Goal: Task Accomplishment & Management: Manage account settings

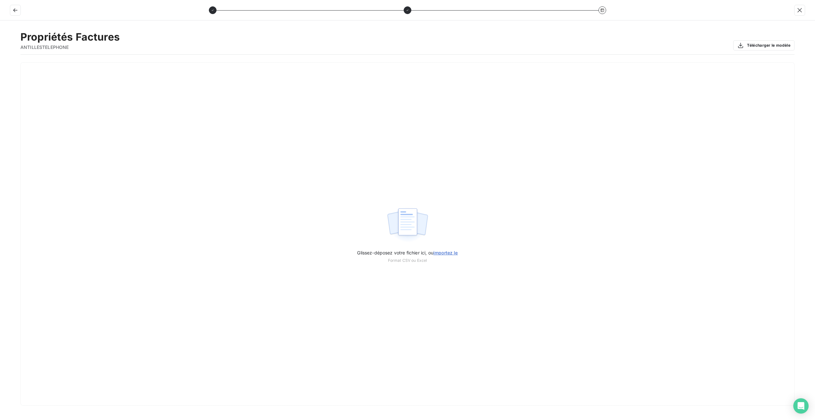
click at [759, 45] on button "Télécharger le modèle" at bounding box center [763, 45] width 61 height 10
click at [16, 10] on icon "button" at bounding box center [15, 10] width 4 height 4
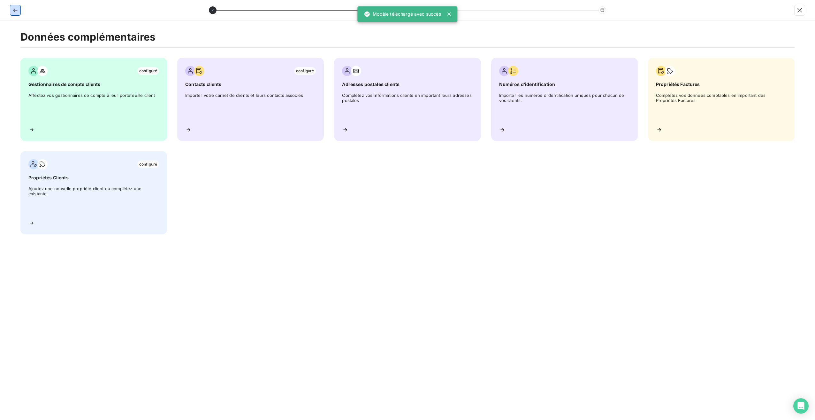
click at [16, 10] on icon "button" at bounding box center [15, 10] width 4 height 4
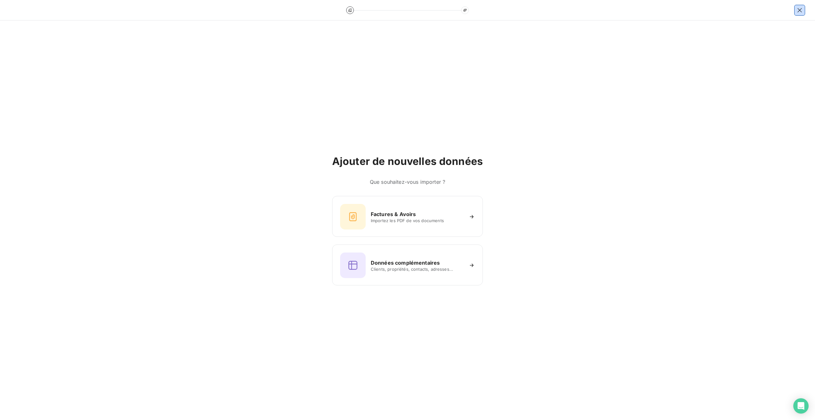
click at [804, 15] on div at bounding box center [407, 10] width 815 height 20
click at [801, 8] on icon "button" at bounding box center [800, 10] width 4 height 4
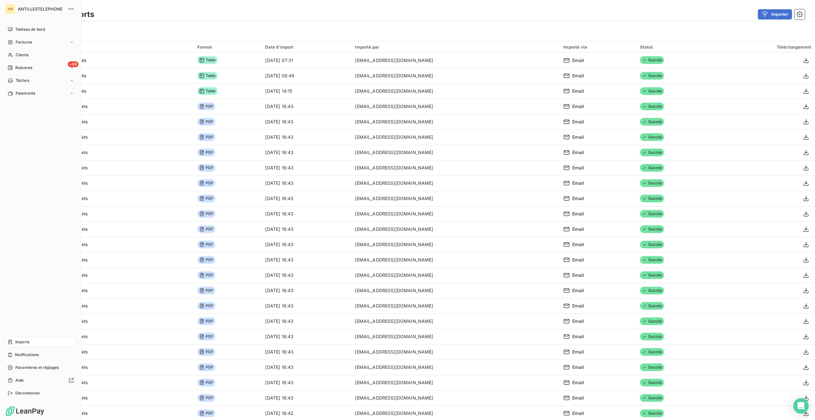
click at [19, 67] on span "Relances" at bounding box center [23, 68] width 17 height 6
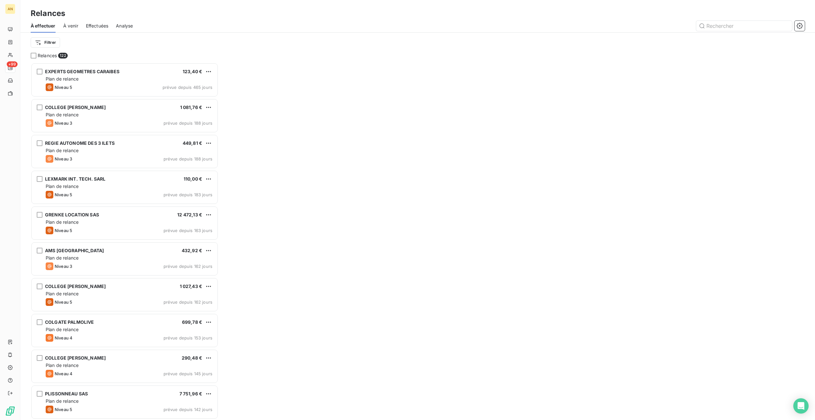
scroll to position [352, 183]
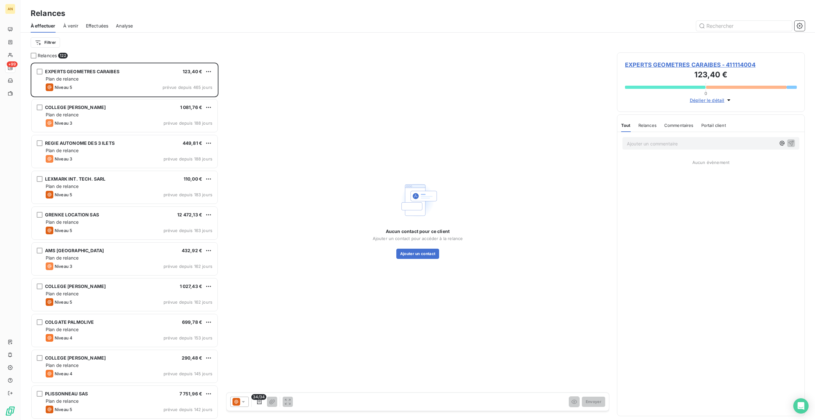
click at [799, 27] on icon "button" at bounding box center [800, 26] width 6 height 6
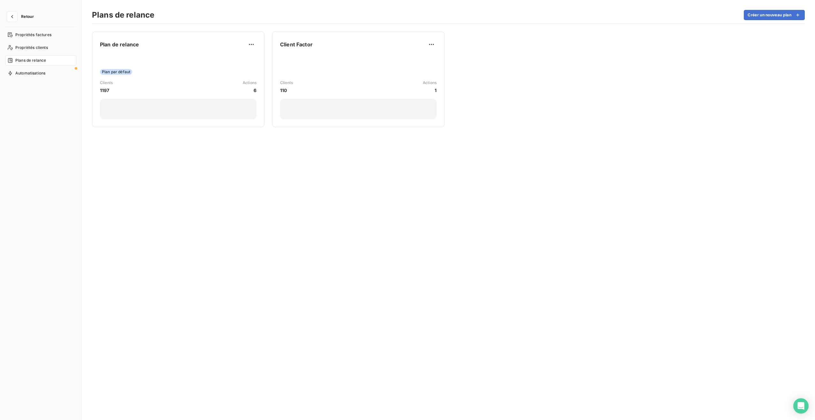
click at [219, 77] on div "Plan par défaut Clients 1197 Actions 6" at bounding box center [178, 87] width 157 height 65
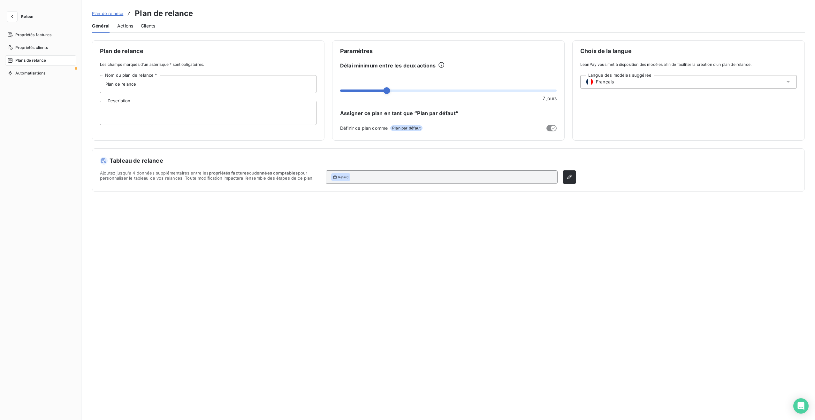
click at [128, 28] on span "Actions" at bounding box center [125, 26] width 16 height 6
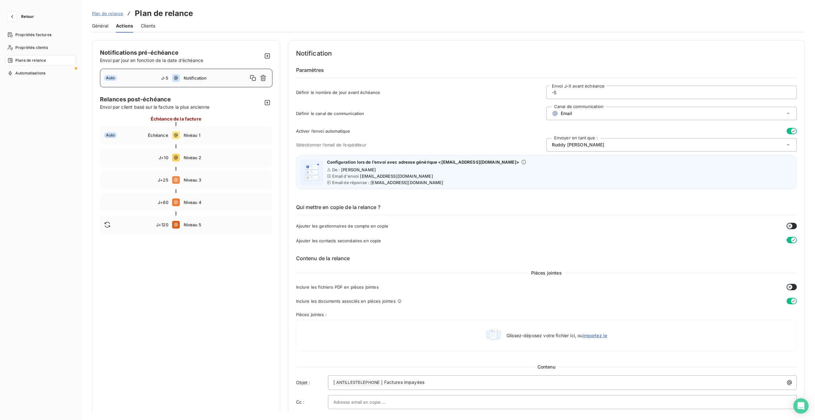
click at [198, 137] on div "Auto Échéance Niveau 1" at bounding box center [186, 135] width 172 height 19
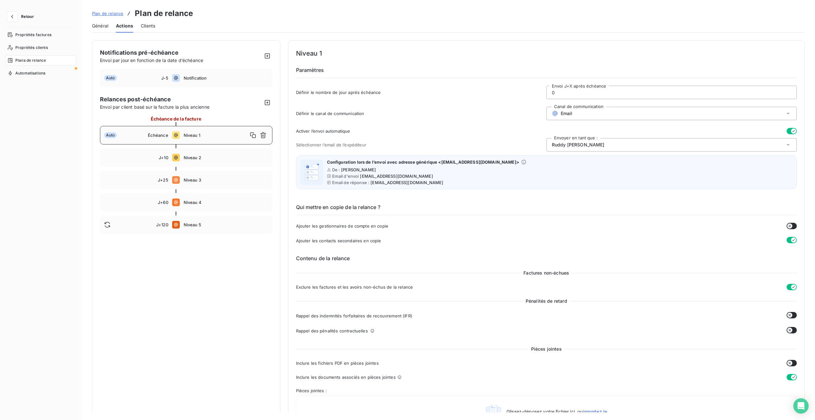
click at [191, 161] on div "J+10 Niveau 2" at bounding box center [186, 157] width 172 height 19
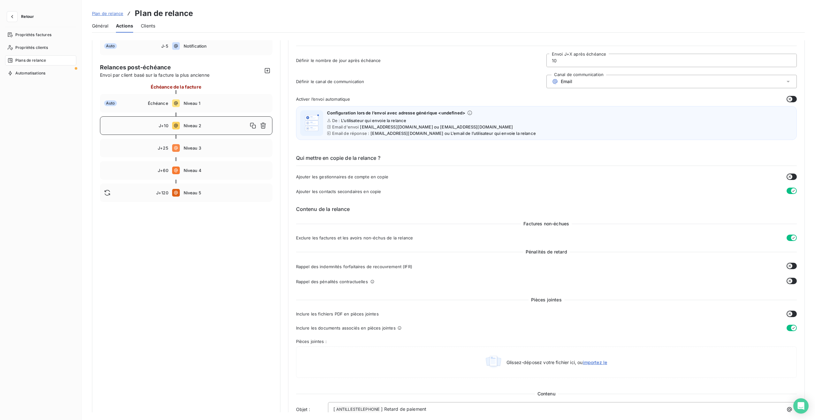
scroll to position [32, 0]
click at [195, 148] on span "Niveau 3" at bounding box center [226, 147] width 85 height 5
type input "25"
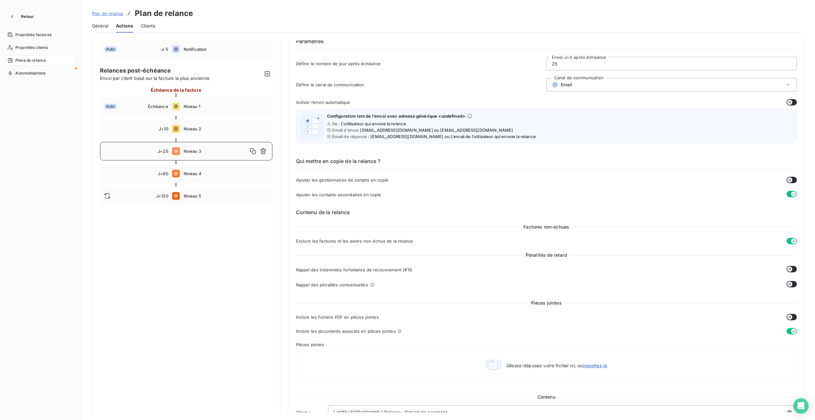
scroll to position [0, 0]
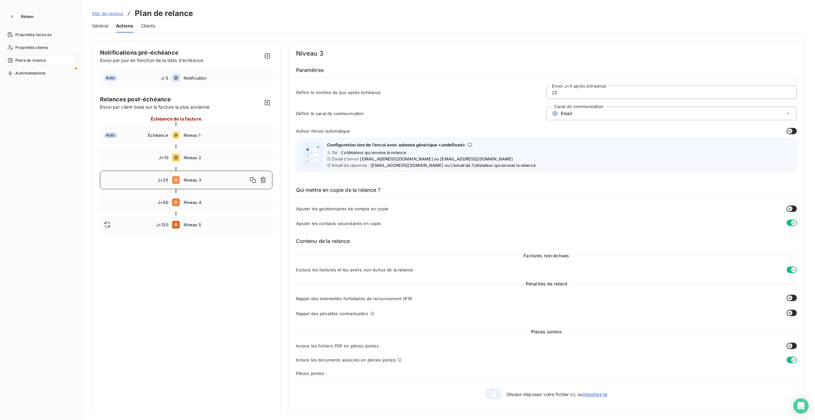
drag, startPoint x: 560, startPoint y: 91, endPoint x: 539, endPoint y: 91, distance: 21.1
click at [539, 91] on div "Définir le nombre de jour après échéance 25 Envoi J+X après échéance" at bounding box center [546, 94] width 501 height 17
type input "20"
click at [648, 113] on div "Email" at bounding box center [672, 113] width 250 height 13
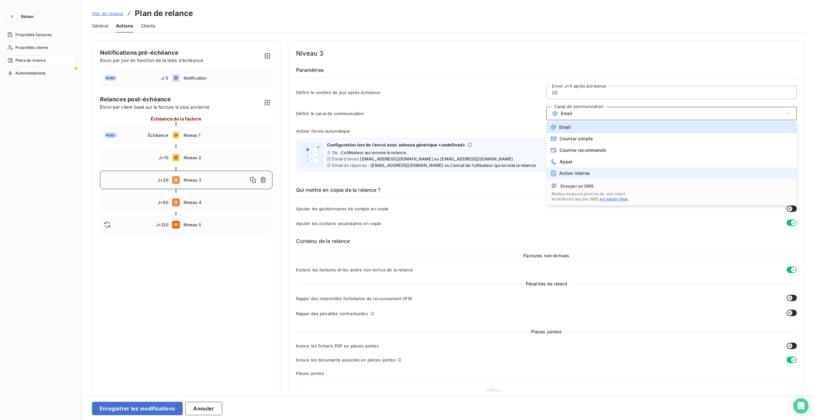
click at [591, 174] on li "Action interne" at bounding box center [672, 172] width 250 height 11
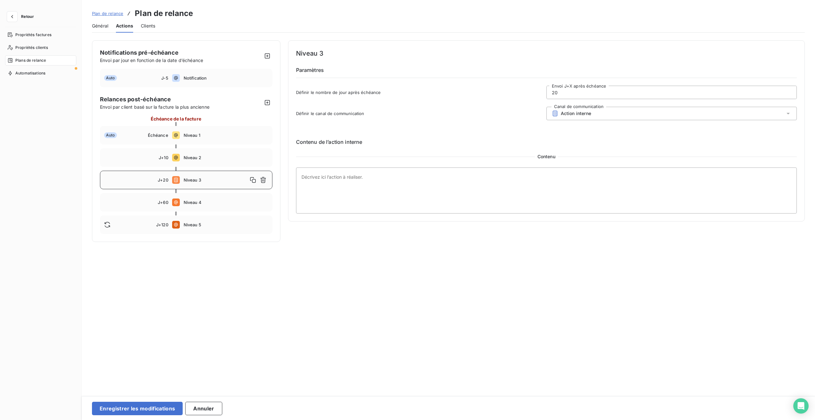
click at [598, 115] on div "Action interne" at bounding box center [672, 113] width 250 height 13
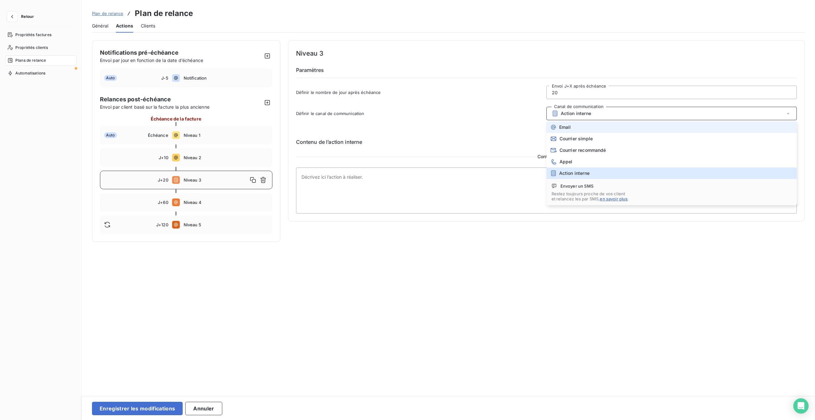
click at [581, 128] on li "Email" at bounding box center [672, 126] width 250 height 11
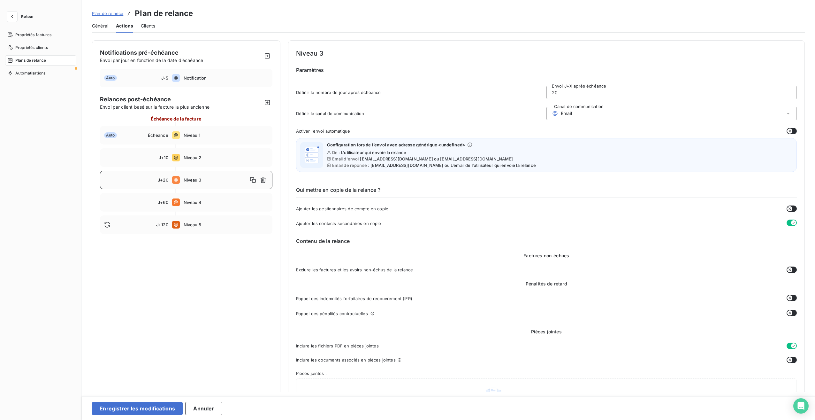
click at [141, 411] on button "Enregistrer les modifications" at bounding box center [137, 407] width 91 height 13
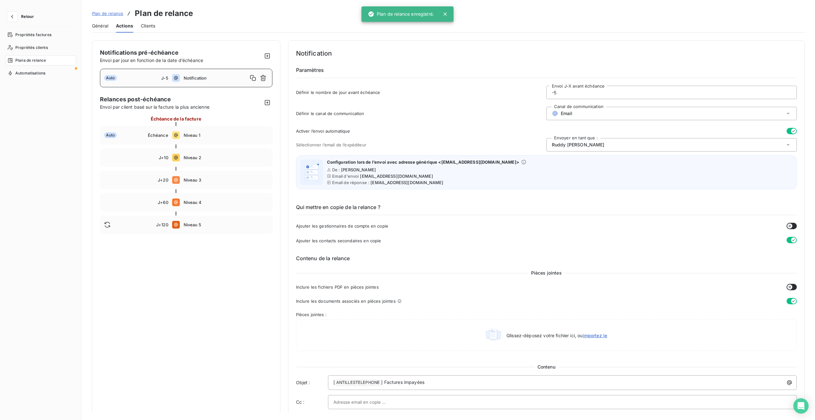
click at [189, 204] on span "Niveau 4" at bounding box center [226, 202] width 85 height 5
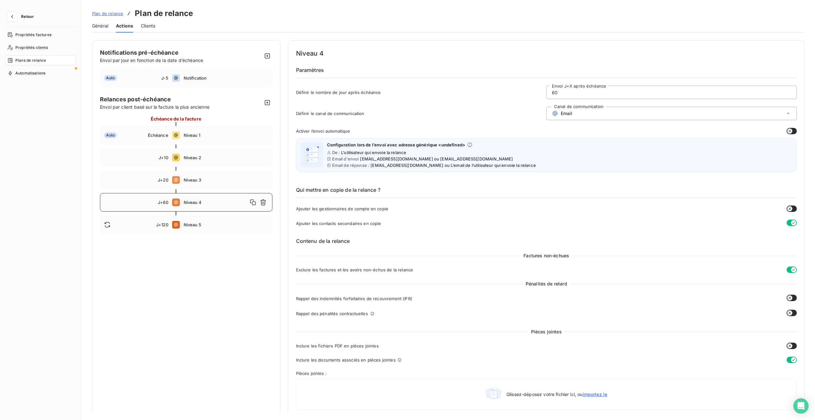
click at [179, 225] on icon at bounding box center [176, 225] width 8 height 8
click at [590, 116] on div "Email" at bounding box center [672, 113] width 250 height 13
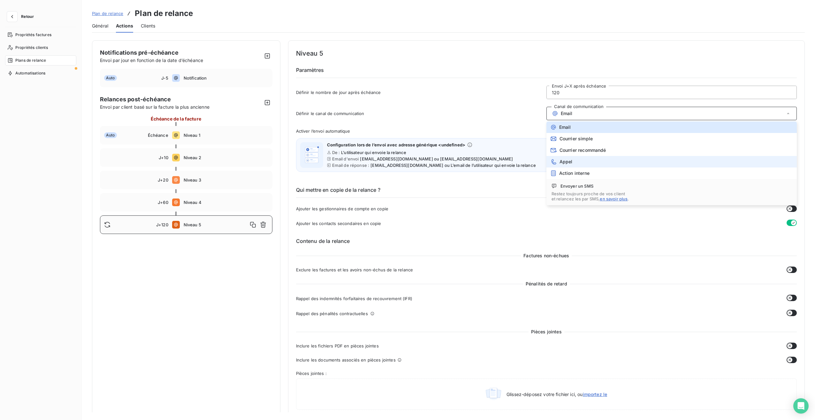
click at [569, 164] on div "Appel" at bounding box center [561, 161] width 22 height 6
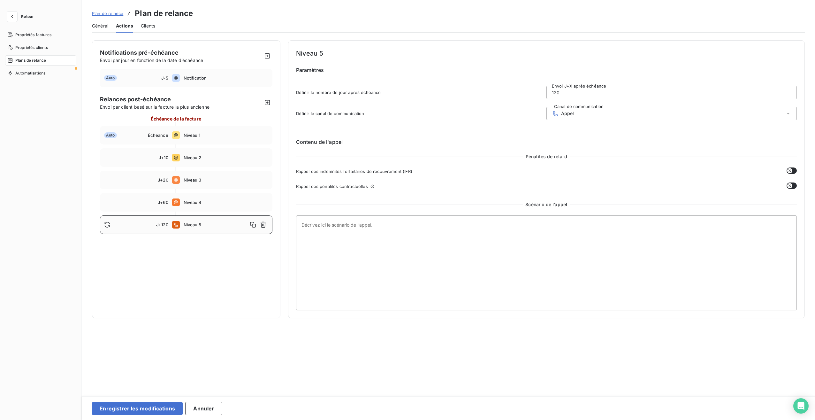
drag, startPoint x: 565, startPoint y: 90, endPoint x: 527, endPoint y: 90, distance: 38.3
click at [527, 90] on div "Définir le nombre de jour après échéance 120 Envoi J+X après échéance" at bounding box center [546, 94] width 501 height 17
type input "65"
click at [475, 236] on textarea at bounding box center [546, 262] width 501 height 95
type textarea "Informer le client que son compte est bloqué"
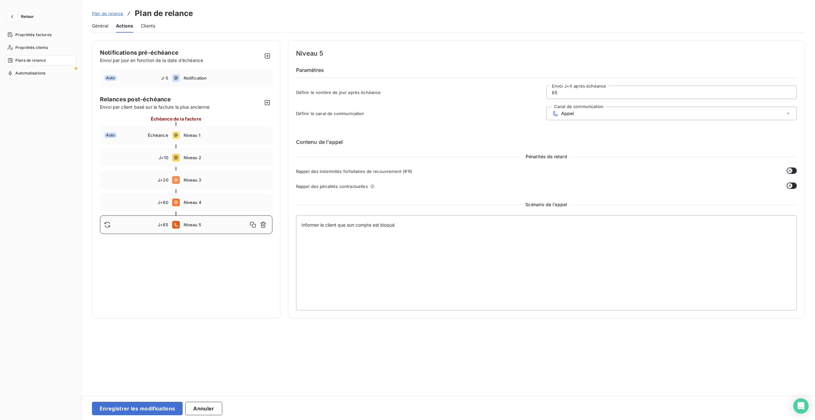
click at [194, 203] on span "Niveau 4" at bounding box center [226, 202] width 85 height 5
type input "60"
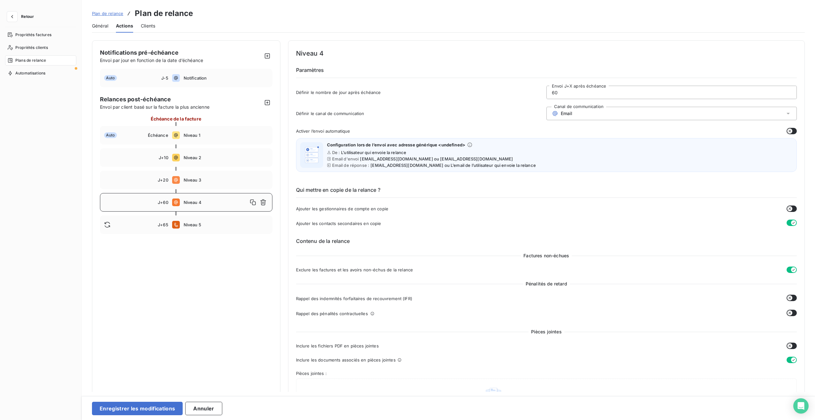
click at [791, 206] on button "button" at bounding box center [792, 208] width 10 height 6
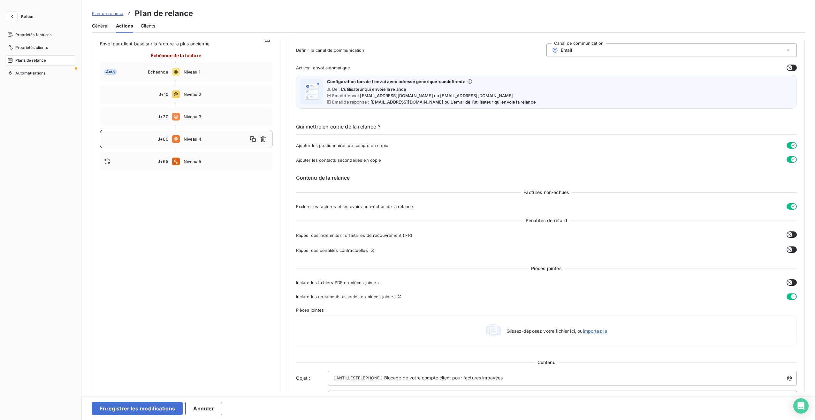
scroll to position [63, 0]
click at [789, 248] on icon "button" at bounding box center [790, 249] width 3 height 3
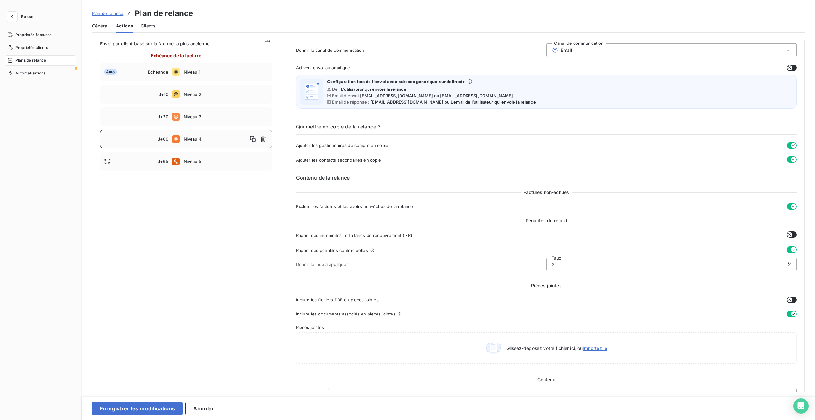
click at [790, 235] on icon "button" at bounding box center [789, 234] width 5 height 5
click at [789, 298] on icon "button" at bounding box center [790, 299] width 3 height 3
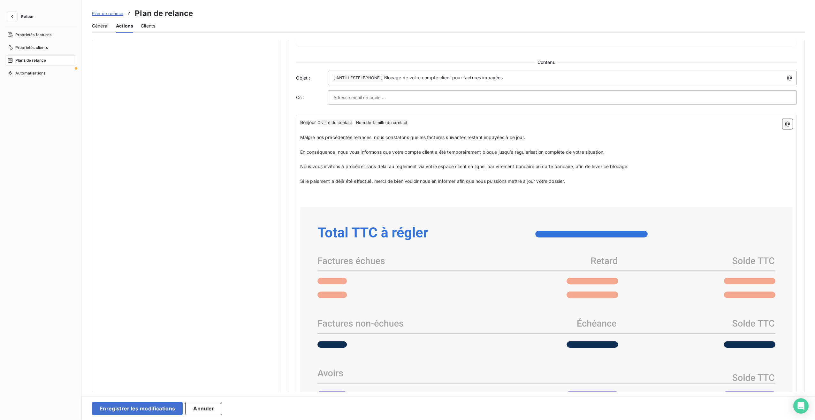
scroll to position [381, 0]
click at [151, 409] on button "Enregistrer les modifications" at bounding box center [137, 407] width 91 height 13
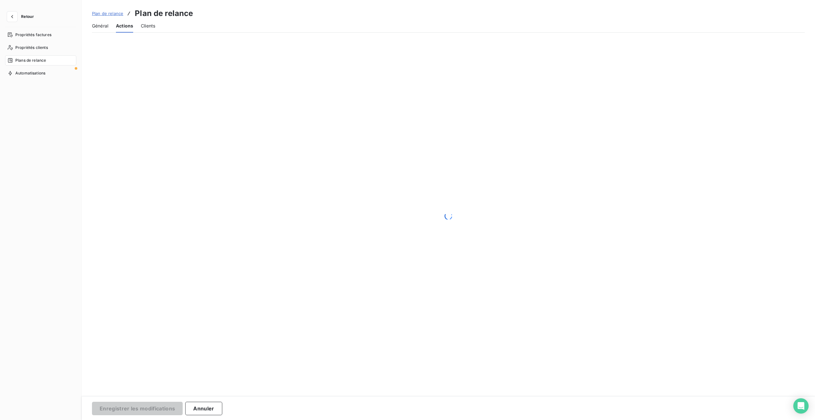
scroll to position [0, 0]
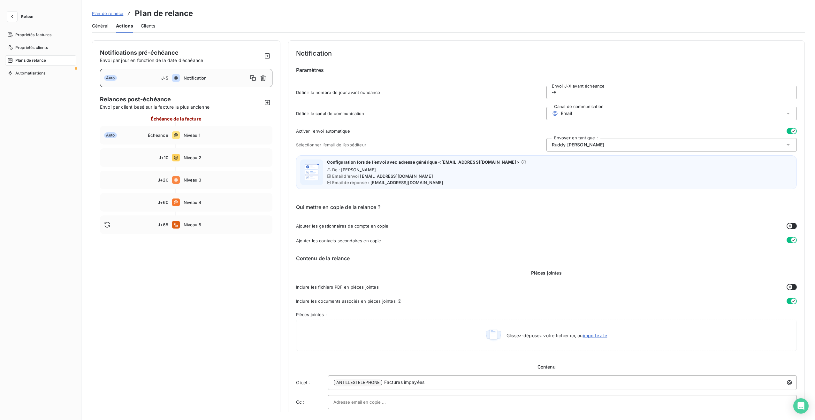
click at [152, 26] on span "Clients" at bounding box center [148, 26] width 14 height 6
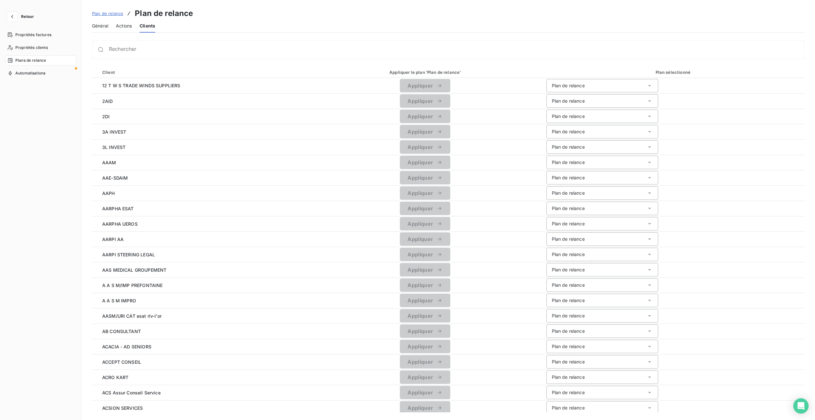
click at [97, 27] on span "Général" at bounding box center [100, 26] width 16 height 6
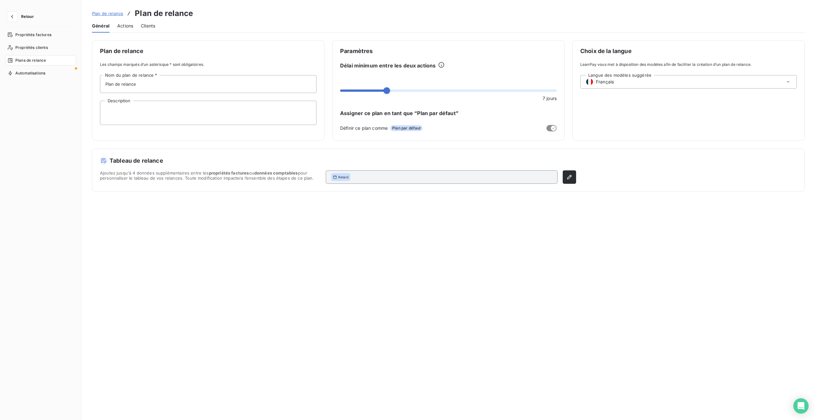
click at [30, 63] on div "Plans de relance" at bounding box center [40, 60] width 71 height 10
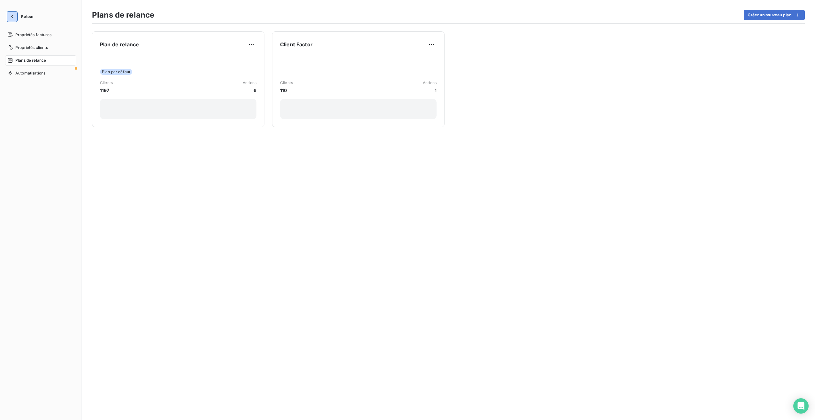
click at [9, 16] on icon "button" at bounding box center [12, 16] width 6 height 6
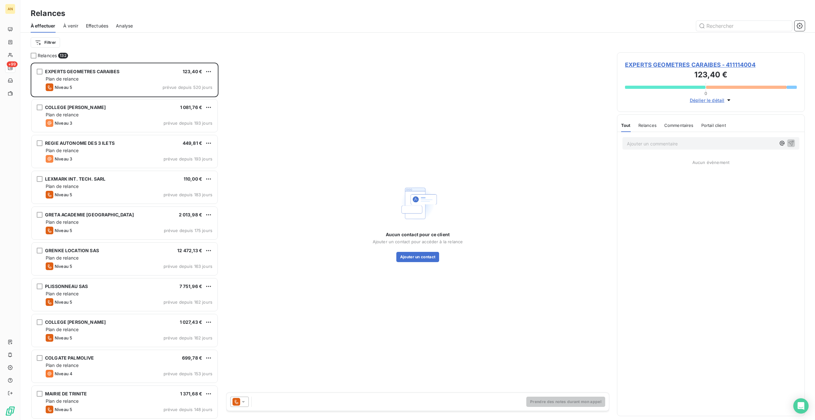
scroll to position [352, 183]
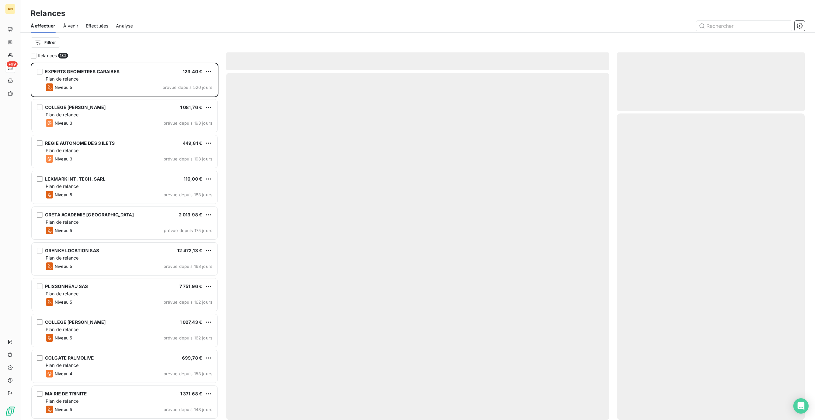
scroll to position [352, 183]
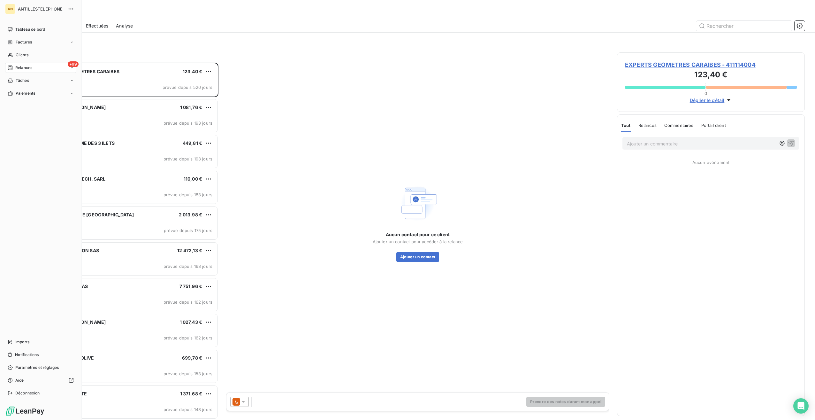
click at [21, 25] on div "Tableau de bord" at bounding box center [40, 29] width 71 height 10
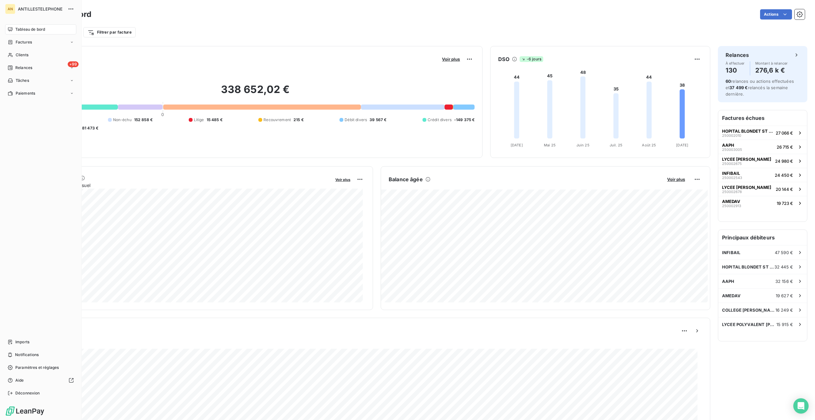
click at [11, 342] on icon at bounding box center [10, 341] width 5 height 5
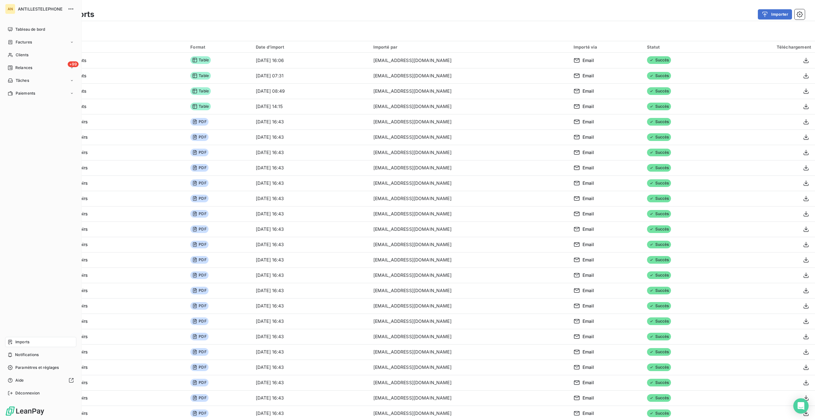
click at [15, 27] on span "Tableau de bord" at bounding box center [30, 30] width 30 height 6
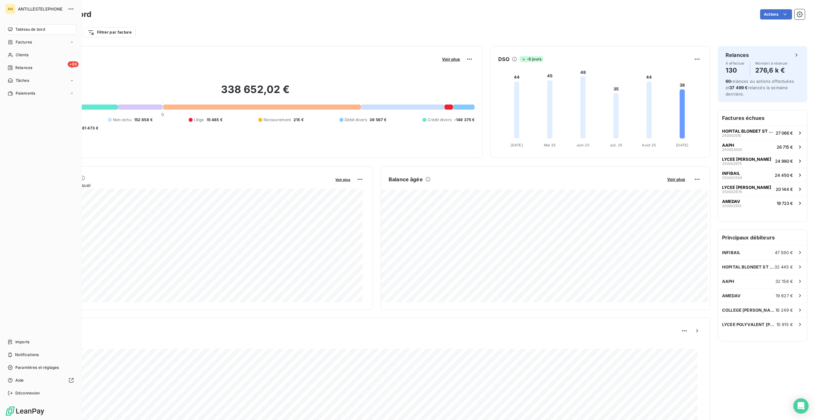
click at [27, 68] on span "Relances" at bounding box center [23, 68] width 17 height 6
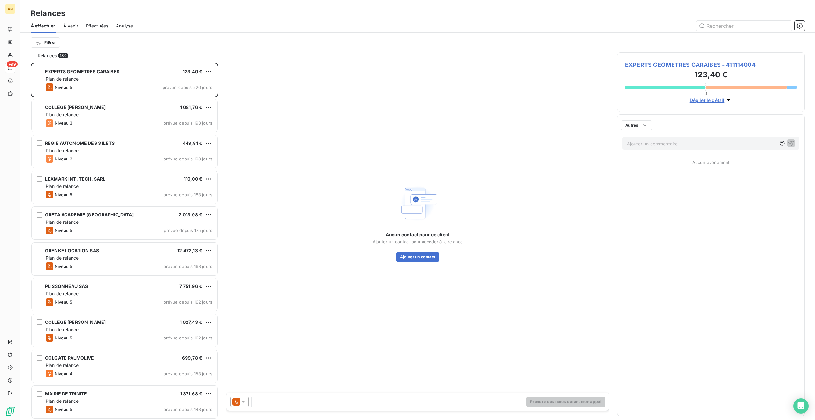
scroll to position [352, 183]
click at [116, 123] on div "Niveau 3 prévue depuis 193 jours" at bounding box center [129, 123] width 167 height 8
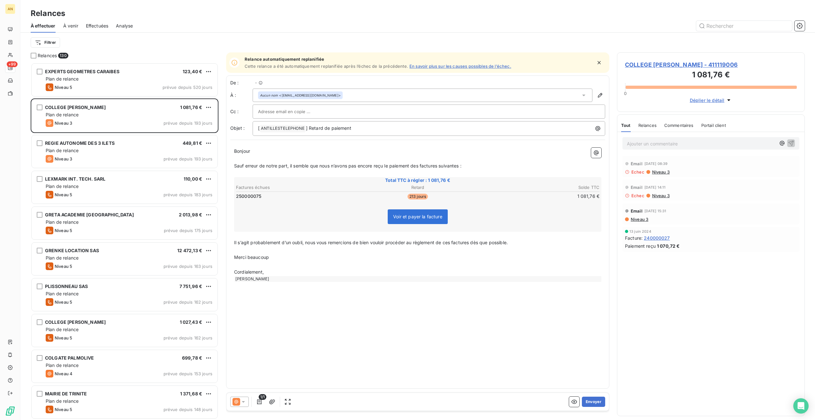
scroll to position [352, 183]
click at [107, 156] on div "Niveau 3 prévue depuis 193 jours" at bounding box center [129, 159] width 167 height 8
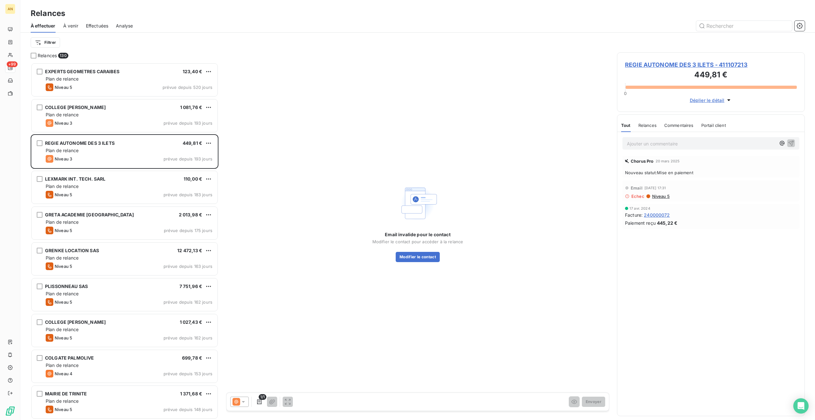
click at [97, 224] on div "Plan de relance" at bounding box center [129, 222] width 167 height 6
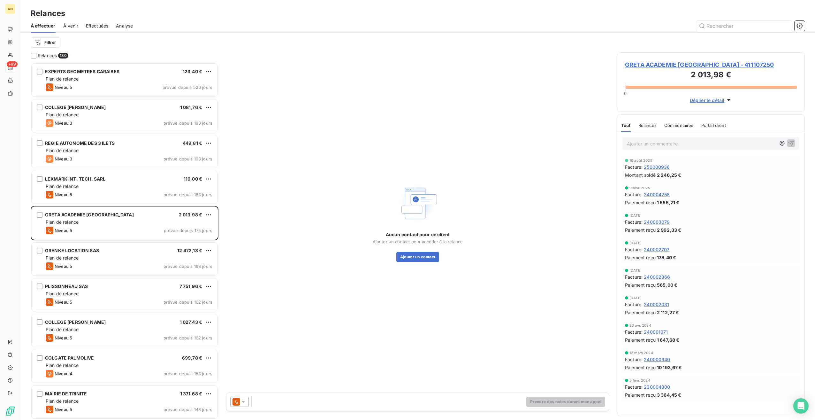
click at [243, 405] on div at bounding box center [239, 401] width 19 height 10
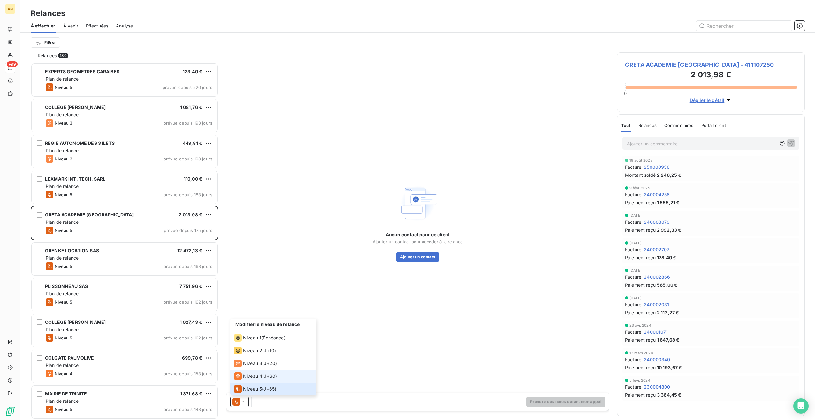
click at [256, 380] on li "Niveau 4 ( J+60 )" at bounding box center [273, 376] width 86 height 13
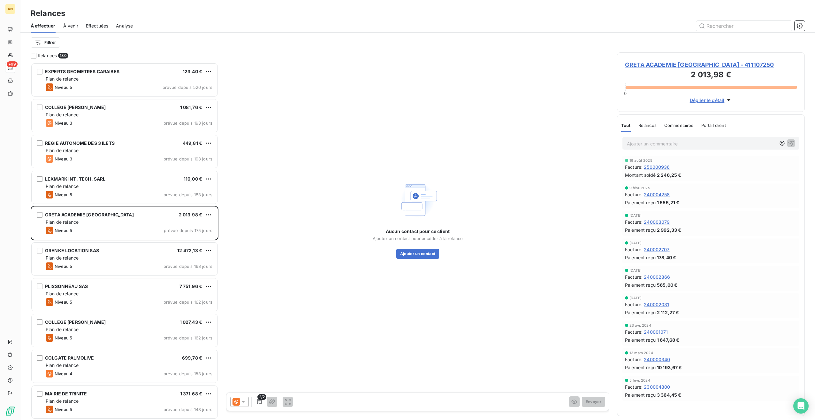
click at [421, 256] on button "Ajouter un contact" at bounding box center [417, 253] width 43 height 10
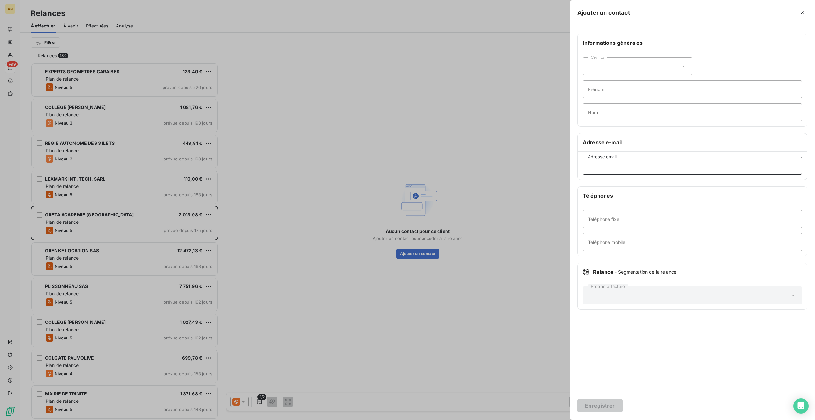
click at [607, 167] on input "Adresse email" at bounding box center [692, 166] width 219 height 18
paste input "gatouillant@gretamartinique.fr"
type input "gatouillant@gretamartinique.fr"
click at [600, 404] on button "Enregistrer" at bounding box center [599, 405] width 45 height 13
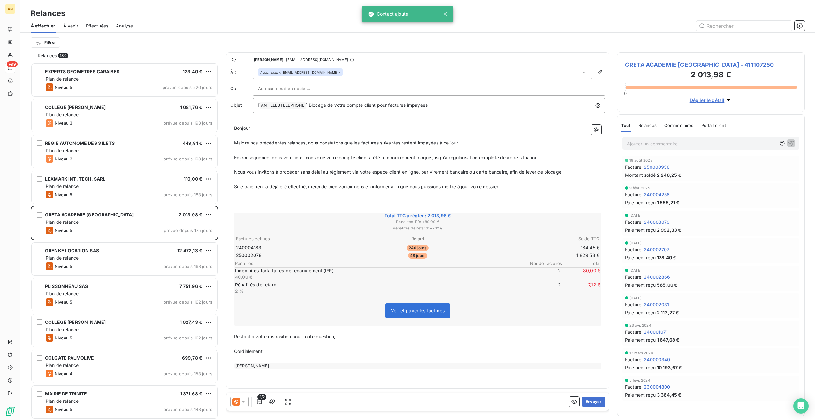
click at [244, 401] on icon at bounding box center [243, 401] width 6 height 6
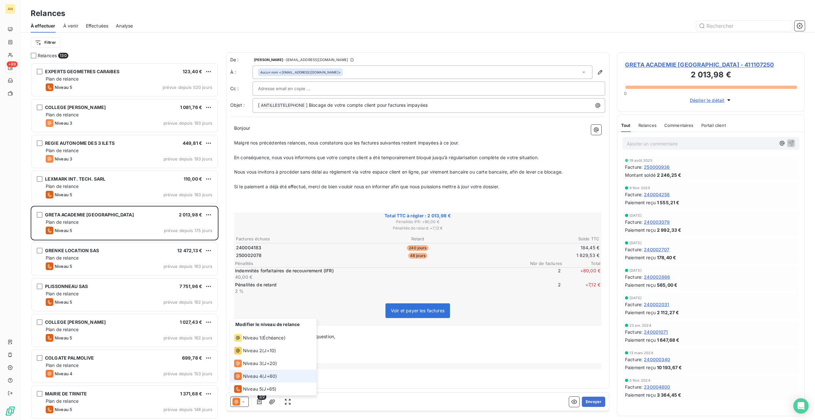
click at [253, 375] on span "Niveau 4" at bounding box center [252, 376] width 19 height 6
click at [800, 24] on icon "button" at bounding box center [800, 26] width 6 height 6
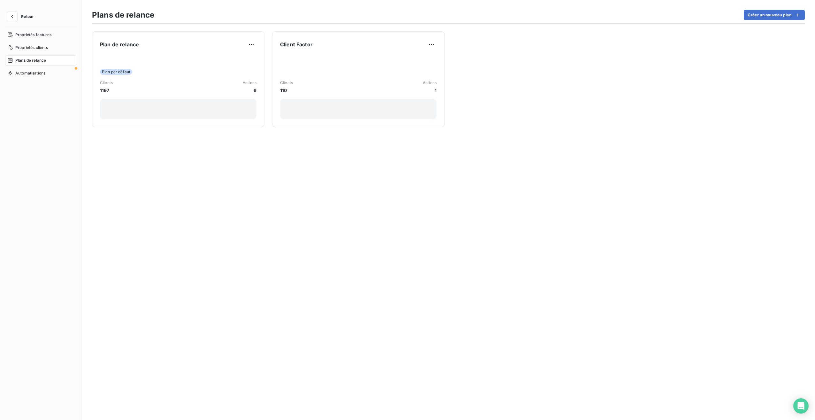
click at [162, 88] on div "Clients 1197 Actions 6" at bounding box center [178, 87] width 157 height 14
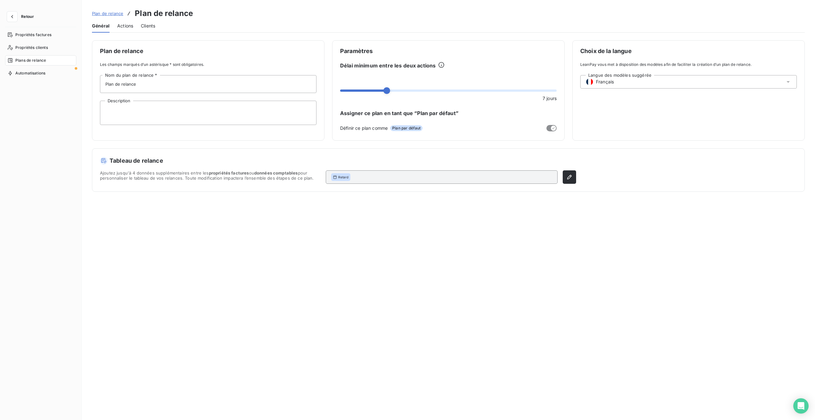
click at [124, 24] on span "Actions" at bounding box center [125, 26] width 16 height 6
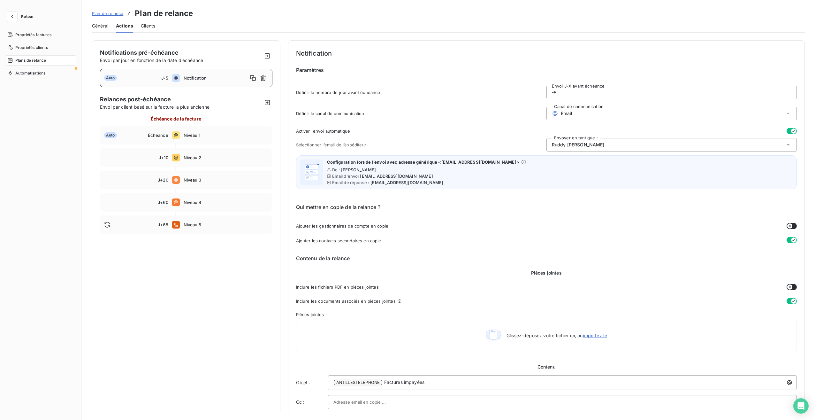
click at [188, 221] on div "J+65 Niveau 5" at bounding box center [186, 224] width 172 height 19
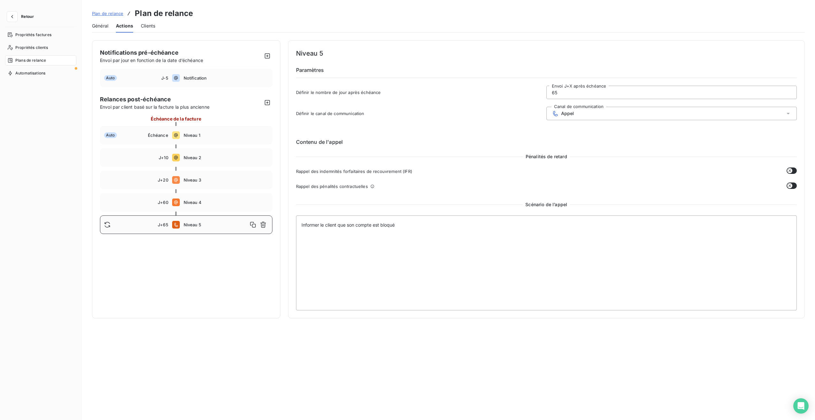
click at [183, 203] on div "J+60 Niveau 4" at bounding box center [186, 202] width 172 height 19
type input "60"
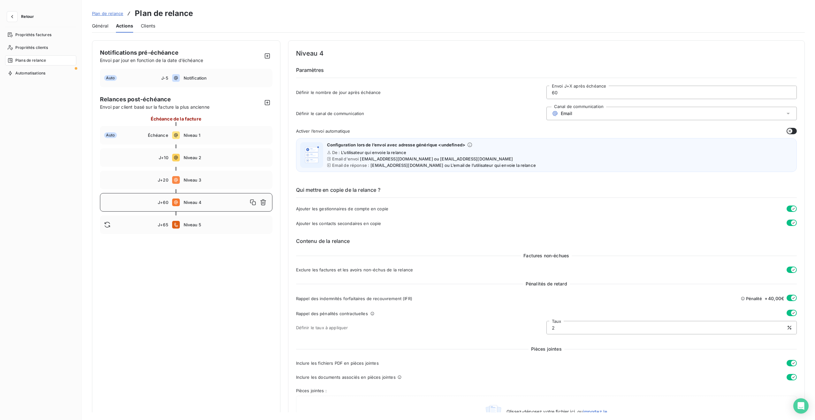
click at [787, 296] on button "button" at bounding box center [792, 297] width 10 height 6
click at [791, 311] on icon "button" at bounding box center [793, 312] width 5 height 5
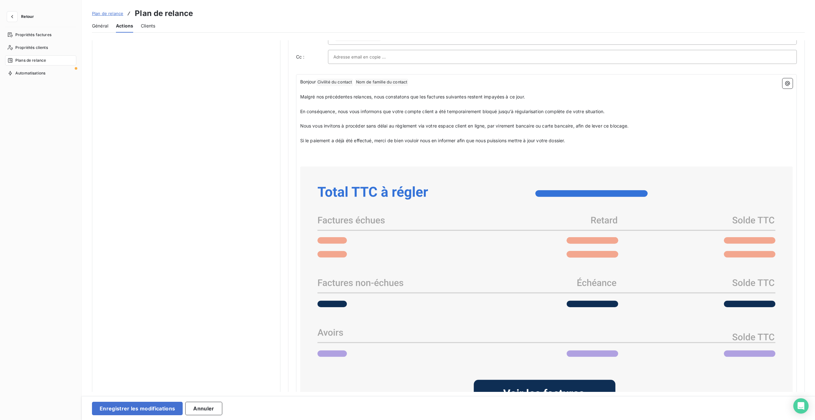
scroll to position [410, 0]
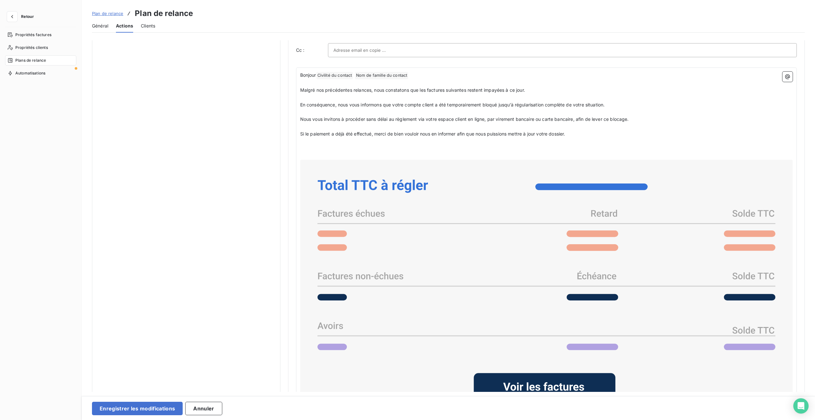
click at [153, 410] on button "Enregistrer les modifications" at bounding box center [137, 407] width 91 height 13
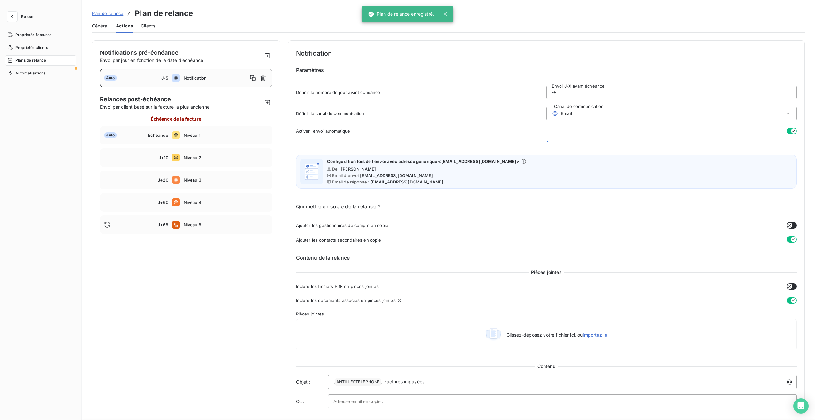
scroll to position [0, 0]
click at [12, 16] on icon "button" at bounding box center [12, 16] width 2 height 3
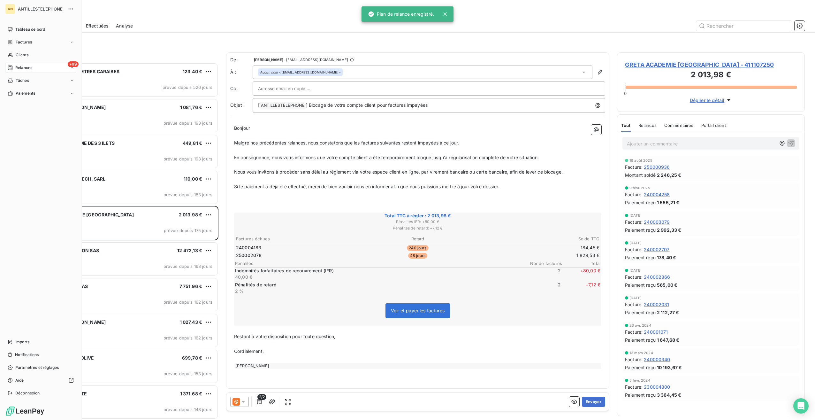
scroll to position [352, 183]
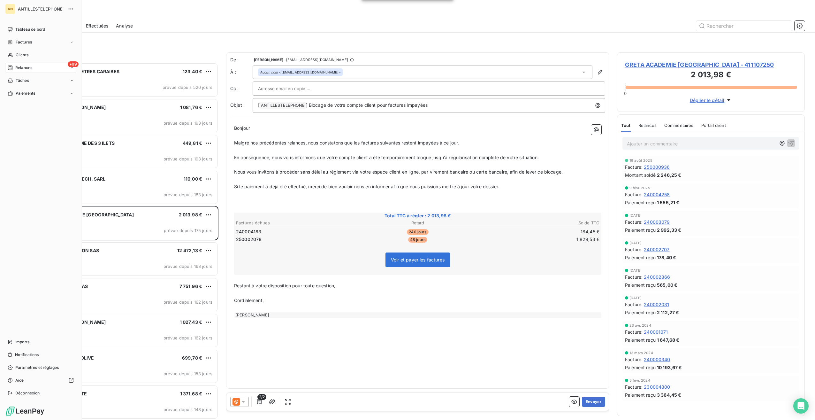
click at [26, 66] on span "Relances" at bounding box center [23, 68] width 17 height 6
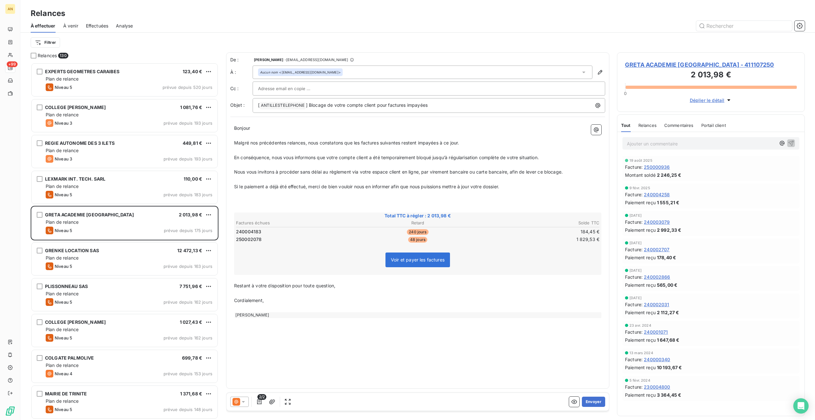
click at [282, 12] on div "Relances" at bounding box center [417, 13] width 795 height 11
click at [652, 66] on span "GRETA ACADEMIE MARTINIQUE - 411107250" at bounding box center [711, 64] width 172 height 9
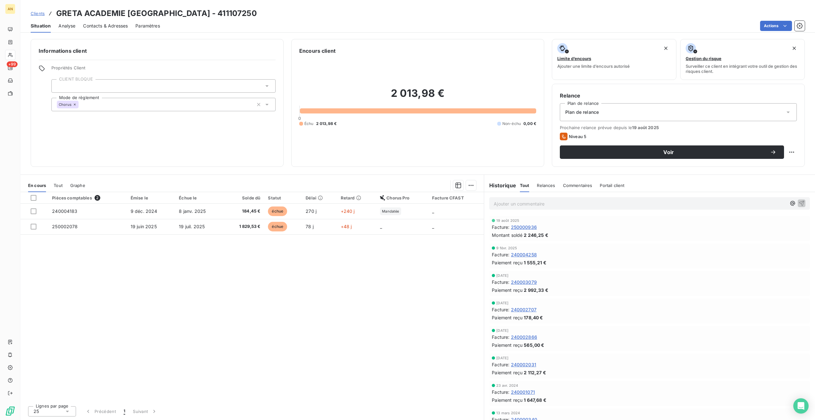
click at [95, 213] on td "240004183" at bounding box center [87, 210] width 79 height 15
click at [85, 229] on td "250002078" at bounding box center [87, 226] width 79 height 15
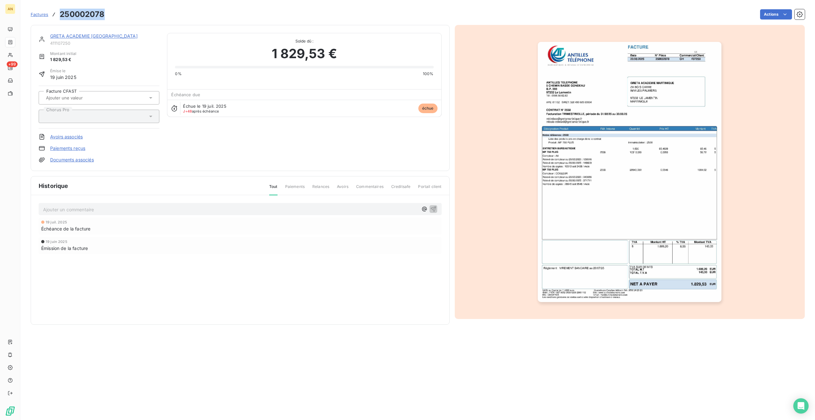
drag, startPoint x: 61, startPoint y: 13, endPoint x: 102, endPoint y: 11, distance: 41.3
click at [102, 11] on h3 "250002078" at bounding box center [82, 14] width 45 height 11
copy h3 "250002078"
click at [71, 36] on link "[PERSON_NAME] ACADEMIE [GEOGRAPHIC_DATA]" at bounding box center [94, 35] width 88 height 5
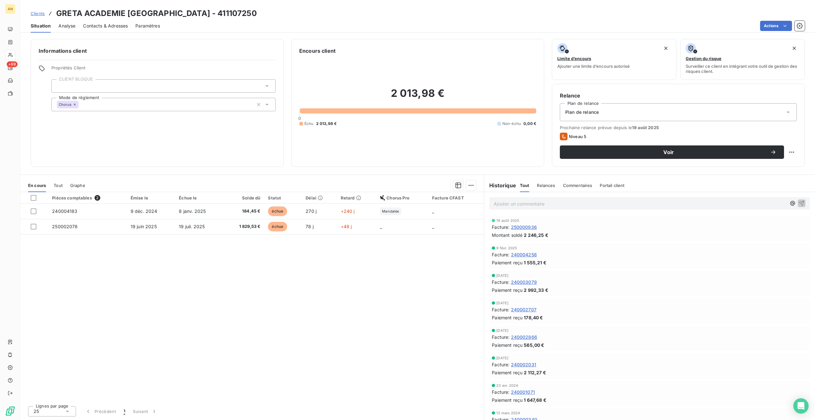
click at [105, 28] on span "Contacts & Adresses" at bounding box center [105, 26] width 45 height 6
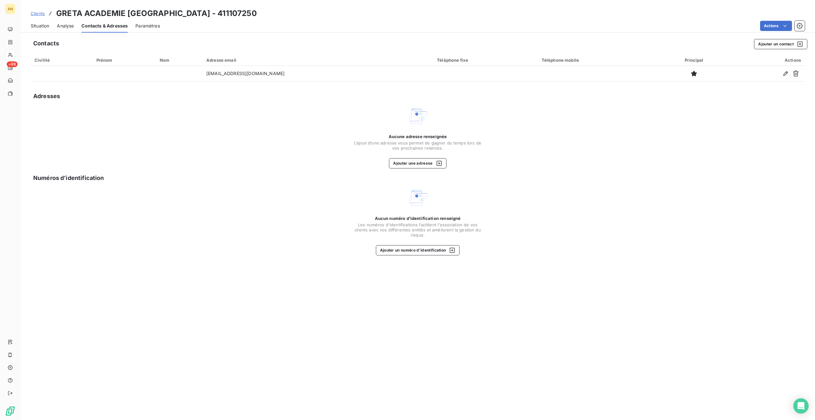
click at [407, 247] on button "Ajouter un numéro d’identification" at bounding box center [418, 250] width 84 height 10
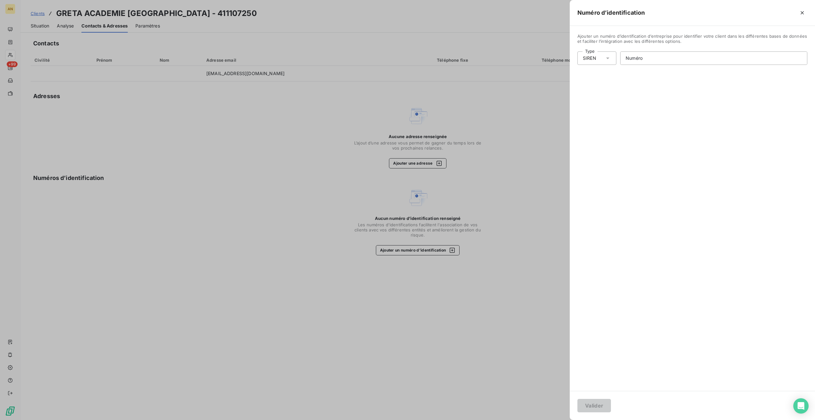
click at [612, 60] on div "SIREN" at bounding box center [596, 57] width 39 height 13
click at [596, 85] on li "SIRET" at bounding box center [624, 83] width 95 height 11
click at [634, 60] on input "Numéro" at bounding box center [714, 58] width 187 height 13
paste input "199 725 326 00011"
type input "199 725 326 00011"
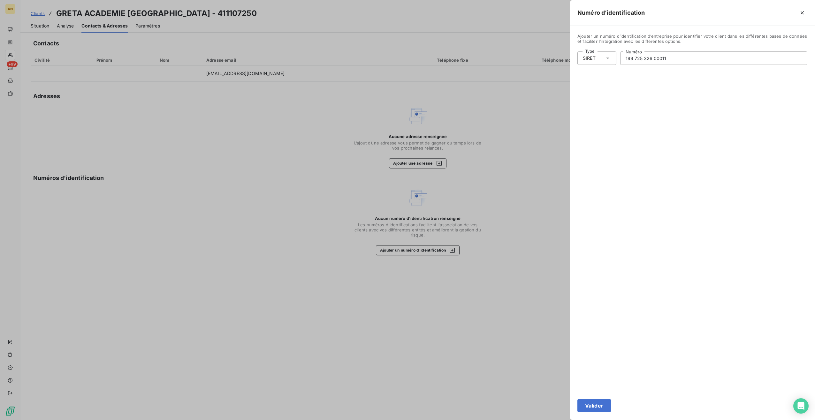
click at [602, 401] on button "Valider" at bounding box center [594, 405] width 34 height 13
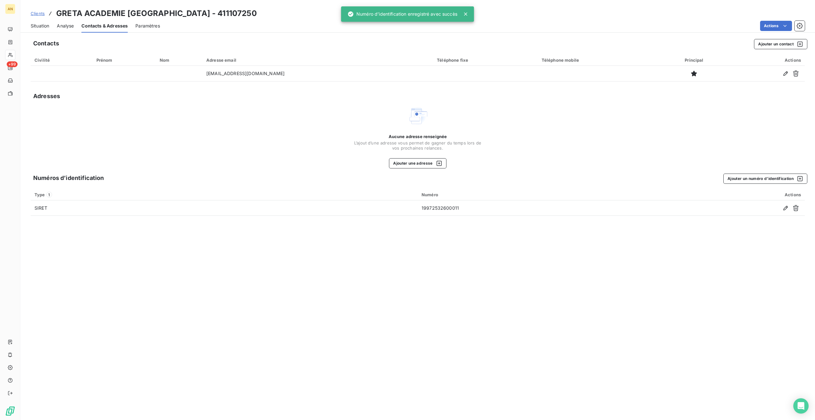
click at [41, 28] on span "Situation" at bounding box center [40, 26] width 19 height 6
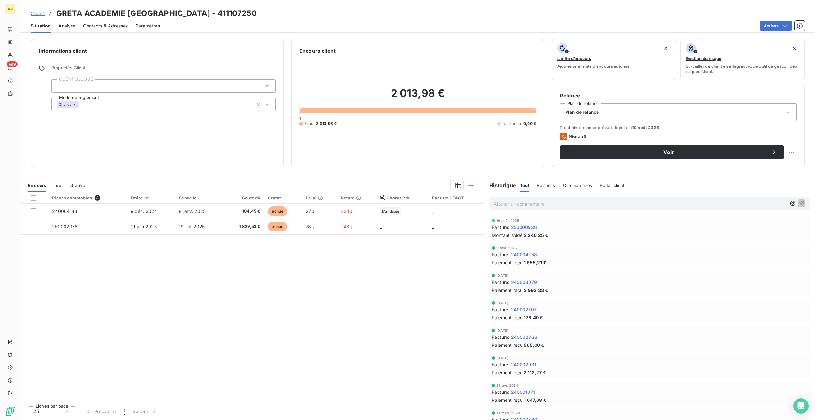
click at [96, 88] on div at bounding box center [163, 85] width 224 height 13
click at [73, 103] on div "OUI" at bounding box center [69, 102] width 10 height 8
click at [70, 128] on div "Informations client Propriétés Client CLIENT BLOQUE OUI Mode de règlement Chorus" at bounding box center [157, 103] width 253 height 128
click at [73, 232] on td "250002078" at bounding box center [87, 226] width 79 height 15
click at [682, 157] on button "Voir" at bounding box center [672, 151] width 224 height 13
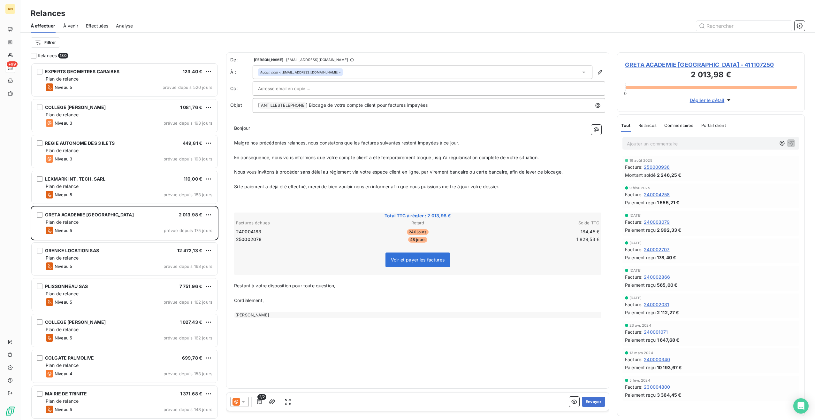
scroll to position [352, 183]
click at [245, 399] on icon at bounding box center [243, 401] width 6 height 6
click at [257, 376] on span "Niveau 4" at bounding box center [252, 376] width 19 height 6
click at [590, 400] on button "Envoyer" at bounding box center [593, 401] width 23 height 10
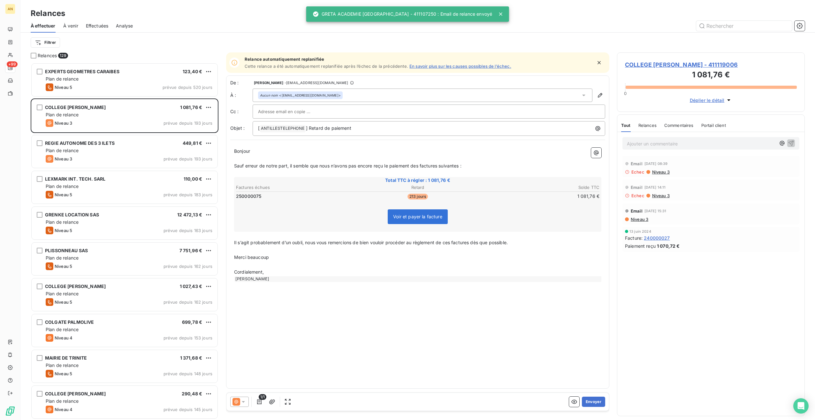
click at [91, 292] on div "Plan de relance" at bounding box center [129, 293] width 167 height 6
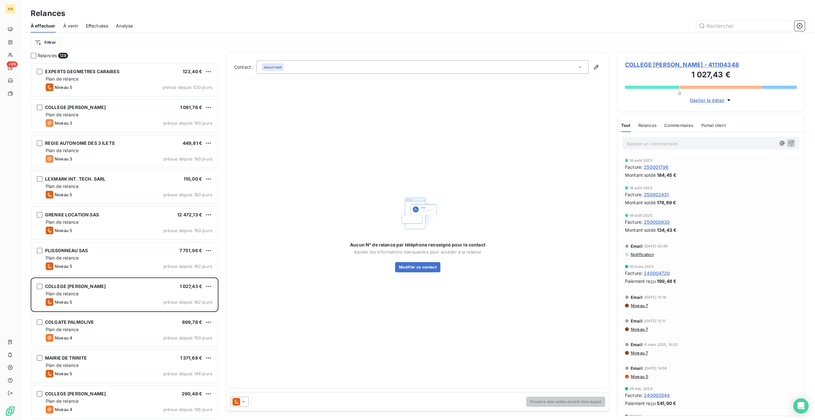
click at [702, 66] on span "COLLEGE ISIDORE PELAGE - 411104348" at bounding box center [711, 64] width 172 height 9
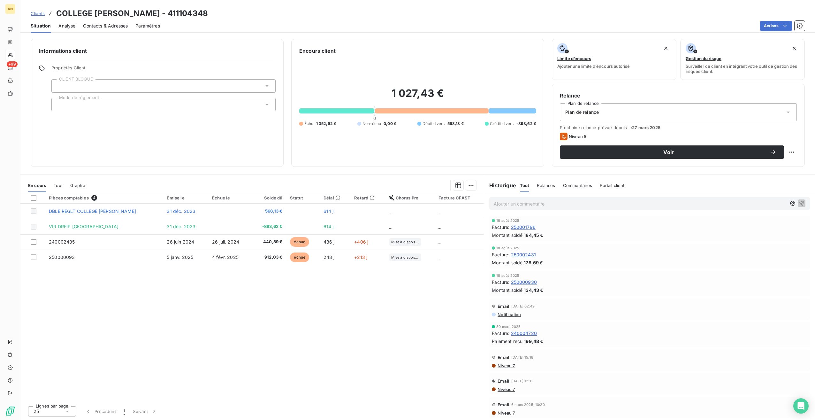
click at [109, 242] on td "240002435" at bounding box center [104, 241] width 118 height 15
click at [154, 258] on td "250000093" at bounding box center [104, 256] width 118 height 15
click at [202, 240] on td "26 juin 2024" at bounding box center [185, 241] width 45 height 15
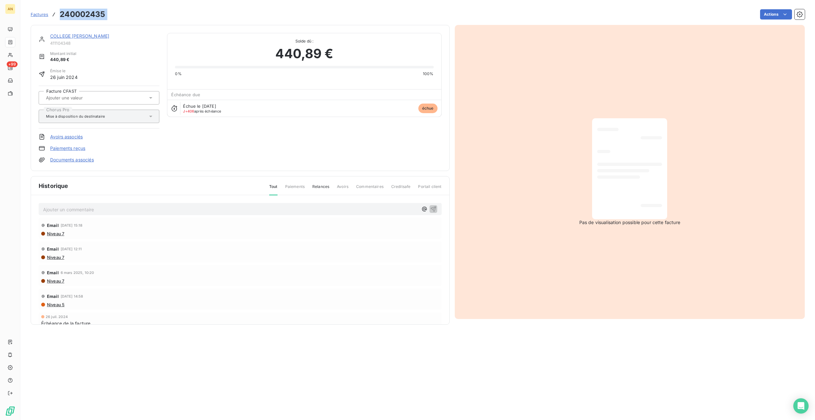
drag, startPoint x: 60, startPoint y: 14, endPoint x: 136, endPoint y: 14, distance: 75.7
click at [136, 14] on div "Factures 240002435 Actions" at bounding box center [418, 14] width 774 height 13
copy section "240002435 Actions"
click at [80, 35] on link "COLLEGE [PERSON_NAME]" at bounding box center [79, 35] width 59 height 5
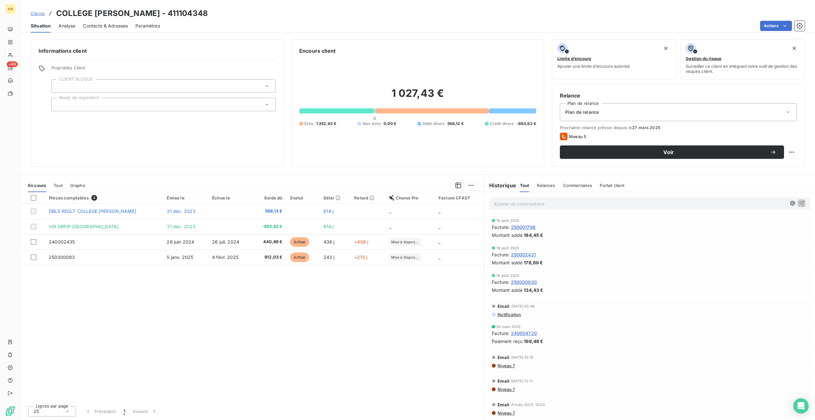
click at [106, 22] on div "Contacts & Adresses" at bounding box center [105, 25] width 45 height 13
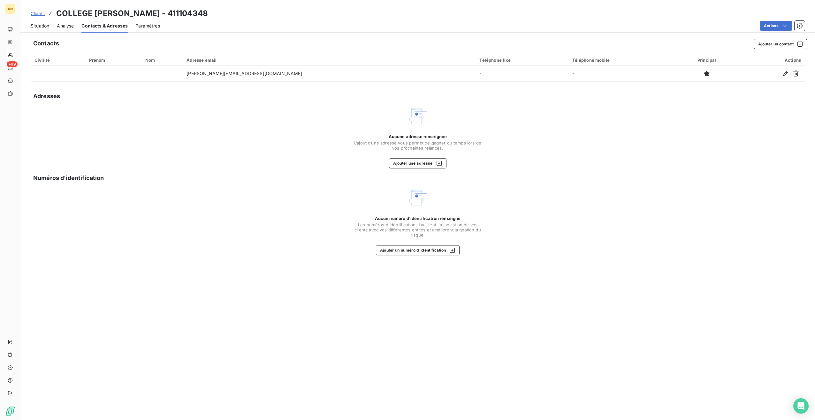
click at [429, 252] on button "Ajouter un numéro d’identification" at bounding box center [418, 250] width 84 height 10
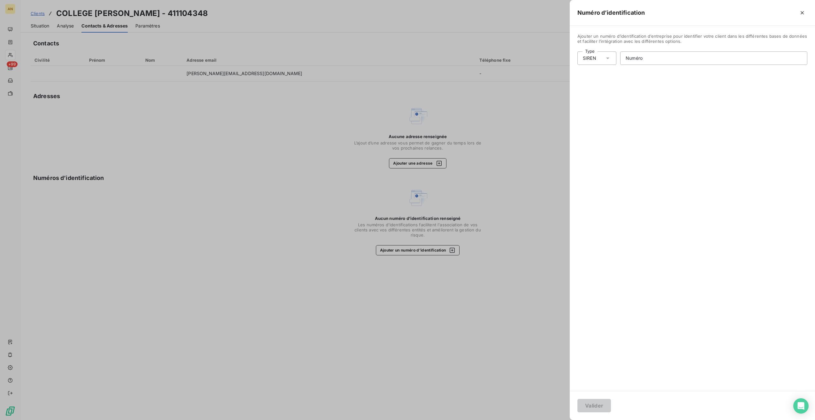
click at [607, 60] on icon at bounding box center [608, 58] width 6 height 6
click at [603, 84] on li "SIRET" at bounding box center [624, 83] width 95 height 11
click at [646, 58] on input "Numéro" at bounding box center [714, 58] width 187 height 13
paste input "240 002 435"
drag, startPoint x: 670, startPoint y: 57, endPoint x: 561, endPoint y: 57, distance: 108.9
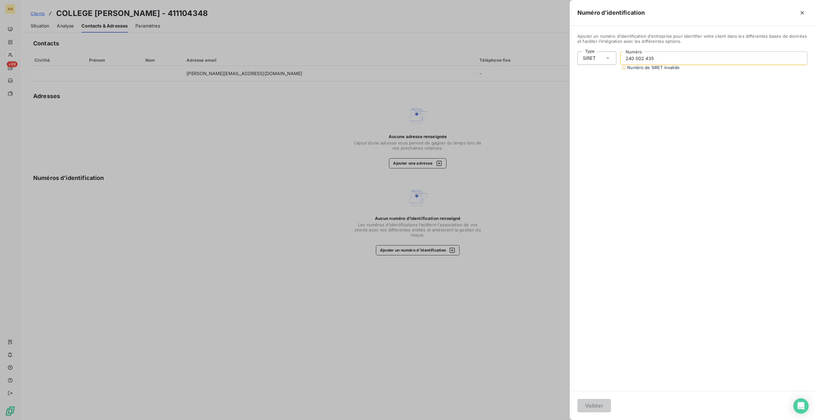
click at [561, 419] on div "Numéro d’identification Ajouter un numéro d’identification d’entreprise pour id…" at bounding box center [407, 420] width 815 height 0
paste input "199 725 227 00011"
type input "199 725 227 00011"
click at [598, 410] on button "Valider" at bounding box center [594, 405] width 34 height 13
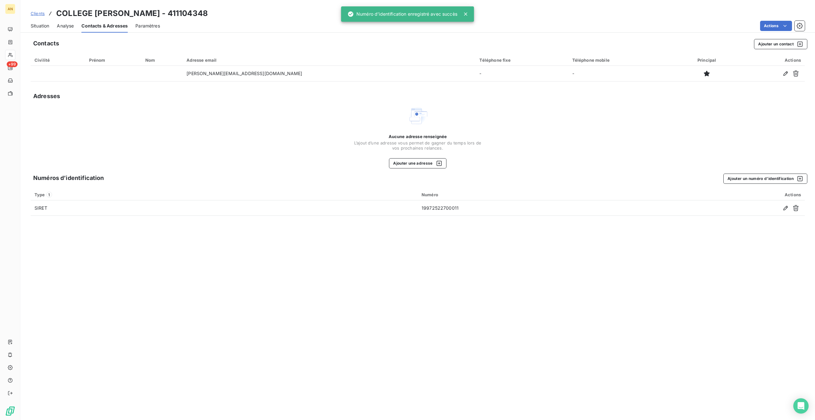
click at [34, 26] on span "Situation" at bounding box center [40, 26] width 19 height 6
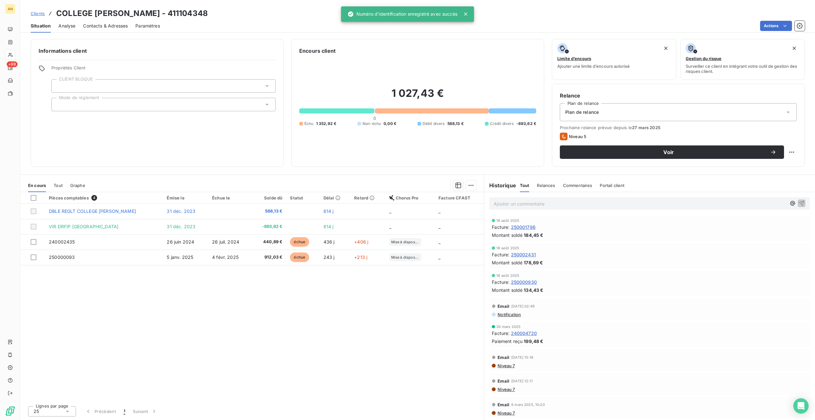
click at [78, 254] on td "250000093" at bounding box center [104, 256] width 118 height 15
click at [142, 242] on td "240002435" at bounding box center [104, 241] width 118 height 15
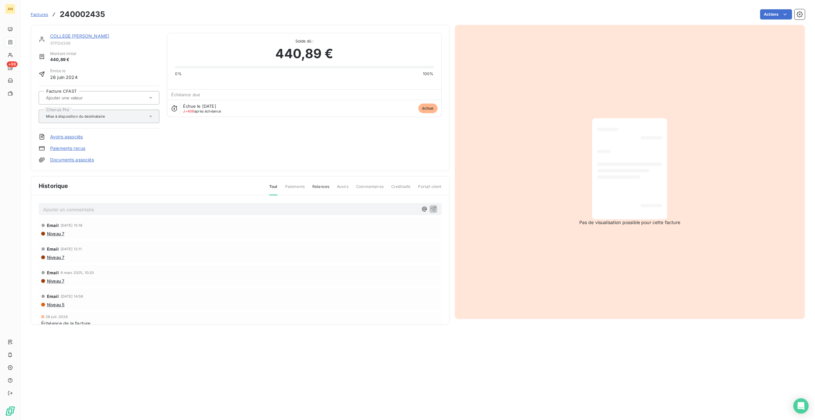
click at [74, 34] on link "COLLEGE [PERSON_NAME]" at bounding box center [79, 35] width 59 height 5
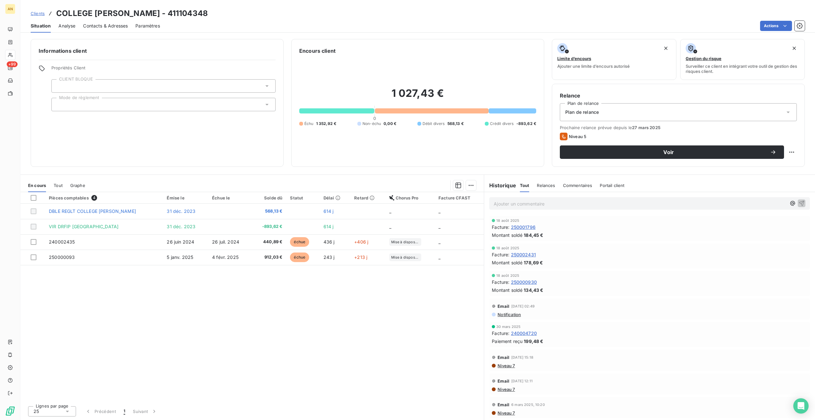
click at [103, 25] on span "Contacts & Adresses" at bounding box center [105, 26] width 45 height 6
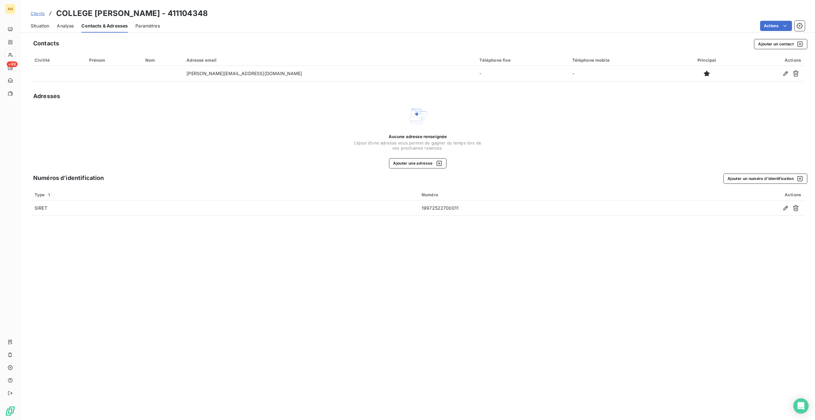
click at [780, 77] on div at bounding box center [771, 73] width 59 height 10
click at [784, 73] on icon "button" at bounding box center [786, 73] width 6 height 6
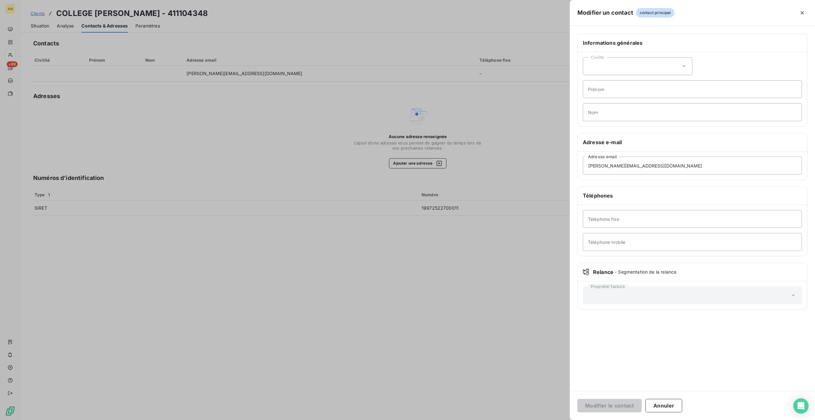
click at [670, 402] on button "Annuler" at bounding box center [664, 405] width 37 height 13
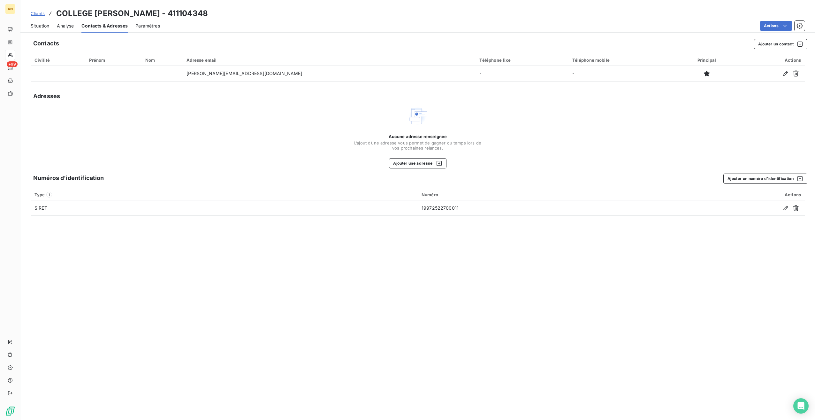
click at [768, 41] on button "Ajouter un contact" at bounding box center [780, 44] width 53 height 10
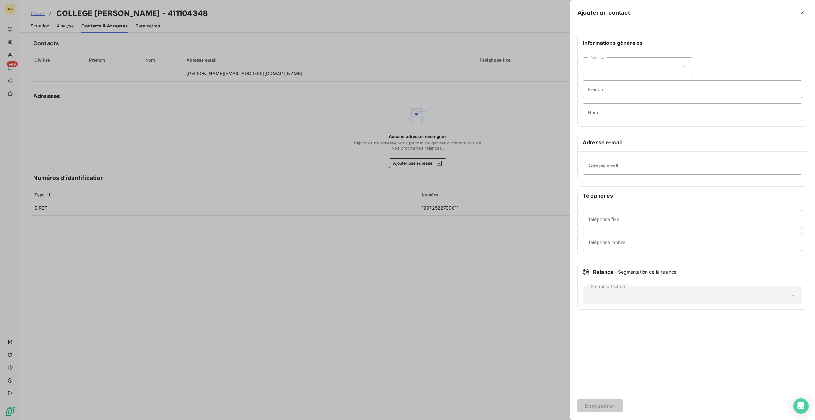
drag, startPoint x: 597, startPoint y: 181, endPoint x: 594, endPoint y: 176, distance: 5.6
click at [597, 181] on div "Informations générales Civilité Prénom Nom Adresse e-mail Adresse email Télépho…" at bounding box center [692, 176] width 245 height 284
click at [593, 165] on input "Adresse email" at bounding box center [692, 166] width 219 height 18
paste input "intendance.9720514b@ac-martinique.fr"
type input "intendance.9720514b@ac-martinique.fr"
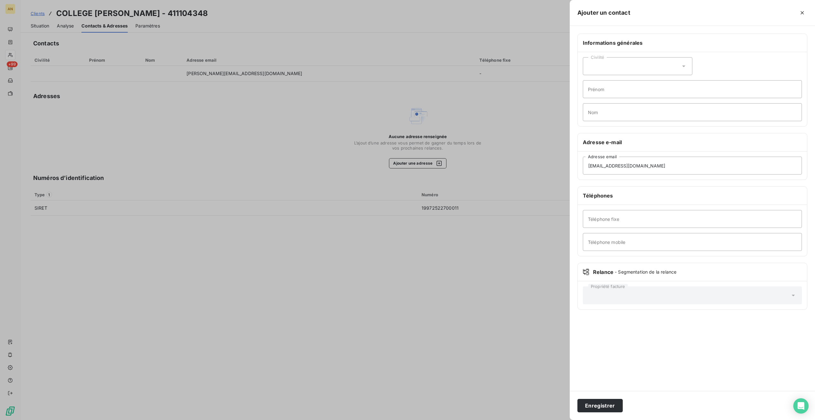
click at [601, 404] on button "Enregistrer" at bounding box center [599, 405] width 45 height 13
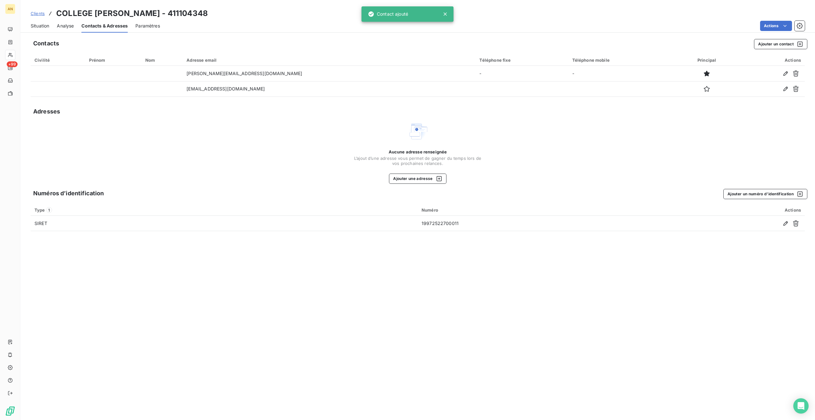
click at [43, 27] on span "Situation" at bounding box center [40, 26] width 19 height 6
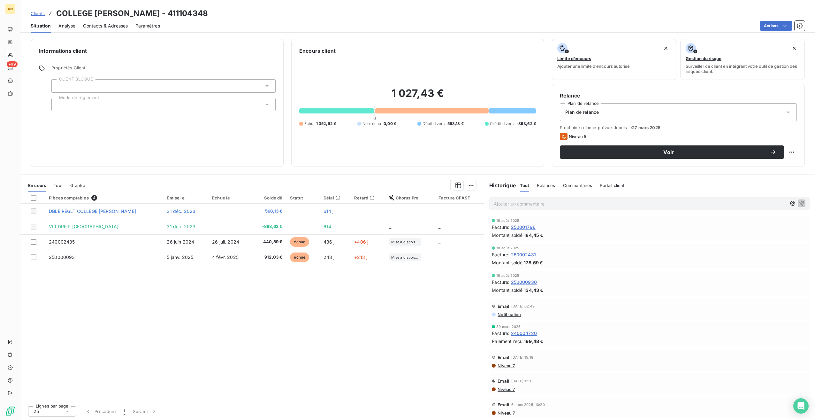
click at [61, 247] on td "240002435" at bounding box center [104, 241] width 118 height 15
click at [606, 152] on span "Voir" at bounding box center [669, 151] width 203 height 5
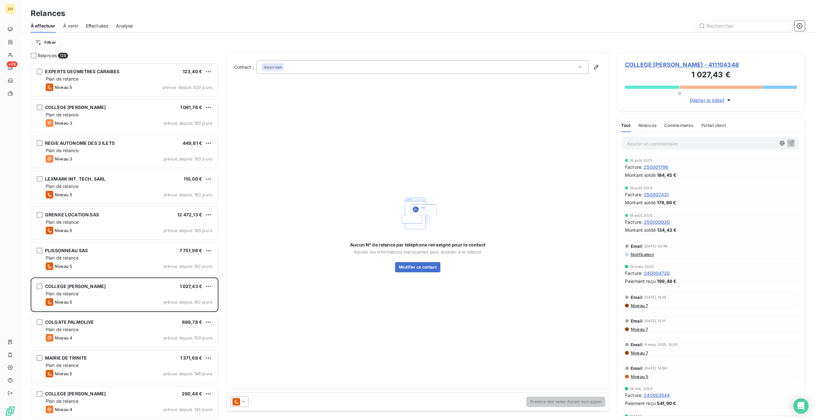
scroll to position [352, 183]
click at [241, 402] on icon at bounding box center [243, 401] width 6 height 6
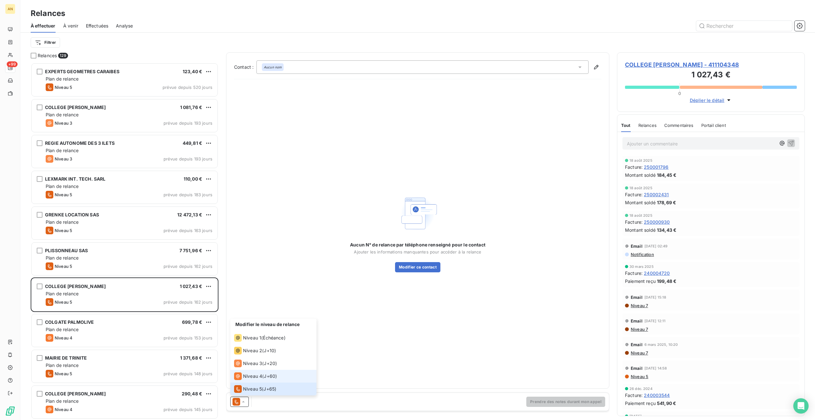
click at [254, 377] on span "Niveau 4" at bounding box center [252, 376] width 19 height 6
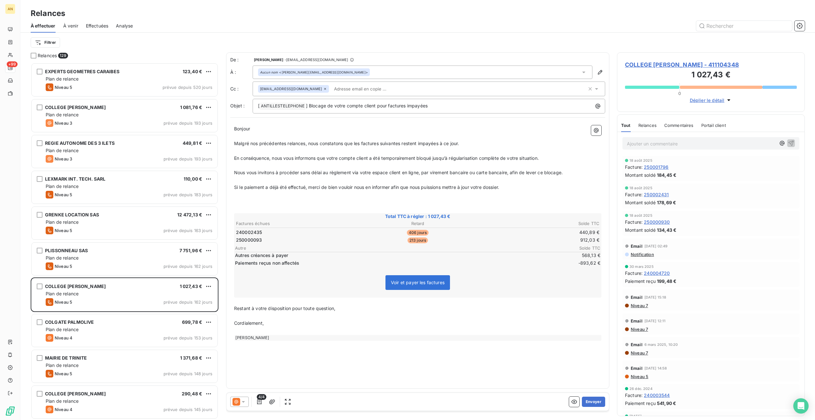
click at [599, 400] on button "Envoyer" at bounding box center [593, 401] width 23 height 10
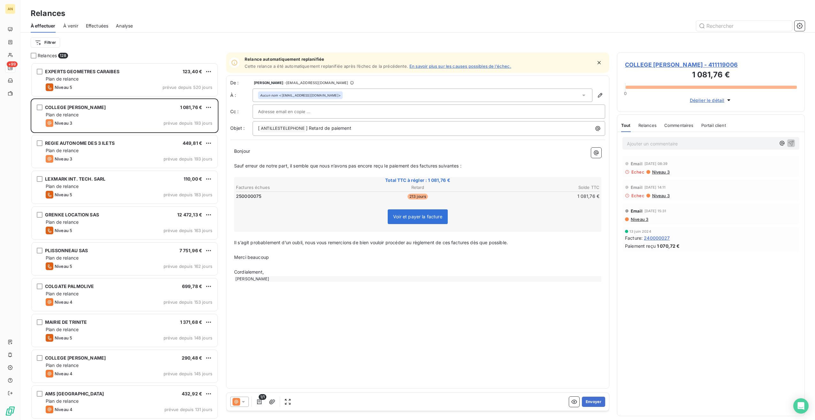
click at [655, 62] on span "COLLEGE VINCENT PLACOLY - 411119006" at bounding box center [711, 64] width 172 height 9
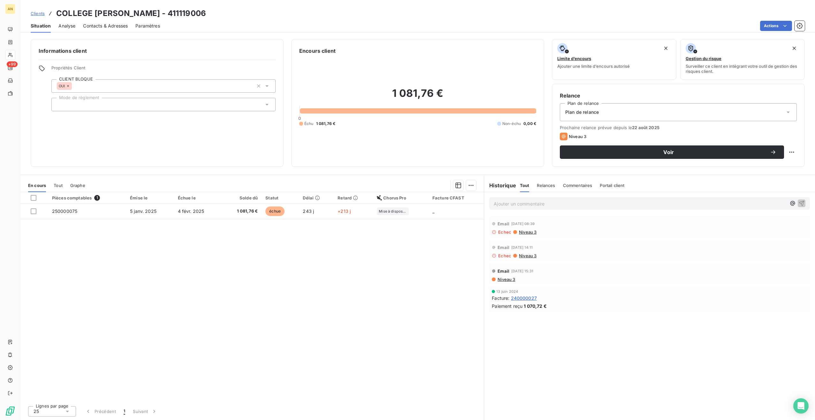
click at [147, 216] on td "5 janv. 2025" at bounding box center [150, 210] width 48 height 15
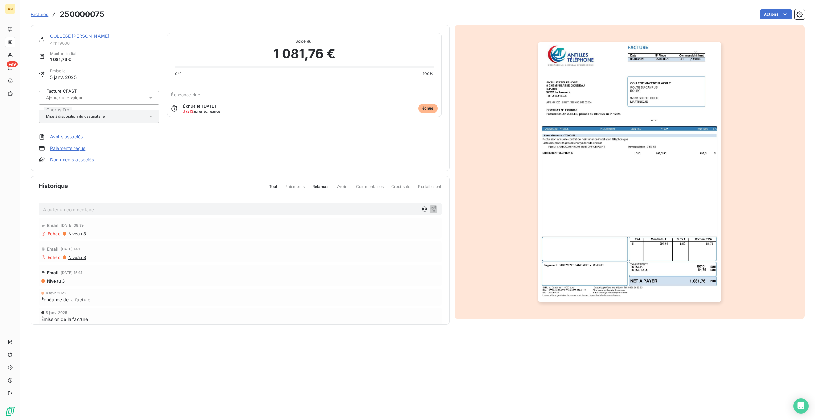
click at [102, 34] on link "COLLEGE [PERSON_NAME]" at bounding box center [79, 35] width 59 height 5
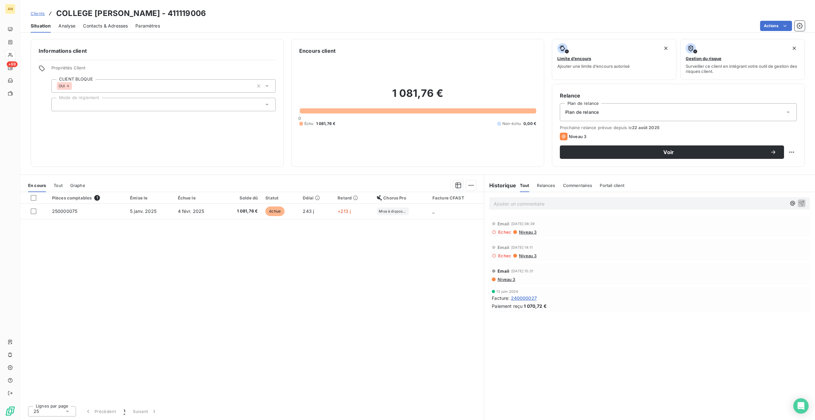
click at [112, 26] on span "Contacts & Adresses" at bounding box center [105, 26] width 45 height 6
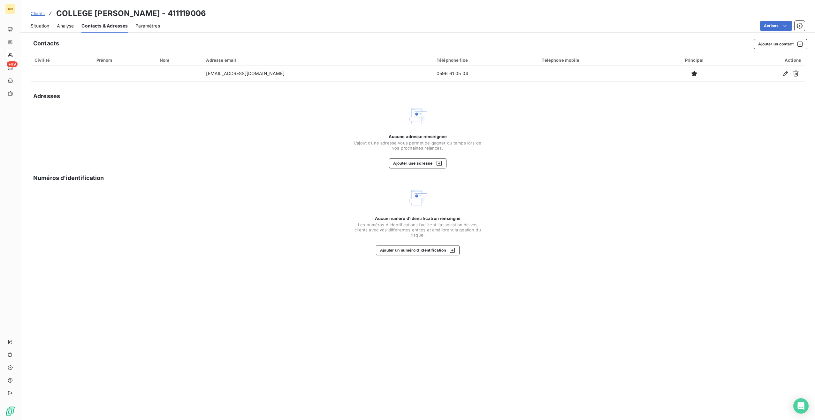
click at [392, 253] on button "Ajouter un numéro d’identification" at bounding box center [418, 250] width 84 height 10
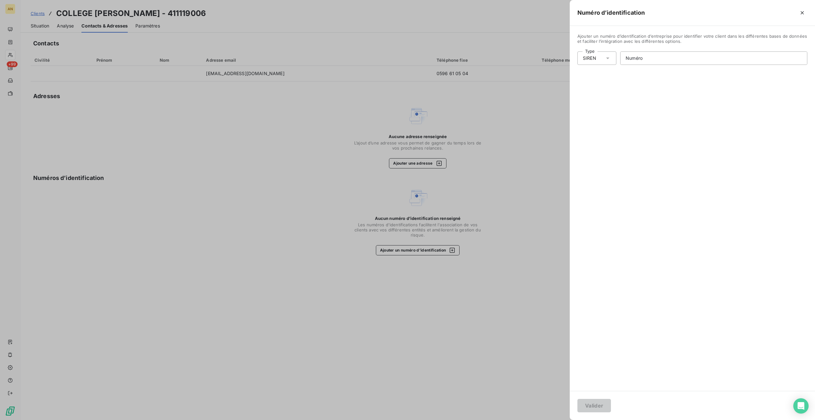
drag, startPoint x: 610, startPoint y: 57, endPoint x: 609, endPoint y: 61, distance: 3.9
click at [610, 58] on icon at bounding box center [608, 58] width 6 height 6
click at [608, 88] on li "SIRET" at bounding box center [624, 83] width 95 height 11
click at [643, 56] on input "Numéro" at bounding box center [714, 58] width 187 height 13
paste input "199 724 550 00017"
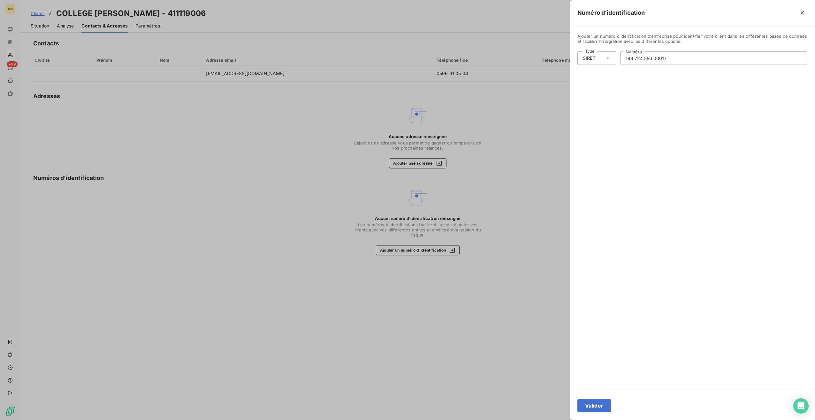
type input "199 724 550 00017"
click at [591, 401] on button "Valider" at bounding box center [594, 405] width 34 height 13
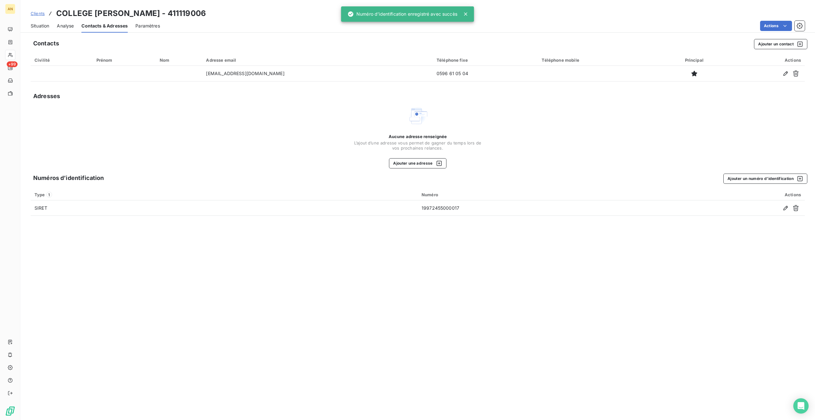
click at [41, 29] on div "Situation" at bounding box center [40, 25] width 19 height 13
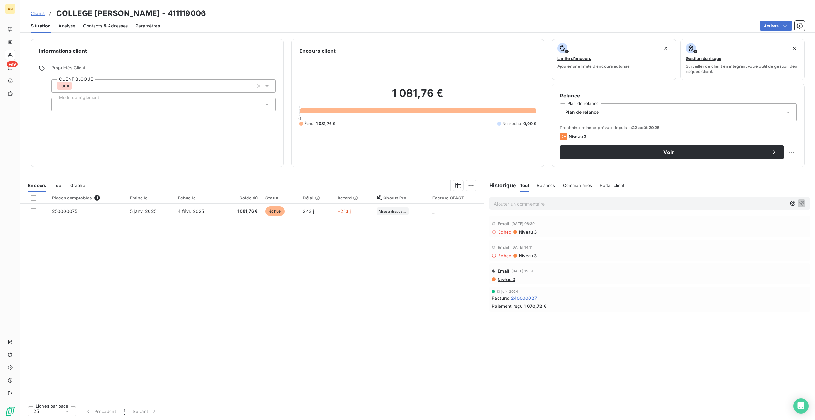
click at [115, 22] on div "Contacts & Adresses" at bounding box center [105, 25] width 45 height 13
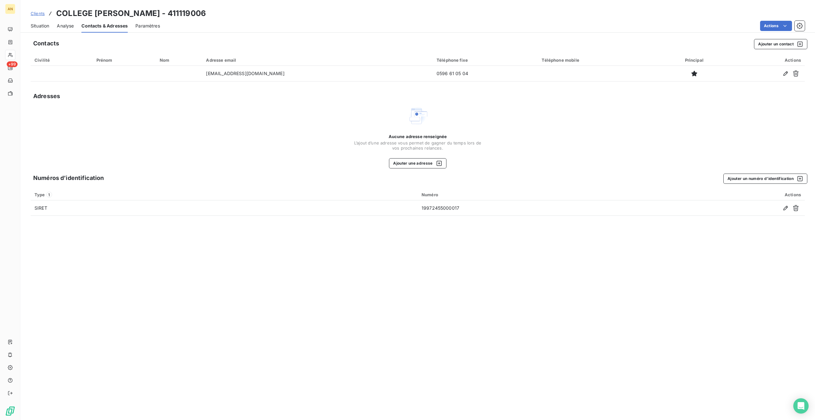
click at [787, 74] on icon "button" at bounding box center [786, 73] width 6 height 6
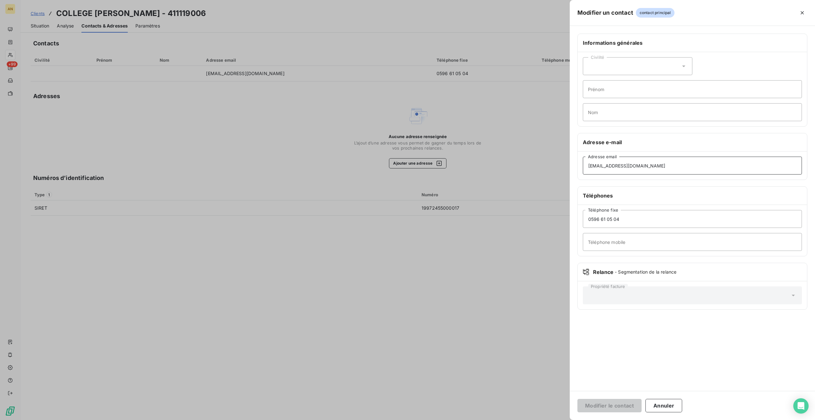
drag, startPoint x: 662, startPoint y: 165, endPoint x: 562, endPoint y: 165, distance: 100.6
click at [562, 419] on div "Modifier un contact contact principal Informations générales Civilité Prénom No…" at bounding box center [407, 420] width 815 height 0
paste input "karine.legrand"
type input "karine.legrand@ac-martinique.fr"
click at [612, 409] on button "Modifier le contact" at bounding box center [609, 405] width 64 height 13
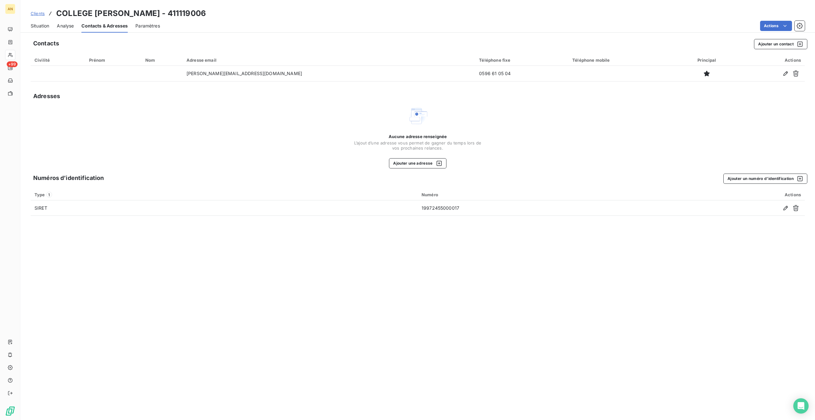
drag, startPoint x: 185, startPoint y: 13, endPoint x: 223, endPoint y: 12, distance: 38.3
click at [223, 12] on div "Clients COLLEGE VINCENT PLACOLY - 411119006" at bounding box center [417, 13] width 795 height 11
copy h3 "119006"
click at [36, 25] on span "Situation" at bounding box center [40, 26] width 19 height 6
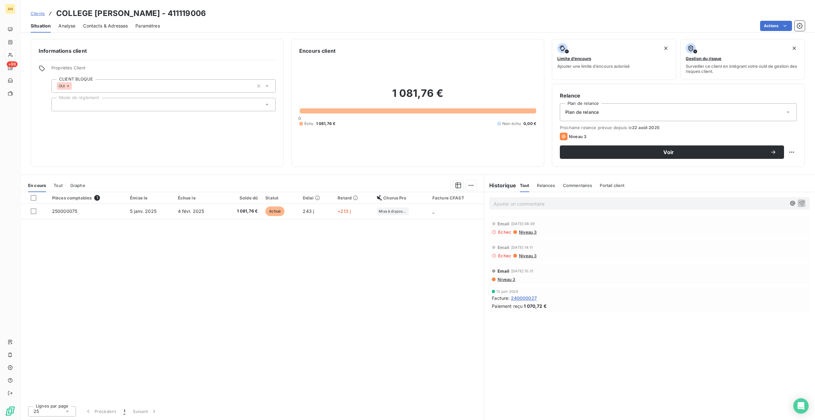
click at [634, 152] on span "Voir" at bounding box center [669, 151] width 203 height 5
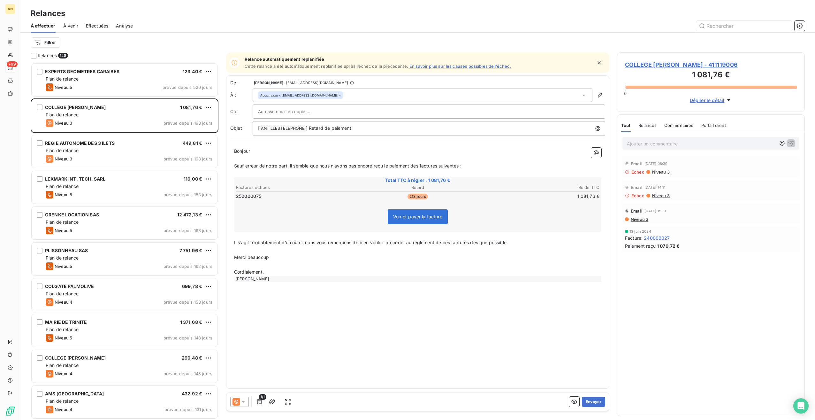
scroll to position [352, 183]
click at [596, 400] on button "Envoyer" at bounding box center [593, 401] width 23 height 10
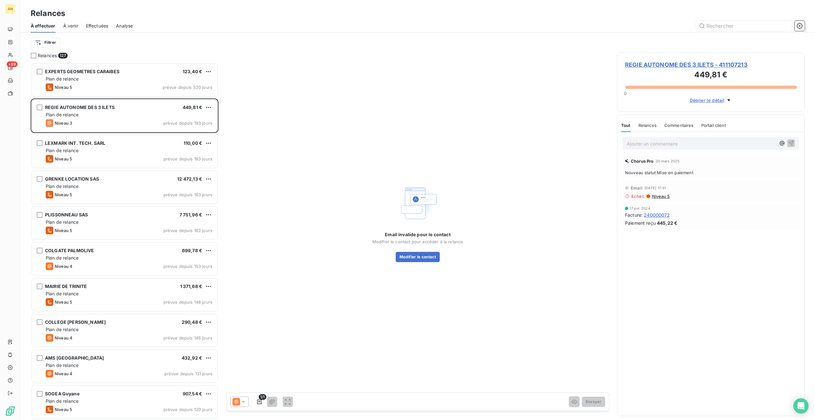
click at [101, 301] on div "Niveau 5 prévue depuis 148 jours" at bounding box center [129, 302] width 167 height 8
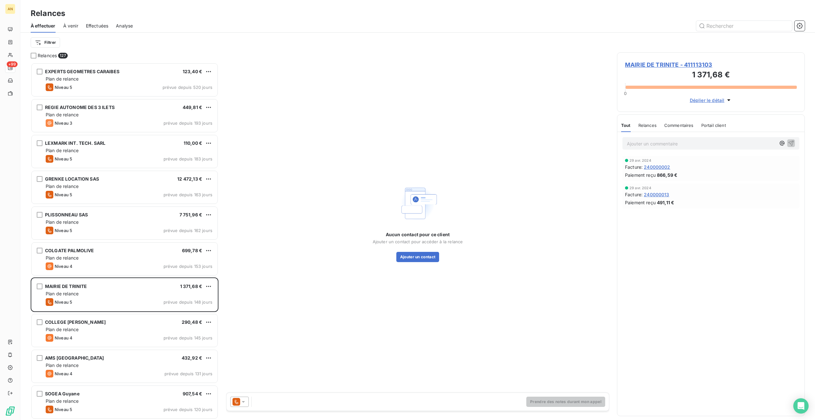
click at [414, 261] on button "Ajouter un contact" at bounding box center [417, 257] width 43 height 10
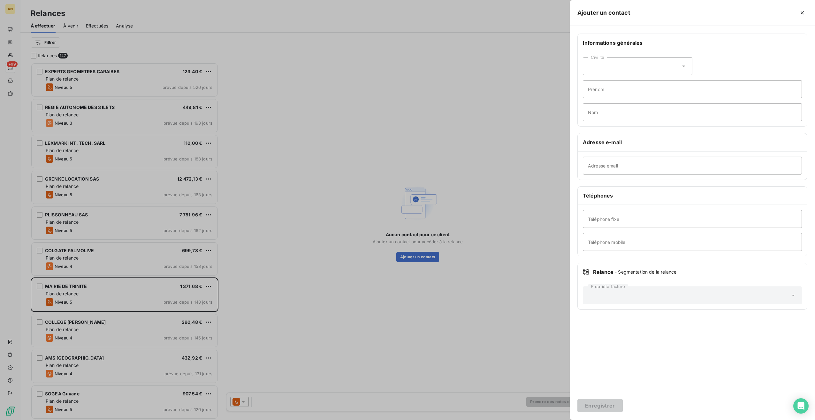
click at [499, 287] on div at bounding box center [407, 210] width 815 height 420
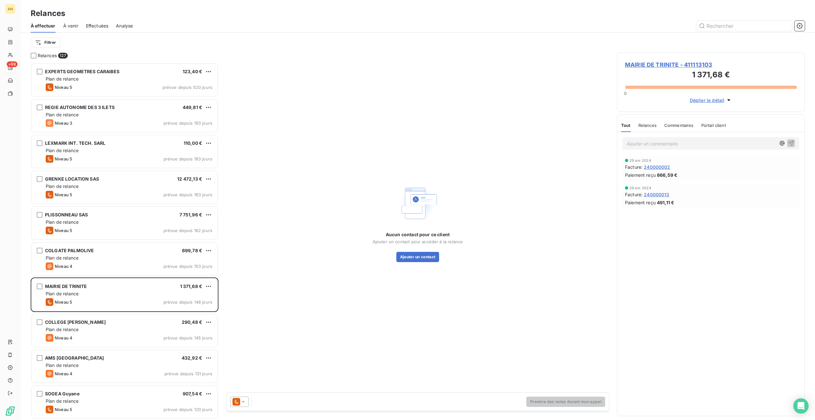
click at [659, 66] on span "MAIRIE DE TRINITE - 411113103" at bounding box center [711, 64] width 172 height 9
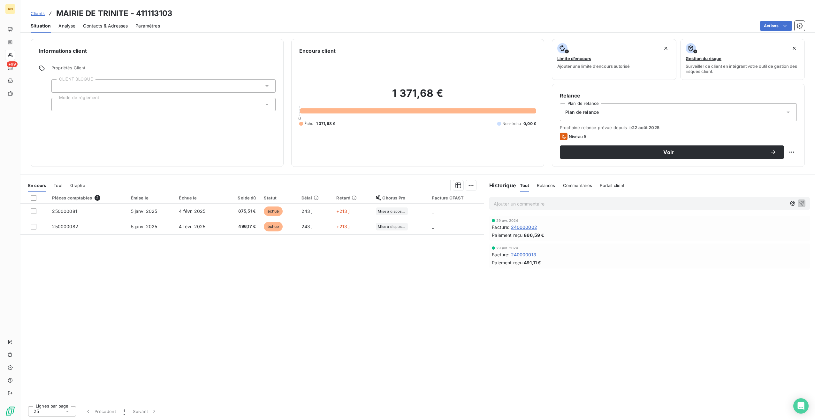
click at [229, 213] on span "875,51 €" at bounding box center [241, 211] width 29 height 6
click at [95, 214] on td "250000081" at bounding box center [87, 210] width 79 height 15
click at [96, 83] on div at bounding box center [163, 85] width 224 height 13
click at [57, 102] on div at bounding box center [58, 102] width 6 height 6
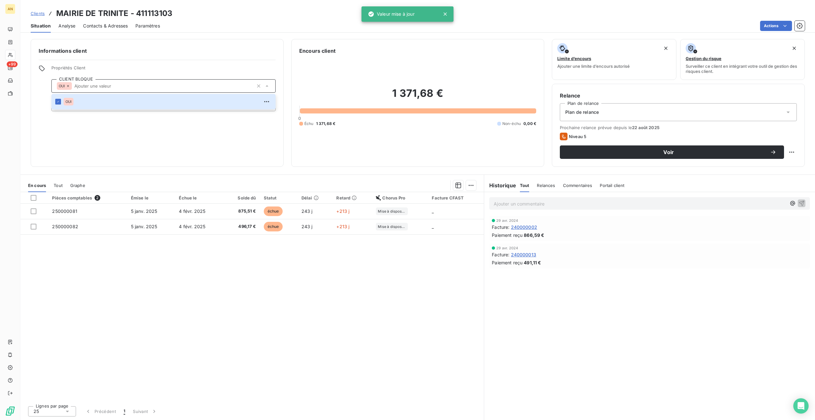
click at [112, 130] on div "Informations client Propriétés Client CLIENT BLOQUE OUI OUI Mode de règlement" at bounding box center [157, 103] width 253 height 128
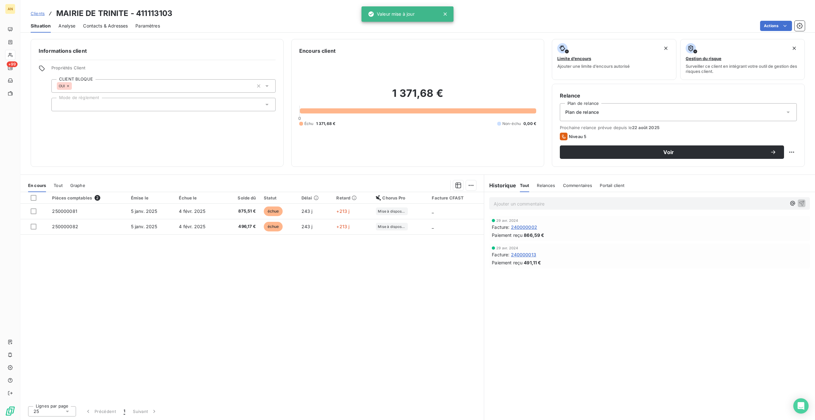
click at [107, 104] on div at bounding box center [163, 104] width 224 height 13
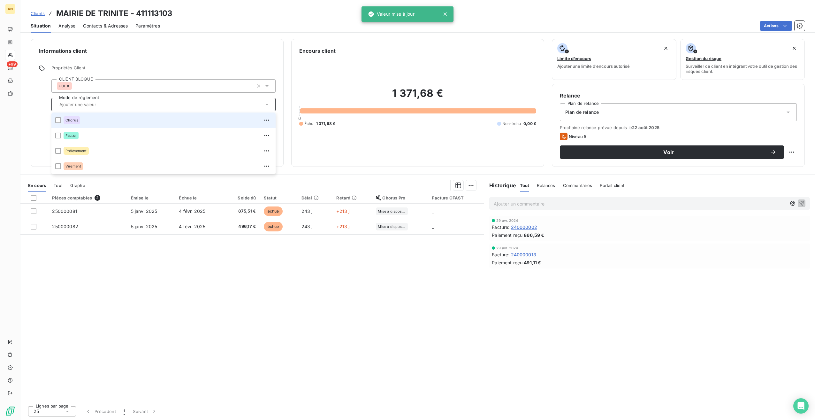
click at [58, 121] on div at bounding box center [58, 120] width 6 height 6
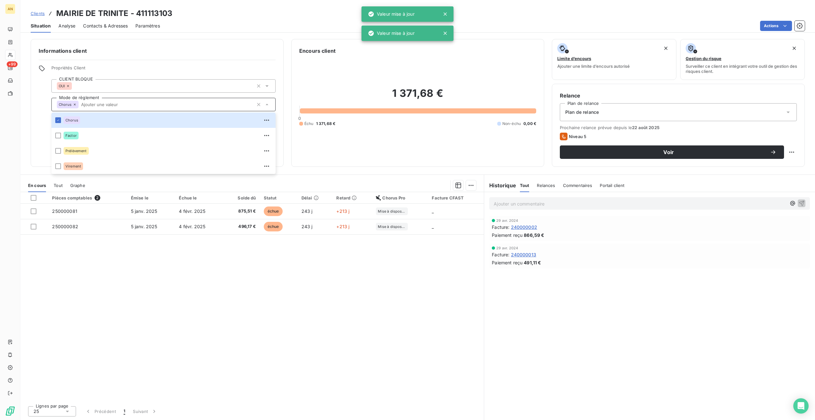
click at [43, 123] on div "Informations client Propriétés Client CLIENT BLOQUE OUI Mode de règlement Choru…" at bounding box center [157, 103] width 253 height 128
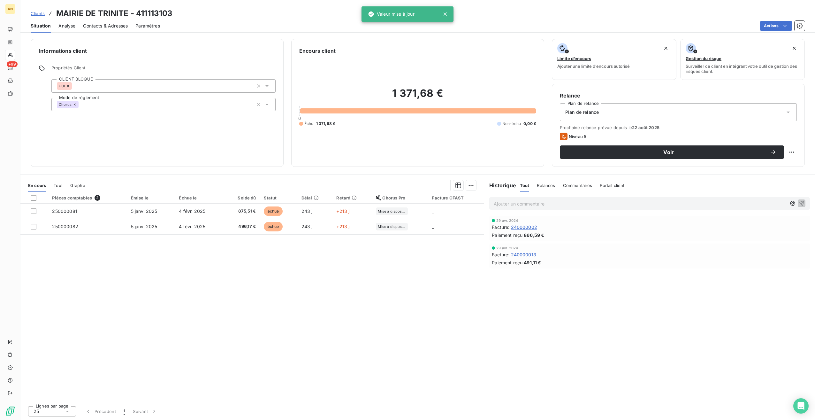
click at [60, 229] on td "250000082" at bounding box center [87, 226] width 79 height 15
click at [104, 28] on span "Contacts & Adresses" at bounding box center [105, 26] width 45 height 6
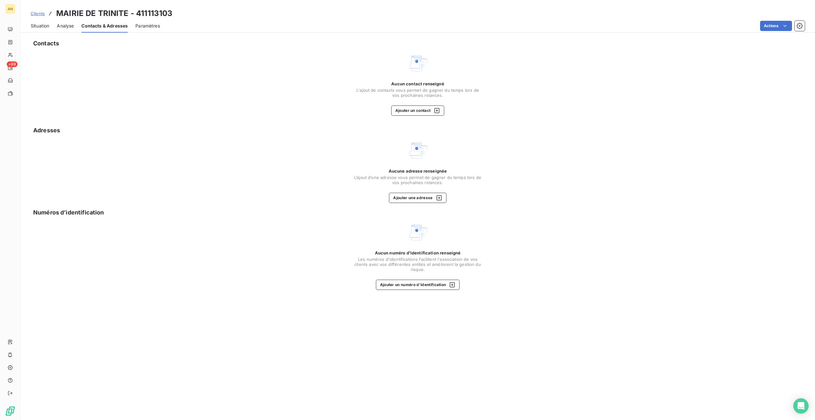
click at [408, 110] on button "Ajouter un contact" at bounding box center [417, 110] width 53 height 10
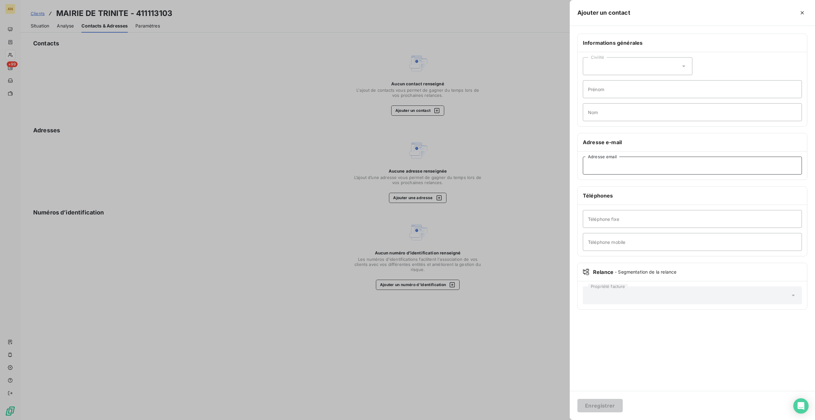
click at [597, 164] on input "Adresse email" at bounding box center [692, 166] width 219 height 18
paste input "herve.planchette@mairie-latrinite.fr"
type input "herve.planchette@mairie-latrinite.fr"
click at [605, 412] on button "Enregistrer" at bounding box center [599, 405] width 45 height 13
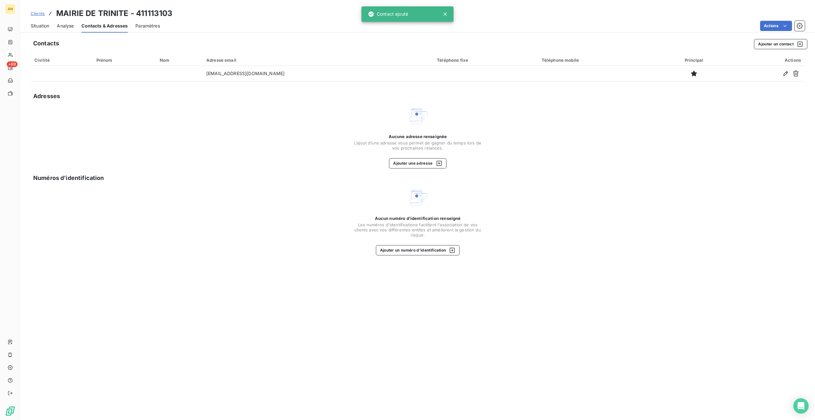
click at [771, 46] on button "Ajouter un contact" at bounding box center [780, 44] width 53 height 10
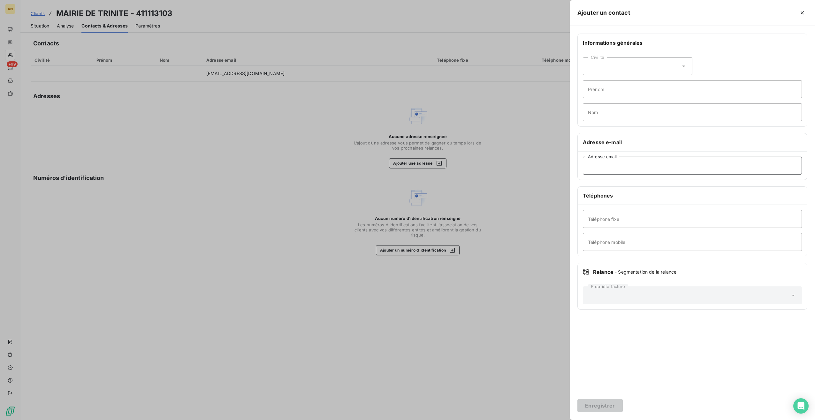
click at [605, 157] on input "Adresse email" at bounding box center [692, 166] width 219 height 18
paste input "service.finances@mairie-latrinite.fr"
type input "service.finances@mairie-latrinite.fr"
click at [600, 408] on button "Enregistrer" at bounding box center [599, 405] width 45 height 13
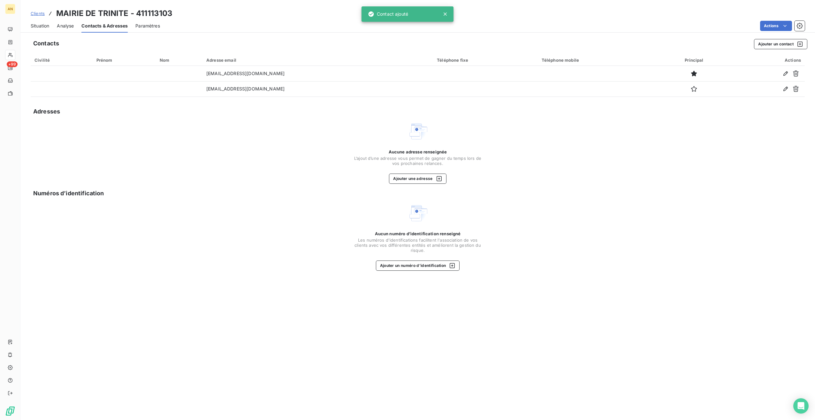
click at [41, 27] on span "Situation" at bounding box center [40, 26] width 19 height 6
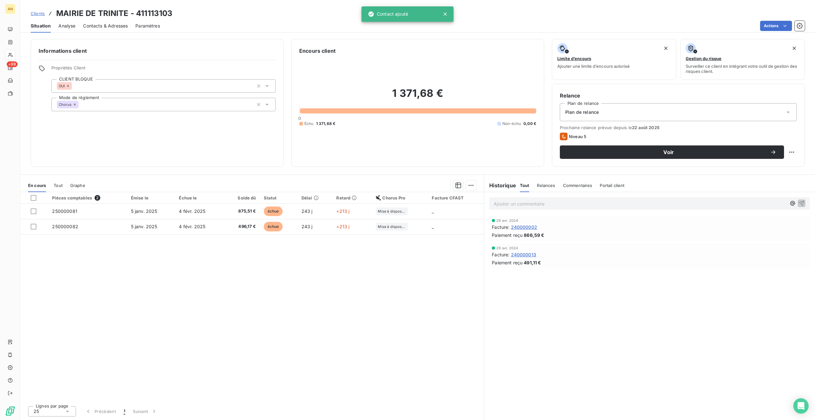
click at [620, 149] on span "Voir" at bounding box center [669, 151] width 203 height 5
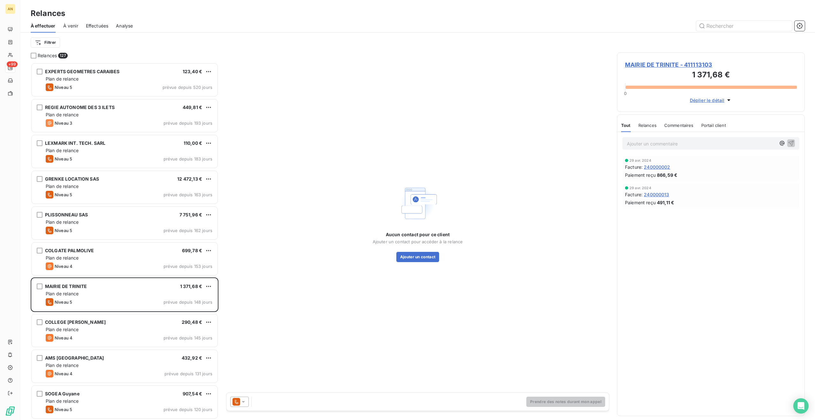
scroll to position [352, 183]
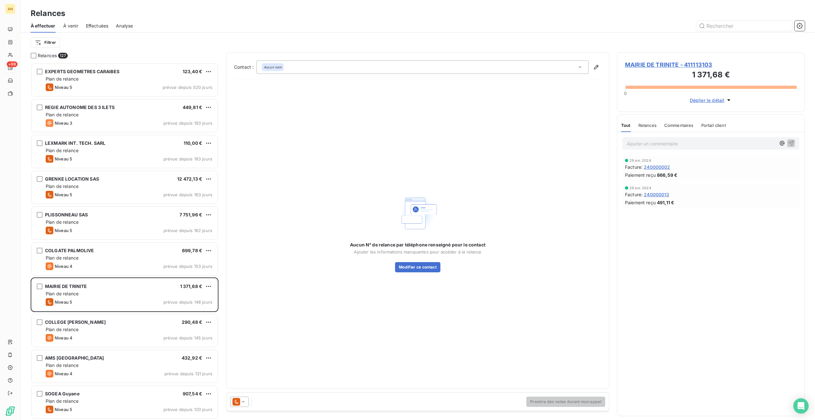
click at [245, 401] on icon at bounding box center [243, 402] width 3 height 2
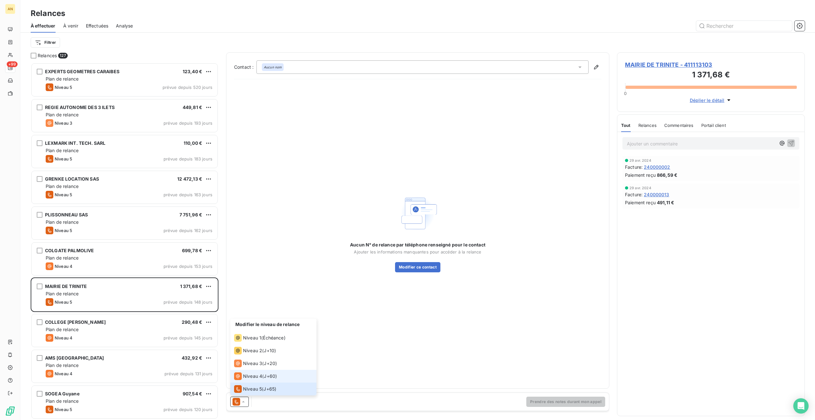
click at [255, 372] on li "Niveau 4 ( J+60 )" at bounding box center [273, 376] width 86 height 13
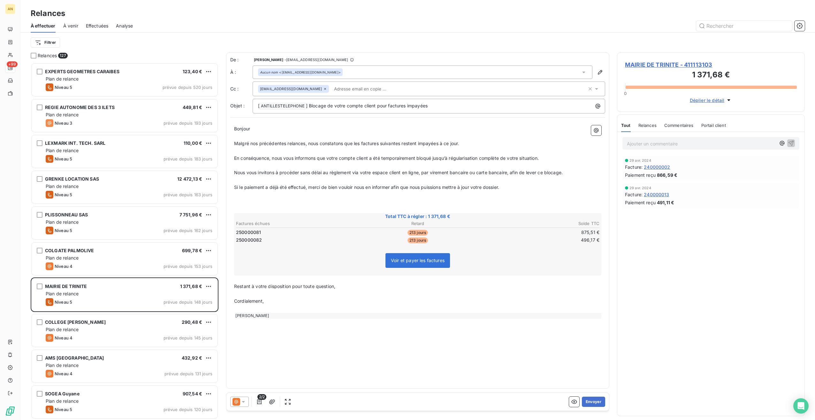
click at [592, 399] on button "Envoyer" at bounding box center [593, 401] width 23 height 10
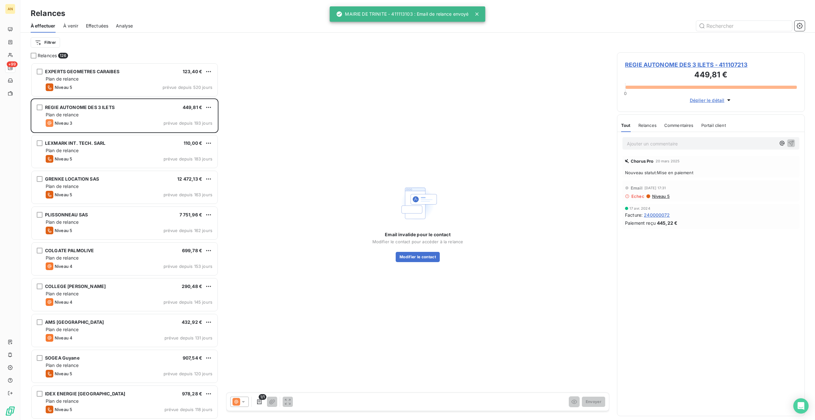
click at [115, 284] on div "COLLEGE EUGENE MONA 290,48 €" at bounding box center [129, 286] width 167 height 6
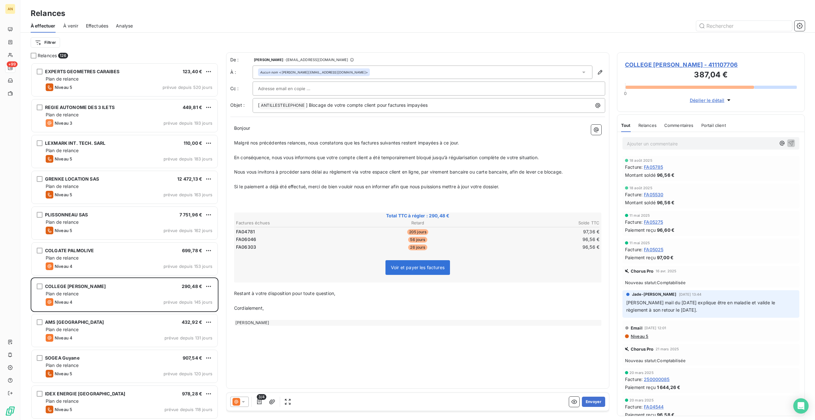
click at [692, 60] on span "COLLEGE EUGENE MONA - 411107706" at bounding box center [711, 64] width 172 height 9
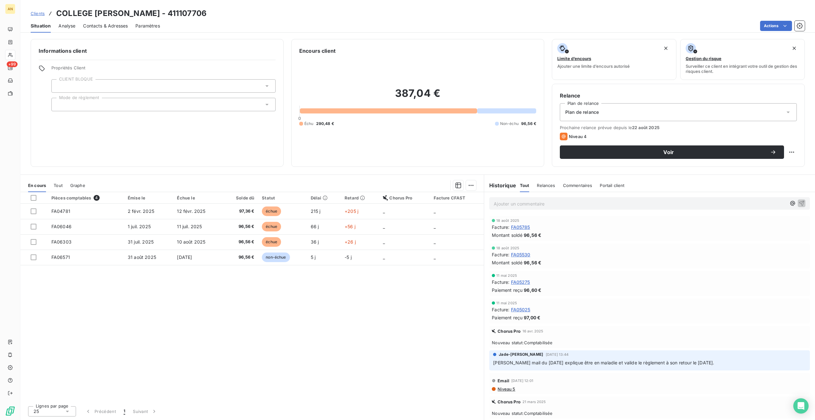
click at [133, 85] on div at bounding box center [163, 85] width 224 height 13
click at [68, 103] on span "OUI" at bounding box center [68, 102] width 6 height 4
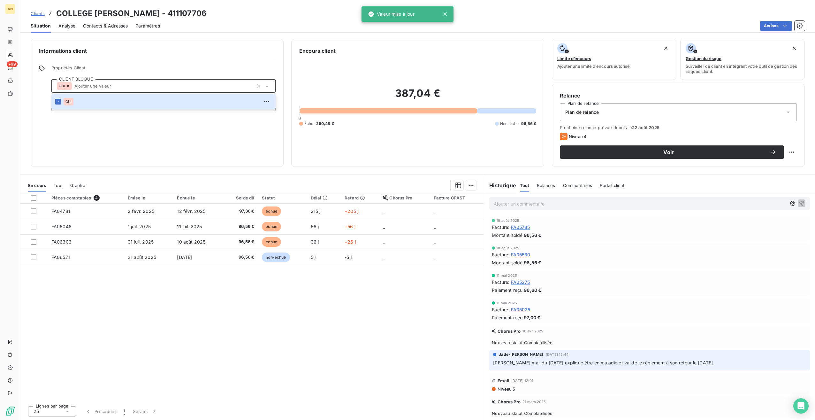
click at [80, 126] on div "Informations client Propriétés Client CLIENT BLOQUE OUI OUI Mode de règlement" at bounding box center [157, 103] width 253 height 128
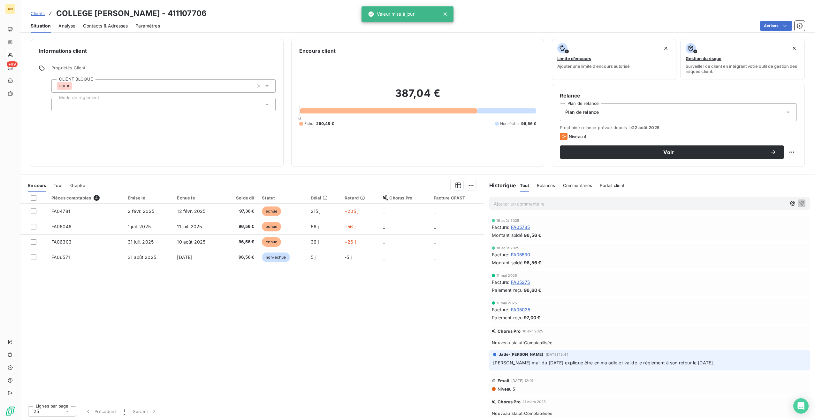
click at [77, 106] on div at bounding box center [163, 104] width 224 height 13
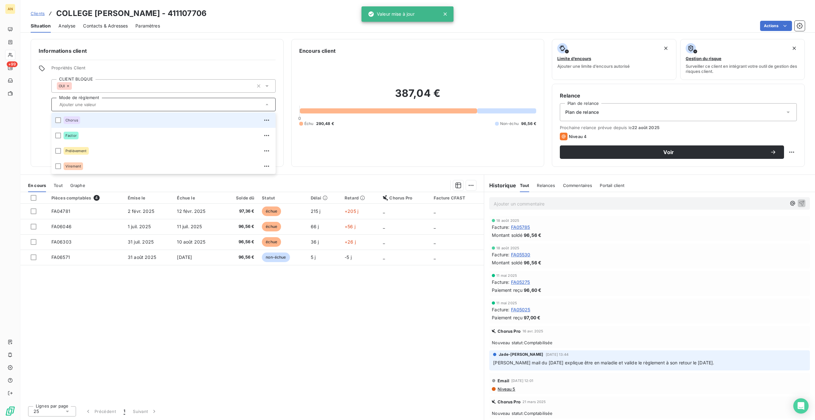
click at [59, 120] on div at bounding box center [58, 120] width 6 height 6
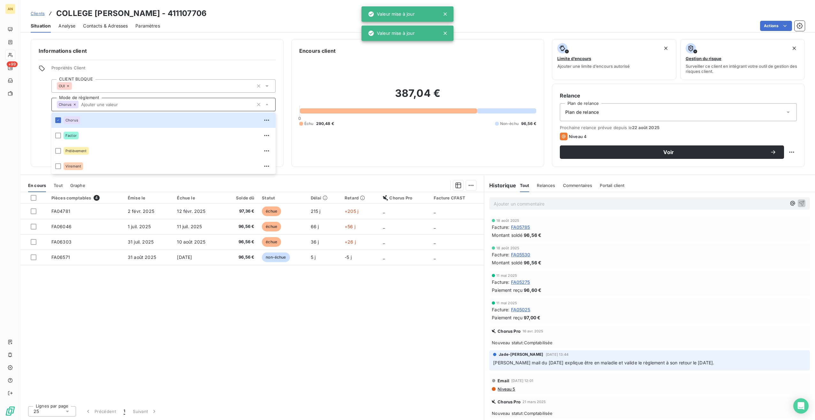
click at [37, 124] on div "Informations client Propriétés Client CLIENT BLOQUE OUI Mode de règlement Choru…" at bounding box center [157, 103] width 253 height 128
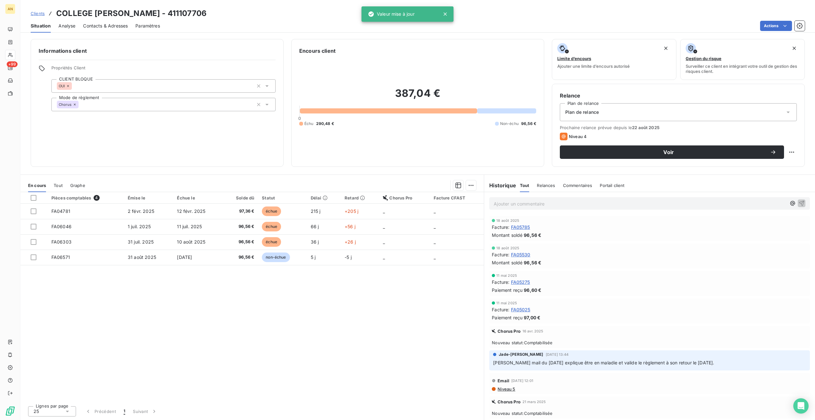
click at [112, 24] on span "Contacts & Adresses" at bounding box center [105, 26] width 45 height 6
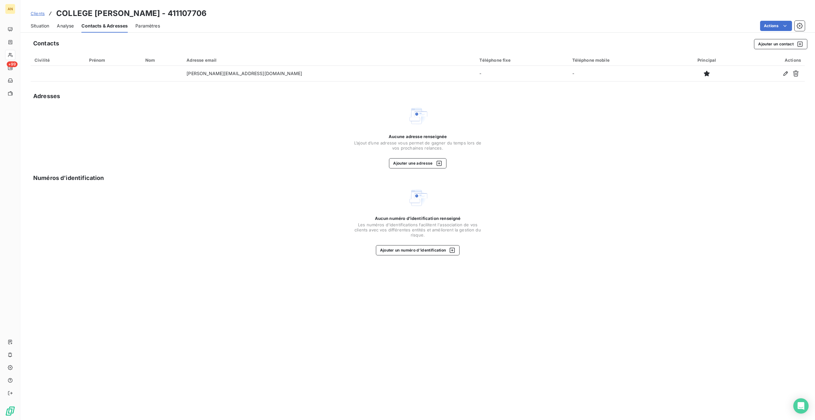
click at [786, 71] on icon "button" at bounding box center [785, 73] width 4 height 4
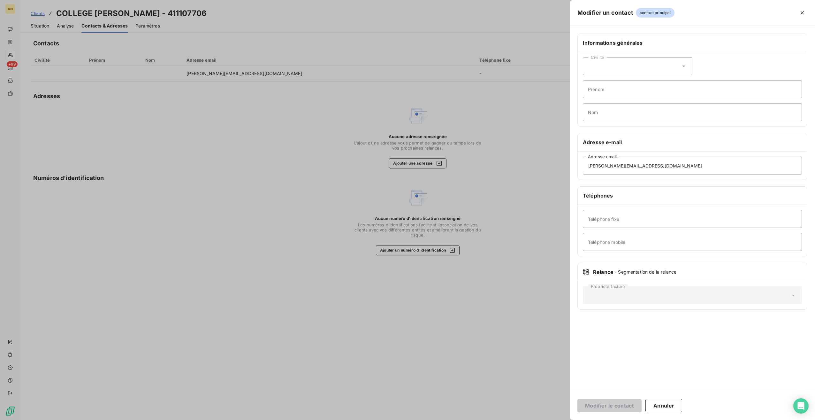
click at [248, 241] on div at bounding box center [407, 210] width 815 height 420
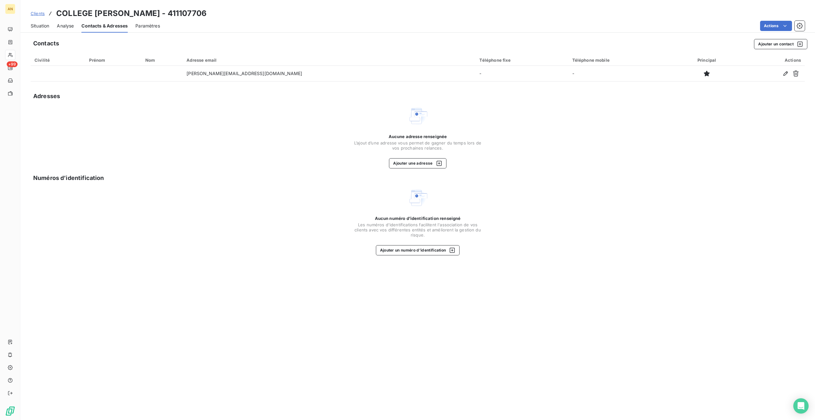
click at [419, 250] on button "Ajouter un numéro d’identification" at bounding box center [418, 250] width 84 height 10
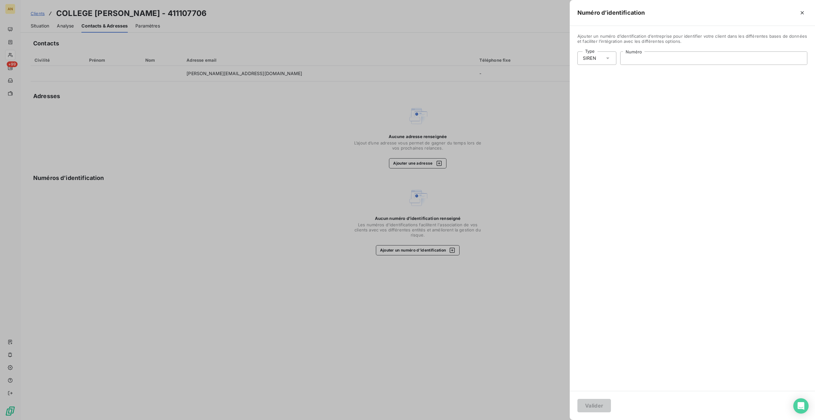
click at [639, 58] on input "Numéro" at bounding box center [714, 58] width 187 height 13
paste input "199 720 285"
click at [588, 55] on div "Type SIREN 199 720 285 Numéro" at bounding box center [692, 57] width 230 height 13
click at [608, 59] on icon at bounding box center [608, 58] width 6 height 6
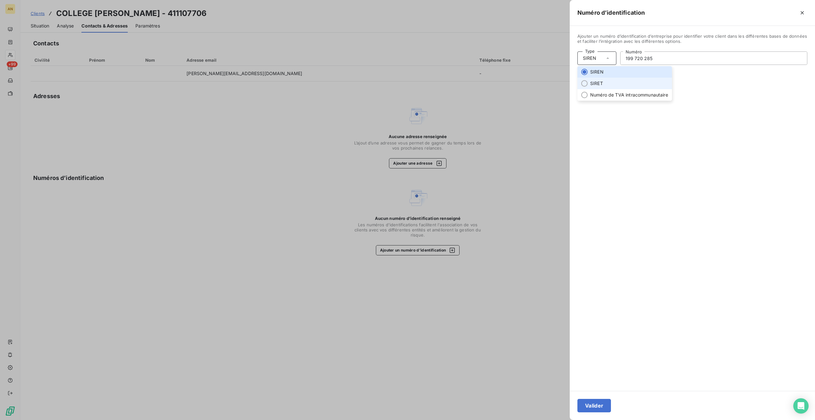
click at [605, 86] on li "SIRET" at bounding box center [624, 83] width 95 height 11
drag, startPoint x: 613, startPoint y: 57, endPoint x: 601, endPoint y: 57, distance: 11.2
click at [601, 57] on div "Type SIRET 199 720 285 Numéro Numéro de SIRET invalide" at bounding box center [692, 60] width 230 height 19
paste input "00014"
type input "199 720 285 00014"
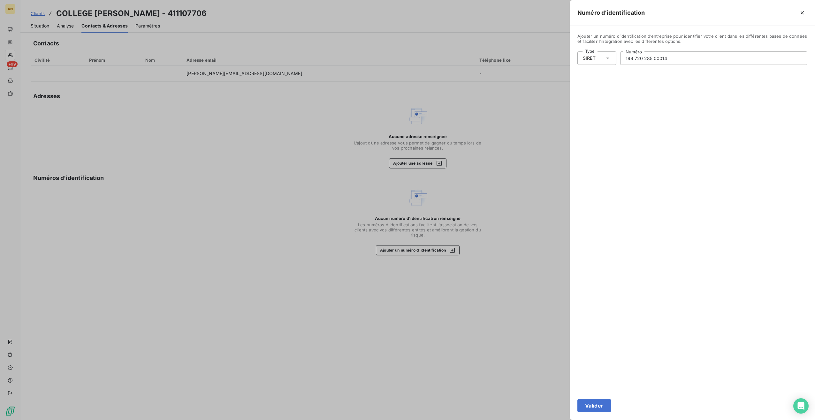
click at [591, 405] on button "Valider" at bounding box center [594, 405] width 34 height 13
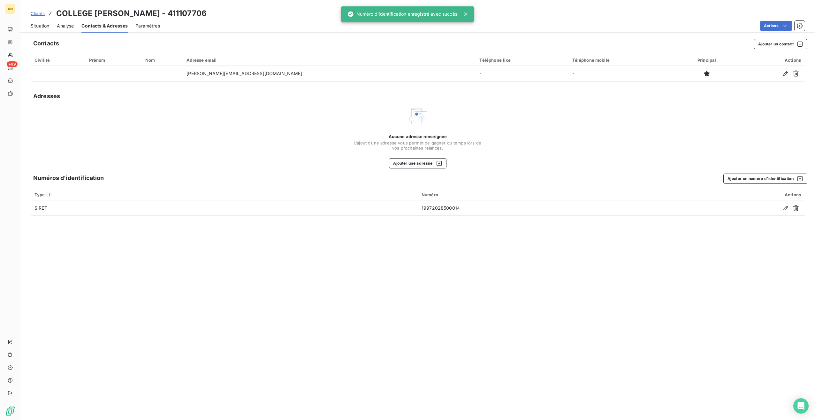
click at [43, 23] on span "Situation" at bounding box center [40, 26] width 19 height 6
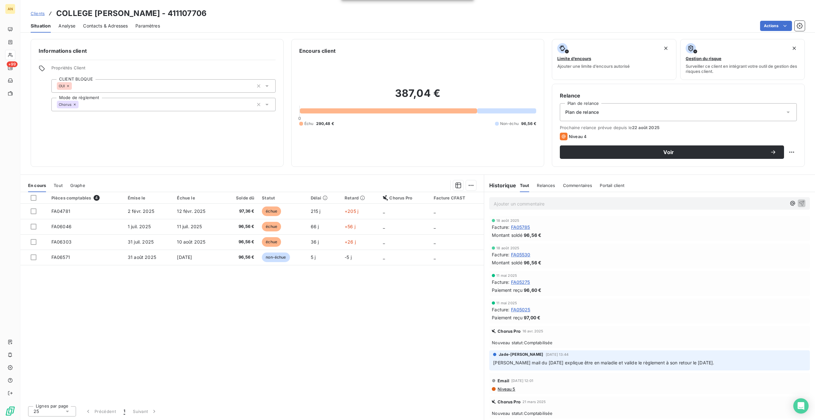
click at [589, 155] on div "Voir" at bounding box center [672, 152] width 209 height 6
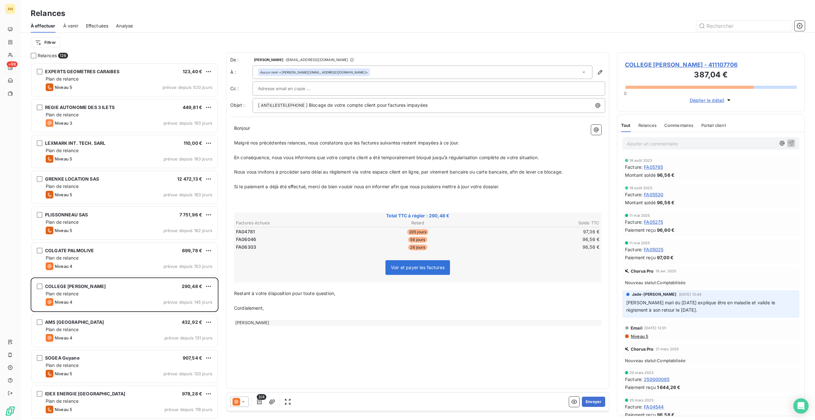
scroll to position [352, 183]
click at [598, 397] on button "Envoyer" at bounding box center [593, 401] width 23 height 10
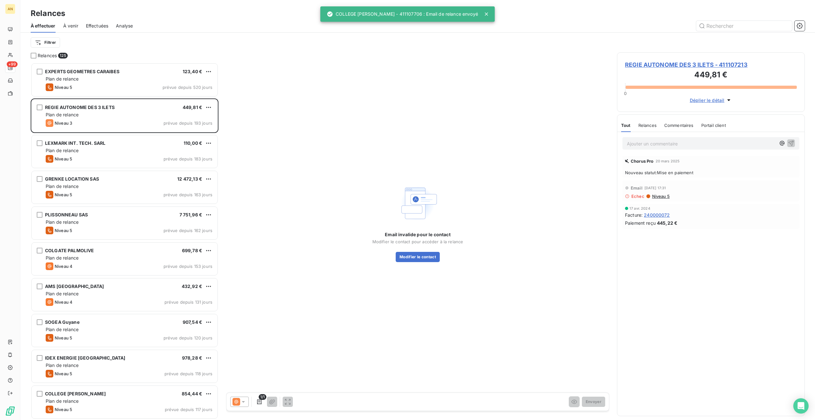
click at [94, 290] on div "Plan de relance" at bounding box center [129, 293] width 167 height 6
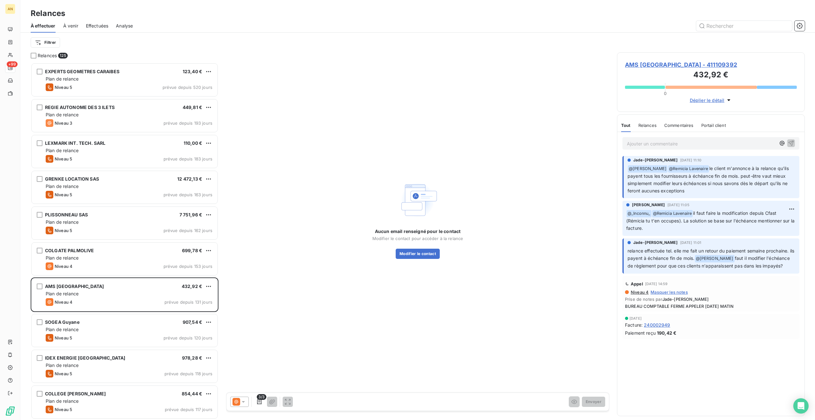
click at [93, 327] on div "Plan de relance" at bounding box center [129, 329] width 167 height 6
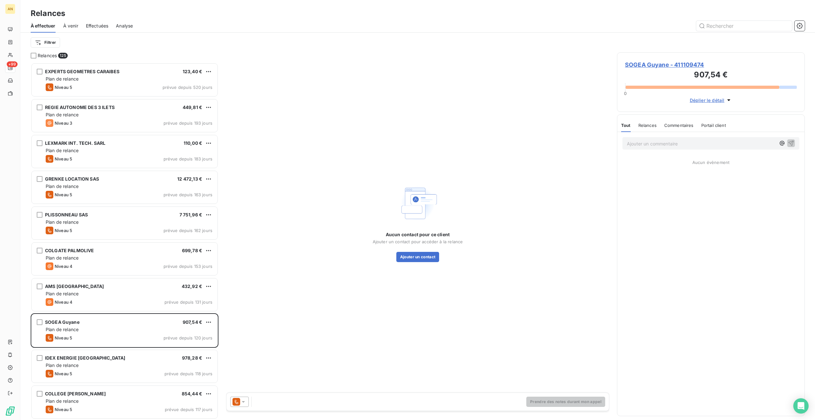
click at [427, 257] on button "Ajouter un contact" at bounding box center [417, 257] width 43 height 10
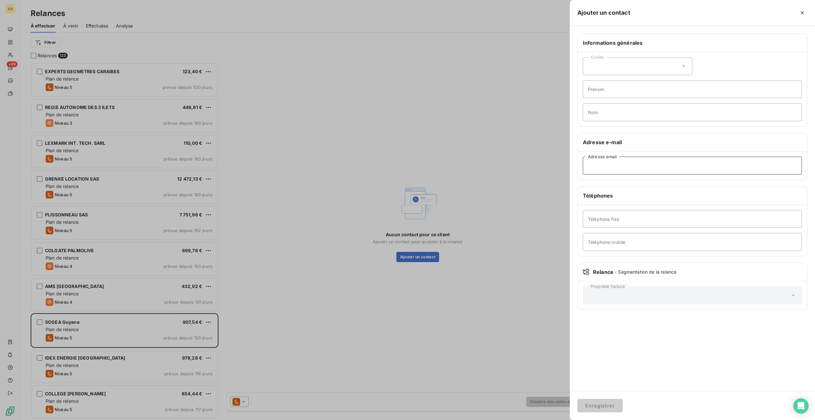
click at [611, 162] on input "Adresse email" at bounding box center [692, 166] width 219 height 18
paste input "vc_sogea-guyane@pdf.basware.com"
type input "vc_sogea-guyane@pdf.basware.com"
click at [606, 408] on button "Enregistrer" at bounding box center [599, 405] width 45 height 13
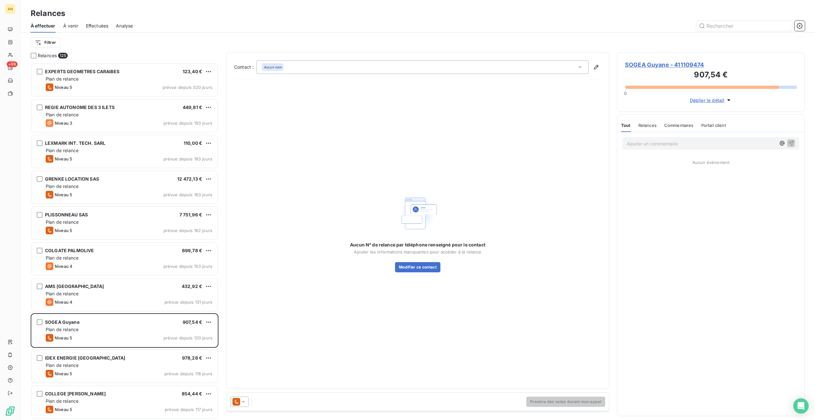
click at [245, 404] on icon at bounding box center [243, 401] width 6 height 6
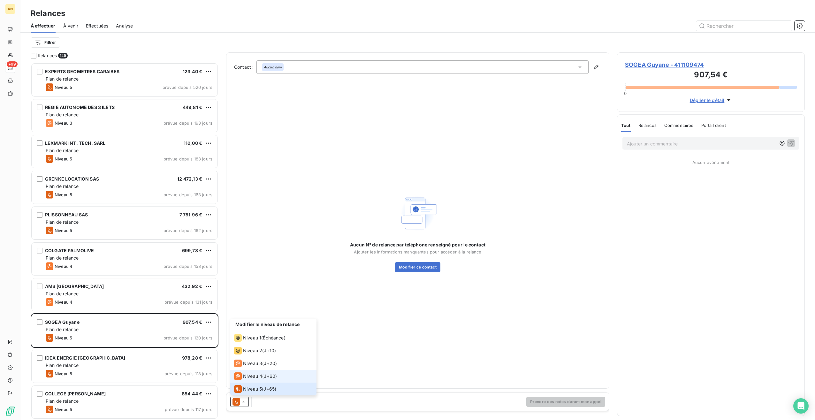
click at [258, 374] on span "Niveau 4" at bounding box center [252, 376] width 19 height 6
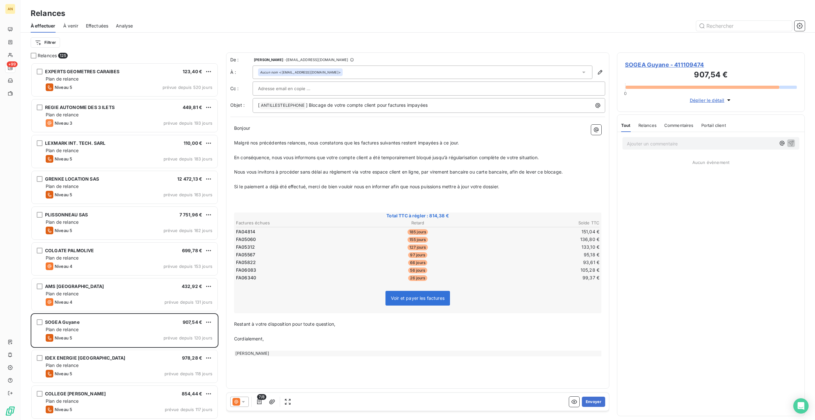
click at [595, 399] on button "Envoyer" at bounding box center [593, 401] width 23 height 10
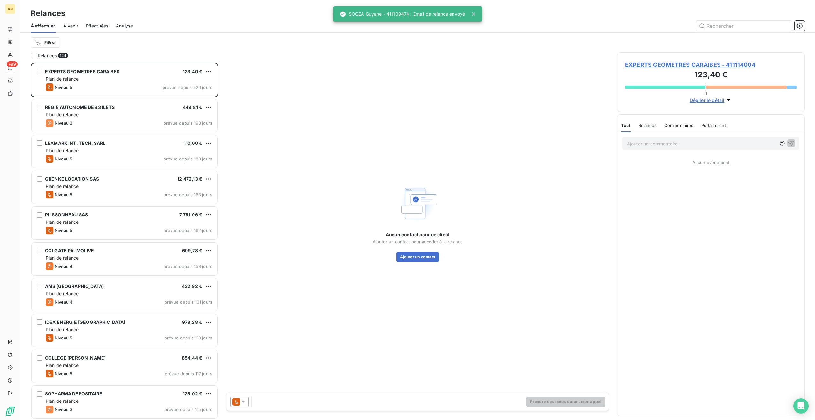
click at [90, 325] on div "IDEX ENERGIE ANTILLES 978,28 € Plan de relance Niveau 5 prévue depuis 118 jours" at bounding box center [125, 330] width 186 height 33
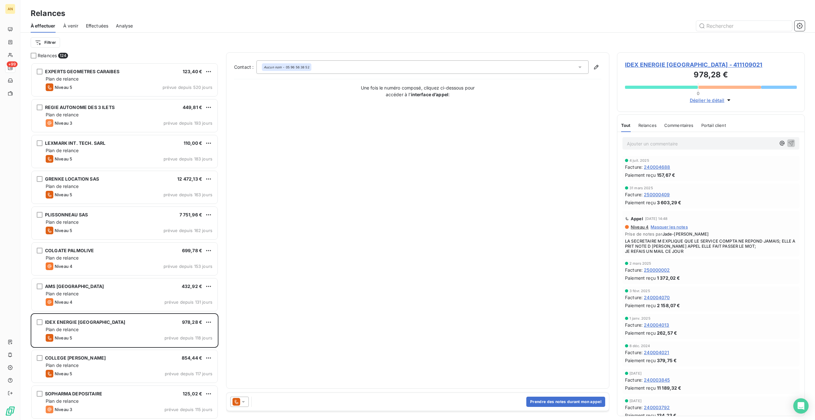
click at [672, 65] on span "IDEX ENERGIE ANTILLES - 411109021" at bounding box center [711, 64] width 172 height 9
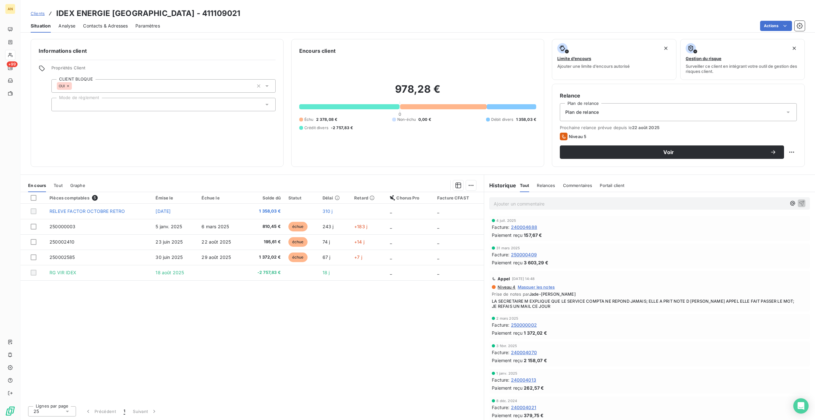
click at [98, 26] on span "Contacts & Adresses" at bounding box center [105, 26] width 45 height 6
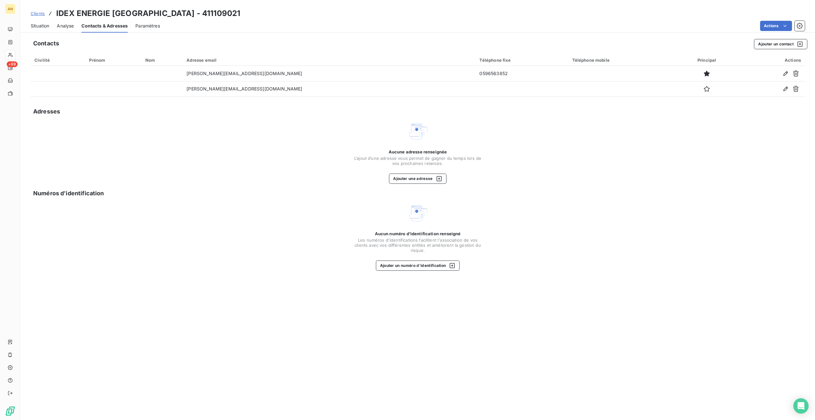
click at [31, 25] on span "Situation" at bounding box center [40, 26] width 19 height 6
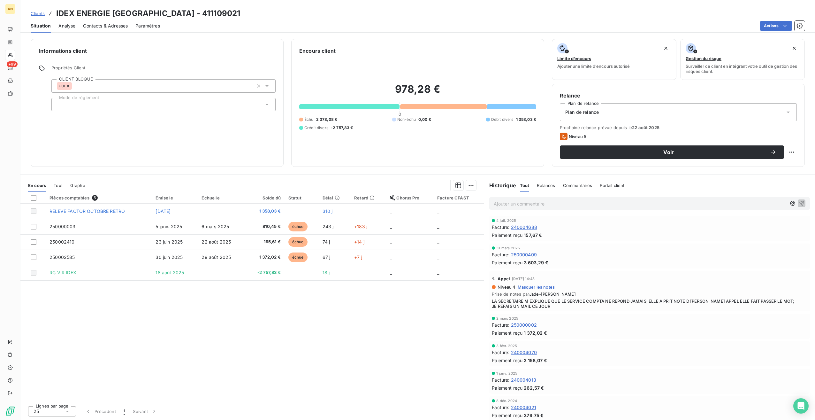
click at [126, 105] on div at bounding box center [163, 104] width 224 height 13
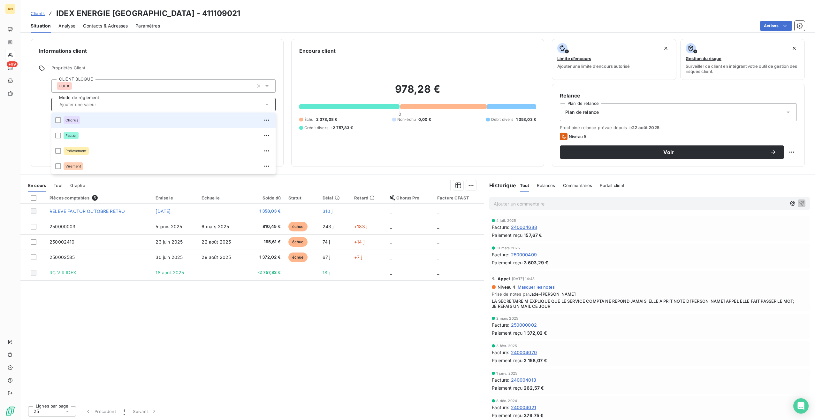
click at [57, 121] on div at bounding box center [58, 120] width 6 height 6
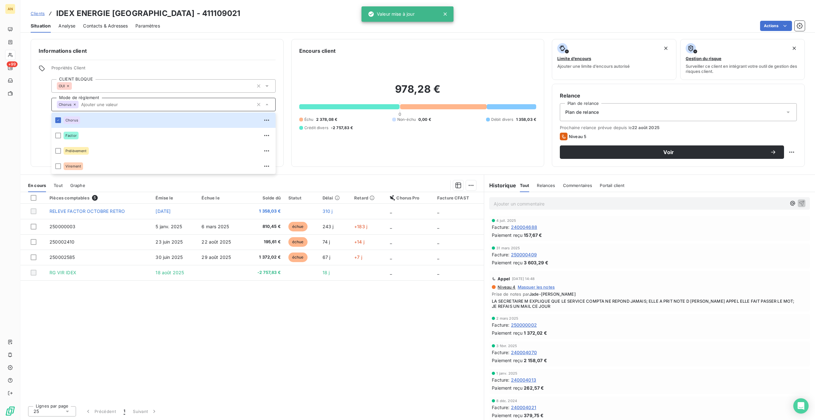
click at [164, 294] on div "Pièces comptables 5 Émise le Échue le Solde dû Statut Délai Retard Chorus Pro F…" at bounding box center [251, 296] width 463 height 209
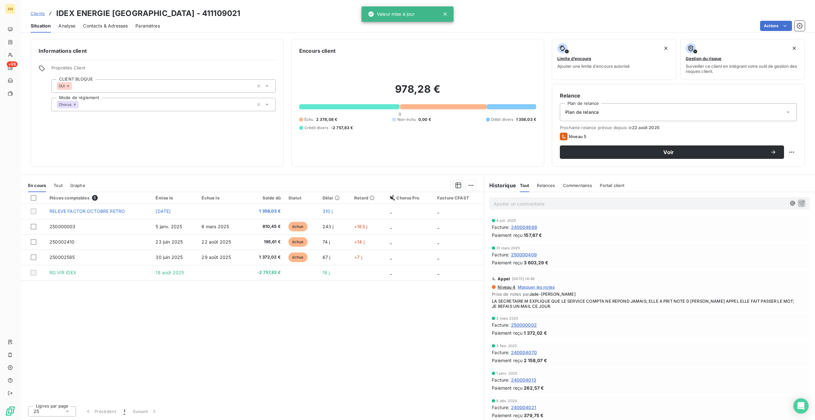
click at [68, 241] on span "250002410" at bounding box center [62, 241] width 25 height 5
drag, startPoint x: 75, startPoint y: 105, endPoint x: 76, endPoint y: 109, distance: 4.7
click at [75, 105] on icon at bounding box center [75, 104] width 2 height 2
click at [322, 135] on div "978,28 € 0 Échu 2 378,08 € Non-échu 0,00 € Débit divers 1 358,03 € Crédit diver…" at bounding box center [417, 107] width 237 height 104
click at [693, 154] on span "Voir" at bounding box center [669, 151] width 203 height 5
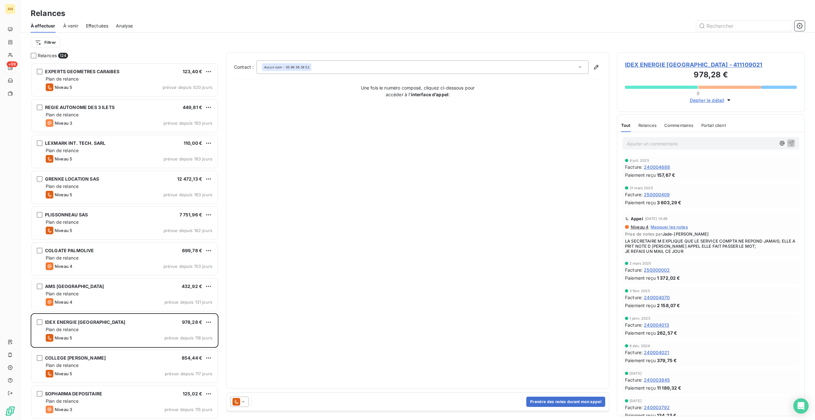
scroll to position [352, 183]
click at [245, 402] on icon at bounding box center [243, 401] width 6 height 6
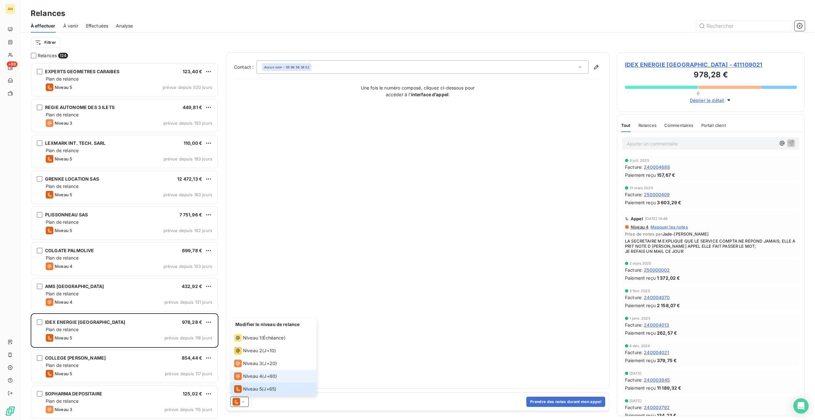
click at [249, 377] on span "Niveau 4" at bounding box center [252, 376] width 19 height 6
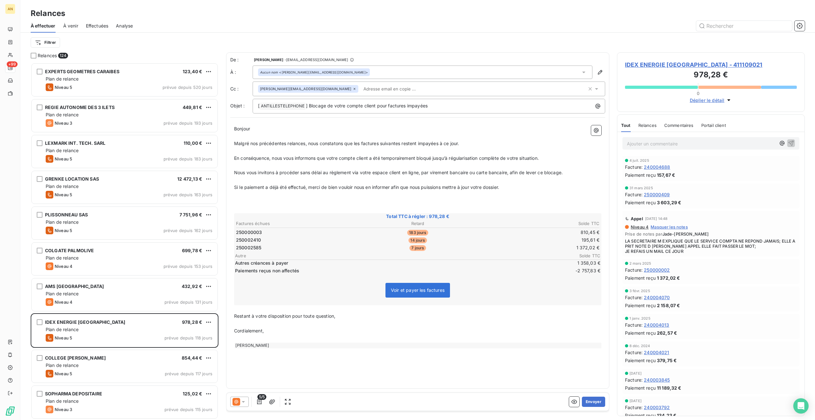
click at [586, 403] on button "Envoyer" at bounding box center [593, 401] width 23 height 10
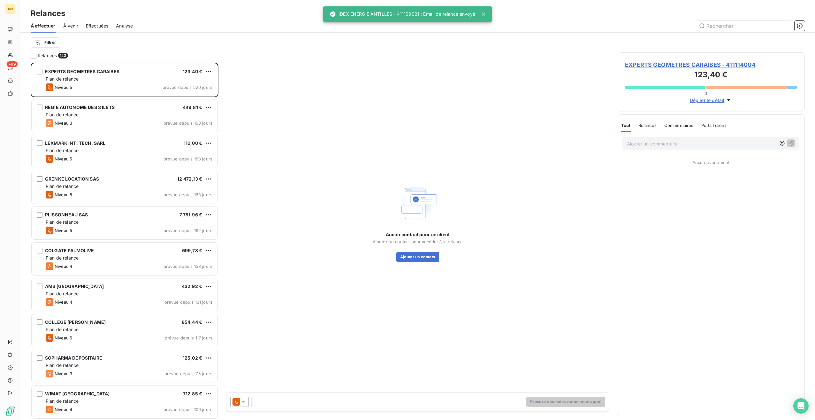
click at [115, 326] on div "Plan de relance" at bounding box center [129, 329] width 167 height 6
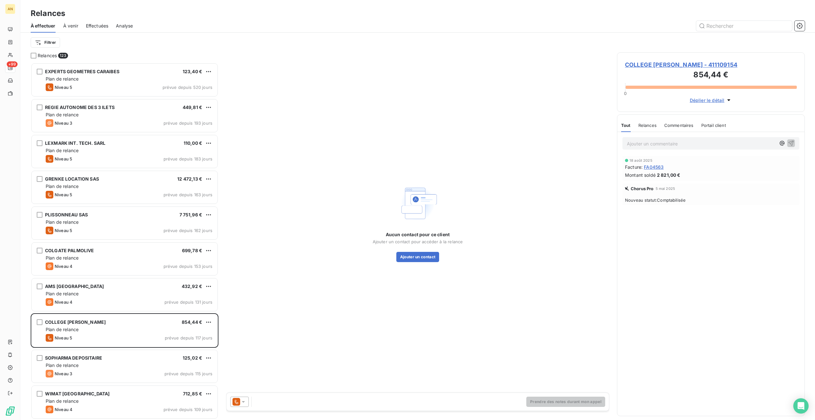
click at [669, 63] on span "COLLEGE EDOUARD GLISSANT - 411109154" at bounding box center [711, 64] width 172 height 9
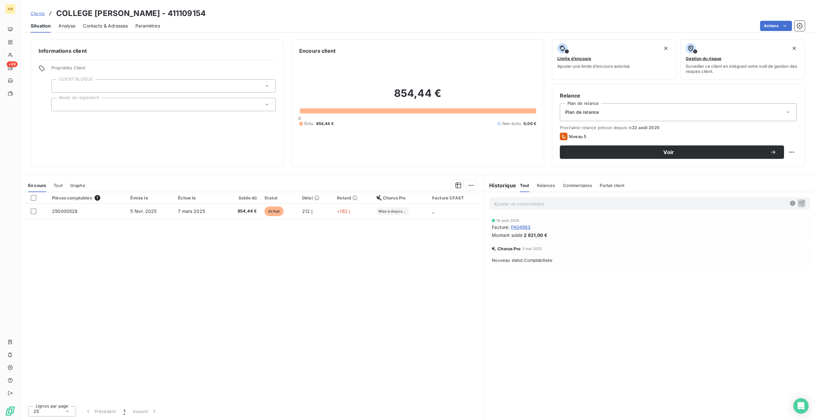
click at [110, 26] on span "Contacts & Adresses" at bounding box center [105, 26] width 45 height 6
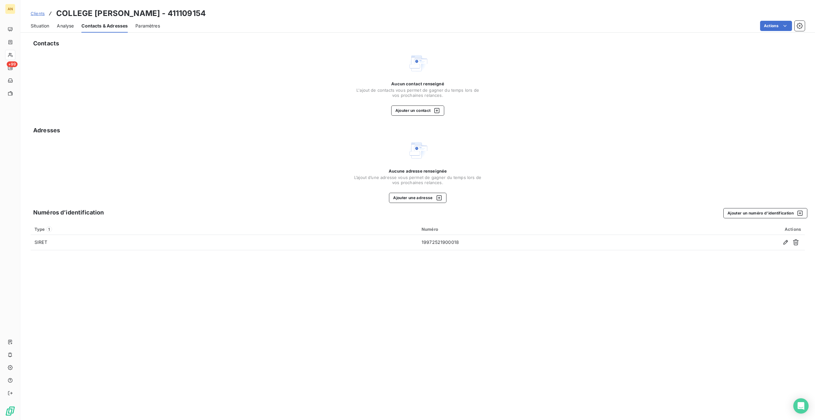
click at [417, 106] on button "Ajouter un contact" at bounding box center [417, 110] width 53 height 10
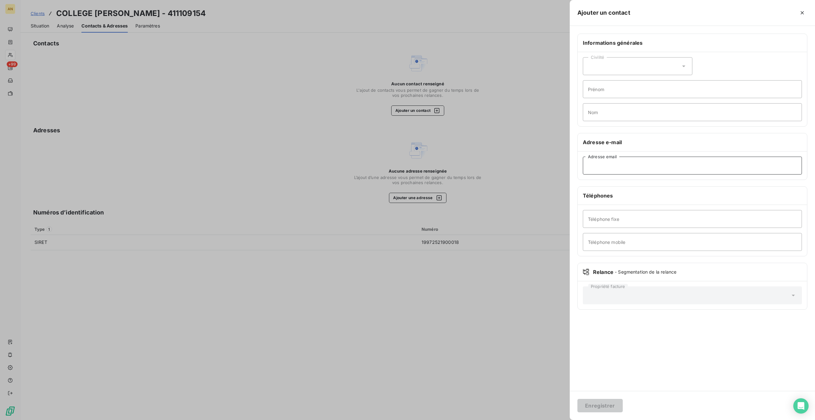
click at [608, 166] on input "Adresse email" at bounding box center [692, 166] width 219 height 18
paste input "joseph.dansicare@ac-martinique.fr"
type input "joseph.dansicare@ac-martinique.fr"
click at [582, 406] on button "Enregistrer" at bounding box center [599, 405] width 45 height 13
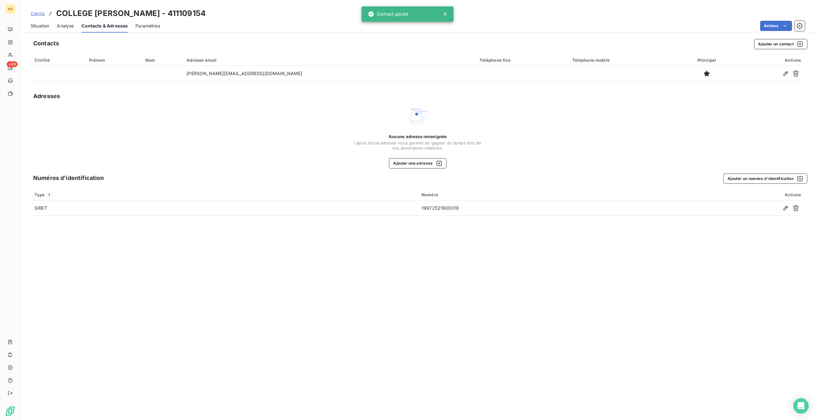
click at [763, 47] on button "Ajouter un contact" at bounding box center [780, 44] width 53 height 10
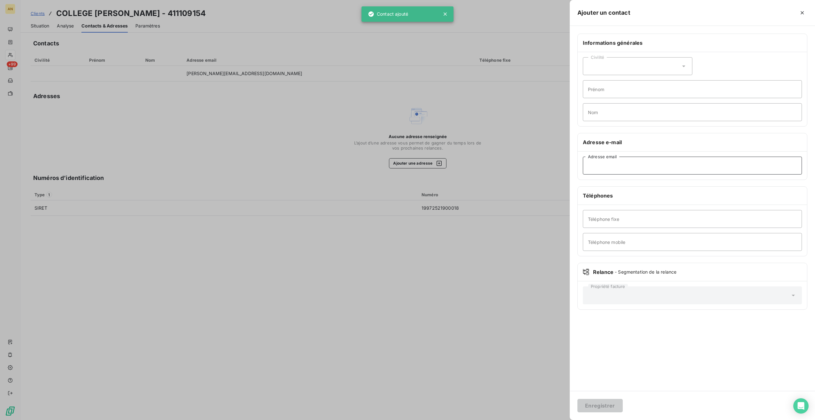
click at [588, 161] on input "Adresse email" at bounding box center [692, 166] width 219 height 18
paste input "philomene.bascou@ac-martinique.fr"
type input "philomene.bascou@ac-martinique.fr"
click at [592, 405] on button "Enregistrer" at bounding box center [599, 405] width 45 height 13
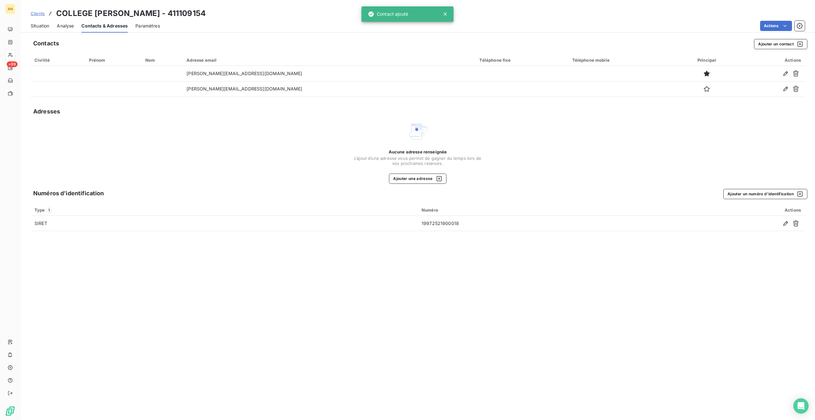
click at [35, 26] on span "Situation" at bounding box center [40, 26] width 19 height 6
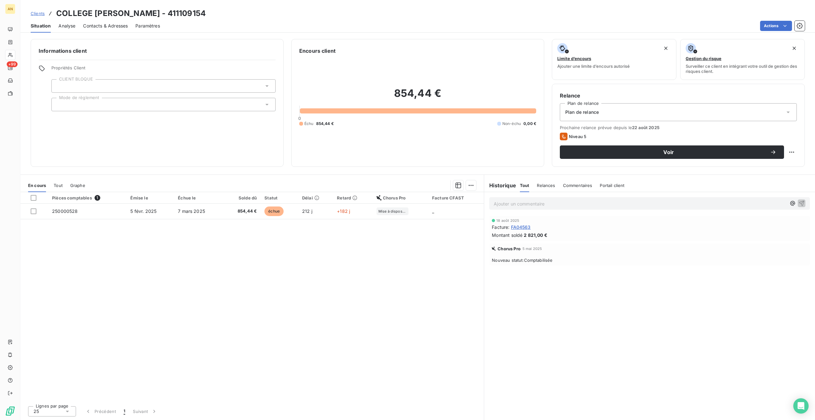
click at [611, 147] on button "Voir" at bounding box center [672, 151] width 224 height 13
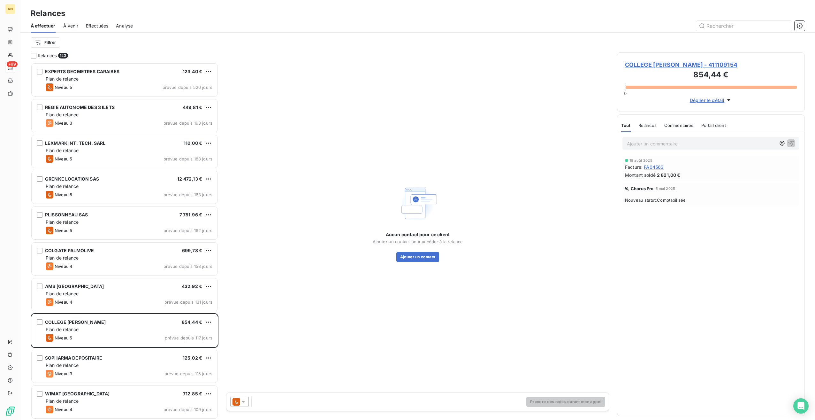
scroll to position [352, 183]
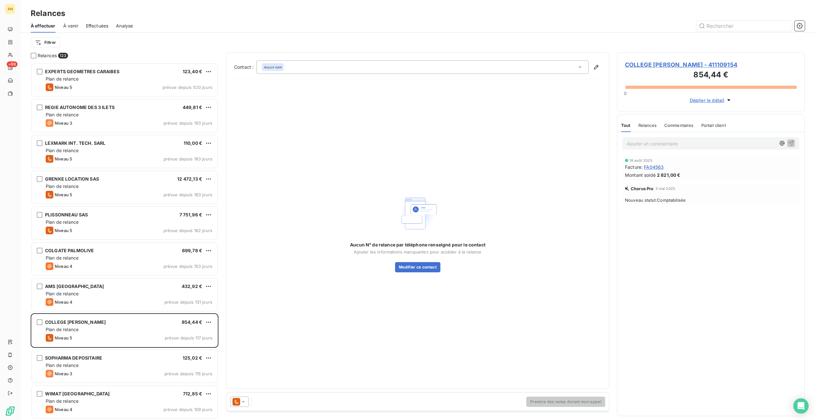
click at [243, 401] on icon at bounding box center [243, 402] width 3 height 2
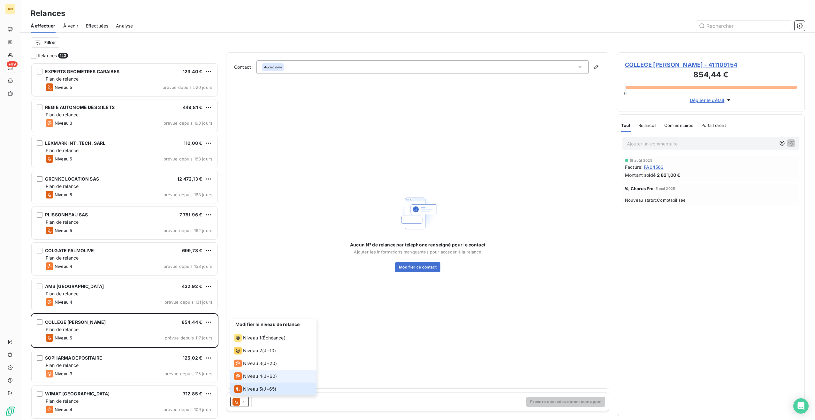
click at [246, 377] on span "Niveau 4" at bounding box center [252, 376] width 19 height 6
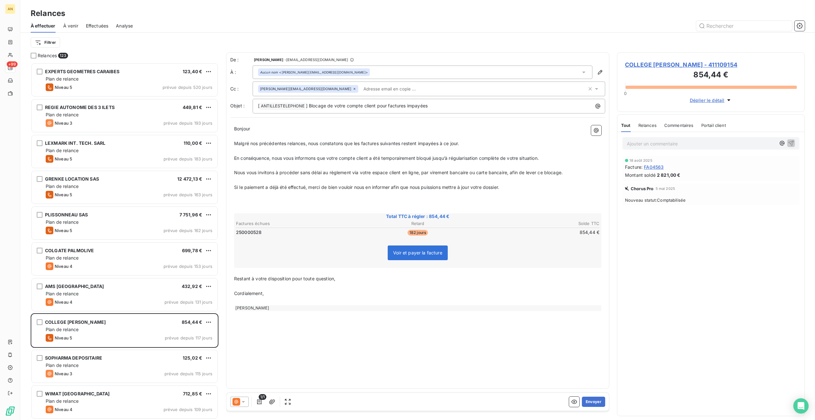
click at [586, 398] on button "Envoyer" at bounding box center [593, 401] width 23 height 10
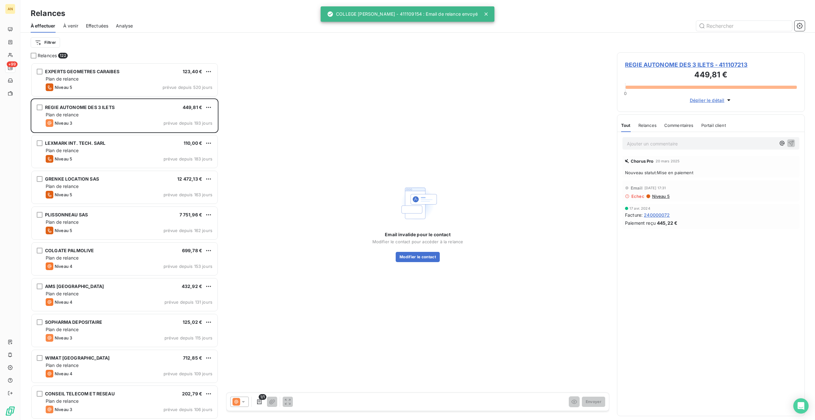
click at [157, 362] on div "WIMAT MARTINIQUE 712,85 € Plan de relance Niveau 4 prévue depuis 109 jours" at bounding box center [125, 366] width 186 height 33
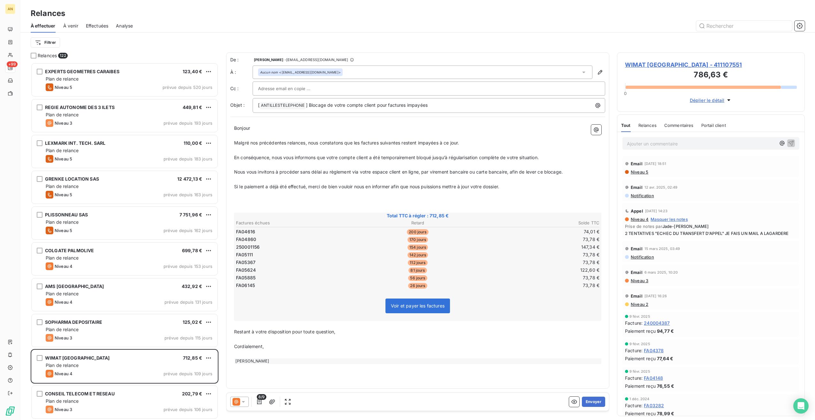
click at [690, 63] on span "WIMAT MARTINIQUE - 411107551" at bounding box center [711, 64] width 172 height 9
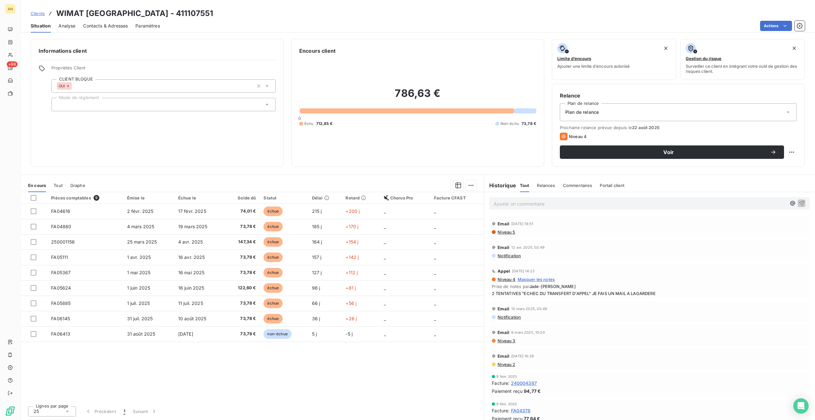
drag, startPoint x: 109, startPoint y: 25, endPoint x: 114, endPoint y: 28, distance: 5.8
click at [109, 26] on span "Contacts & Adresses" at bounding box center [105, 26] width 45 height 6
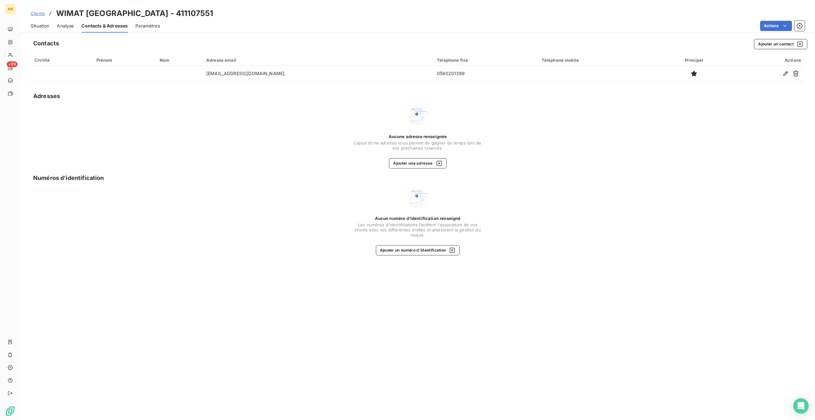
click at [788, 73] on icon "button" at bounding box center [786, 73] width 6 height 6
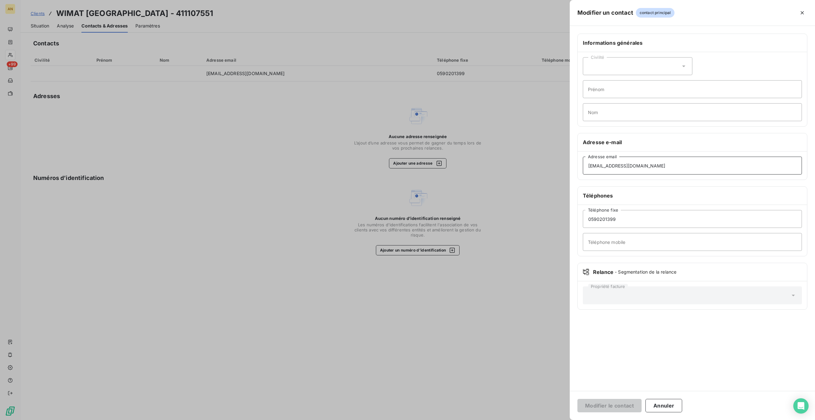
drag, startPoint x: 650, startPoint y: 166, endPoint x: 556, endPoint y: 167, distance: 93.9
click at [557, 419] on div "Modifier un contact contact principal Informations générales Civilité Prénom No…" at bounding box center [407, 420] width 815 height 0
paste input "fabienne.villet@wimat"
type input "fabienne.villet@wimat.net"
click at [617, 403] on button "Modifier le contact" at bounding box center [609, 405] width 64 height 13
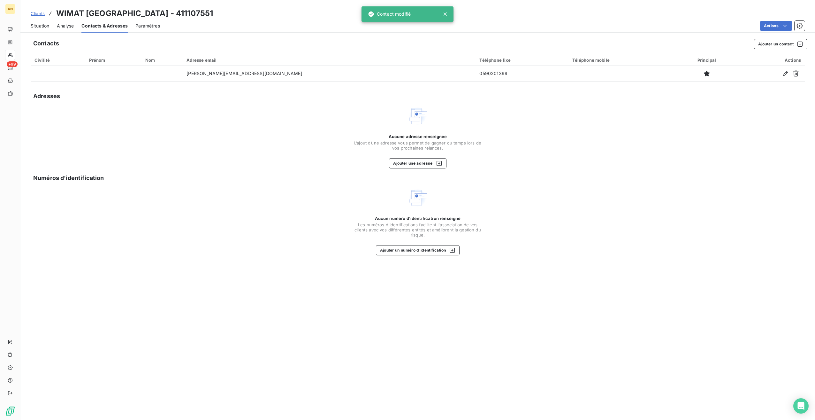
click at [779, 46] on button "Ajouter un contact" at bounding box center [780, 44] width 53 height 10
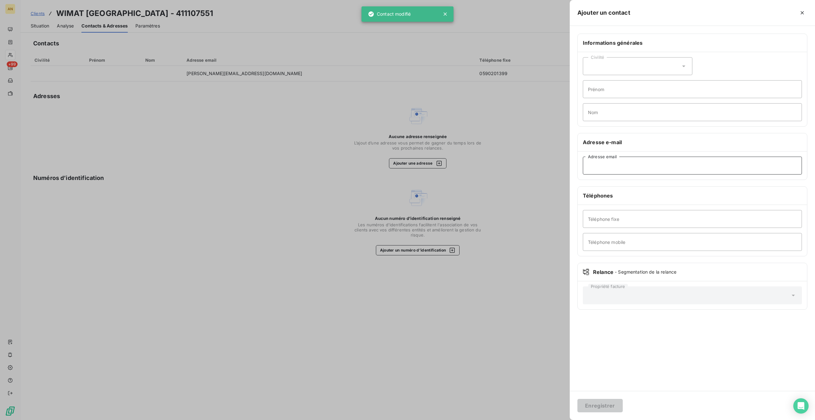
click at [599, 160] on input "Adresse email" at bounding box center [692, 166] width 219 height 18
paste input "wimat.frs@codefi.net"
type input "wimat.frs@codefi.net"
click at [591, 404] on button "Enregistrer" at bounding box center [599, 405] width 45 height 13
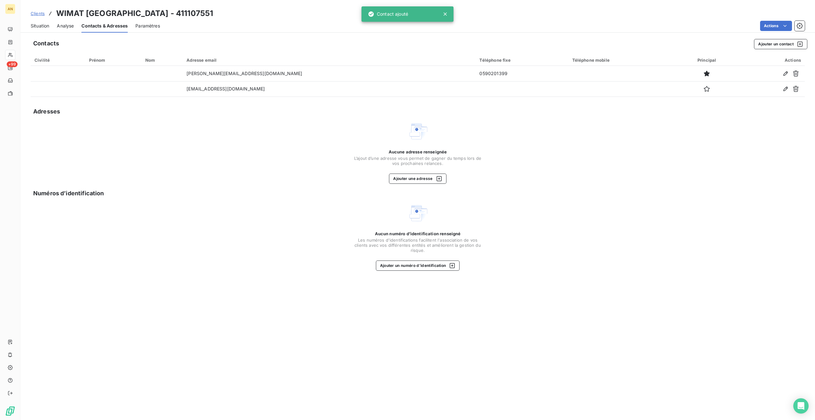
click at [40, 25] on span "Situation" at bounding box center [40, 26] width 19 height 6
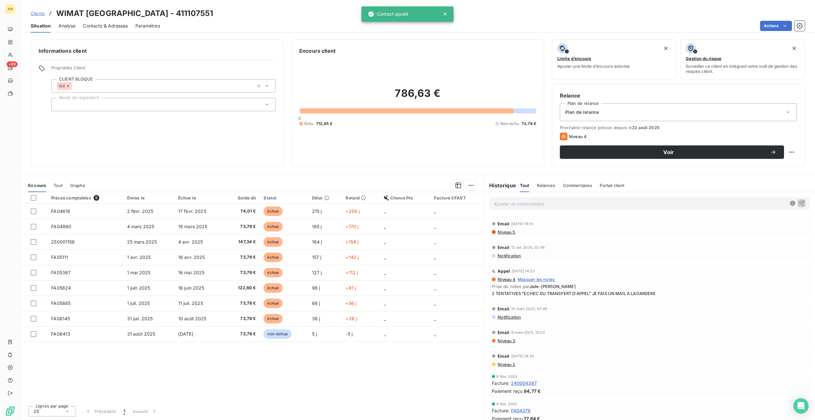
click at [655, 152] on span "Voir" at bounding box center [669, 151] width 203 height 5
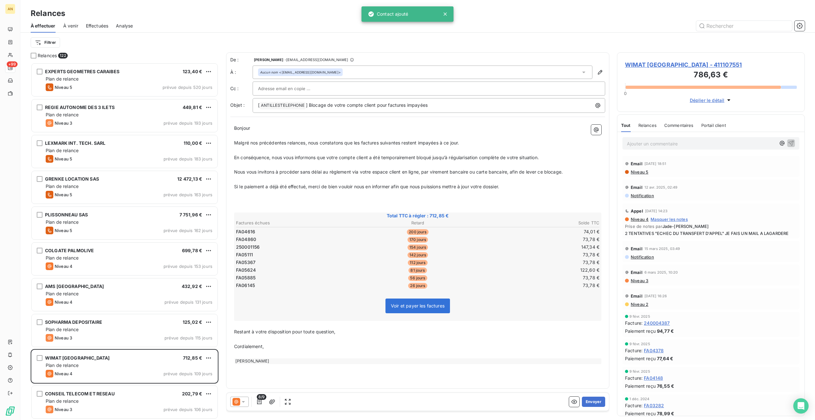
scroll to position [352, 183]
click at [242, 401] on icon at bounding box center [243, 401] width 6 height 6
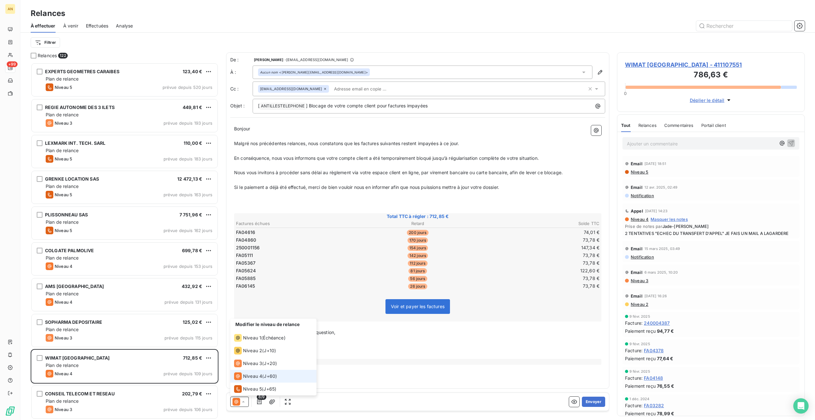
click at [593, 403] on button "Envoyer" at bounding box center [593, 401] width 23 height 10
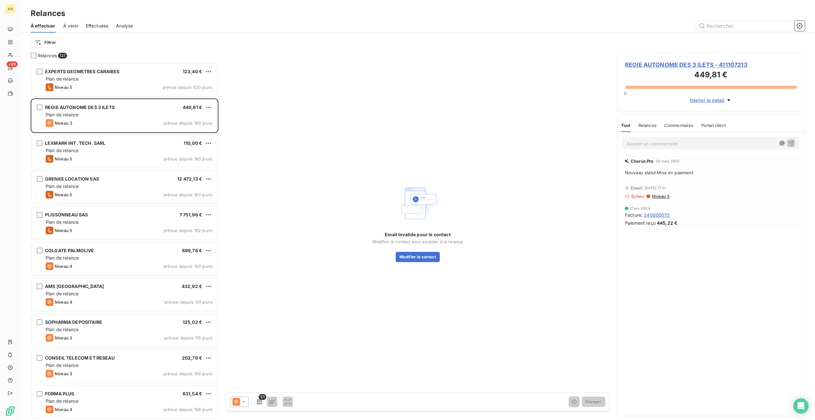
click at [124, 351] on div "CONSEIL TELECOM ET RESEAU 202,79 € Plan de relance Niveau 3 prévue depuis 106 j…" at bounding box center [125, 366] width 186 height 33
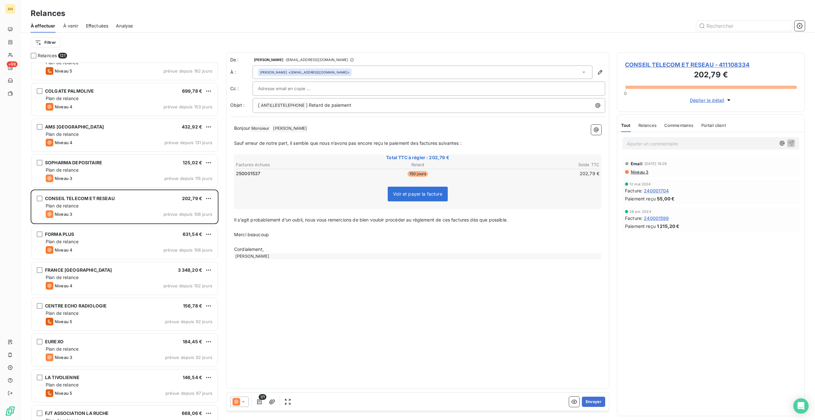
scroll to position [160, 0]
click at [91, 240] on div "Plan de relance" at bounding box center [129, 241] width 167 height 6
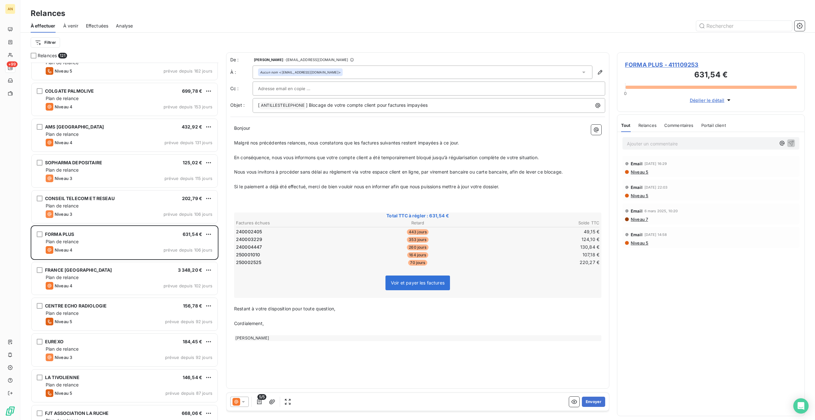
click at [130, 272] on div "FRANCE ANTILLES MARTINIQUE 3 348,20 € Plan de relance Niveau 4 prévue depuis 10…" at bounding box center [125, 278] width 186 height 33
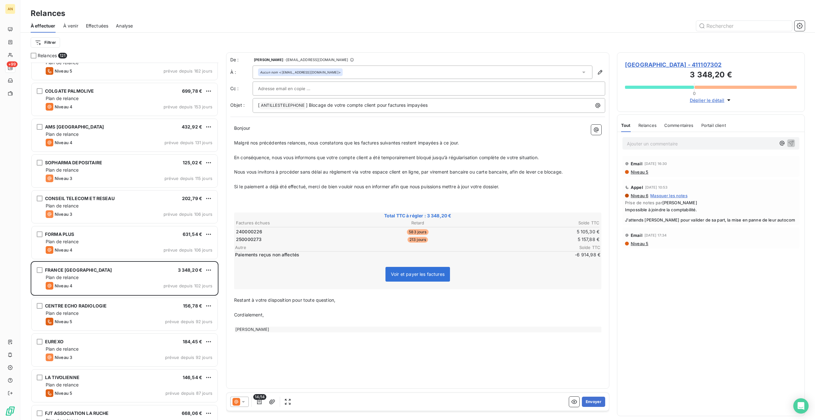
click at [647, 66] on span "FRANCE ANTILLES MARTINIQUE - 411107302" at bounding box center [711, 64] width 172 height 9
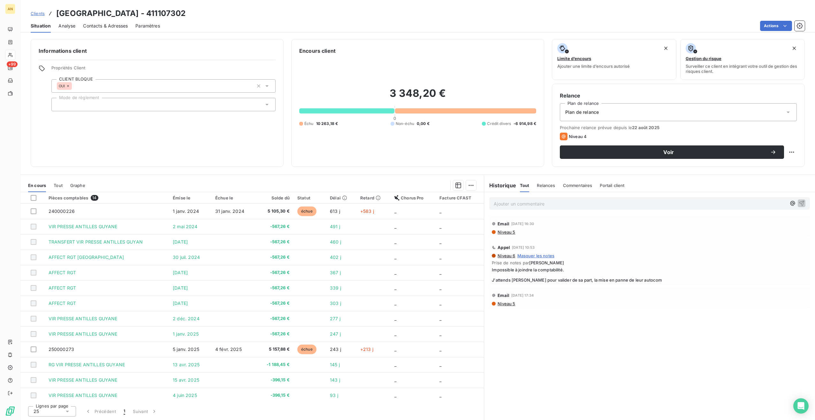
click at [113, 22] on div "Contacts & Adresses" at bounding box center [105, 25] width 45 height 13
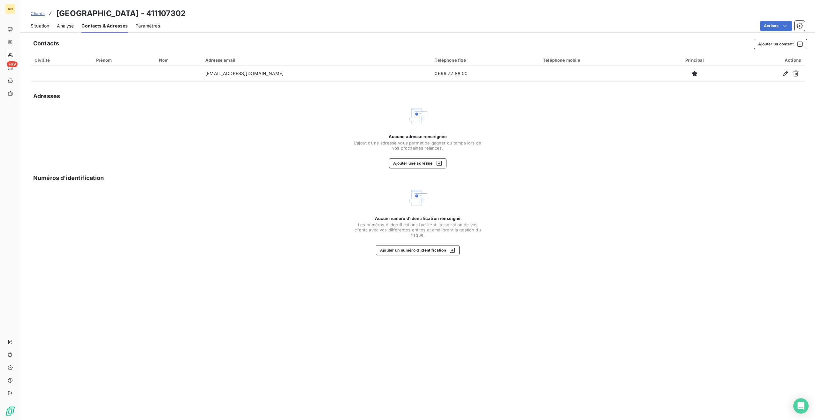
click at [779, 43] on button "Ajouter un contact" at bounding box center [780, 44] width 53 height 10
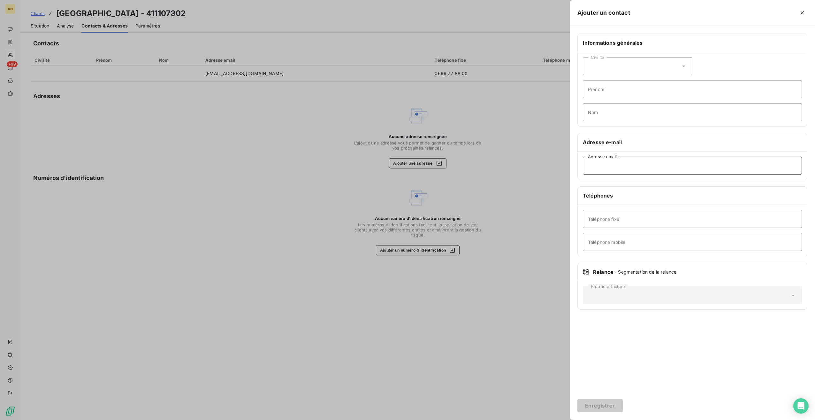
click at [600, 167] on input "Adresse email" at bounding box center [692, 166] width 219 height 18
paste input "k.violton@agmedias.fr"
type input "k.violton@agmedias.fr"
click at [597, 404] on button "Enregistrer" at bounding box center [599, 405] width 45 height 13
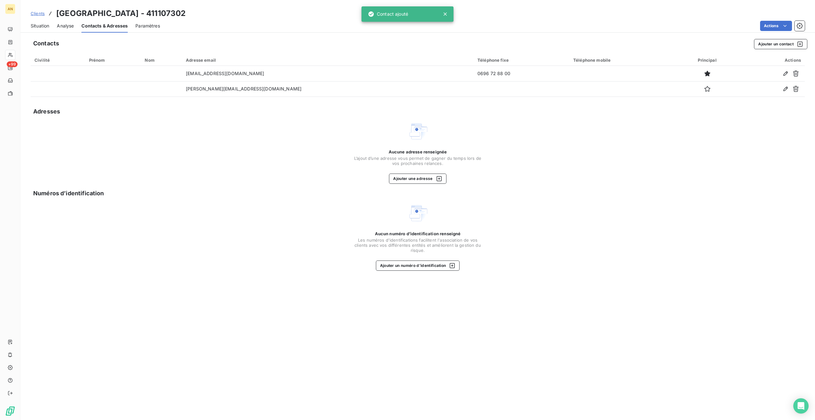
click at [41, 27] on span "Situation" at bounding box center [40, 26] width 19 height 6
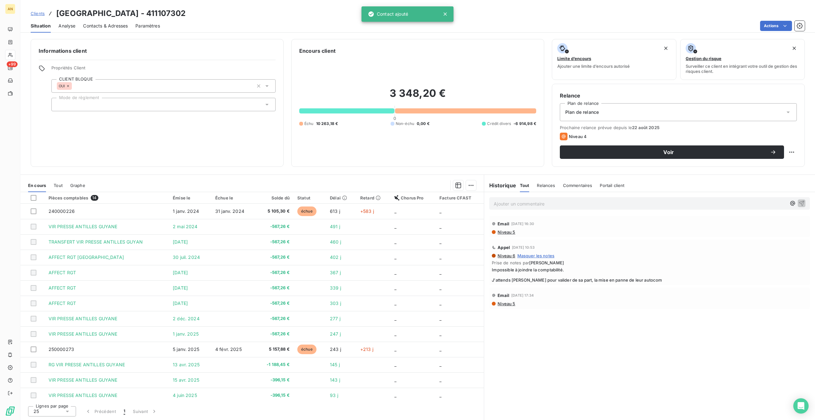
click at [684, 153] on span "Voir" at bounding box center [669, 151] width 203 height 5
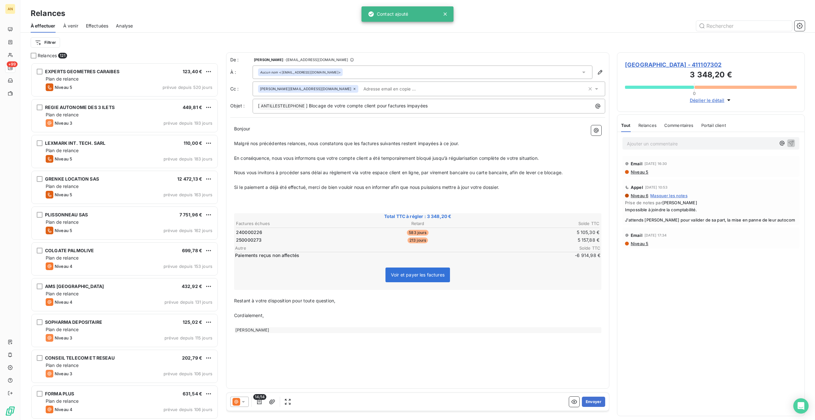
scroll to position [352, 183]
click at [595, 399] on button "Envoyer" at bounding box center [593, 401] width 23 height 10
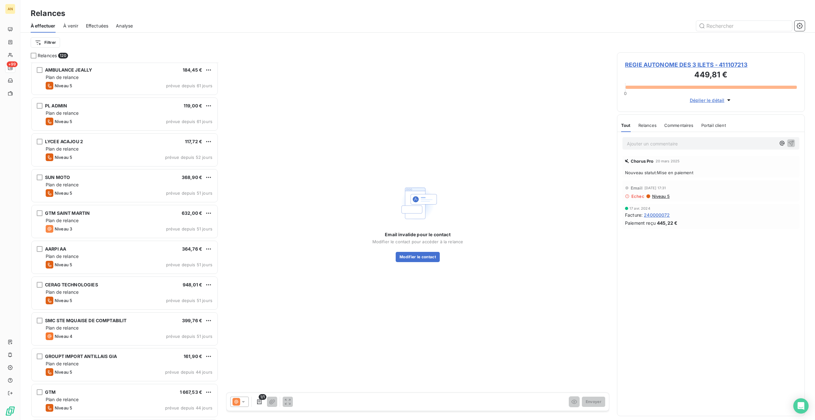
scroll to position [575, 0]
click at [103, 333] on div "Niveau 4 prévue depuis 51 jours" at bounding box center [129, 336] width 167 height 8
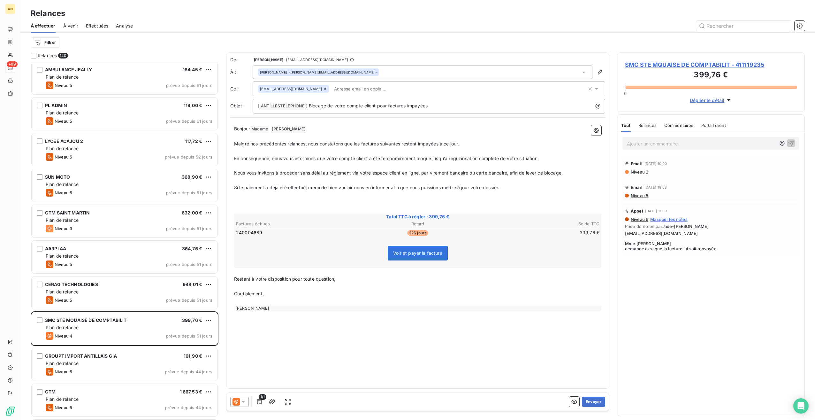
drag, startPoint x: 662, startPoint y: 59, endPoint x: 661, endPoint y: 64, distance: 4.6
click at [662, 59] on div "SMC STE MQUAISE DE COMPTABILIT - 411119235 399,76 € 0 Déplier le détail" at bounding box center [711, 81] width 188 height 59
click at [661, 65] on span "SMC STE MQUAISE DE COMPTABILIT - 411119235" at bounding box center [711, 64] width 172 height 9
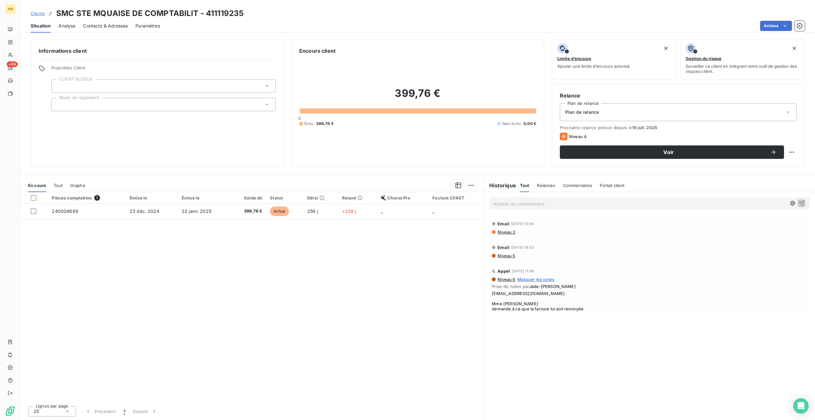
click at [110, 24] on span "Contacts & Adresses" at bounding box center [105, 26] width 45 height 6
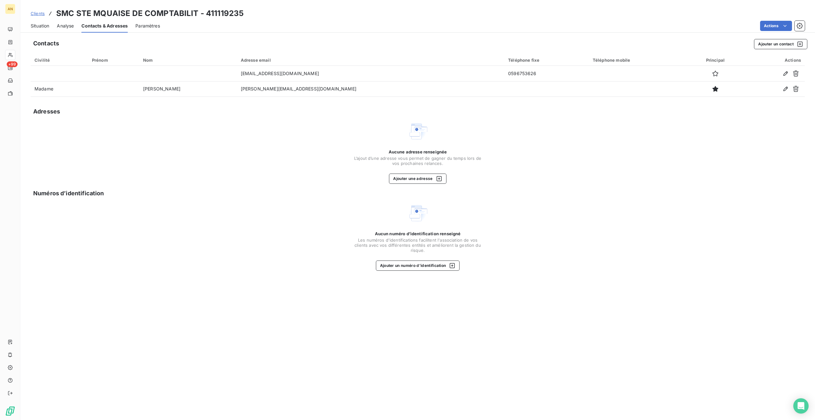
click at [788, 74] on icon "button" at bounding box center [786, 73] width 6 height 6
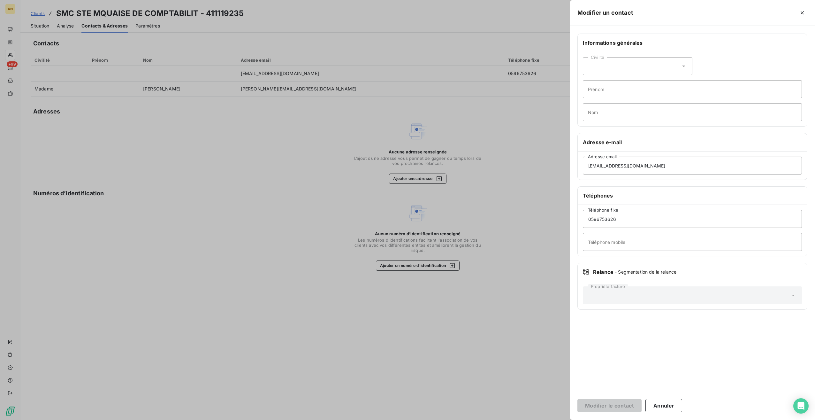
click at [664, 405] on button "Annuler" at bounding box center [664, 405] width 37 height 13
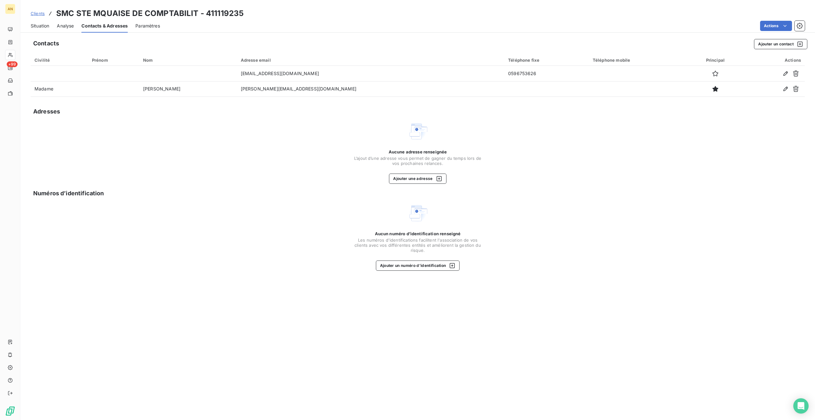
click at [784, 88] on icon "button" at bounding box center [786, 89] width 6 height 6
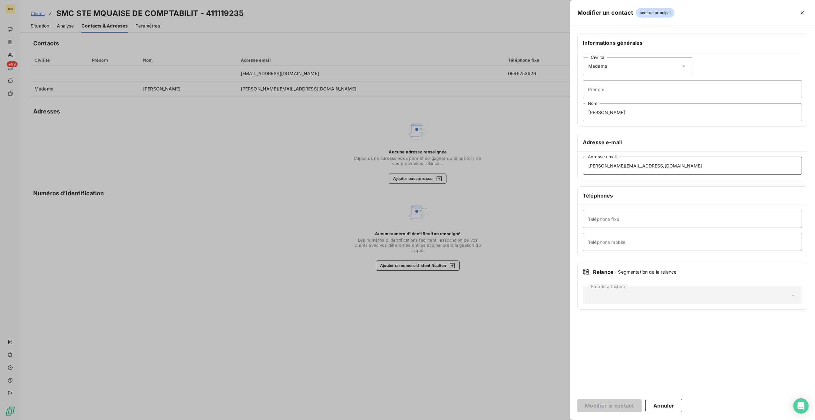
drag, startPoint x: 657, startPoint y: 164, endPoint x: 525, endPoint y: 158, distance: 132.1
click at [525, 419] on div "Modifier un contact contact principal Informations générales Civilité Madame Pr…" at bounding box center [407, 420] width 815 height 0
paste input "lise@smc.mq"
type input "llise@smc.mq"
click at [596, 405] on button "Modifier le contact" at bounding box center [609, 405] width 64 height 13
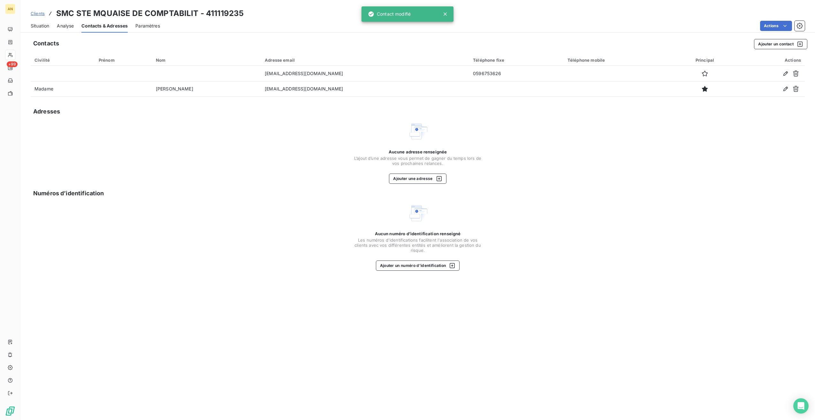
click at [42, 25] on span "Situation" at bounding box center [40, 26] width 19 height 6
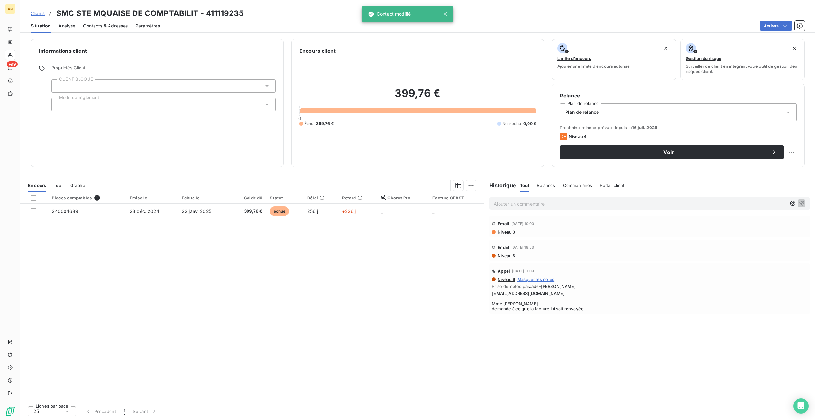
click at [586, 157] on button "Voir" at bounding box center [672, 151] width 224 height 13
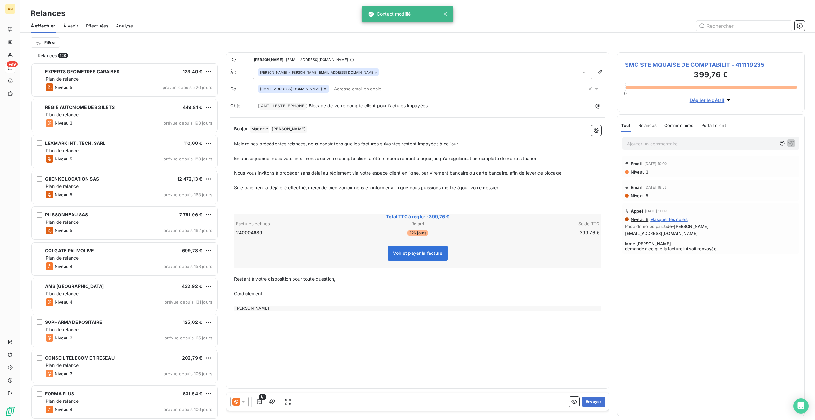
scroll to position [352, 183]
click at [592, 398] on button "Envoyer" at bounding box center [593, 401] width 23 height 10
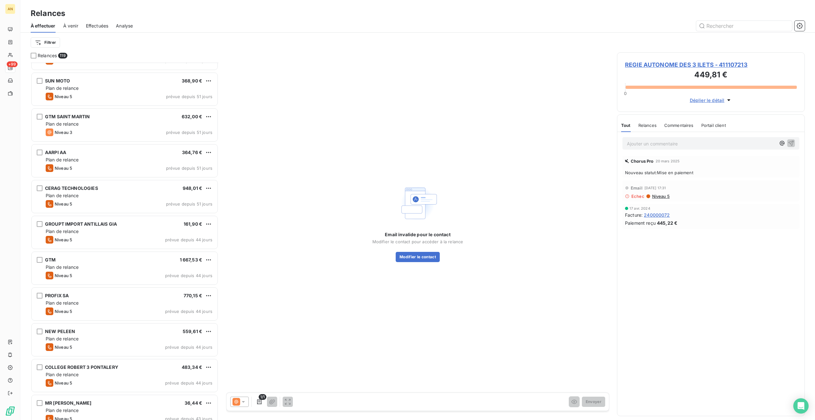
scroll to position [671, 0]
click at [116, 332] on div "NEW PELEEN 559,61 €" at bounding box center [129, 331] width 167 height 6
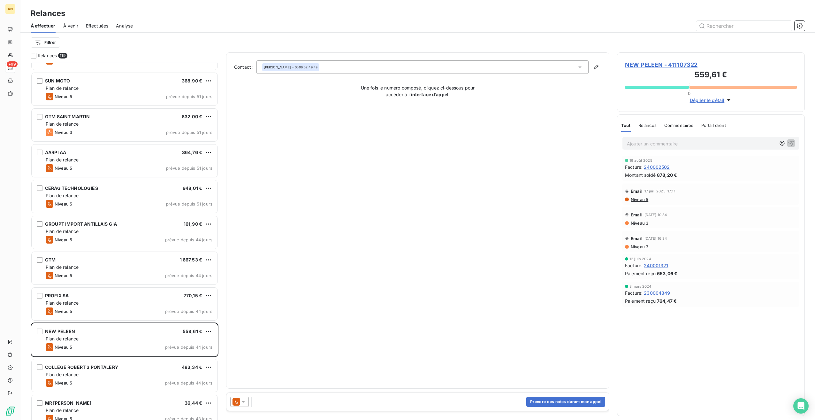
click at [654, 61] on span "NEW PELEEN - 411107322" at bounding box center [711, 64] width 172 height 9
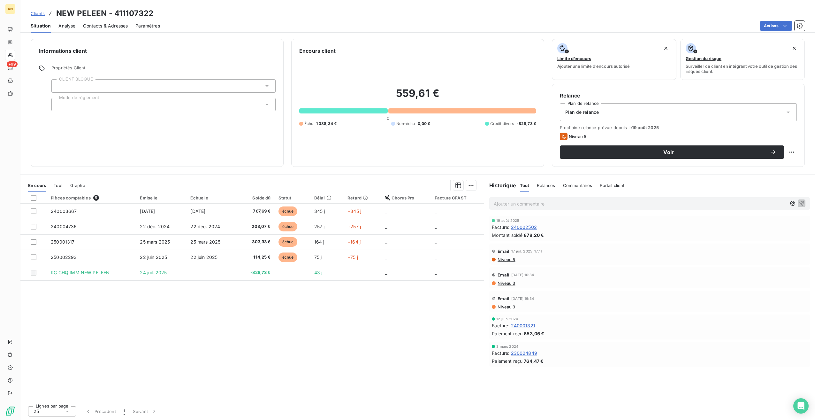
click at [100, 25] on span "Contacts & Adresses" at bounding box center [105, 26] width 45 height 6
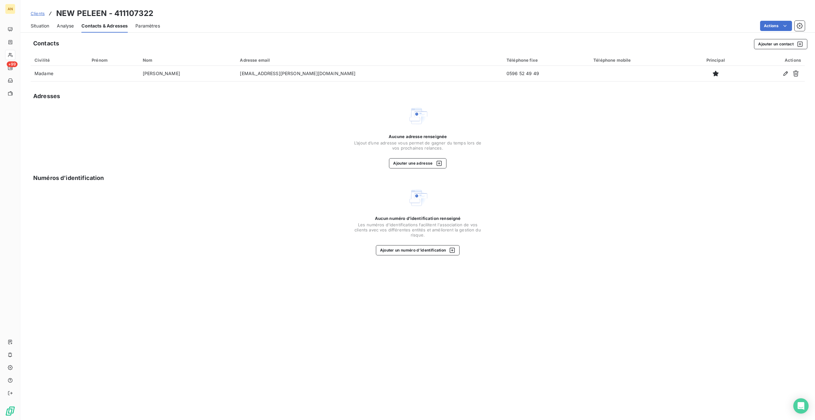
click at [37, 26] on span "Situation" at bounding box center [40, 26] width 19 height 6
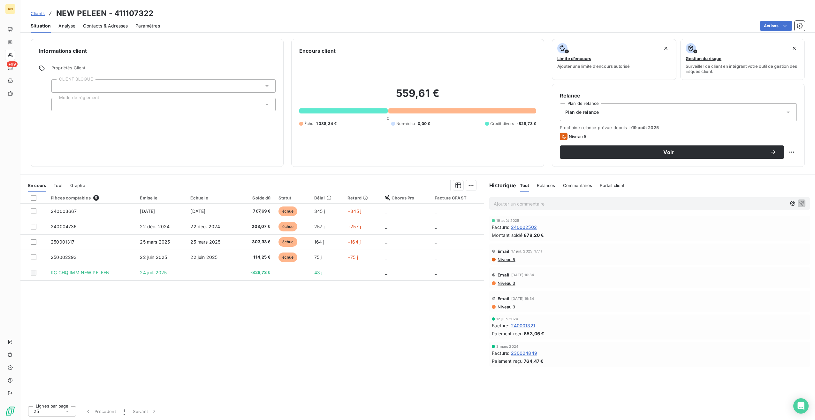
click at [609, 153] on span "Voir" at bounding box center [669, 151] width 203 height 5
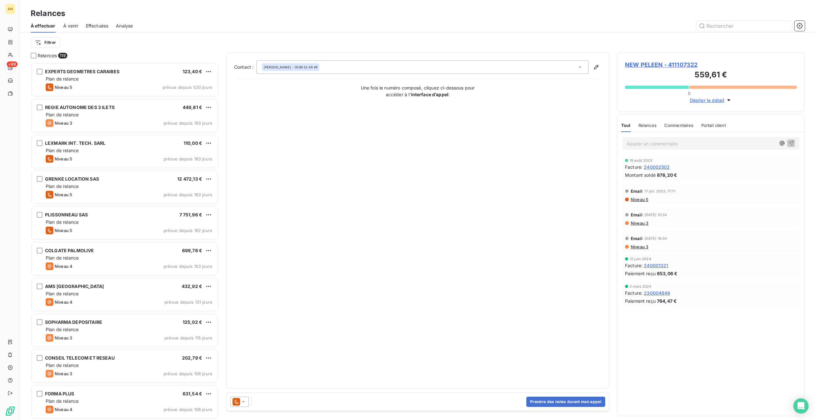
scroll to position [352, 183]
click at [240, 402] on icon at bounding box center [243, 401] width 6 height 6
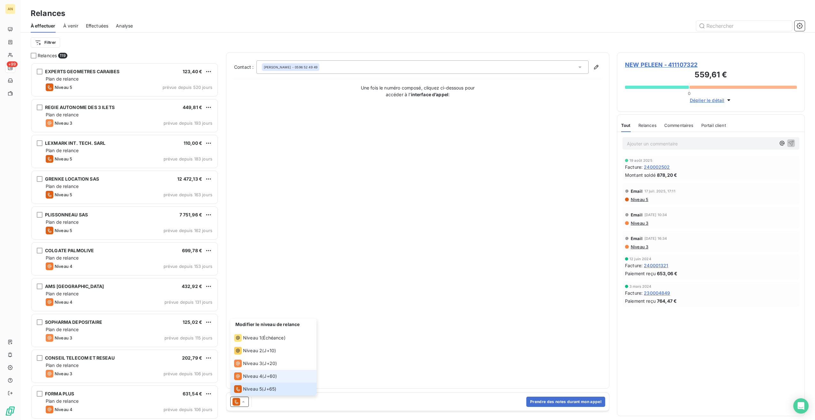
click at [253, 379] on div "Niveau 4" at bounding box center [248, 376] width 28 height 8
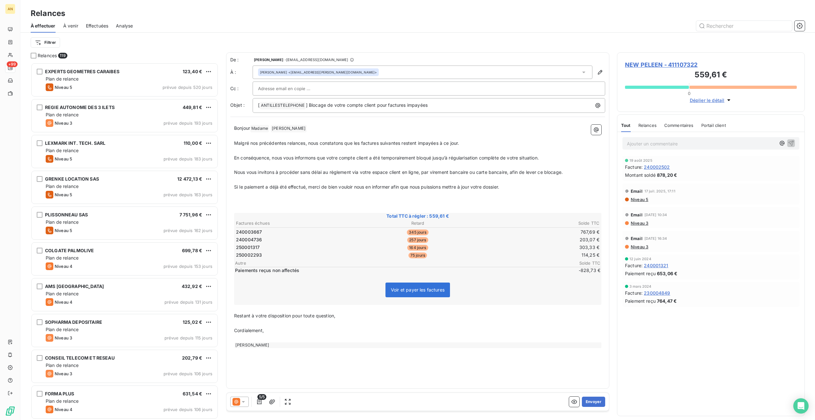
click at [650, 63] on span "NEW PELEEN - 411107322" at bounding box center [711, 64] width 172 height 9
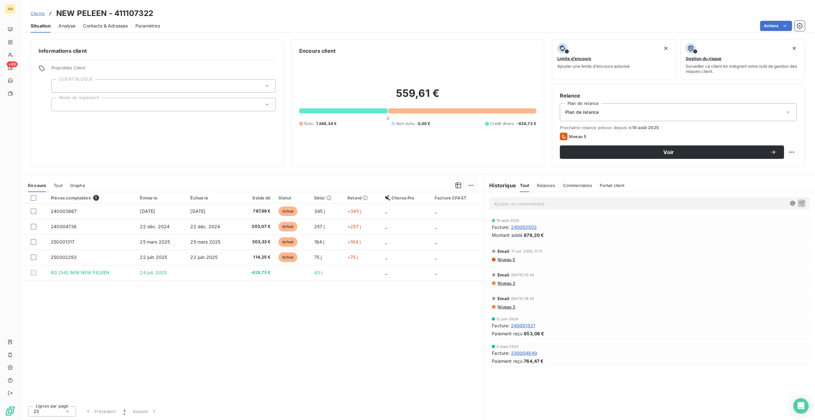
click at [93, 101] on div at bounding box center [163, 104] width 224 height 13
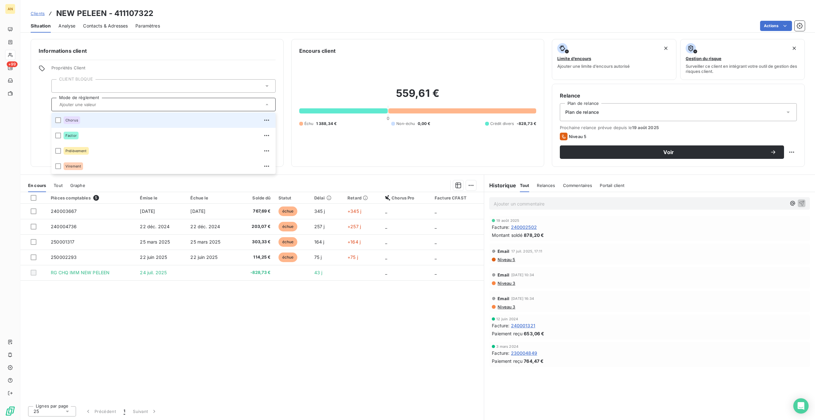
click at [91, 88] on div at bounding box center [163, 85] width 224 height 13
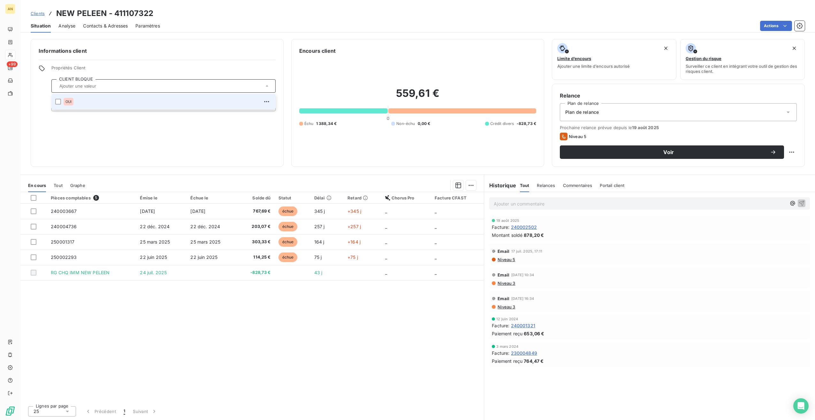
click at [57, 100] on div at bounding box center [58, 102] width 6 height 6
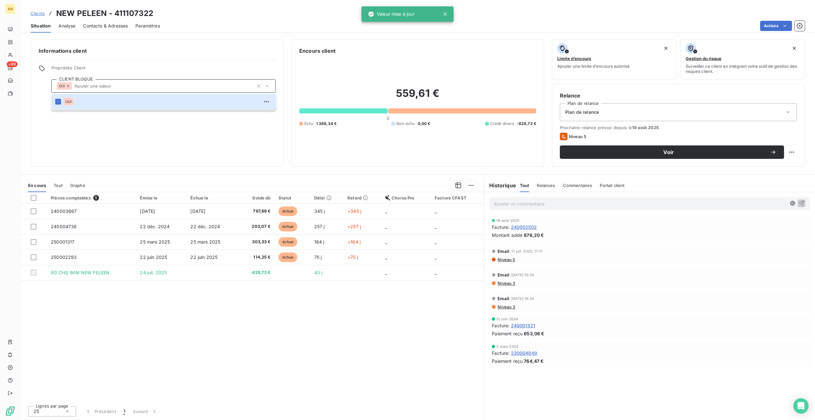
click at [62, 123] on div "Informations client Propriétés Client CLIENT BLOQUE OUI OUI Mode de règlement" at bounding box center [157, 103] width 253 height 128
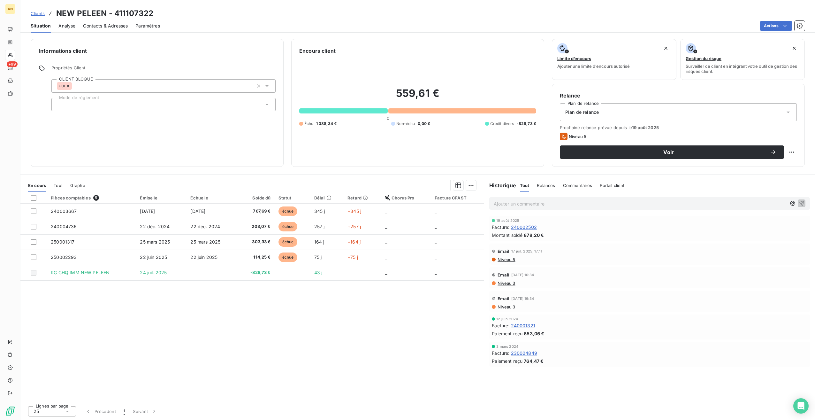
click at [129, 31] on div "Situation Analyse Contacts & Adresses Paramètres Actions" at bounding box center [417, 25] width 795 height 13
click at [123, 24] on span "Contacts & Adresses" at bounding box center [105, 26] width 45 height 6
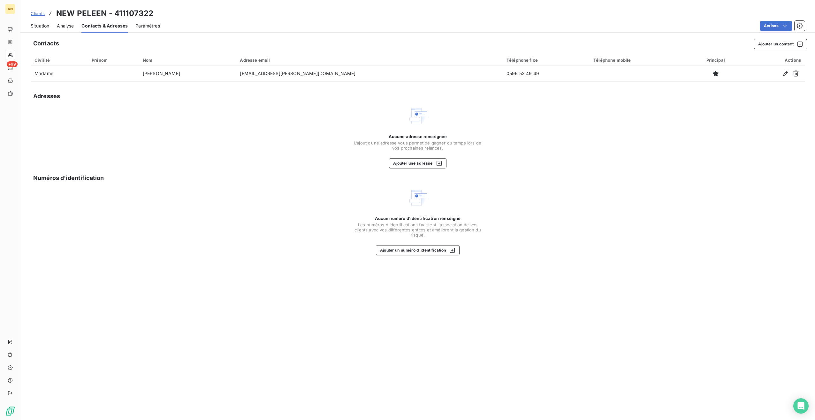
click at [787, 74] on icon "button" at bounding box center [786, 73] width 6 height 6
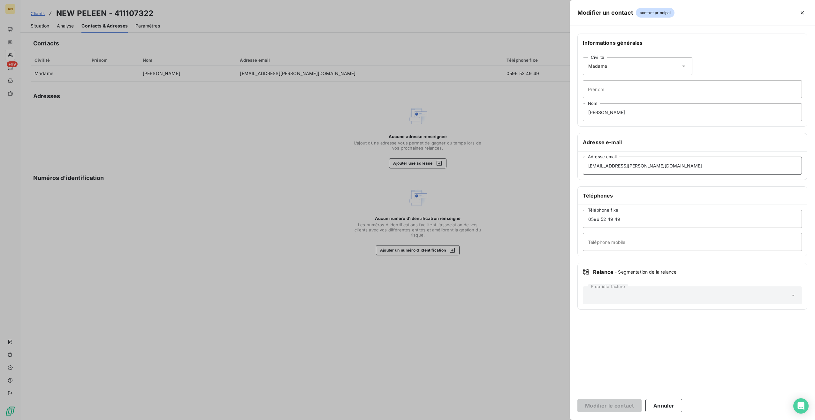
click at [622, 166] on input "m.john@sm-aphp.com" at bounding box center [692, 166] width 219 height 18
click at [655, 399] on button "Annuler" at bounding box center [664, 405] width 37 height 13
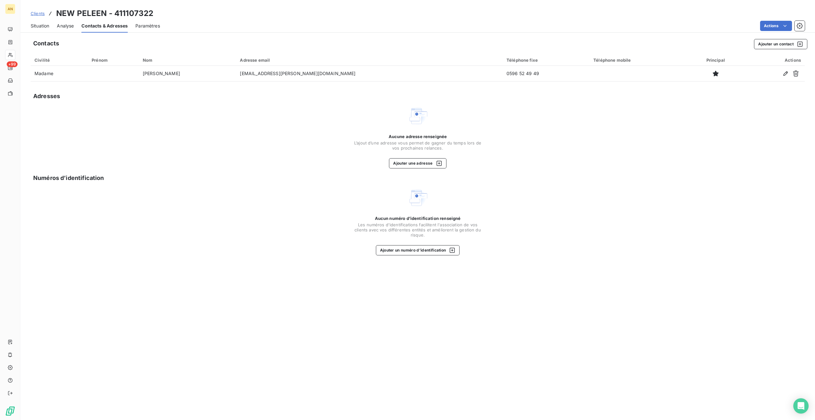
click at [767, 47] on button "Ajouter un contact" at bounding box center [780, 44] width 53 height 10
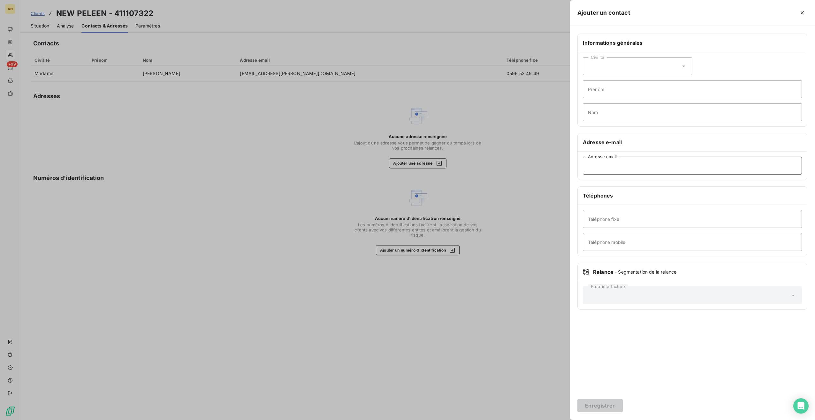
click at [599, 168] on input "Adresse email" at bounding box center [692, 166] width 219 height 18
paste input "contact.compta@sm-aphp.com"
type input "contact.compta@sm-aphp.com"
click at [592, 403] on button "Enregistrer" at bounding box center [599, 405] width 45 height 13
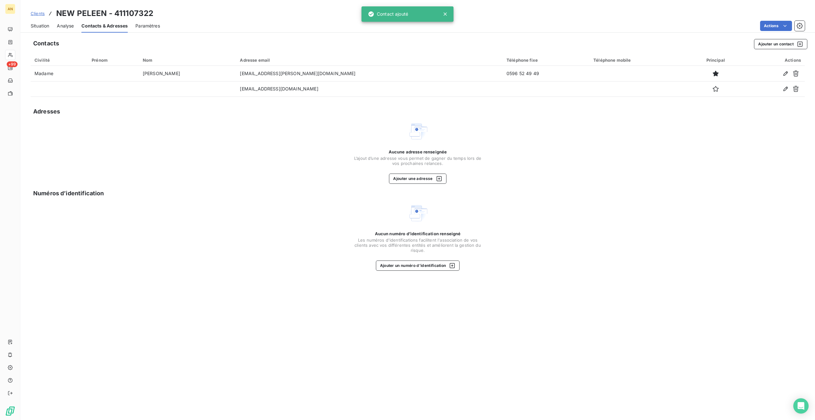
click at [39, 29] on div "Situation" at bounding box center [40, 25] width 19 height 13
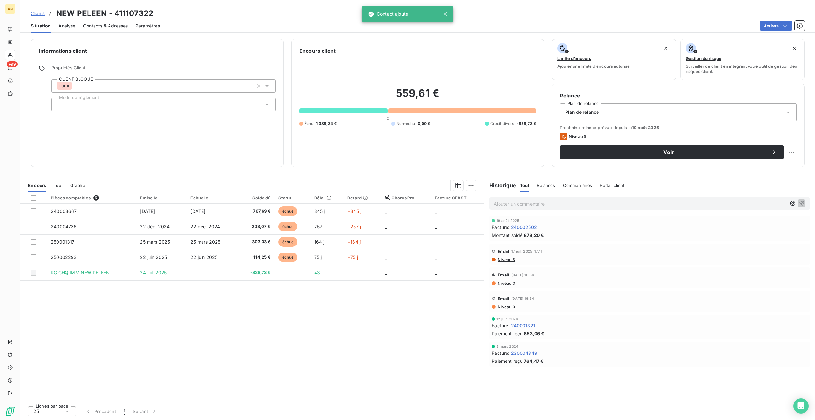
click at [645, 147] on button "Voir" at bounding box center [672, 151] width 224 height 13
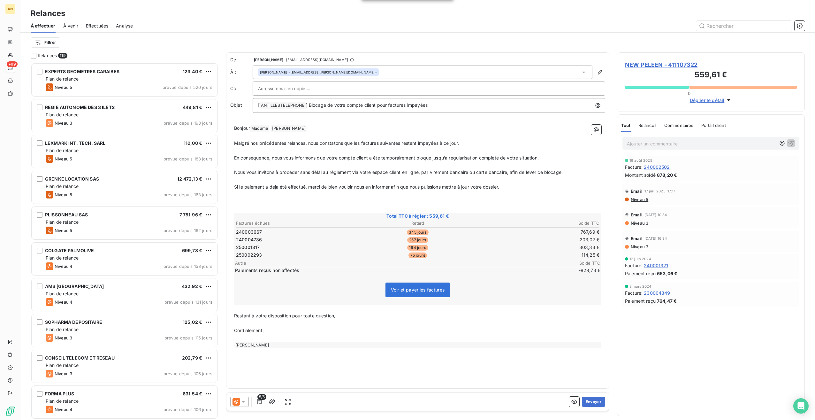
scroll to position [352, 183]
click at [243, 401] on icon at bounding box center [243, 401] width 6 height 6
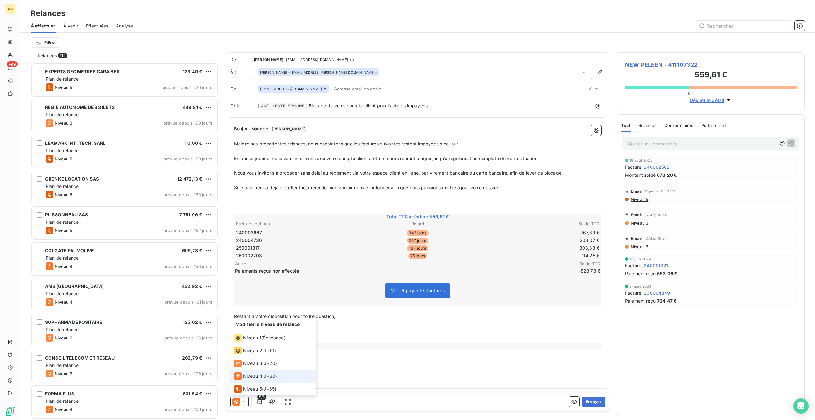
click at [251, 374] on span "Niveau 4" at bounding box center [252, 376] width 19 height 6
click at [589, 405] on button "Envoyer" at bounding box center [593, 401] width 23 height 10
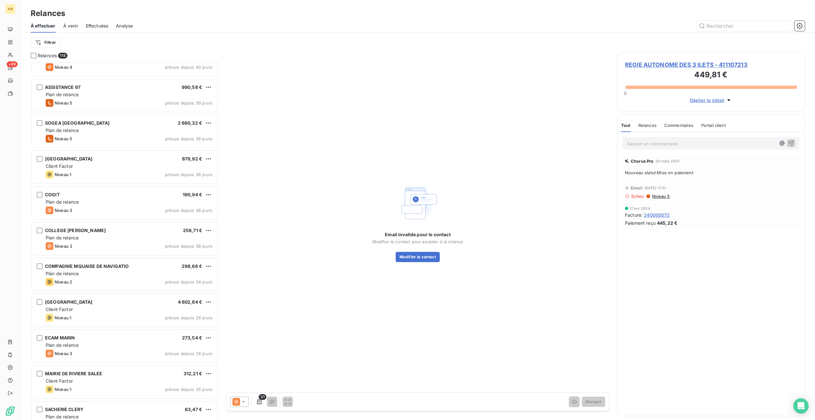
scroll to position [1022, 0]
click at [119, 340] on div "ECAM MARIN 273,54 €" at bounding box center [129, 338] width 167 height 6
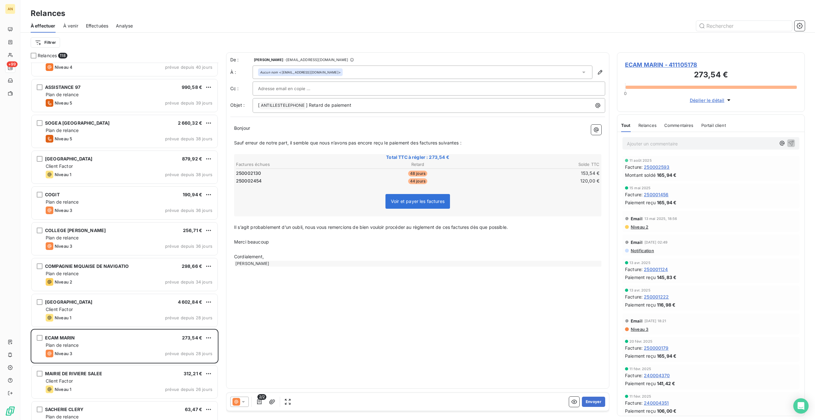
click at [662, 62] on span "ECAM MARIN - 411105178" at bounding box center [711, 64] width 172 height 9
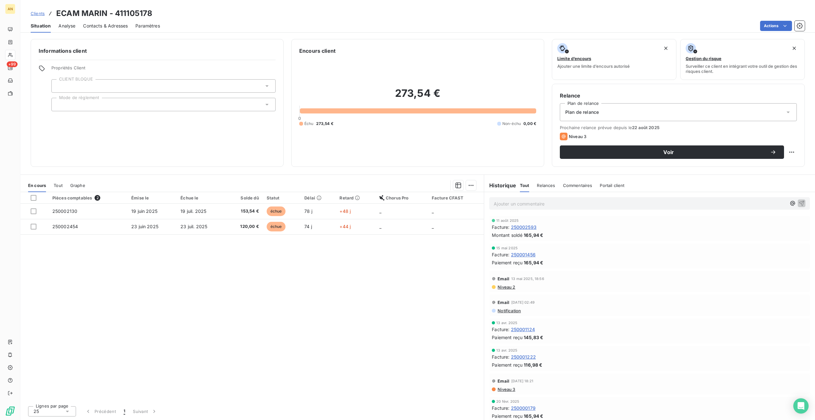
click at [95, 24] on span "Contacts & Adresses" at bounding box center [105, 26] width 45 height 6
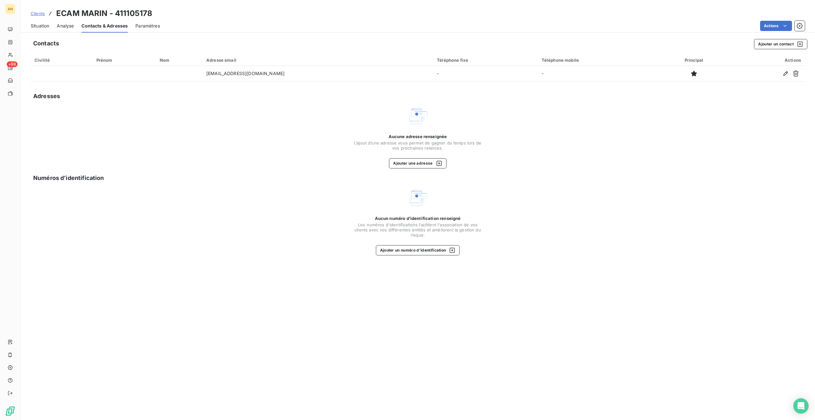
click at [774, 45] on button "Ajouter un contact" at bounding box center [780, 44] width 53 height 10
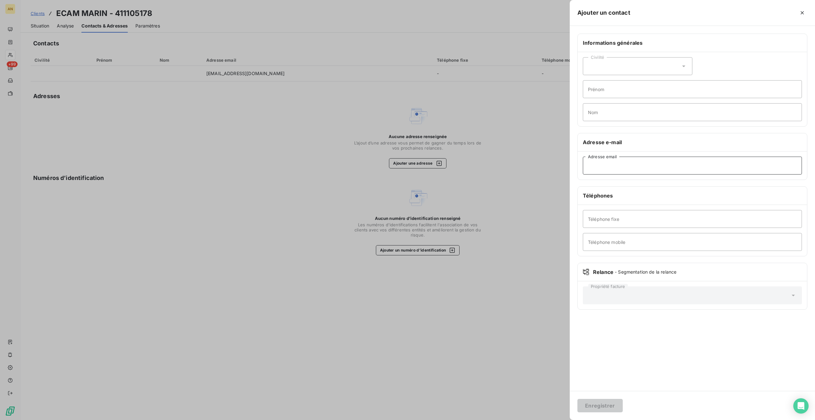
click at [595, 165] on input "Adresse email" at bounding box center [692, 166] width 219 height 18
paste input "eboisteau@ecam972.fr"
type input "eboisteau@ecam972.fr"
click at [595, 403] on button "Enregistrer" at bounding box center [599, 405] width 45 height 13
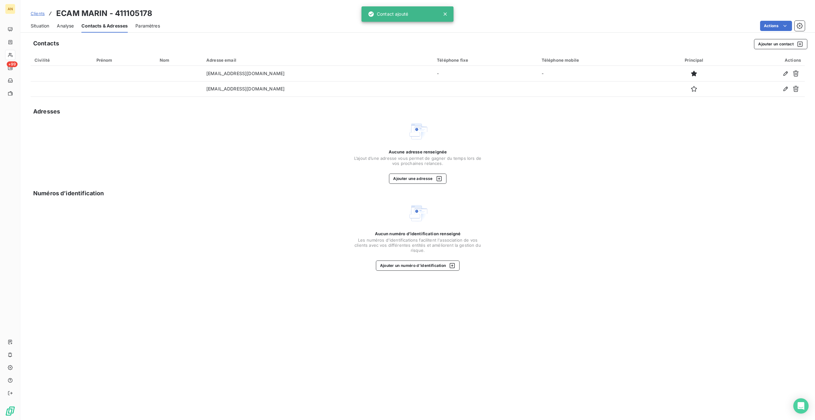
click at [40, 22] on div "Situation" at bounding box center [40, 25] width 19 height 13
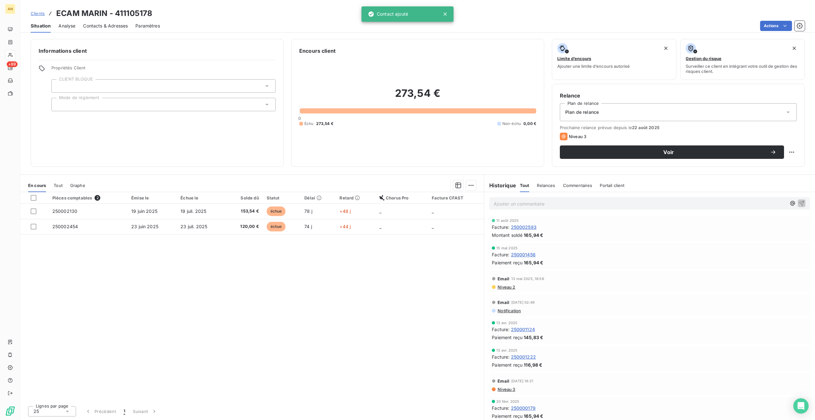
click at [633, 152] on span "Voir" at bounding box center [669, 151] width 203 height 5
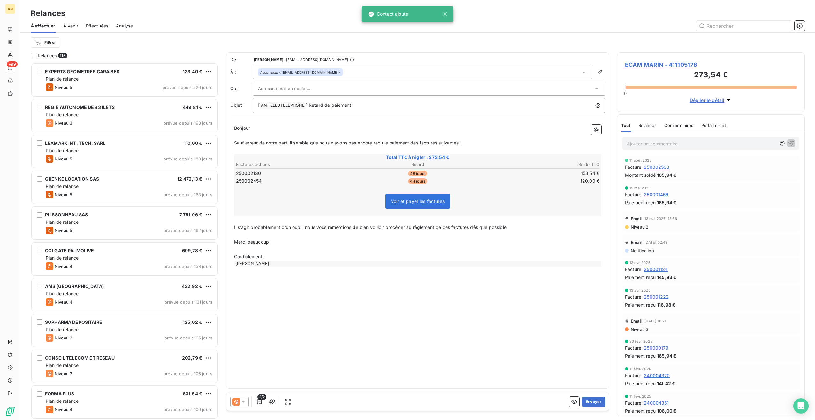
scroll to position [352, 183]
click at [598, 401] on button "Envoyer" at bounding box center [593, 401] width 23 height 10
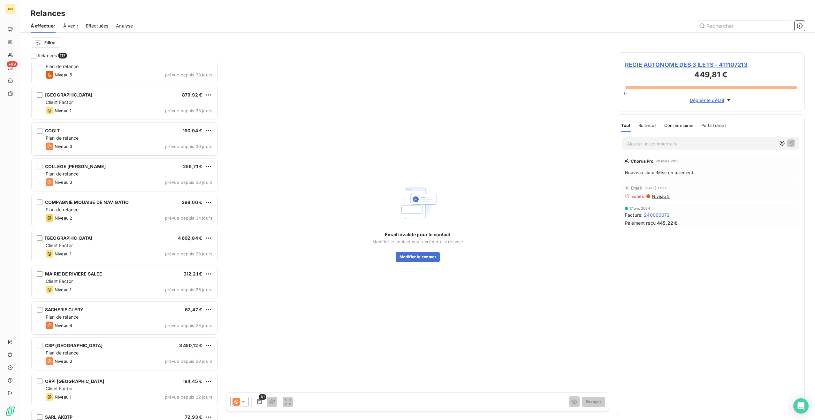
scroll to position [1278, 0]
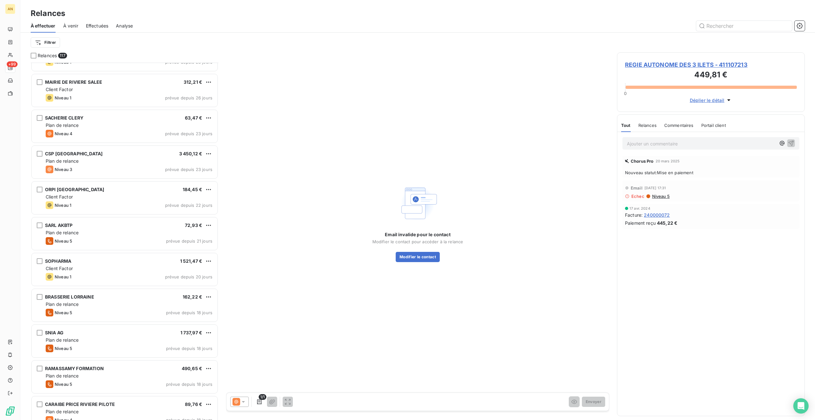
click at [78, 156] on div "CSP [GEOGRAPHIC_DATA]" at bounding box center [73, 153] width 57 height 6
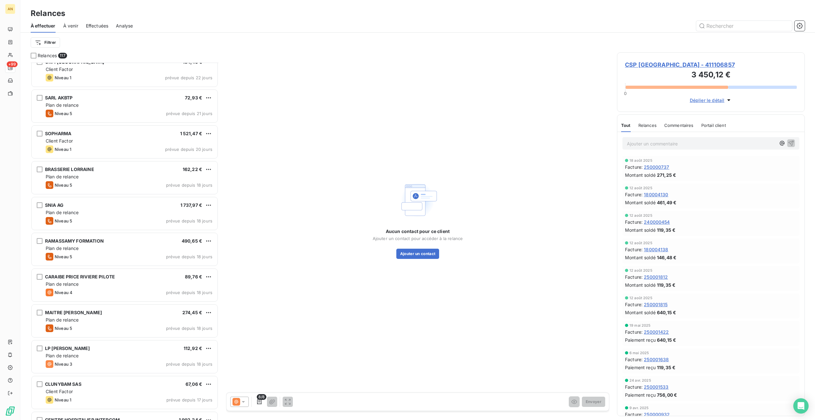
scroll to position [1405, 0]
click at [118, 221] on div "Niveau 5 prévue depuis 18 jours" at bounding box center [129, 221] width 167 height 8
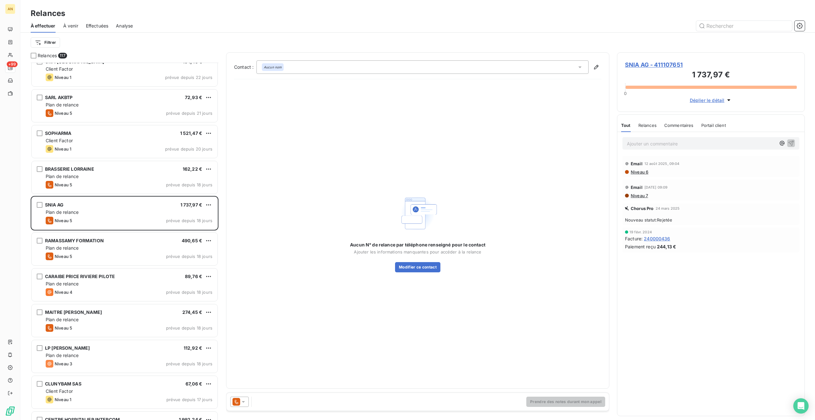
click at [656, 63] on span "SNIA AG - 411107651" at bounding box center [711, 64] width 172 height 9
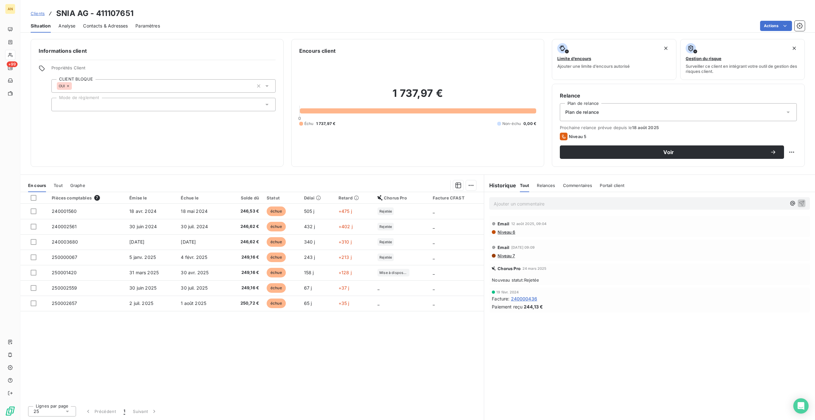
click at [108, 21] on div "Contacts & Adresses" at bounding box center [105, 25] width 45 height 13
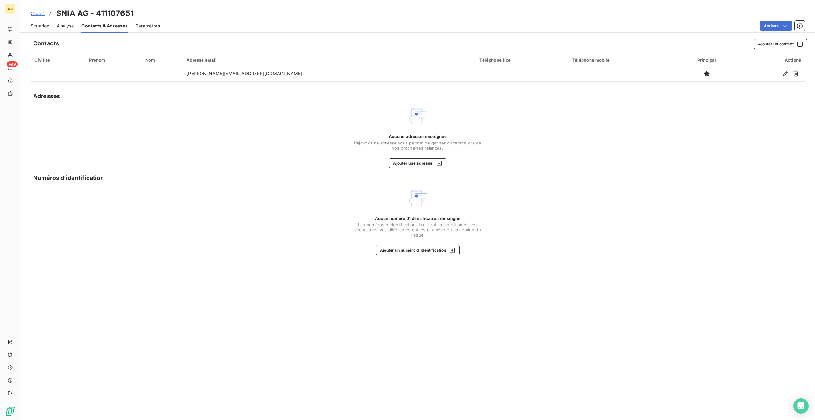
click at [760, 44] on button "Ajouter un contact" at bounding box center [780, 44] width 53 height 10
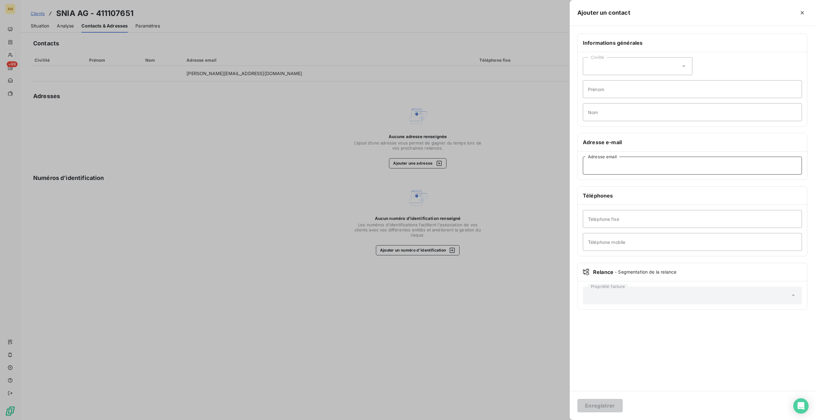
click at [606, 164] on input "Adresse email" at bounding box center [692, 166] width 219 height 18
paste input "henri.gouge@aviation-civile.gouv.fr"
type input "henri.gouge@aviation-civile.gouv.fr"
click at [597, 408] on button "Enregistrer" at bounding box center [599, 405] width 45 height 13
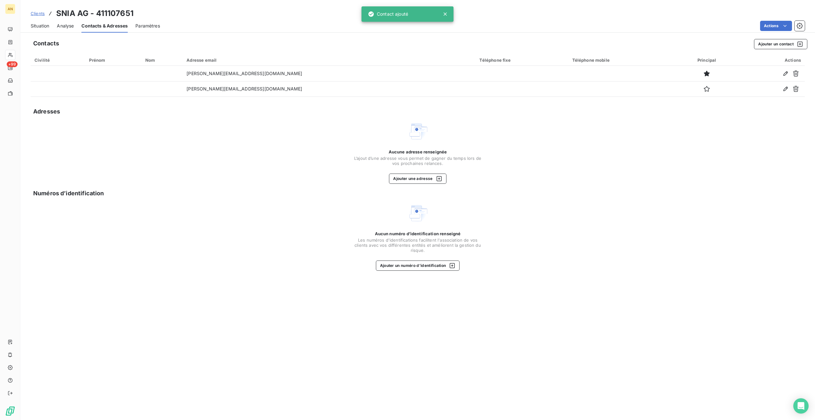
click at [40, 28] on span "Situation" at bounding box center [40, 26] width 19 height 6
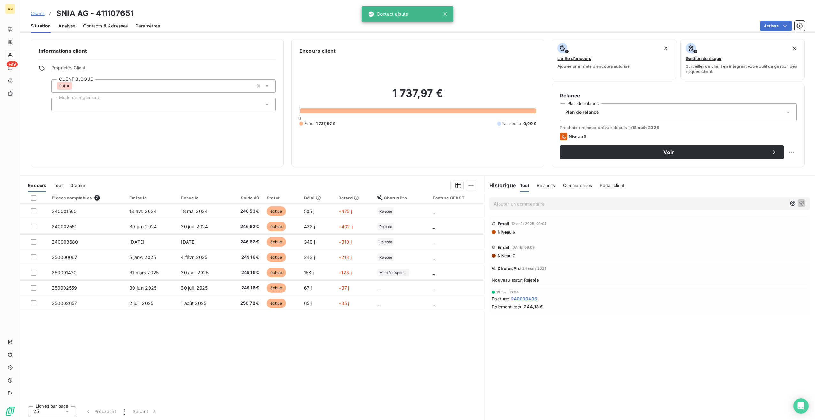
click at [636, 158] on button "Voir" at bounding box center [672, 151] width 224 height 13
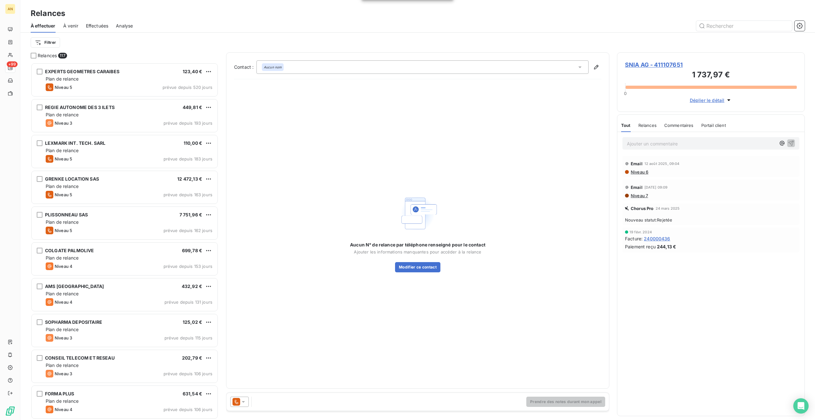
scroll to position [352, 183]
click at [243, 402] on icon at bounding box center [243, 402] width 3 height 2
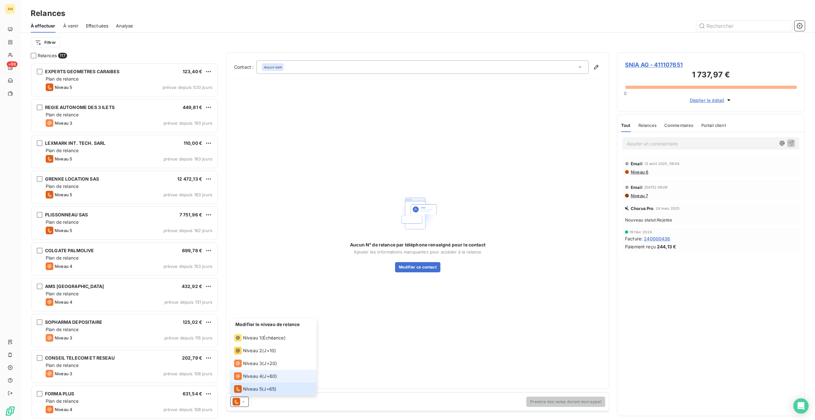
click at [257, 372] on div "Niveau 4" at bounding box center [248, 376] width 28 height 8
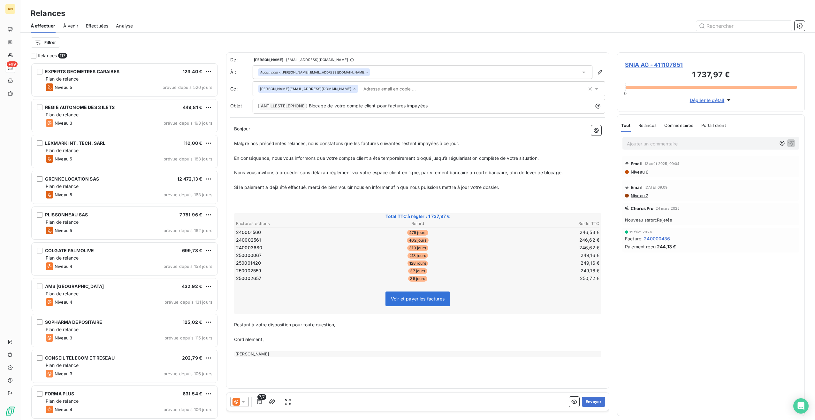
click at [600, 400] on button "Envoyer" at bounding box center [593, 401] width 23 height 10
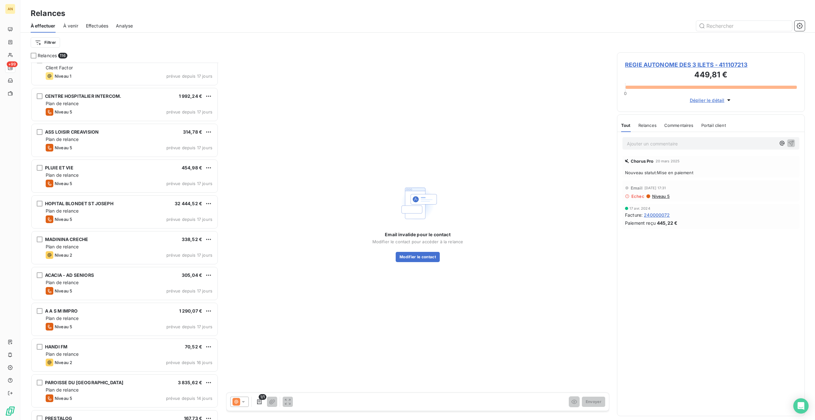
scroll to position [1693, 0]
click at [126, 214] on div "HOPITAL BLONDET ST JOSEPH 32 444,52 € Plan de relance Niveau 5 prévue depuis 17…" at bounding box center [125, 211] width 186 height 33
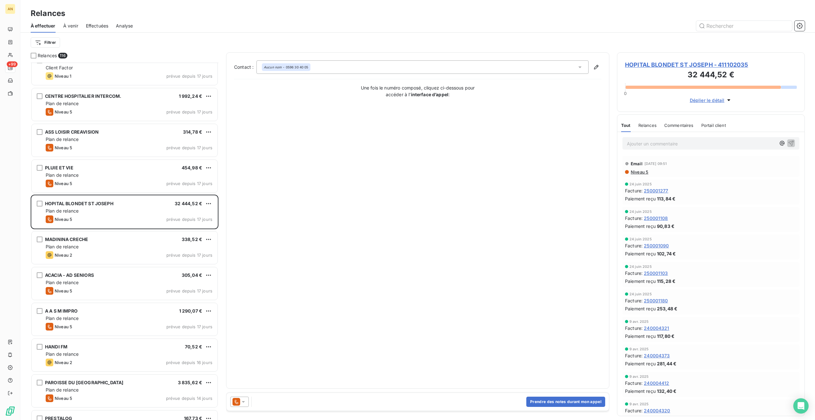
click at [660, 66] on span "HOPITAL BLONDET ST JOSEPH - 411102035" at bounding box center [711, 64] width 172 height 9
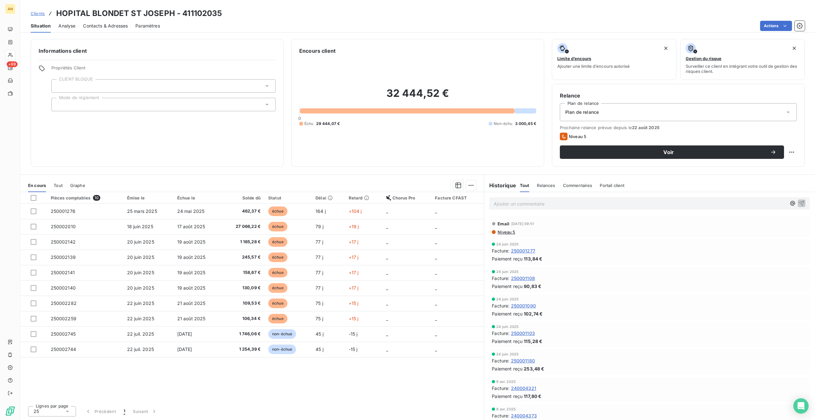
click at [117, 29] on span "Contacts & Adresses" at bounding box center [105, 26] width 45 height 6
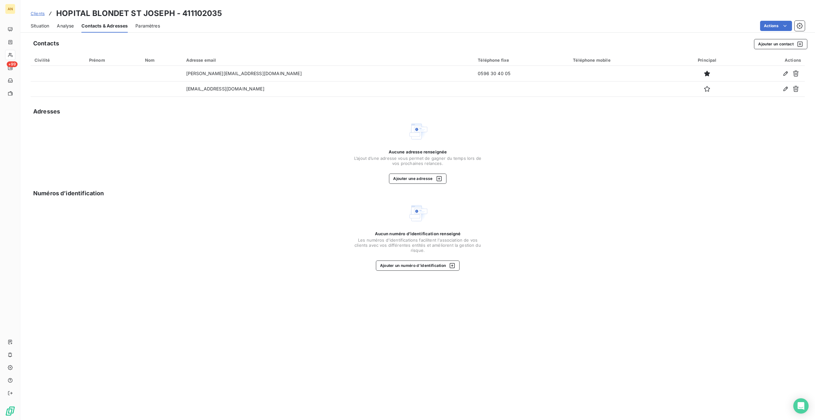
click at [785, 77] on button "button" at bounding box center [786, 73] width 10 height 10
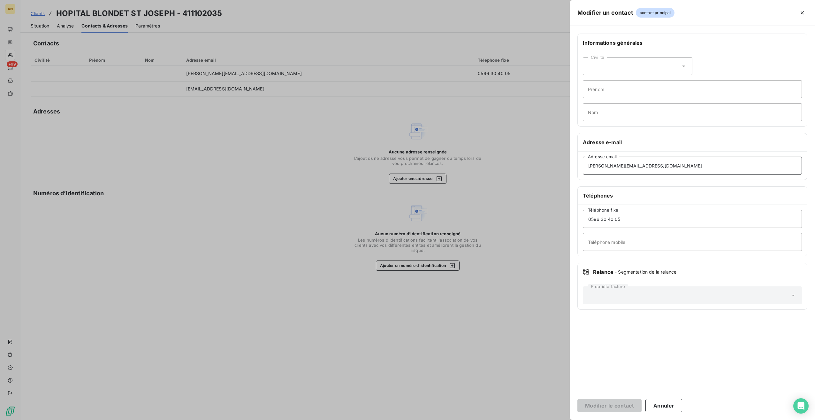
drag, startPoint x: 683, startPoint y: 167, endPoint x: 512, endPoint y: 165, distance: 171.5
click at [512, 419] on div "Modifier un contact contact principal Informations générales Civilité Prénom No…" at bounding box center [407, 420] width 815 height 0
paste input "emilie.cherubin"
type input "emilie.cherubin@hopital-blondet.fr"
click at [609, 408] on button "Modifier le contact" at bounding box center [609, 405] width 64 height 13
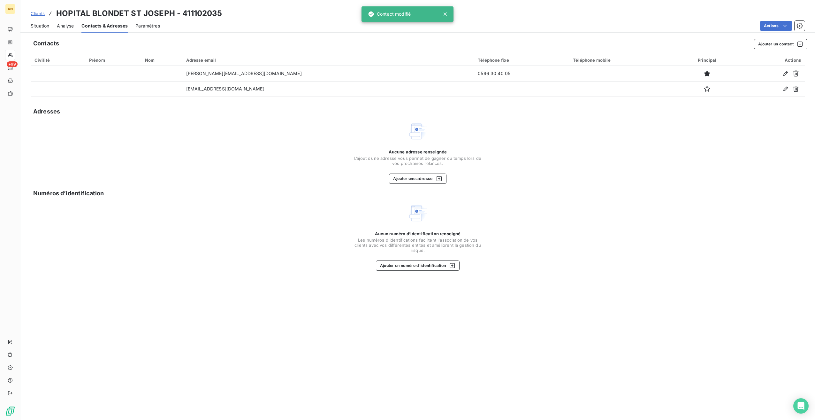
click at [46, 31] on div "Situation" at bounding box center [40, 25] width 19 height 13
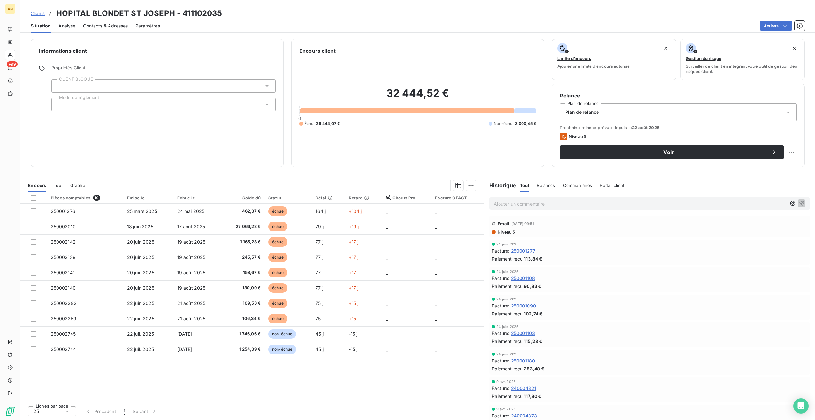
click at [637, 145] on button "Voir" at bounding box center [672, 151] width 224 height 13
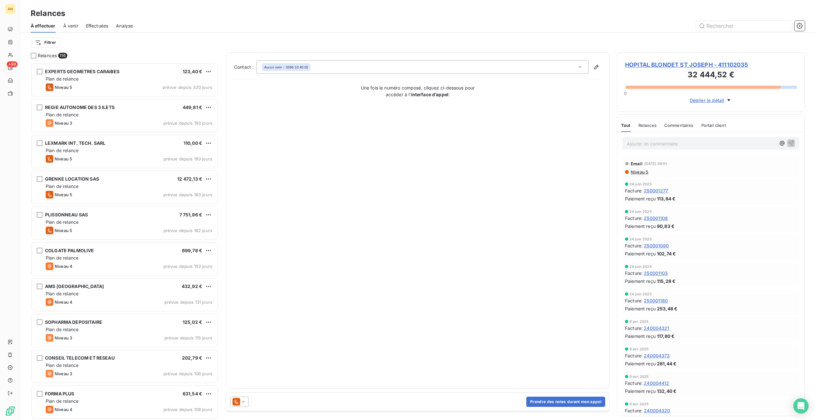
click at [636, 152] on div "Ajouter un commentaire ﻿" at bounding box center [710, 143] width 187 height 23
click at [246, 406] on div at bounding box center [239, 401] width 19 height 10
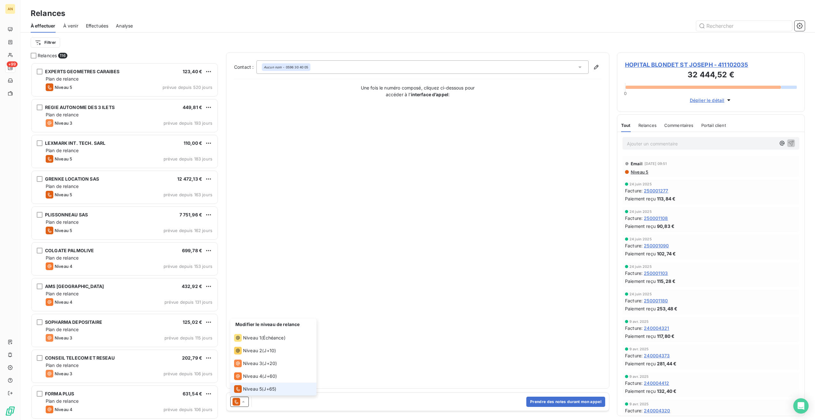
click at [259, 380] on li "Niveau 4 ( J+60 )" at bounding box center [273, 376] width 86 height 13
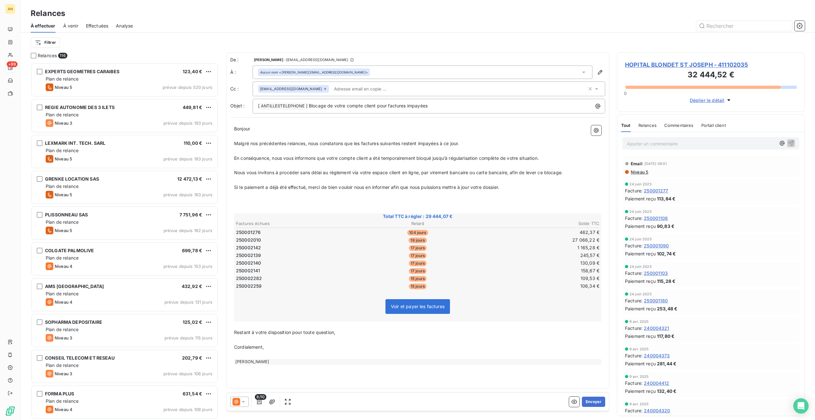
click at [598, 402] on button "Envoyer" at bounding box center [593, 401] width 23 height 10
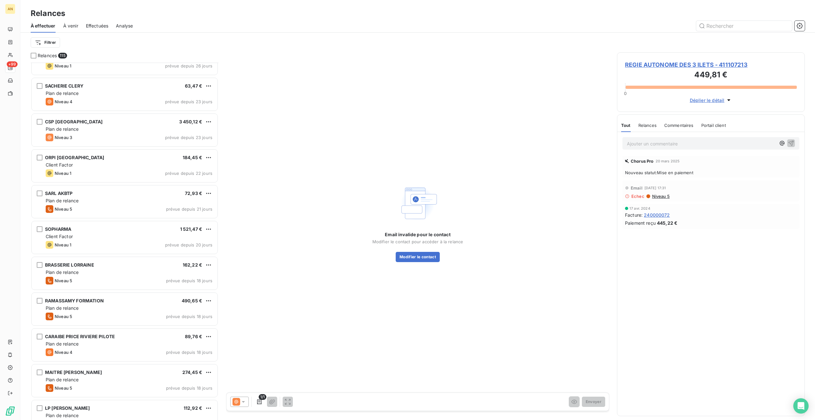
scroll to position [1310, 0]
click at [114, 320] on div "RAMASSAMY FORMATION 490,65 € Plan de relance Niveau 5 prévue depuis 18 jours" at bounding box center [125, 309] width 186 height 33
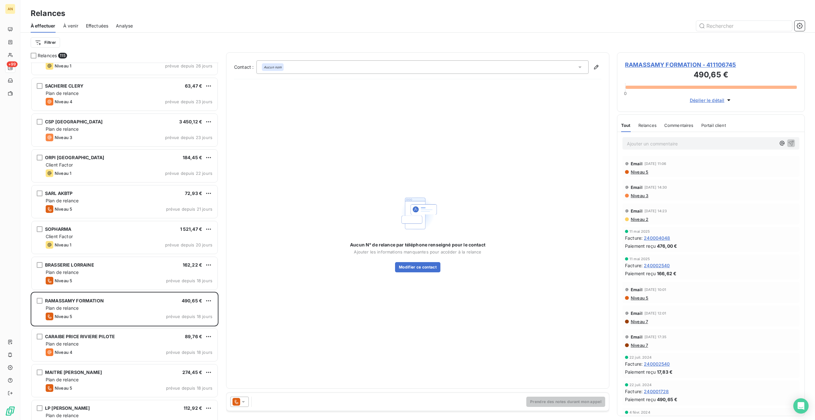
click at [242, 407] on div "Prendre des notes durant mon appel" at bounding box center [417, 402] width 383 height 18
click at [243, 404] on icon at bounding box center [243, 401] width 6 height 6
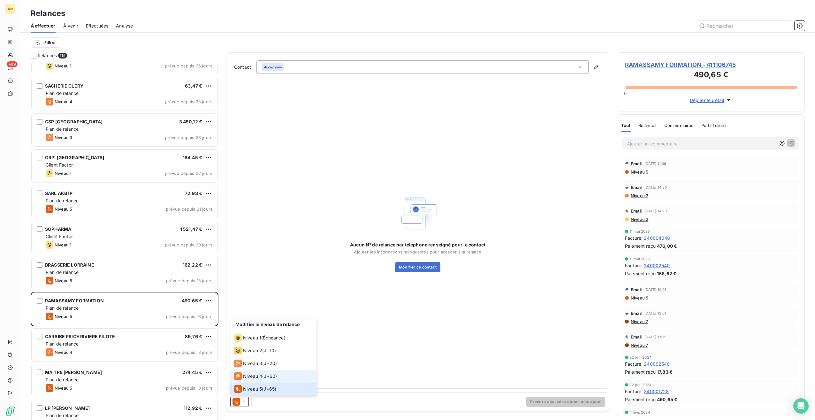
click at [255, 379] on div "Niveau 4" at bounding box center [248, 376] width 28 height 8
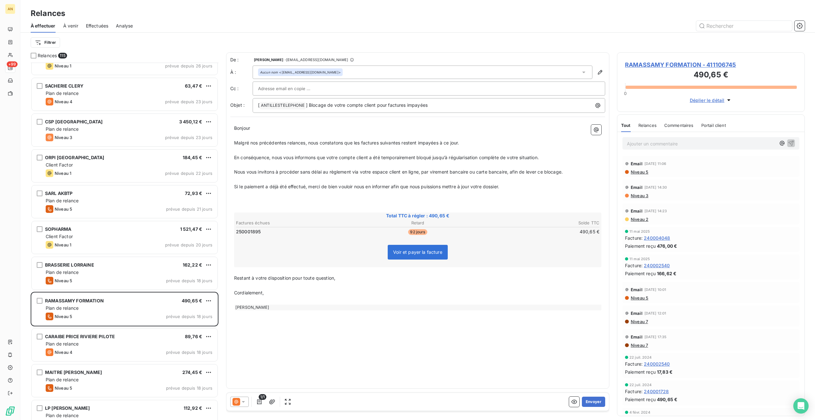
click at [640, 68] on span "RAMASSAMY FORMATION - 411106745" at bounding box center [711, 64] width 172 height 9
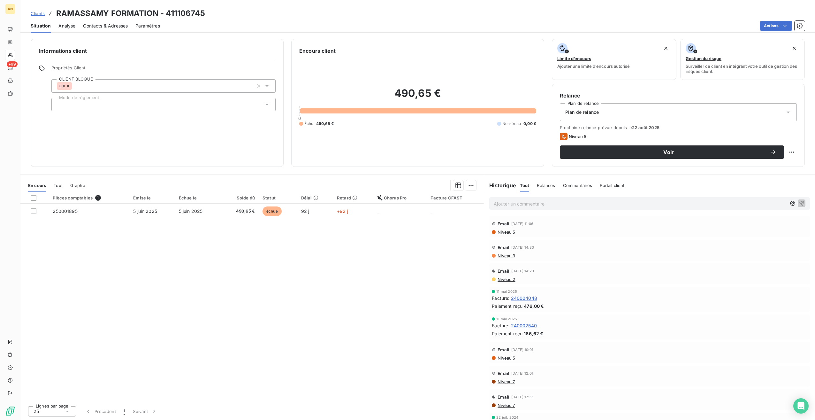
click at [96, 28] on span "Contacts & Adresses" at bounding box center [105, 26] width 45 height 6
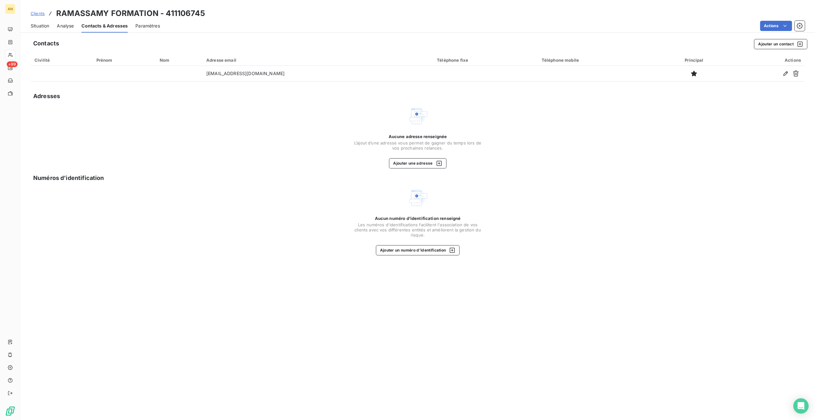
click at [770, 48] on button "Ajouter un contact" at bounding box center [780, 44] width 53 height 10
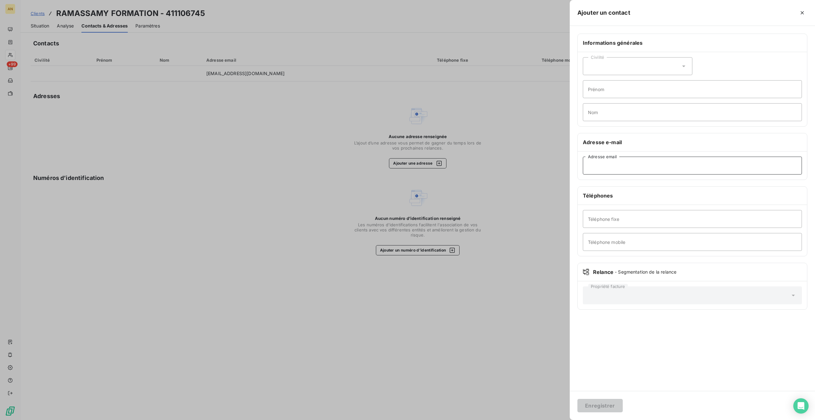
click at [601, 167] on input "Adresse email" at bounding box center [692, 166] width 219 height 18
paste input "comptagpr@gmail.com"
type input "comptagpr@gmail.com"
click at [606, 413] on div "Enregistrer" at bounding box center [692, 405] width 245 height 29
click at [596, 405] on button "Enregistrer" at bounding box center [599, 405] width 45 height 13
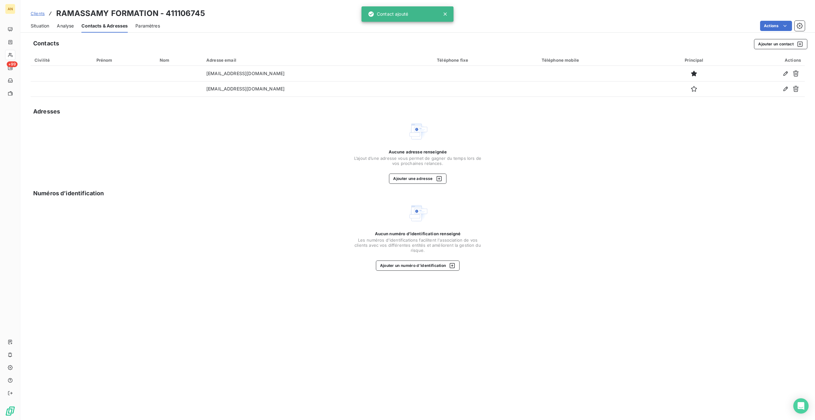
click at [39, 29] on div "Situation" at bounding box center [40, 25] width 19 height 13
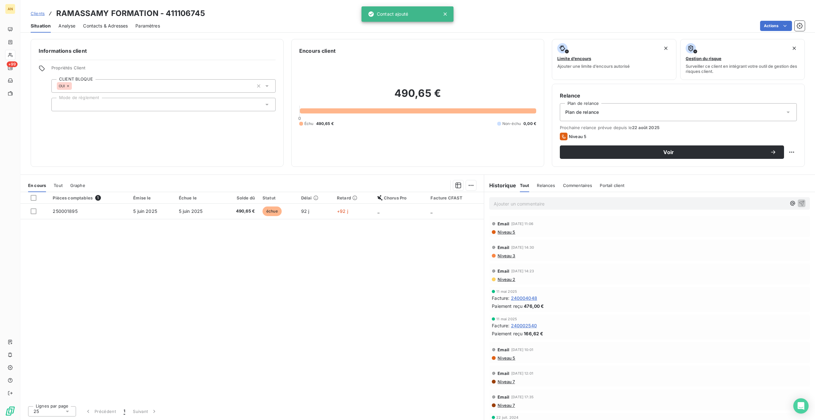
click at [579, 156] on button "Voir" at bounding box center [672, 151] width 224 height 13
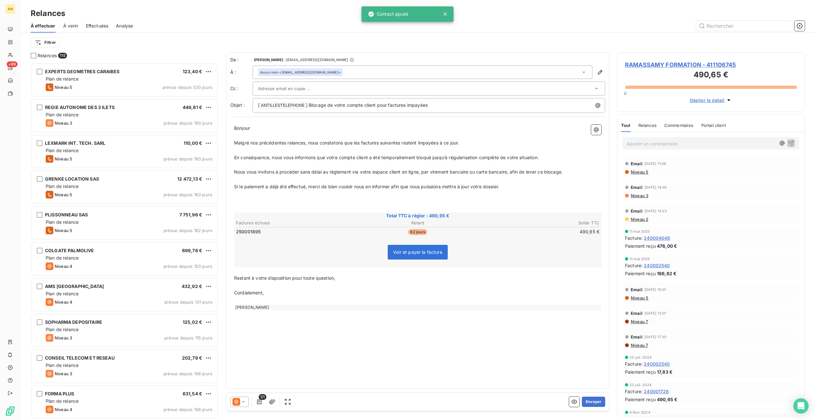
scroll to position [352, 183]
click at [244, 404] on icon at bounding box center [243, 401] width 6 height 6
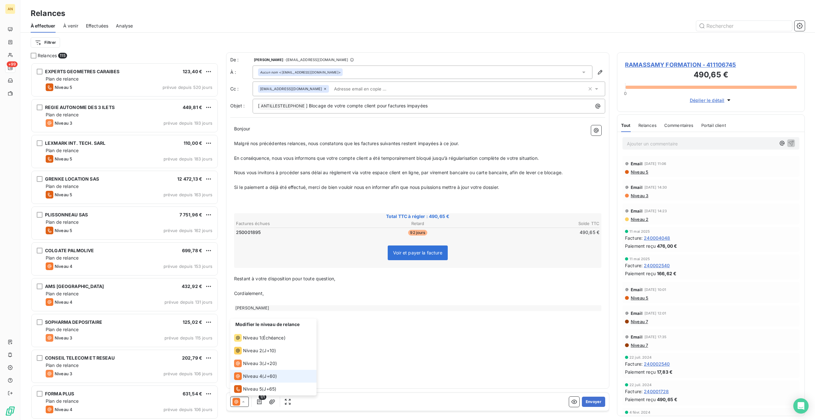
drag, startPoint x: 254, startPoint y: 377, endPoint x: 257, endPoint y: 378, distance: 3.8
click at [253, 377] on span "Niveau 4" at bounding box center [252, 376] width 19 height 6
click at [597, 400] on button "Envoyer" at bounding box center [593, 401] width 23 height 10
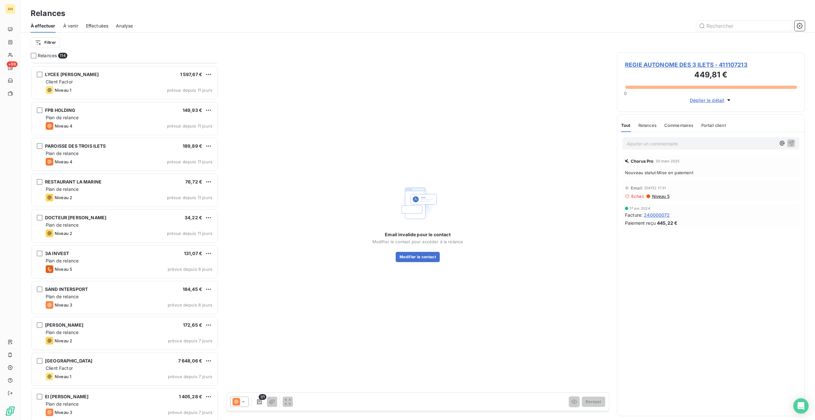
scroll to position [2332, 0]
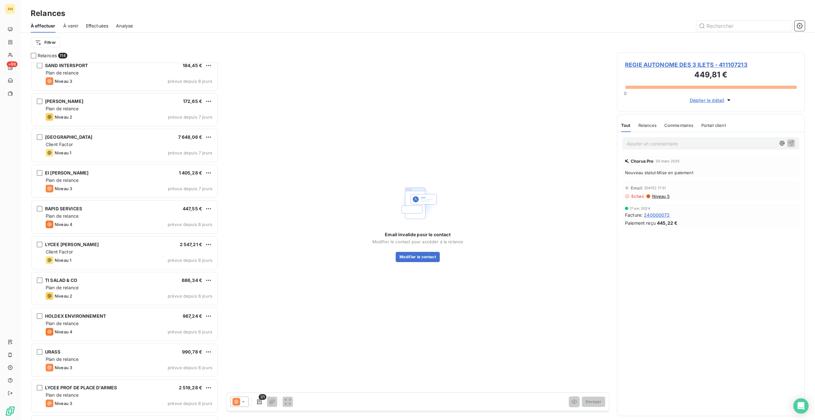
click at [73, 213] on span "Plan de relance" at bounding box center [62, 215] width 33 height 5
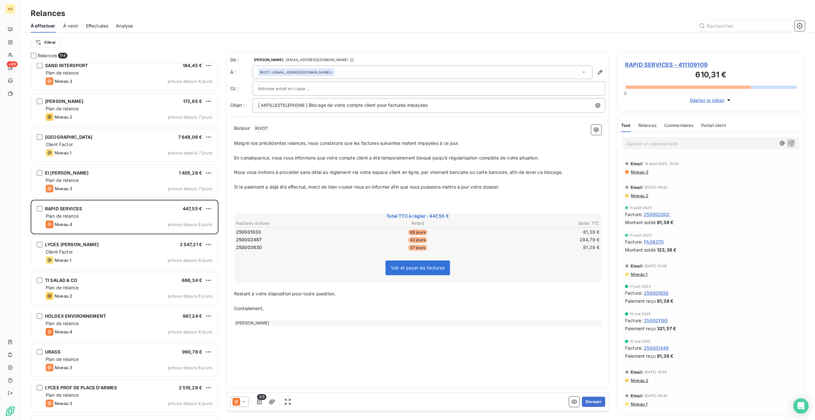
click at [116, 329] on div "Niveau 4 prévue depuis 6 jours" at bounding box center [129, 332] width 167 height 8
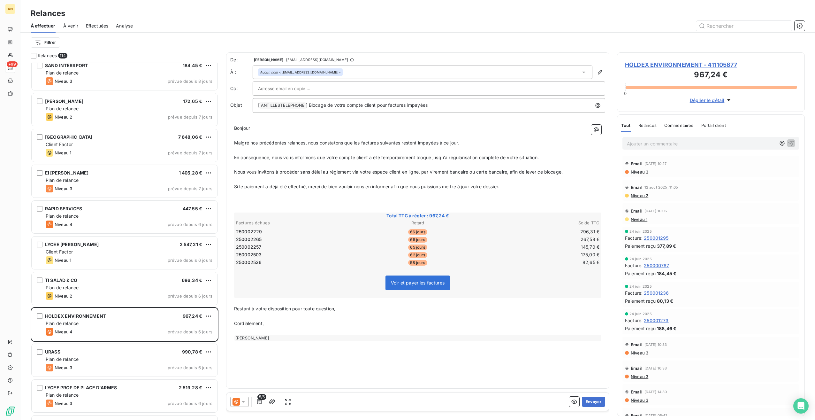
click at [637, 65] on span "HOLDEX ENVIRONNEMENT - 411105877" at bounding box center [711, 64] width 172 height 9
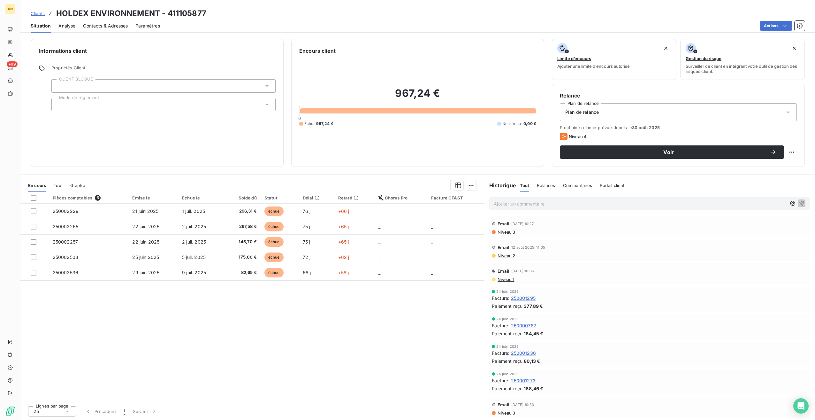
click at [113, 29] on div "Contacts & Adresses" at bounding box center [105, 25] width 45 height 13
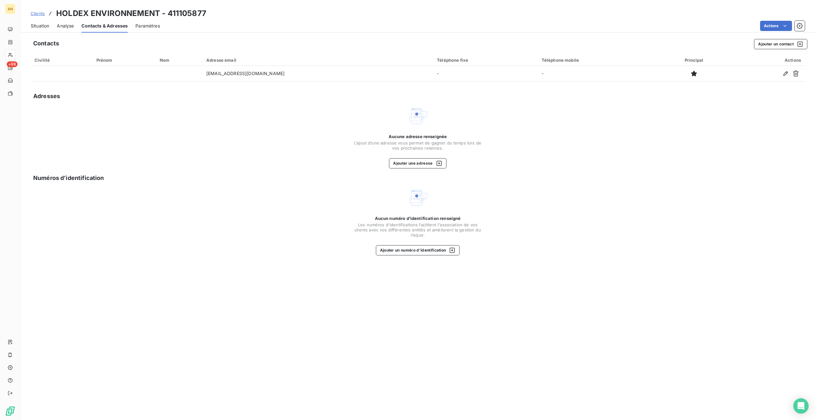
click at [765, 49] on button "Ajouter un contact" at bounding box center [780, 44] width 53 height 10
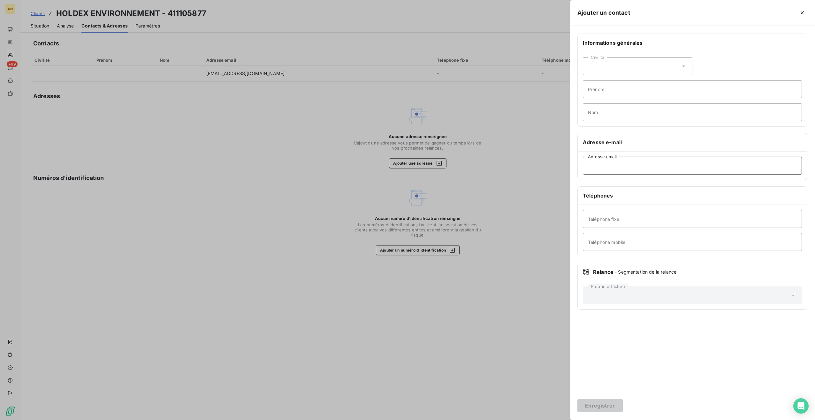
click at [624, 172] on input "Adresse email" at bounding box center [692, 166] width 219 height 18
paste input "ab@holdexenvironnement.com"
type input "ab@holdexenvironnement.com"
click at [600, 407] on button "Enregistrer" at bounding box center [599, 405] width 45 height 13
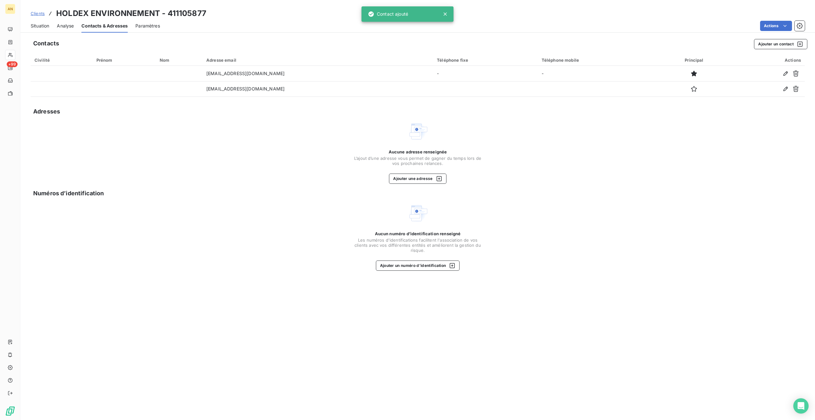
click at [39, 32] on div "Situation" at bounding box center [40, 25] width 19 height 13
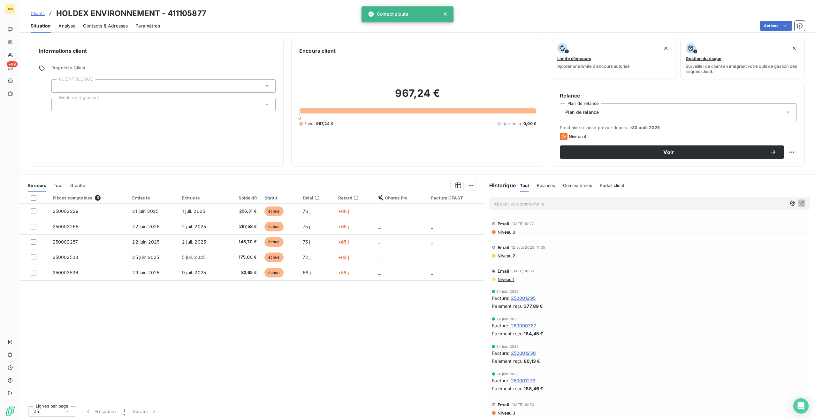
click at [606, 155] on button "Voir" at bounding box center [672, 151] width 224 height 13
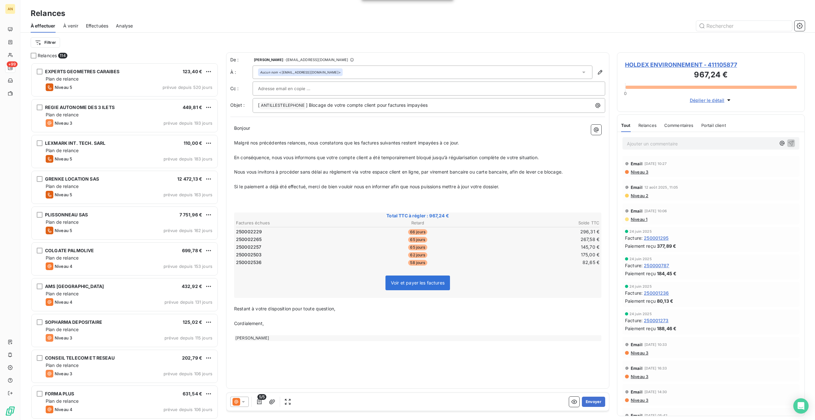
scroll to position [352, 183]
click at [595, 405] on button "Envoyer" at bounding box center [593, 401] width 23 height 10
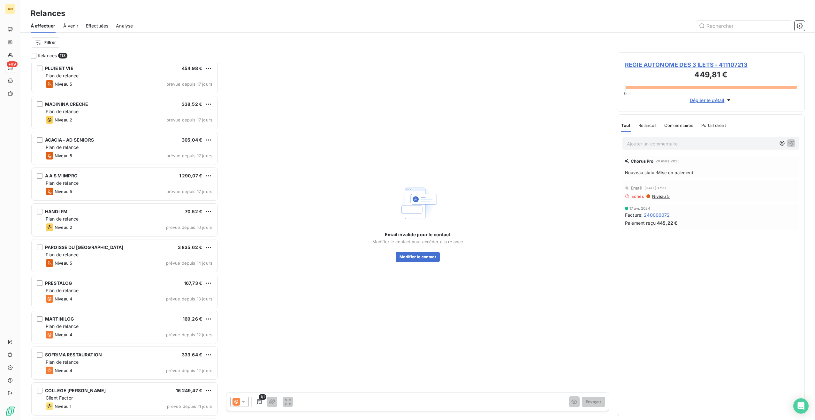
scroll to position [1757, 0]
click at [101, 356] on div "SOFRIMA RESTAURATION" at bounding box center [73, 354] width 57 height 6
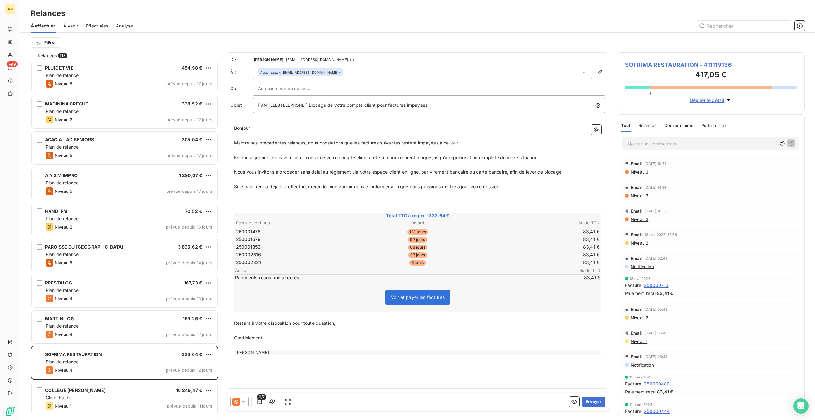
click at [684, 70] on h3 "417,05 €" at bounding box center [711, 75] width 172 height 13
click at [677, 65] on span "SOFRIMA RESTAURATION - 411119136" at bounding box center [711, 64] width 172 height 9
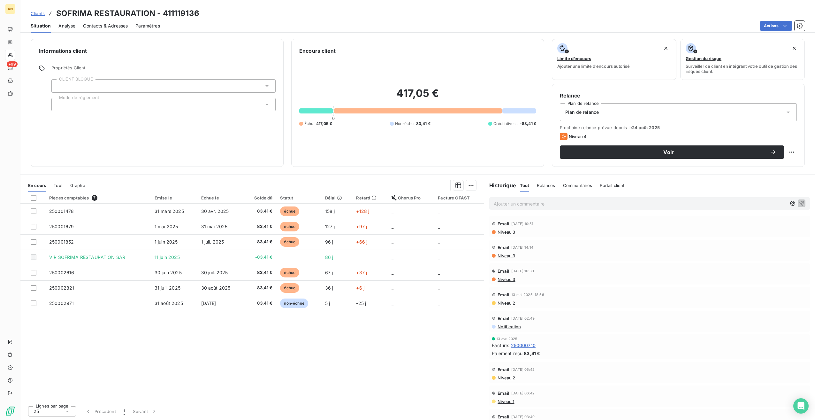
click at [110, 29] on div "Contacts & Adresses" at bounding box center [105, 25] width 45 height 13
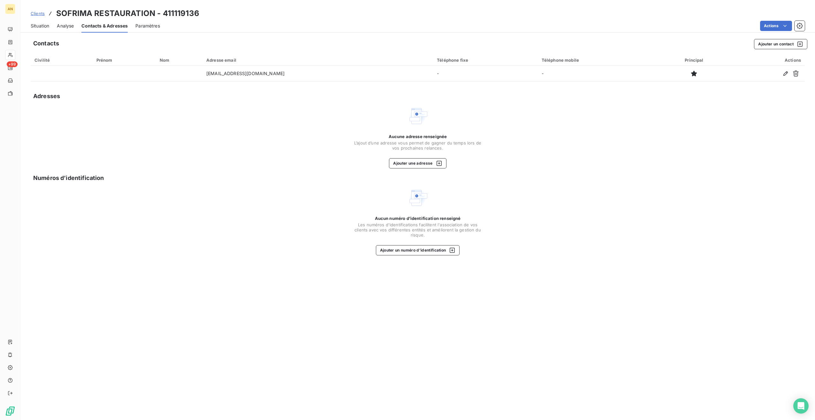
click at [765, 47] on button "Ajouter un contact" at bounding box center [780, 44] width 53 height 10
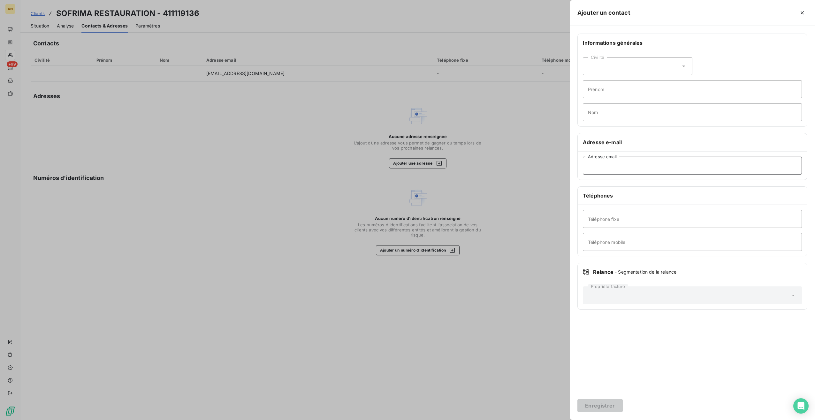
click at [602, 161] on input "Adresse email" at bounding box center [692, 166] width 219 height 18
paste input "elizabeth.pierre-louis@groupesafo.com"
type input "elizabeth.pierre-louis@groupesafo.com"
click at [591, 411] on button "Enregistrer" at bounding box center [599, 405] width 45 height 13
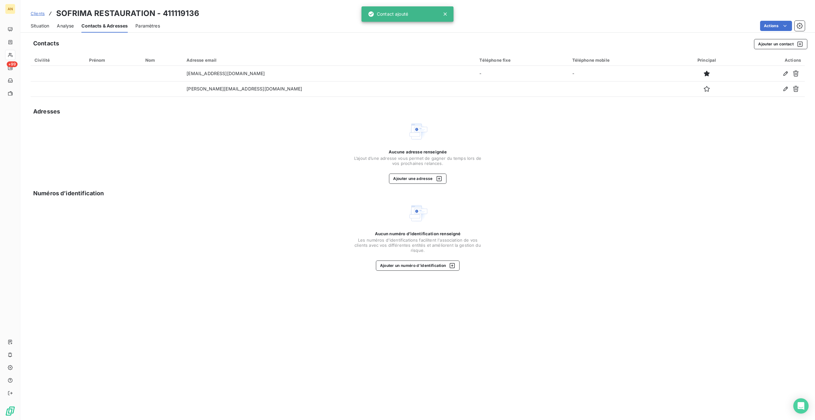
click at [37, 26] on span "Situation" at bounding box center [40, 26] width 19 height 6
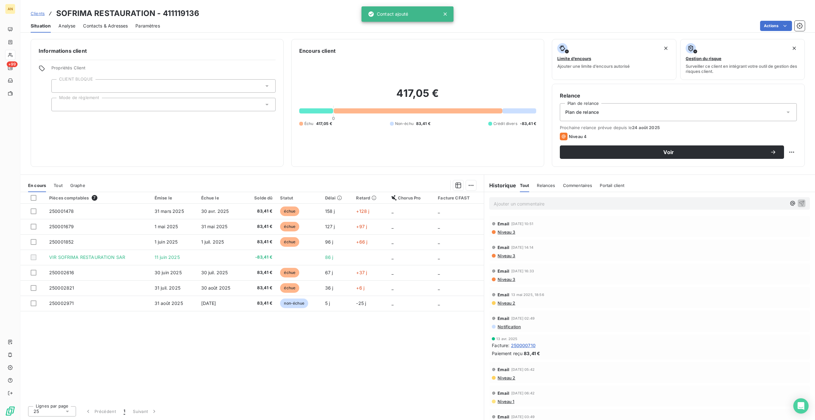
click at [626, 155] on button "Voir" at bounding box center [672, 151] width 224 height 13
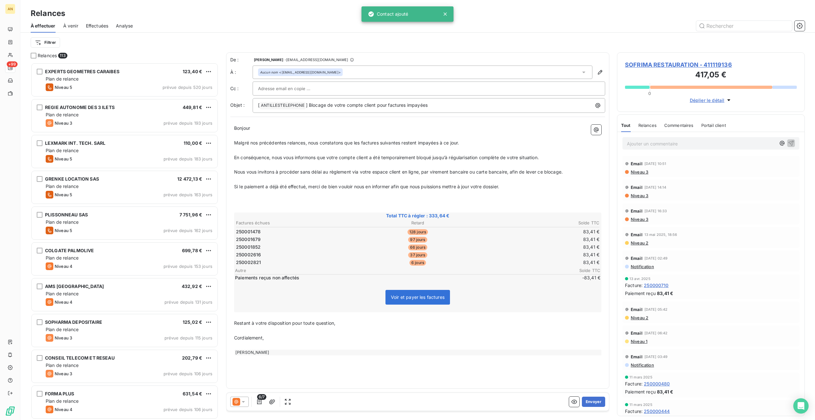
scroll to position [352, 183]
click at [598, 404] on button "Envoyer" at bounding box center [593, 401] width 23 height 10
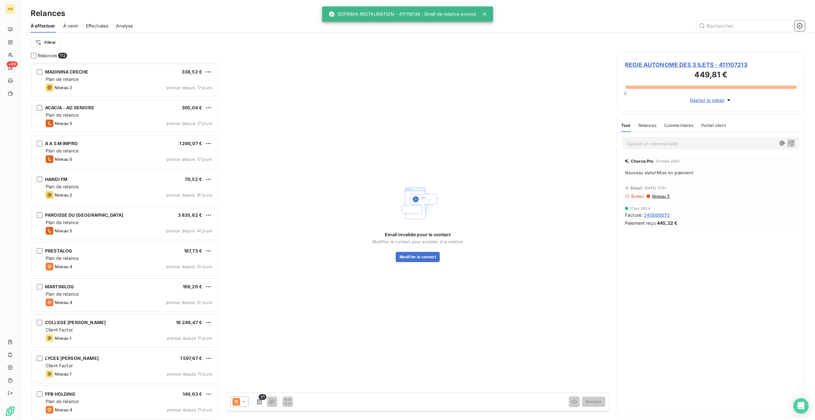
scroll to position [1916, 0]
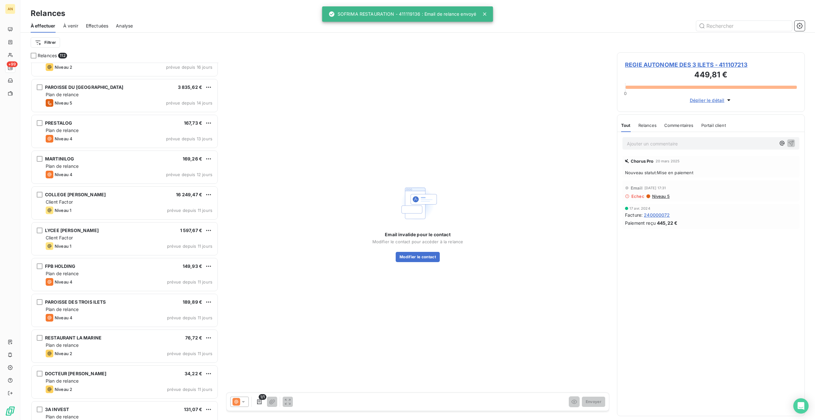
click at [108, 310] on div "Plan de relance" at bounding box center [129, 309] width 167 height 6
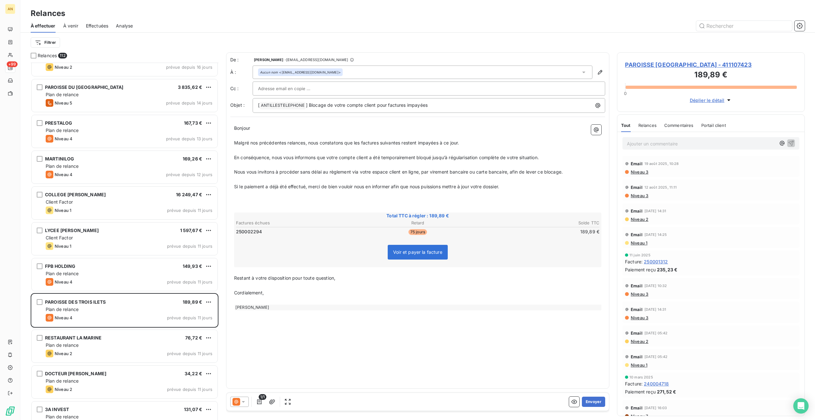
click at [595, 405] on button "Envoyer" at bounding box center [593, 401] width 23 height 10
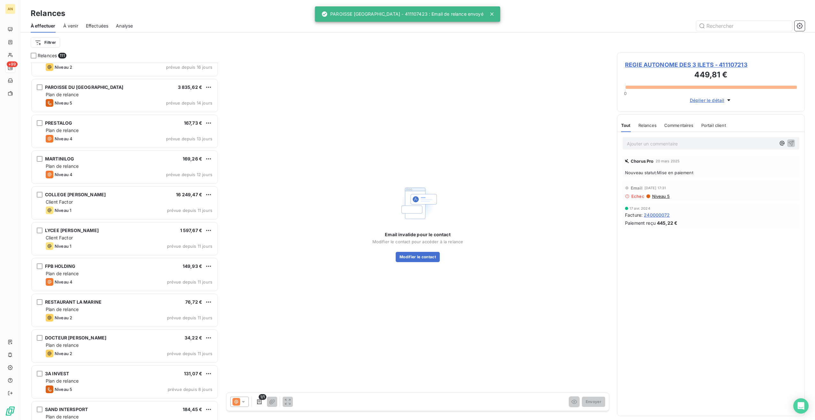
click at [141, 371] on div "3A INVEST 131,07 €" at bounding box center [129, 374] width 167 height 6
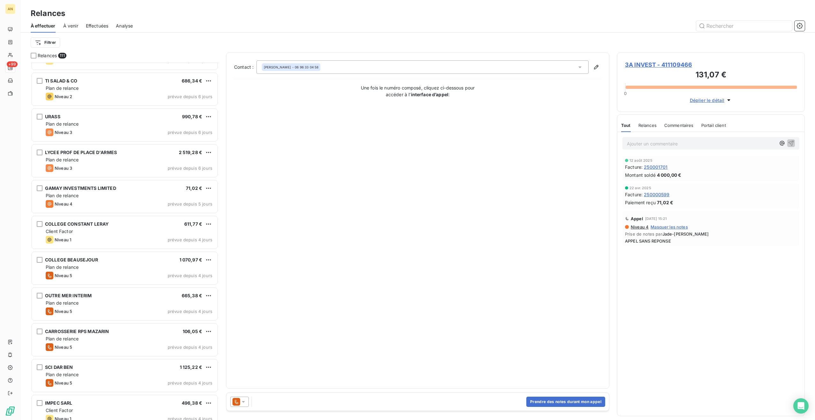
scroll to position [2459, 0]
click at [124, 302] on div "Plan de relance" at bounding box center [129, 303] width 167 height 6
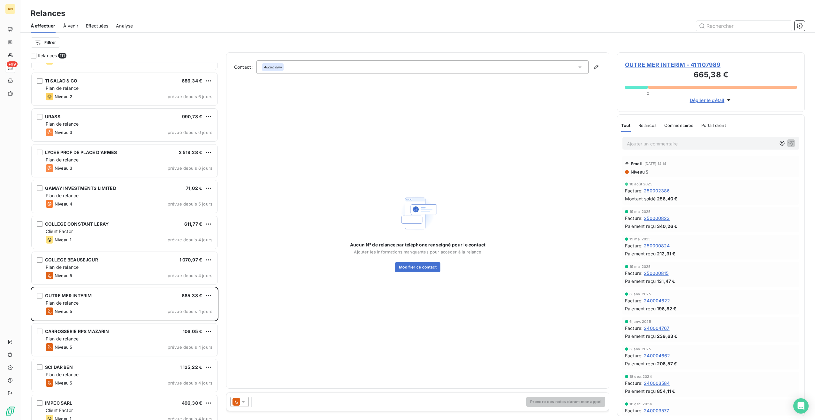
click at [708, 67] on span "OUTRE MER INTERIM - 411107989" at bounding box center [711, 64] width 172 height 9
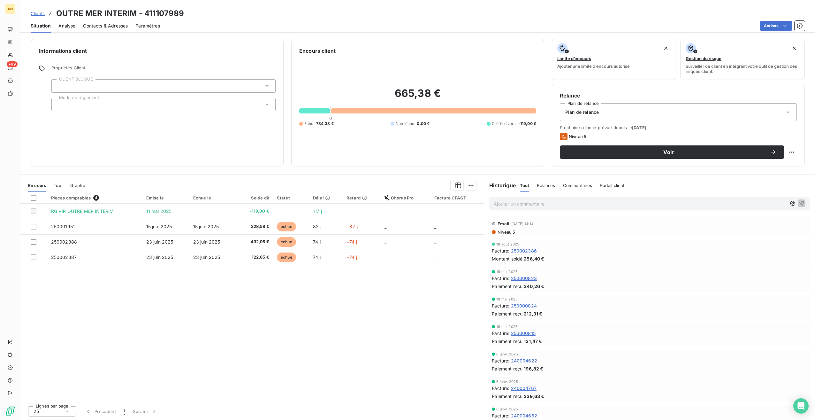
click at [88, 88] on div at bounding box center [163, 85] width 224 height 13
click at [58, 105] on li "OUI" at bounding box center [163, 101] width 224 height 15
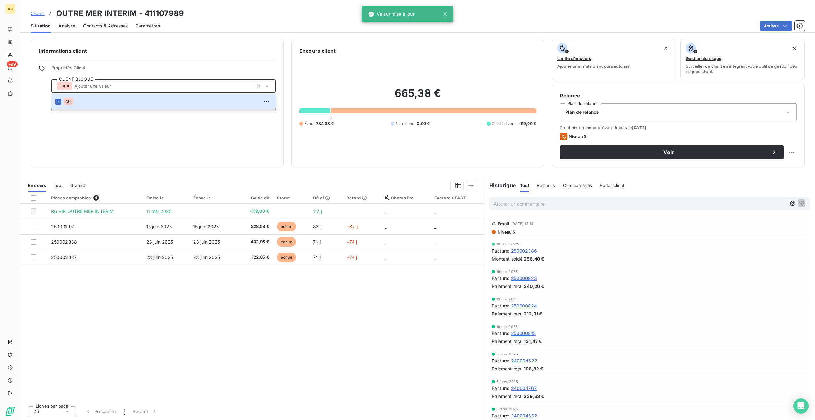
click at [109, 128] on div "Informations client Propriétés Client CLIENT BLOQUE OUI OUI Mode de règlement" at bounding box center [157, 103] width 253 height 128
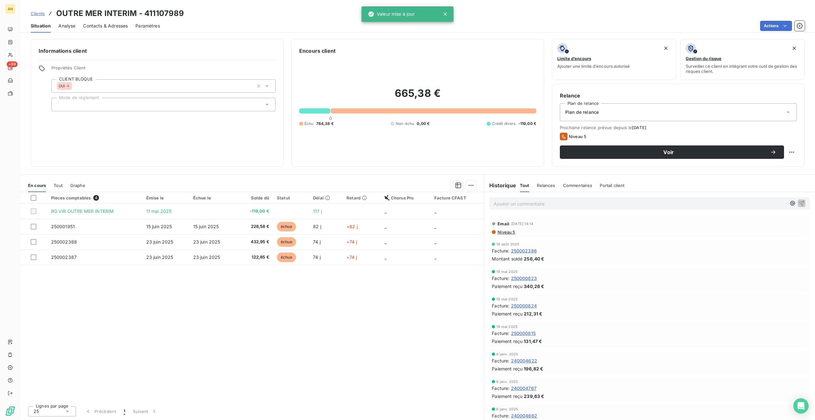
click at [100, 32] on div "Contacts & Adresses" at bounding box center [105, 25] width 45 height 13
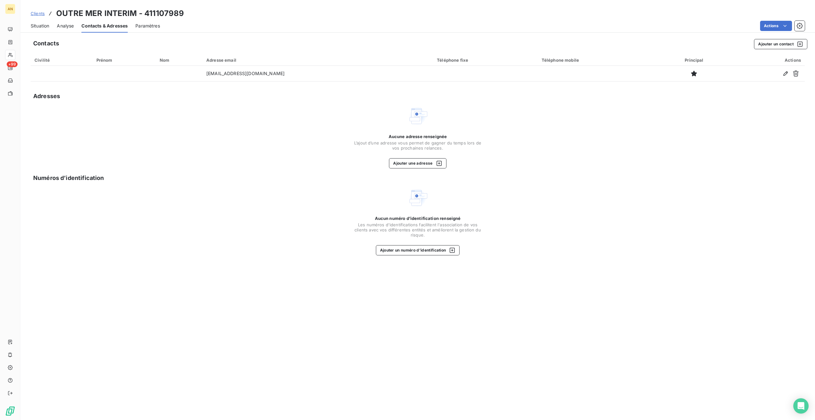
click at [763, 47] on button "Ajouter un contact" at bounding box center [780, 44] width 53 height 10
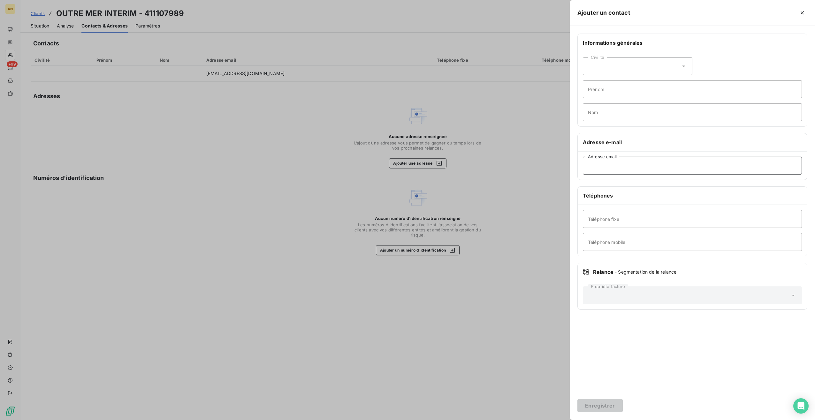
click at [596, 164] on input "Adresse email" at bounding box center [692, 166] width 219 height 18
paste input "r.comptabilite@groupecreo.com"
type input "r.comptabilite@groupecreo.com"
click at [602, 411] on button "Enregistrer" at bounding box center [599, 405] width 45 height 13
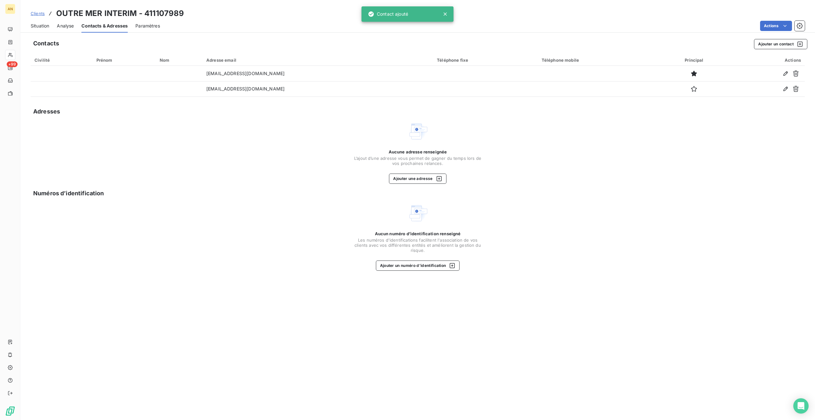
click at [786, 77] on button "button" at bounding box center [786, 73] width 10 height 10
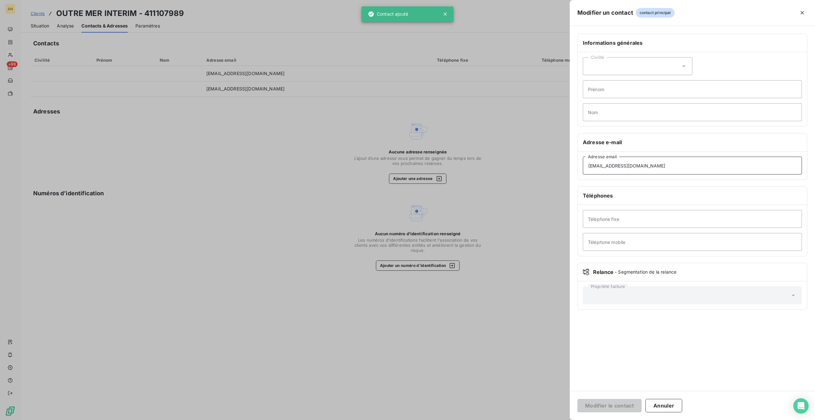
drag, startPoint x: 662, startPoint y: 168, endPoint x: 568, endPoint y: 167, distance: 94.5
click at [568, 419] on div "Modifier un contact contact principal Informations générales Civilité Prénom No…" at bounding box center [407, 420] width 815 height 0
paste input "serge.morel@randstad-antillesguyane"
type input "serge.morel@randstad-antillesguyane.com"
click at [598, 409] on button "Modifier le contact" at bounding box center [609, 405] width 64 height 13
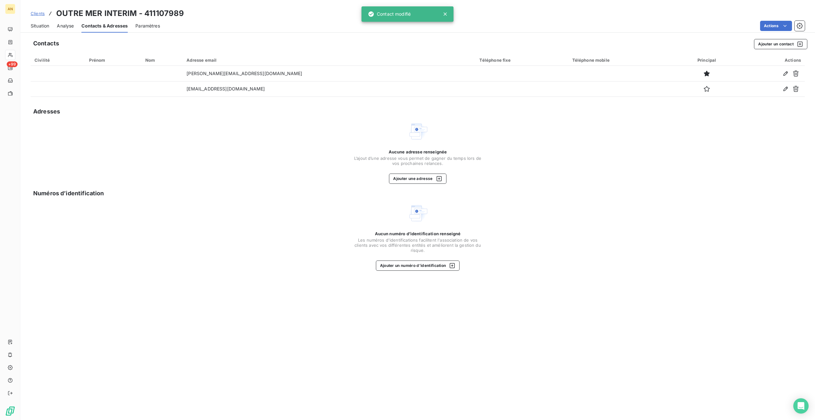
click at [37, 28] on span "Situation" at bounding box center [40, 26] width 19 height 6
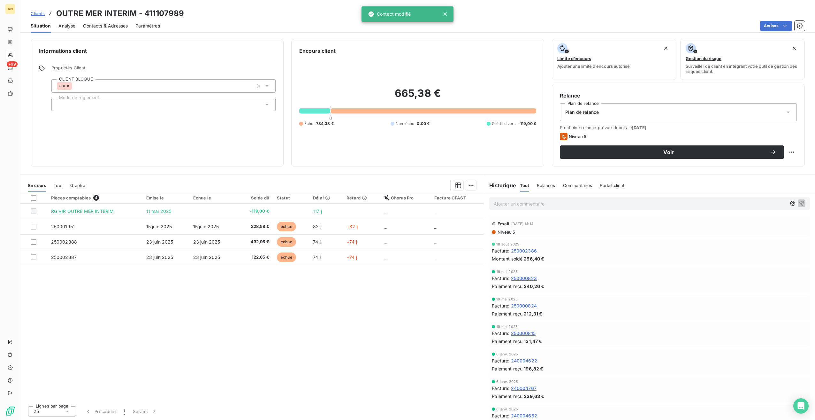
click at [671, 157] on button "Voir" at bounding box center [672, 151] width 224 height 13
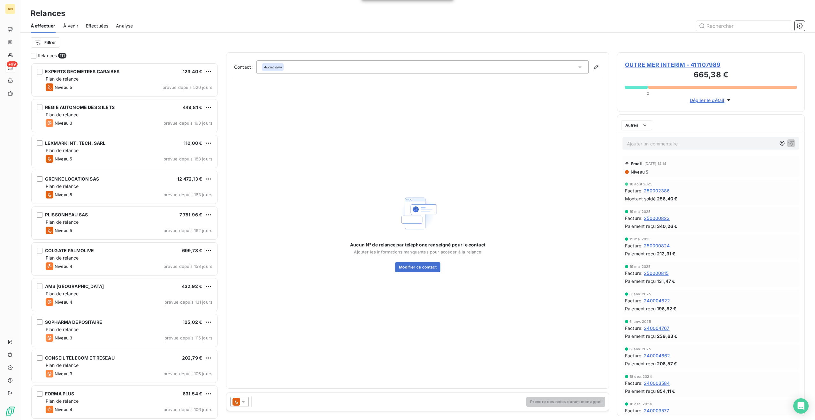
scroll to position [352, 183]
click at [245, 404] on icon at bounding box center [243, 401] width 6 height 6
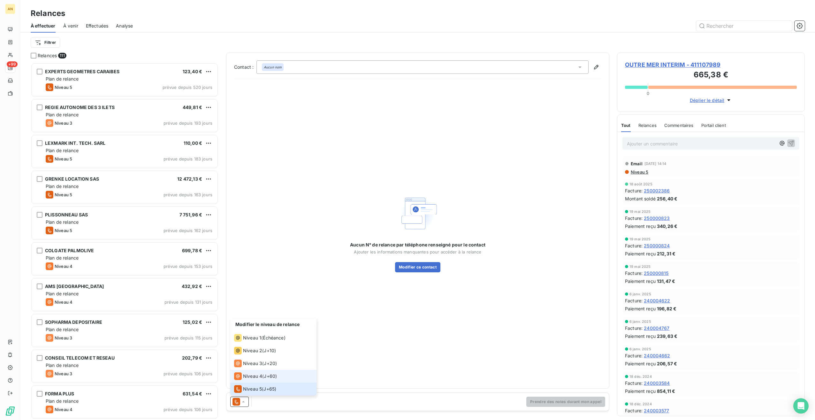
click at [259, 377] on span "Niveau 4" at bounding box center [252, 376] width 19 height 6
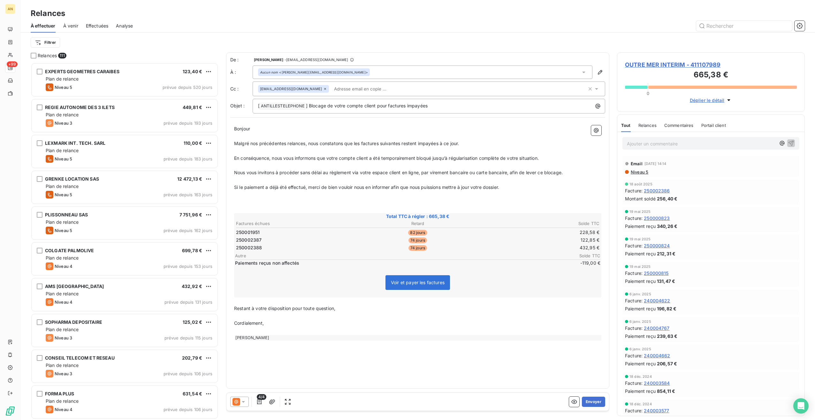
click at [604, 404] on button "Envoyer" at bounding box center [593, 401] width 23 height 10
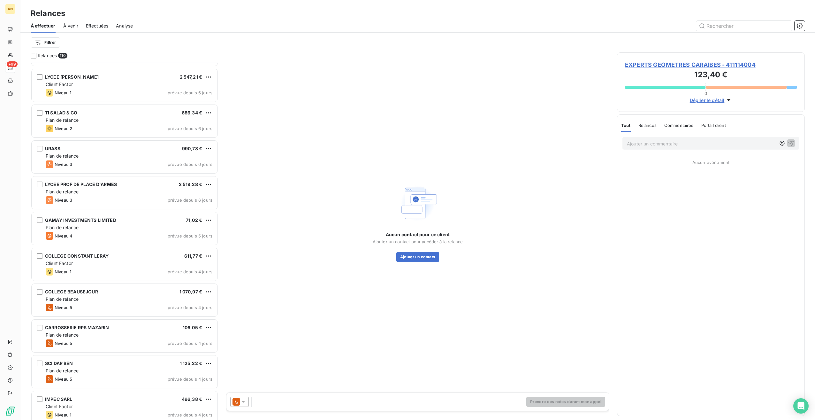
scroll to position [2427, 0]
click at [103, 330] on div "CARROSSERIE RPS MAZARIN" at bounding box center [77, 327] width 64 height 6
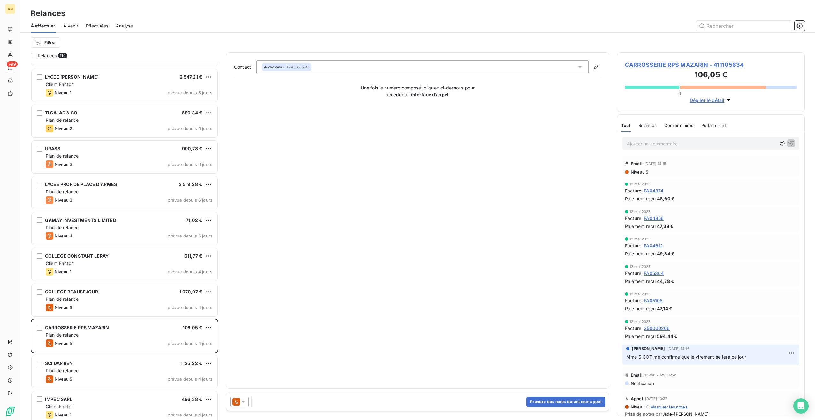
click at [641, 64] on span "CARROSSERIE RPS MAZARIN - 411105634" at bounding box center [711, 64] width 172 height 9
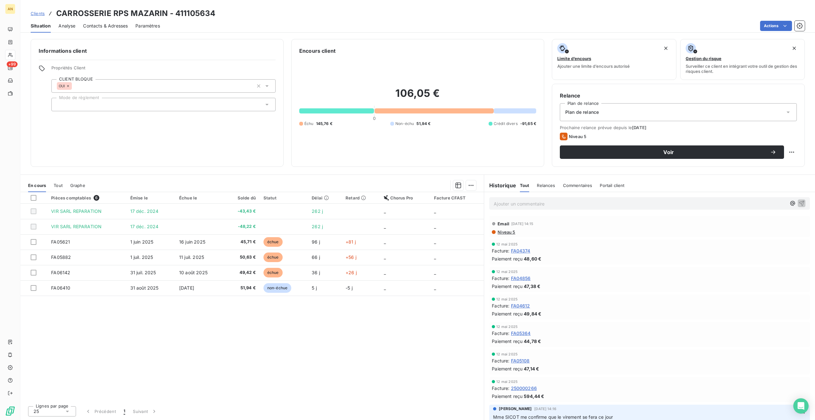
click at [110, 25] on span "Contacts & Adresses" at bounding box center [105, 26] width 45 height 6
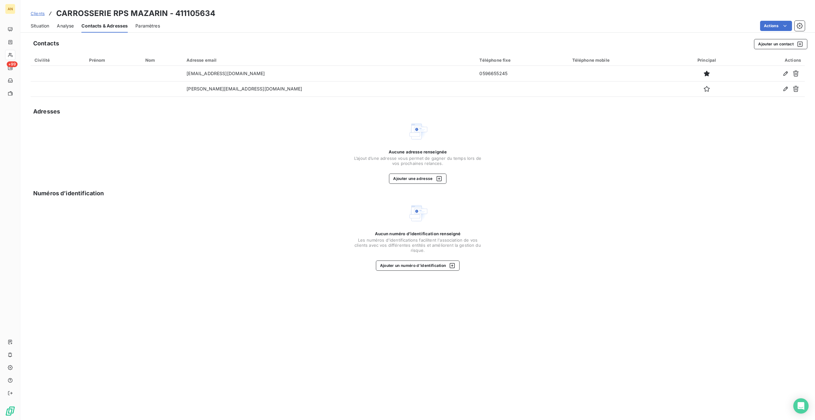
click at [44, 27] on span "Situation" at bounding box center [40, 26] width 19 height 6
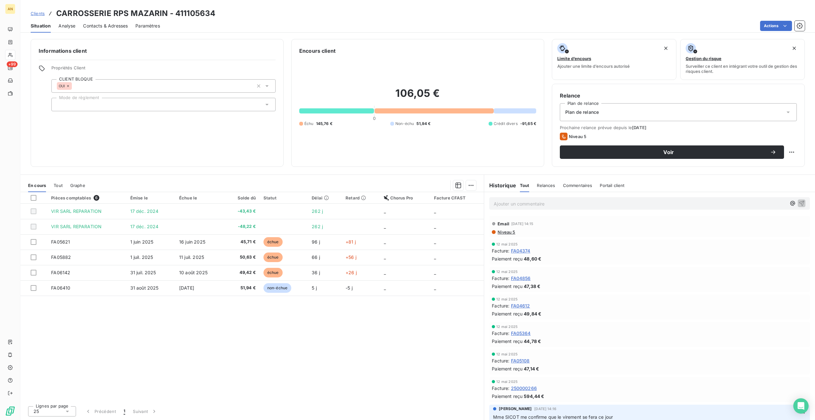
click at [585, 152] on span "Voir" at bounding box center [669, 151] width 203 height 5
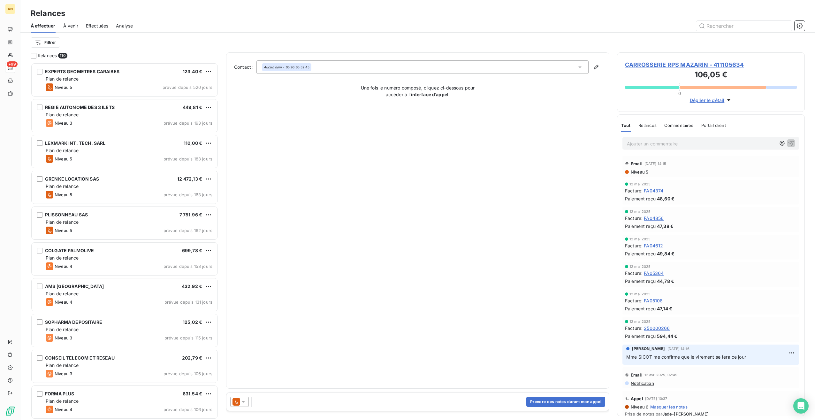
scroll to position [352, 183]
click at [247, 404] on div at bounding box center [239, 401] width 19 height 10
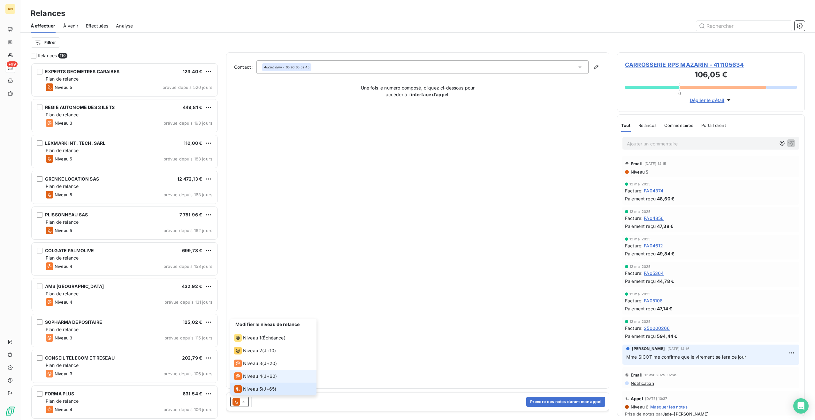
click at [263, 379] on div "Niveau 4 ( J+60 )" at bounding box center [255, 376] width 43 height 8
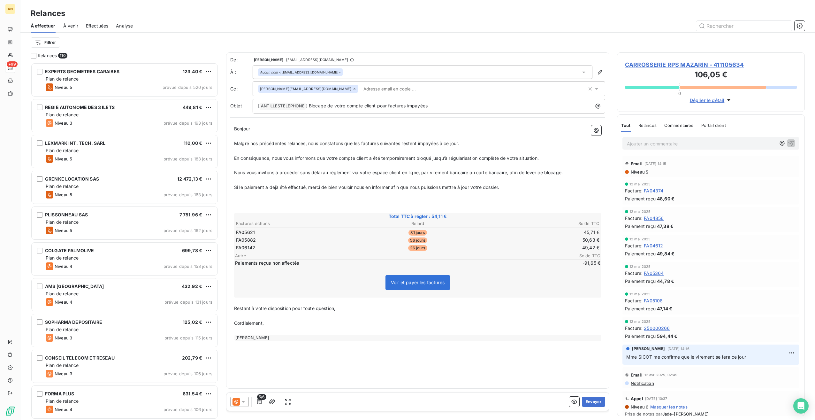
click at [591, 402] on button "Envoyer" at bounding box center [593, 401] width 23 height 10
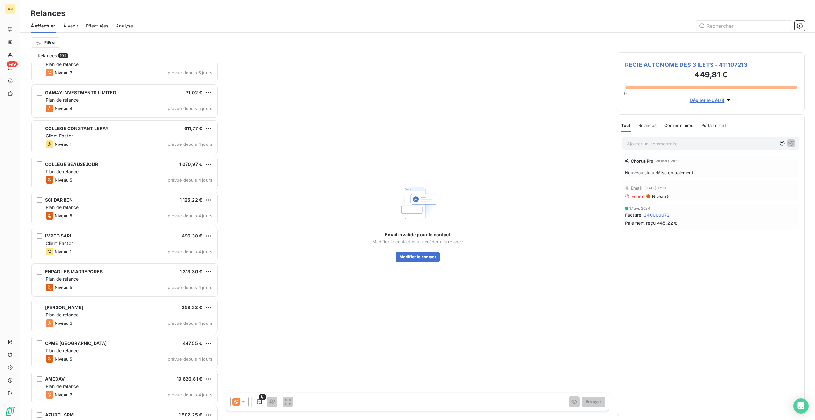
scroll to position [2555, 0]
click at [94, 322] on div "Niveau 3 prévue depuis 4 jours" at bounding box center [129, 323] width 167 height 8
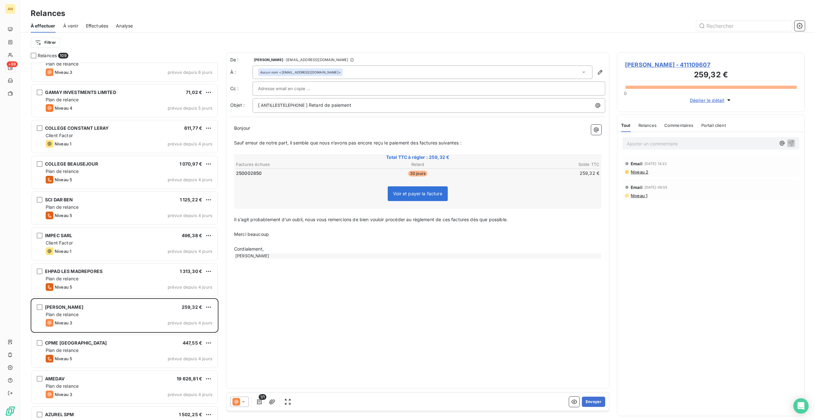
click at [600, 404] on button "Envoyer" at bounding box center [593, 401] width 23 height 10
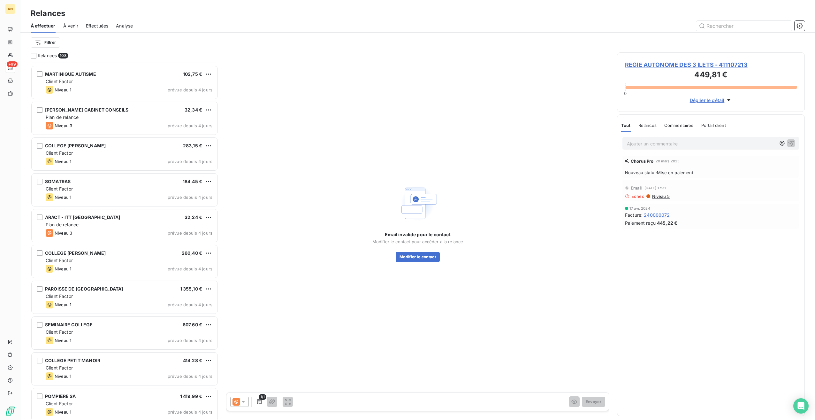
scroll to position [3353, 0]
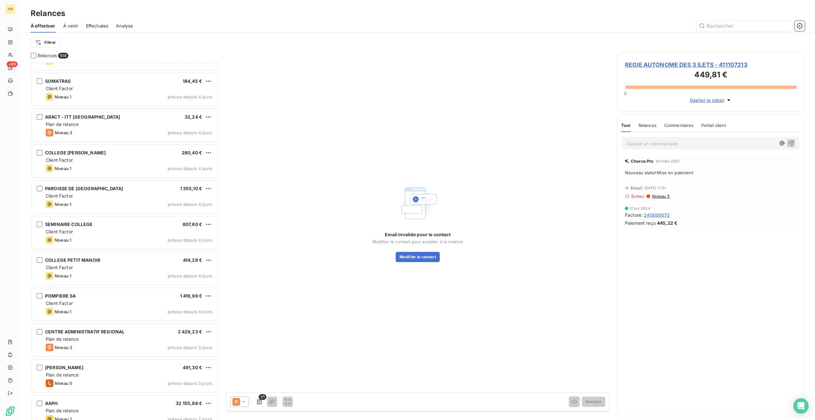
click at [801, 27] on icon "button" at bounding box center [800, 26] width 6 height 6
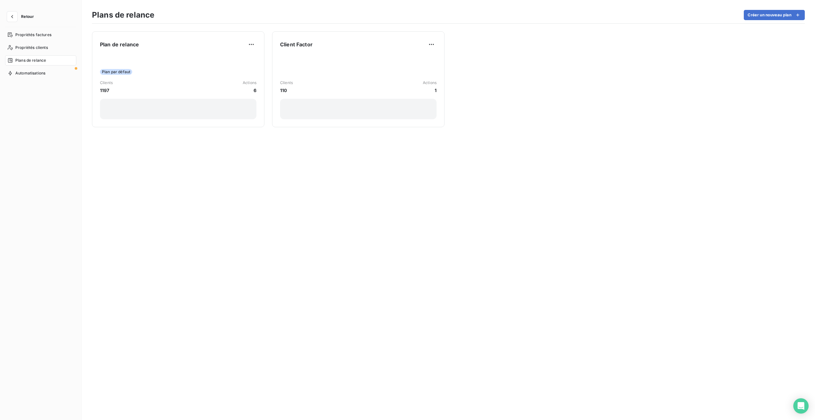
click at [153, 70] on div "Plan par défaut" at bounding box center [178, 72] width 157 height 6
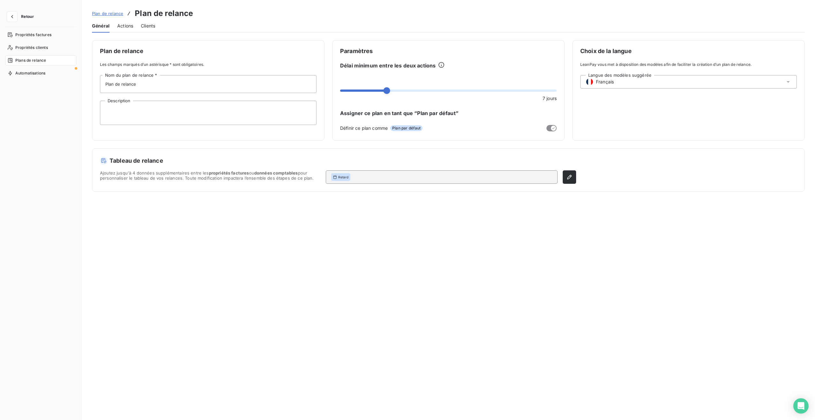
click at [124, 31] on div "Actions" at bounding box center [125, 25] width 16 height 13
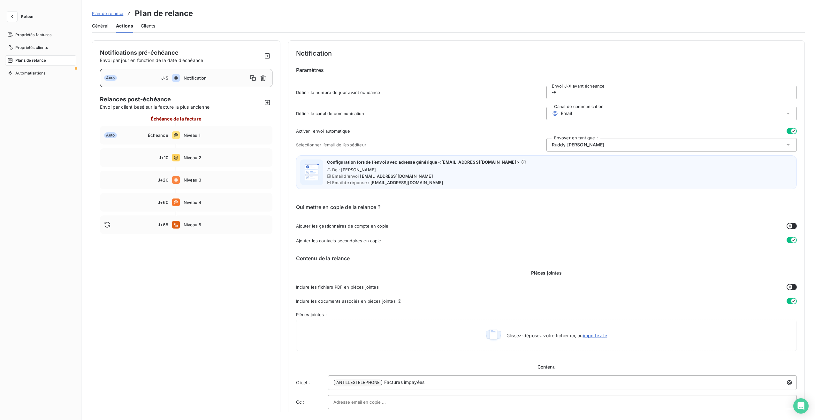
click at [26, 15] on span "Retour" at bounding box center [27, 17] width 13 height 4
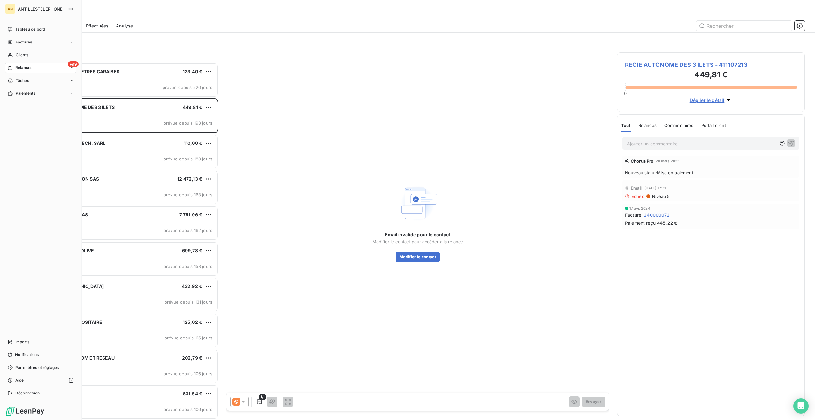
scroll to position [352, 183]
click at [12, 19] on div "AN ANTILLESTELEPHONE Tableau de bord Factures Clients +99 Relances Tâches Paiem…" at bounding box center [41, 210] width 82 height 420
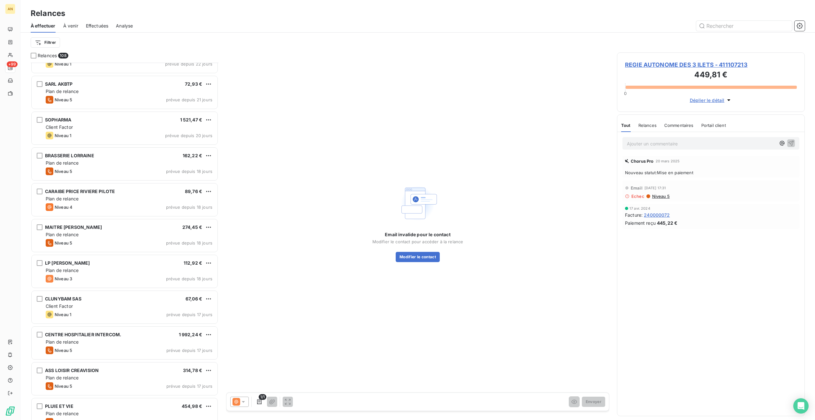
scroll to position [1418, 0]
click at [146, 315] on div "Niveau 1 prévue depuis 17 jours" at bounding box center [129, 315] width 167 height 8
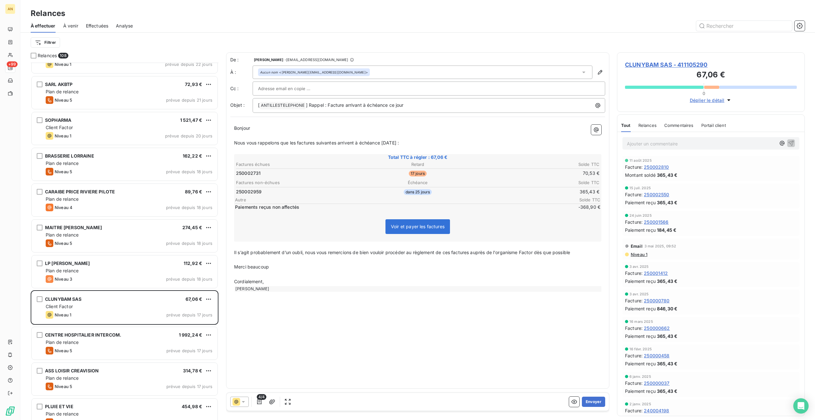
click at [803, 409] on div "Open Intercom Messenger" at bounding box center [800, 405] width 15 height 15
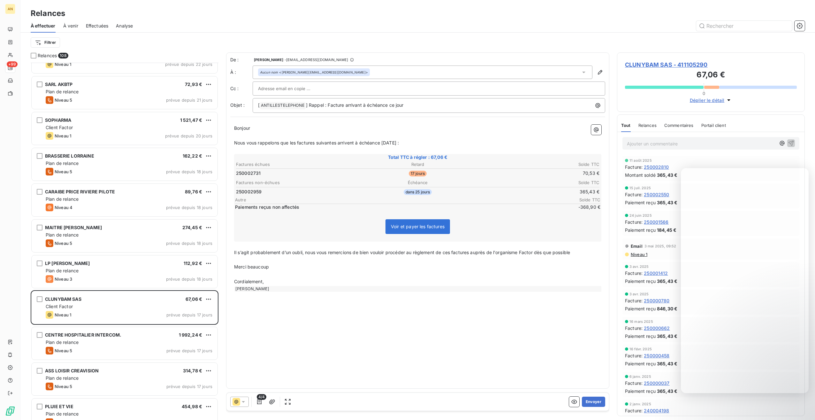
click at [133, 339] on div "Plan de relance" at bounding box center [129, 342] width 167 height 6
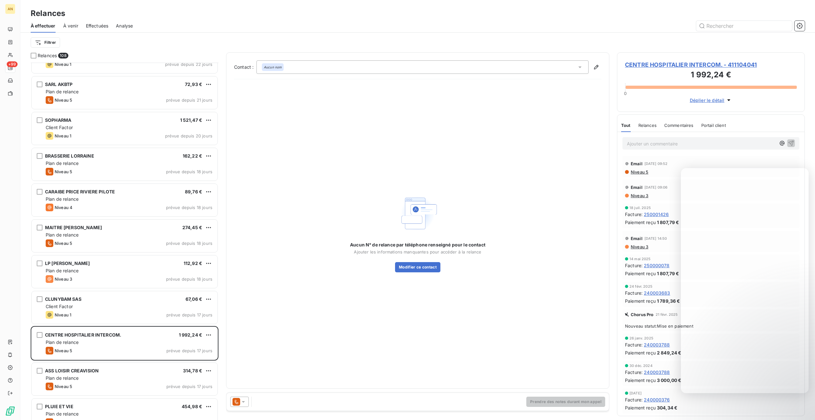
click at [668, 65] on span "CENTRE HOSPITALIER INTERCOM. - 411104041" at bounding box center [711, 64] width 172 height 9
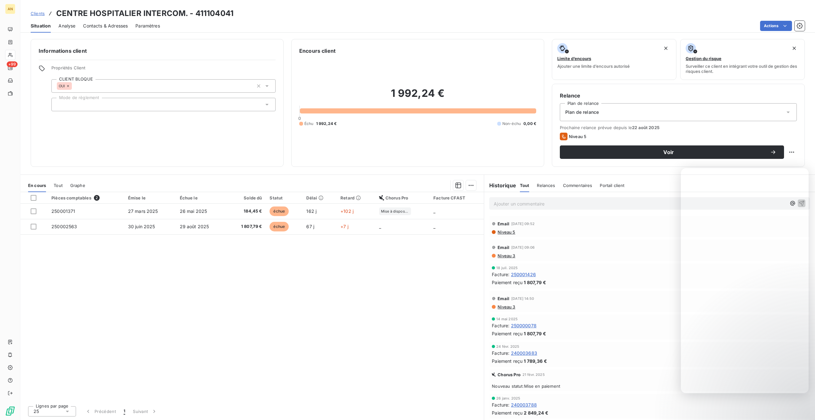
click at [102, 29] on div "Contacts & Adresses" at bounding box center [105, 25] width 45 height 13
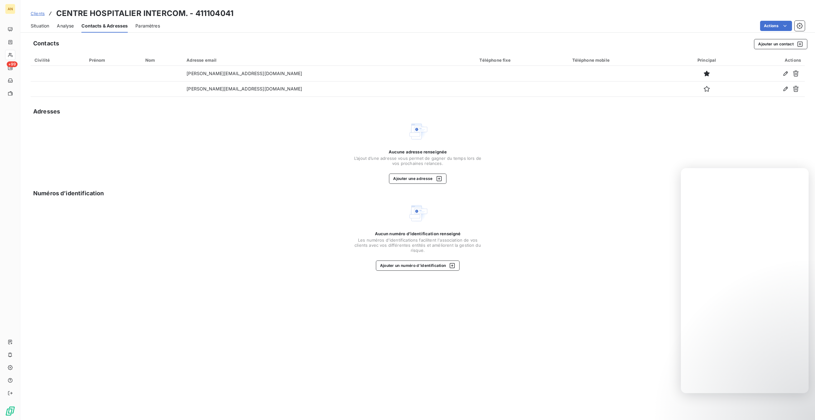
click at [41, 27] on span "Situation" at bounding box center [40, 26] width 19 height 6
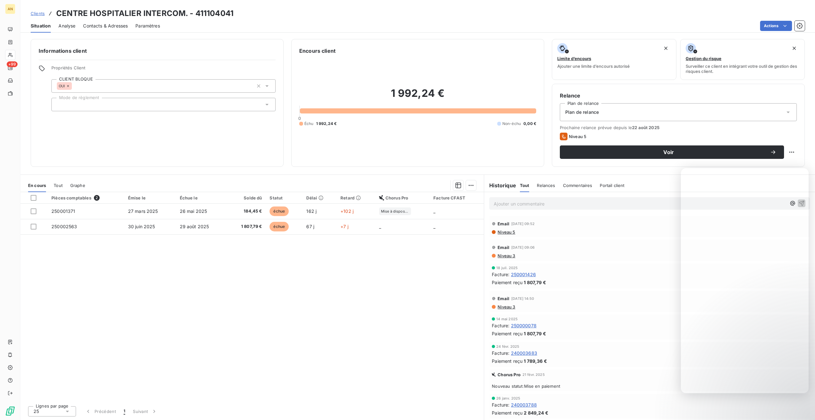
click at [69, 230] on td "250002563" at bounding box center [86, 226] width 77 height 15
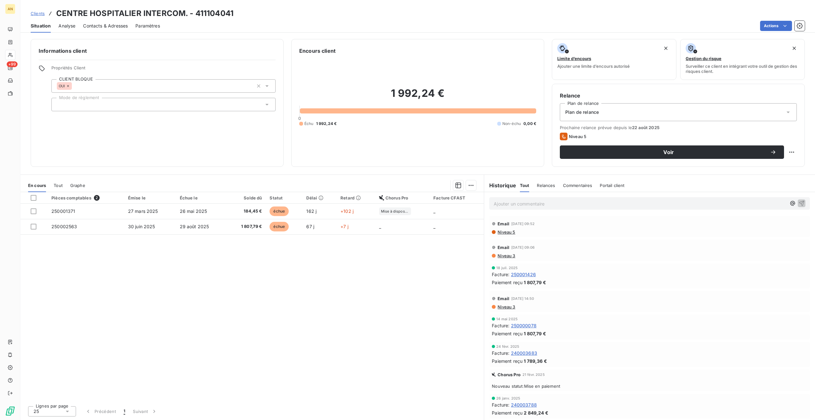
click at [118, 211] on td "250001371" at bounding box center [86, 210] width 77 height 15
click at [149, 230] on td "30 juin 2025" at bounding box center [150, 226] width 52 height 15
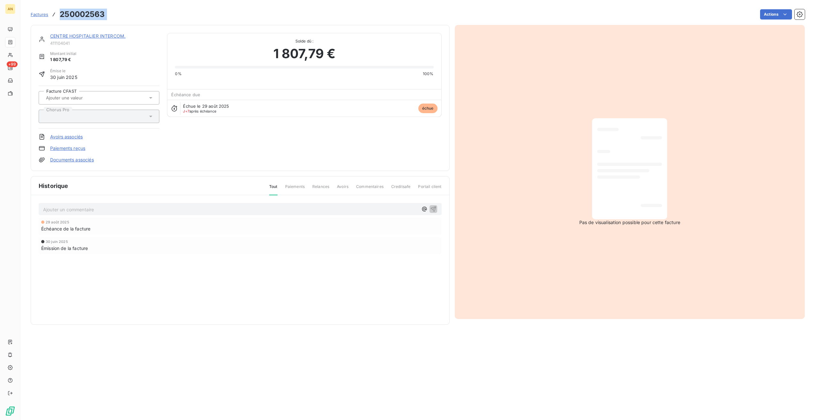
drag, startPoint x: 61, startPoint y: 16, endPoint x: 110, endPoint y: 15, distance: 49.2
click at [110, 15] on div "Factures 250002563 Actions" at bounding box center [418, 14] width 774 height 13
copy section "250002563 Actions"
click at [20, 0] on section "Factures 250002563 Actions CENTRE HOSPITALIER INTERCOM. 411104041 Montant initi…" at bounding box center [417, 210] width 795 height 420
click at [86, 37] on link "CENTRE HOSPITALIER INTERCOM." at bounding box center [87, 35] width 75 height 5
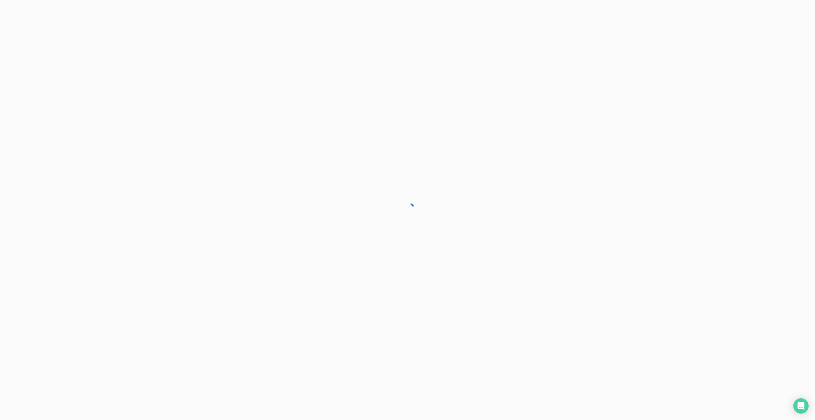
drag, startPoint x: 93, startPoint y: 36, endPoint x: 97, endPoint y: 26, distance: 10.4
click at [0, 0] on span "Contacts & Adresses" at bounding box center [0, 0] width 0 height 0
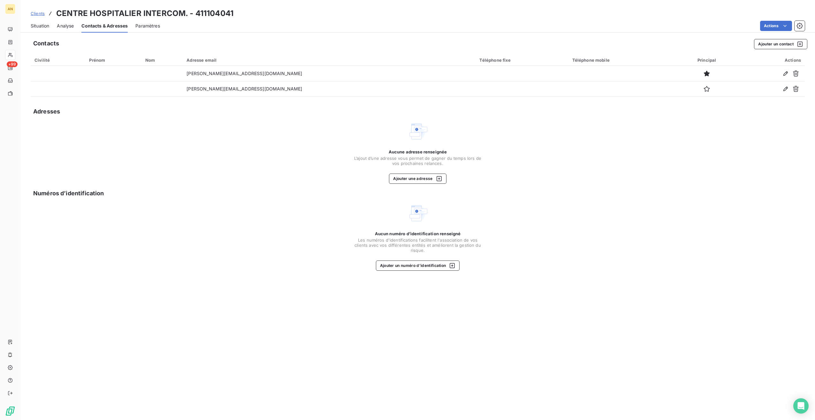
click at [786, 77] on button "button" at bounding box center [786, 73] width 10 height 10
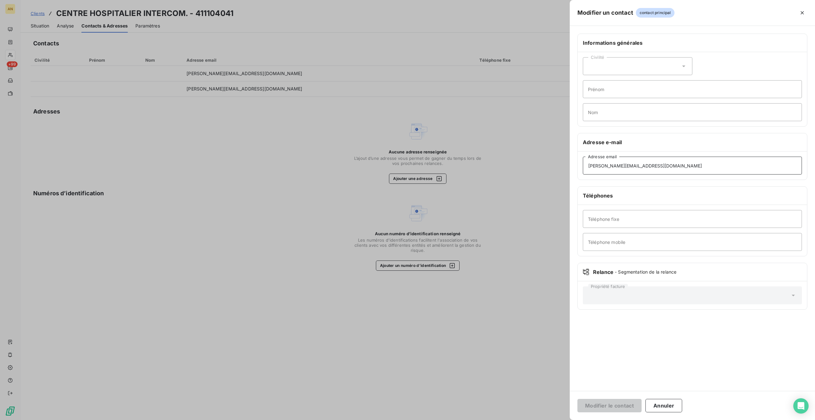
drag, startPoint x: 649, startPoint y: 165, endPoint x: 516, endPoint y: 165, distance: 133.5
click at [516, 419] on div "Modifier un contact contact principal Informations générales Civilité Prénom No…" at bounding box center [407, 420] width 815 height 0
paste input "[PERSON_NAME].coldold"
type input "[PERSON_NAME][EMAIL_ADDRESS][DOMAIN_NAME]"
click at [604, 401] on button "Modifier le contact" at bounding box center [609, 405] width 64 height 13
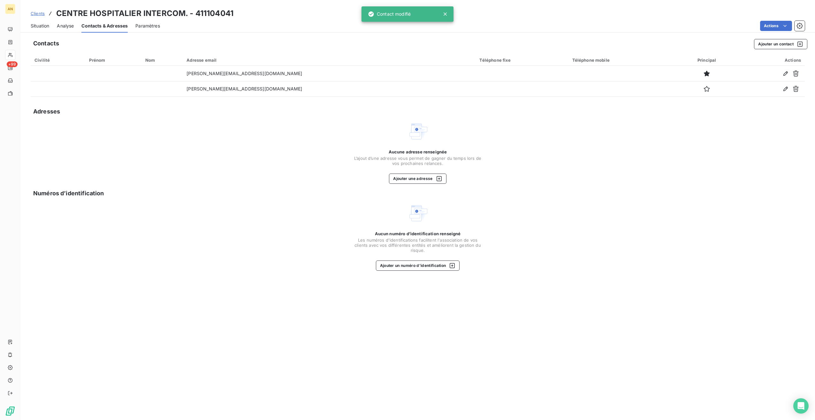
click at [35, 28] on span "Situation" at bounding box center [40, 26] width 19 height 6
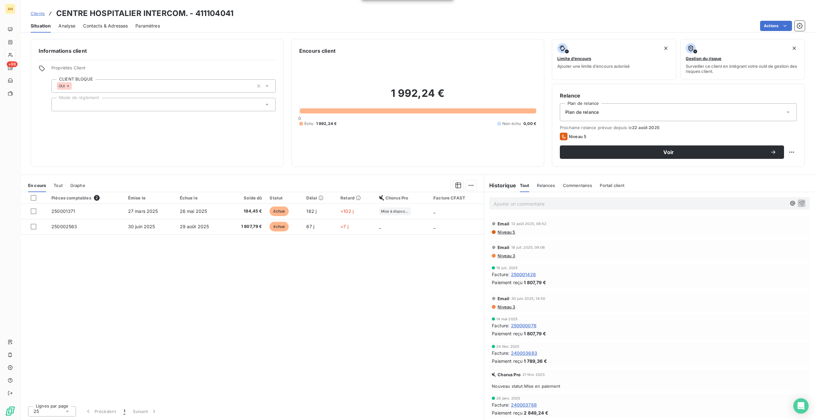
click at [101, 228] on td "250002563" at bounding box center [86, 226] width 77 height 15
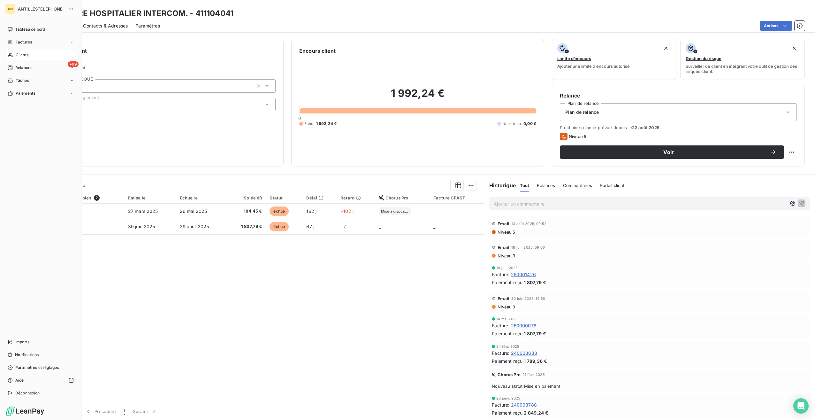
click at [27, 344] on span "Imports" at bounding box center [22, 342] width 14 height 6
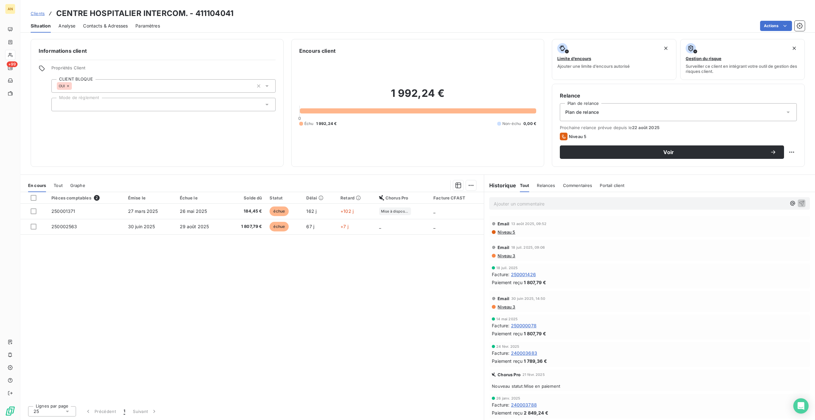
click at [130, 231] on td "30 juin 2025" at bounding box center [150, 226] width 52 height 15
click at [98, 29] on div "Contacts & Adresses" at bounding box center [105, 25] width 45 height 13
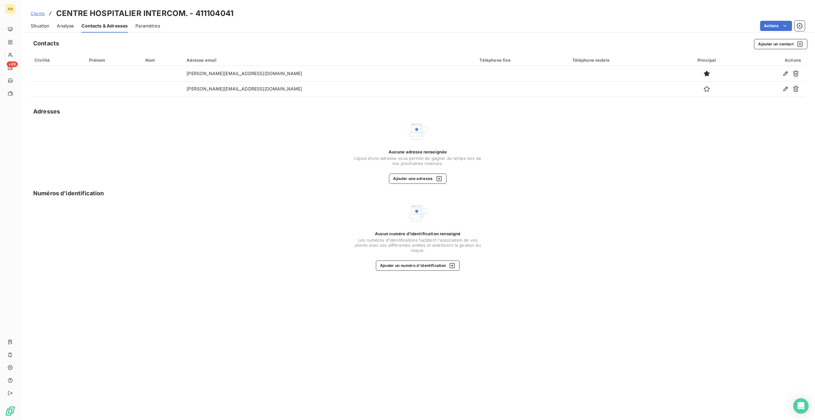
click at [40, 29] on div "Situation" at bounding box center [40, 25] width 19 height 13
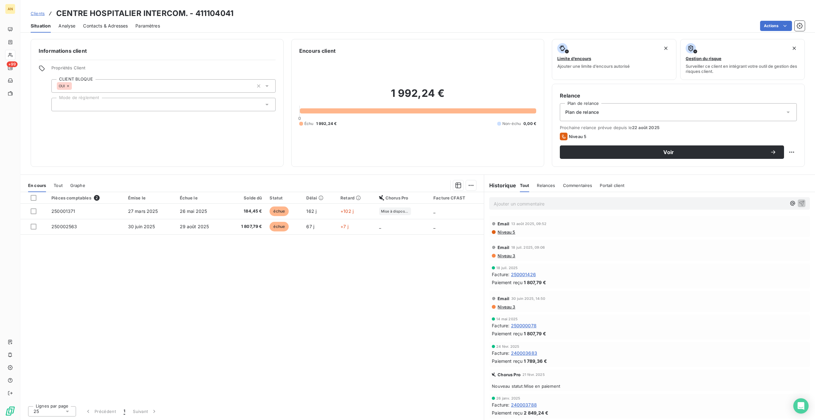
click at [618, 153] on span "Voir" at bounding box center [669, 151] width 203 height 5
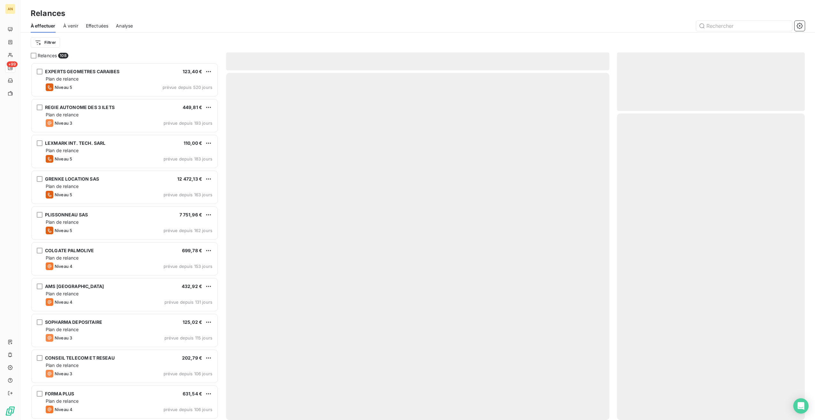
scroll to position [352, 183]
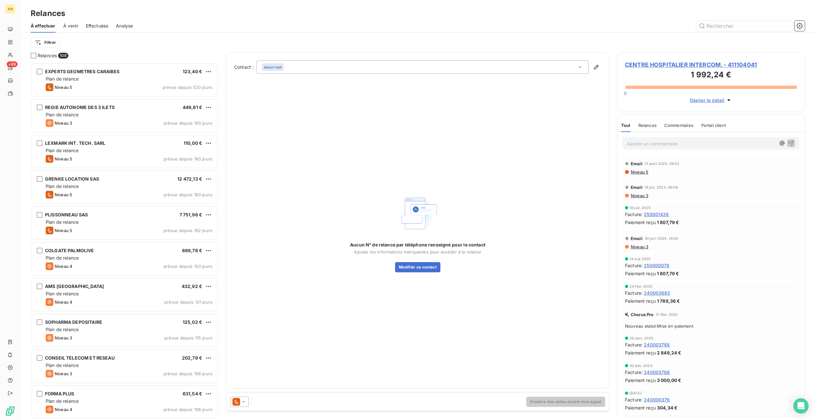
click at [242, 405] on div at bounding box center [239, 401] width 19 height 10
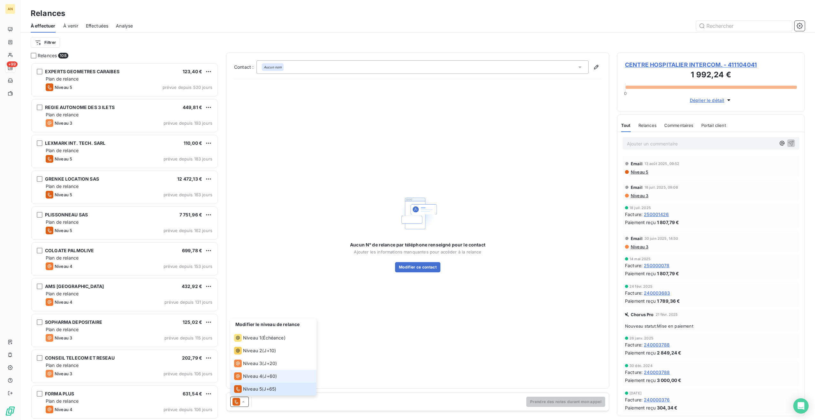
click at [255, 379] on span "Niveau 4" at bounding box center [252, 376] width 19 height 6
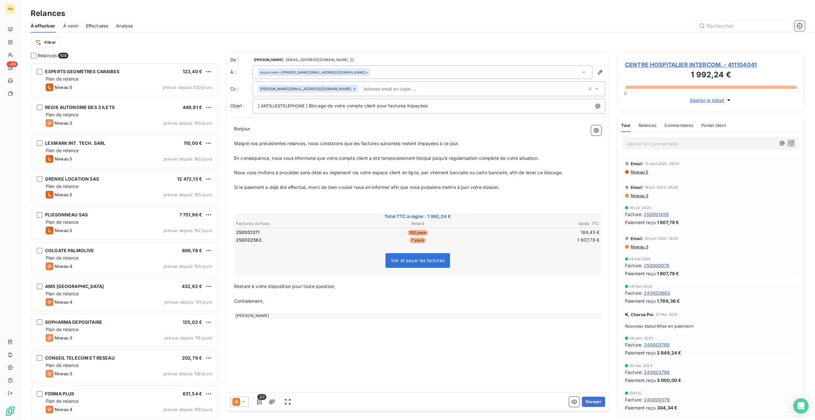
click at [594, 404] on button "Envoyer" at bounding box center [593, 401] width 23 height 10
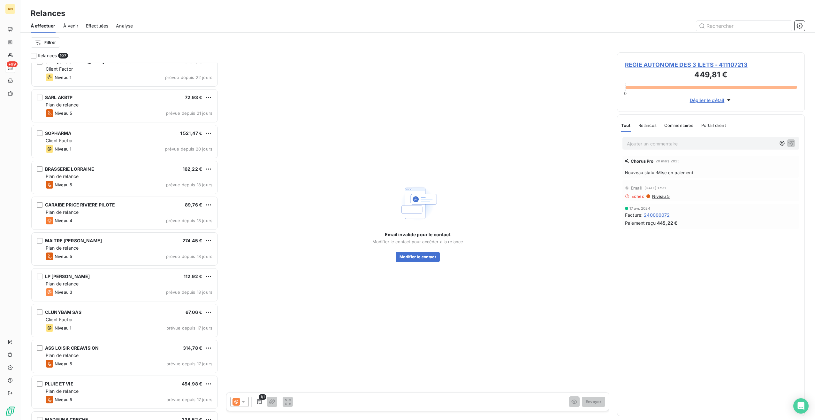
scroll to position [1405, 0]
click at [152, 346] on div "ASS LOISIR CREAVISION 314,78 €" at bounding box center [129, 348] width 167 height 6
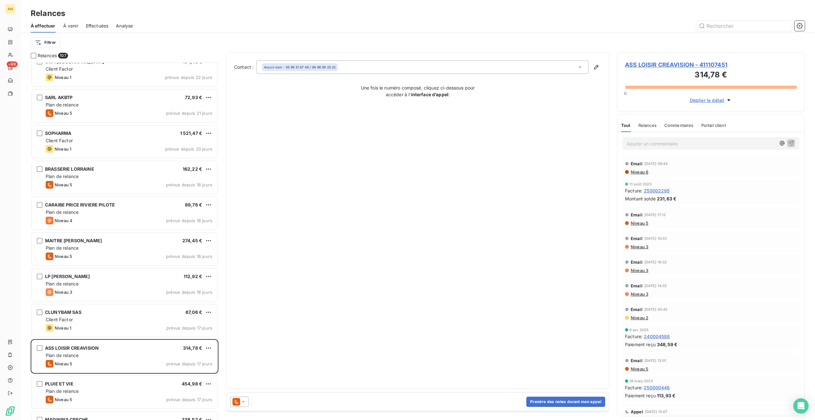
click at [689, 70] on h3 "314,78 €" at bounding box center [711, 75] width 172 height 13
click at [689, 67] on span "ASS LOISIR CREAVISION - 411107451" at bounding box center [711, 64] width 172 height 9
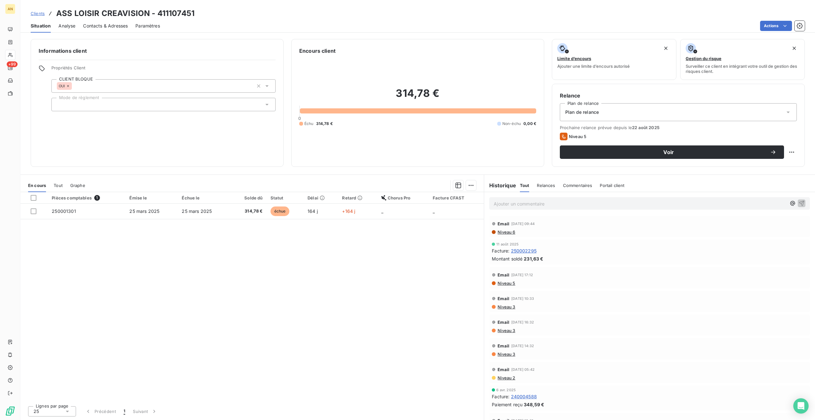
click at [131, 215] on td "25 mars 2025" at bounding box center [152, 210] width 52 height 15
click at [96, 28] on span "Contacts & Adresses" at bounding box center [105, 26] width 45 height 6
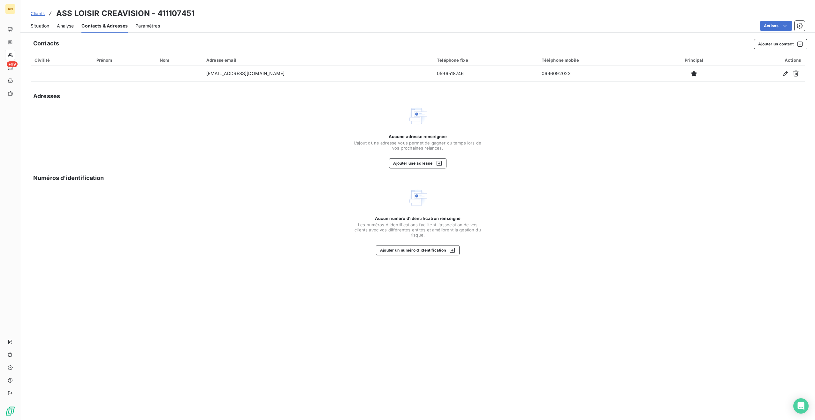
click at [762, 50] on div "Contacts Ajouter un contact Civilité Prénom Nom Adresse email Téléphone fixe Té…" at bounding box center [417, 227] width 795 height 385
click at [764, 46] on button "Ajouter un contact" at bounding box center [780, 44] width 53 height 10
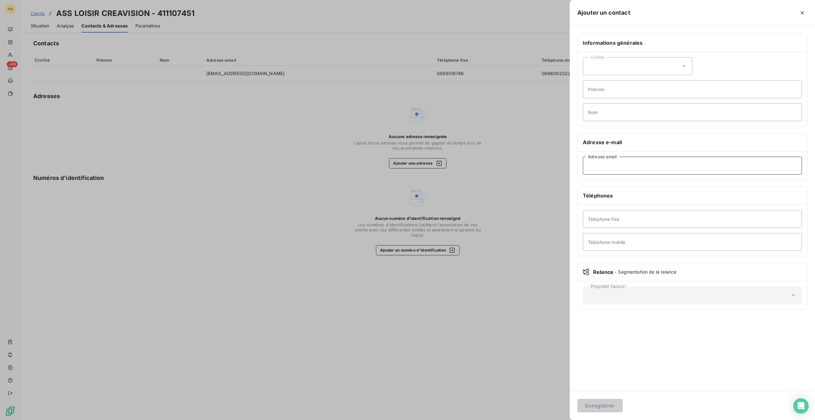
click at [628, 166] on input "Adresse email" at bounding box center [692, 166] width 219 height 18
paste input "ass.loiscrea@gmail.com"
type input "ass.loiscrea@gmail.com"
click at [607, 410] on button "Enregistrer" at bounding box center [599, 405] width 45 height 13
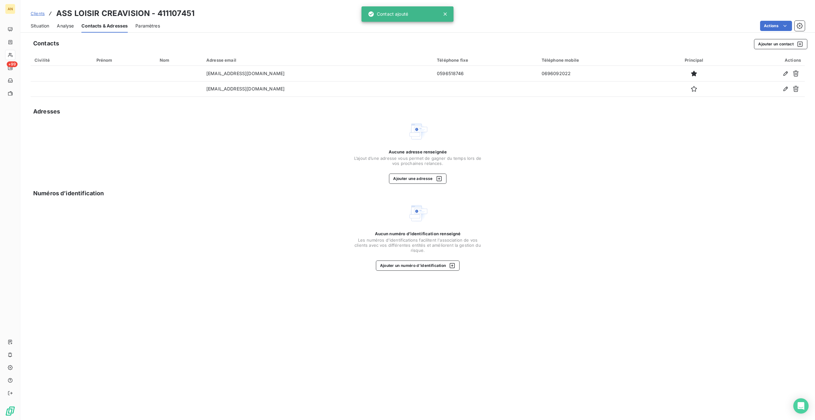
click at [37, 29] on span "Situation" at bounding box center [40, 26] width 19 height 6
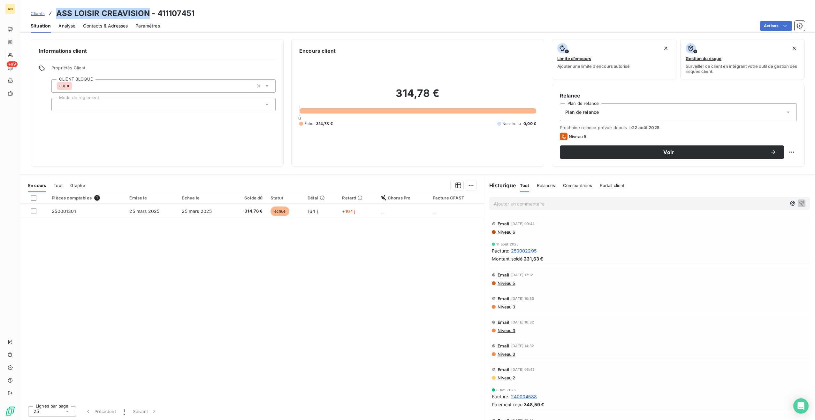
drag, startPoint x: 56, startPoint y: 14, endPoint x: 148, endPoint y: 13, distance: 92.0
click at [148, 13] on div "Clients ASS LOISIR CREAVISION - 411107451" at bounding box center [113, 13] width 164 height 11
copy h3 "ASS LOISIR CREAVISION"
click at [590, 155] on div "Voir" at bounding box center [672, 152] width 209 height 6
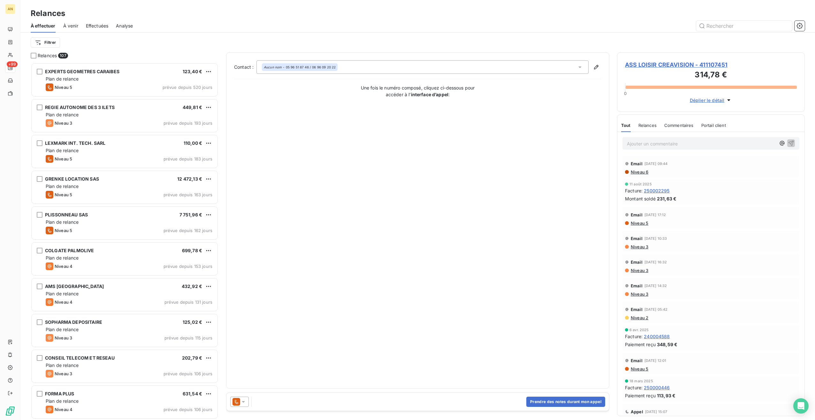
scroll to position [352, 183]
click at [243, 402] on icon at bounding box center [243, 401] width 6 height 6
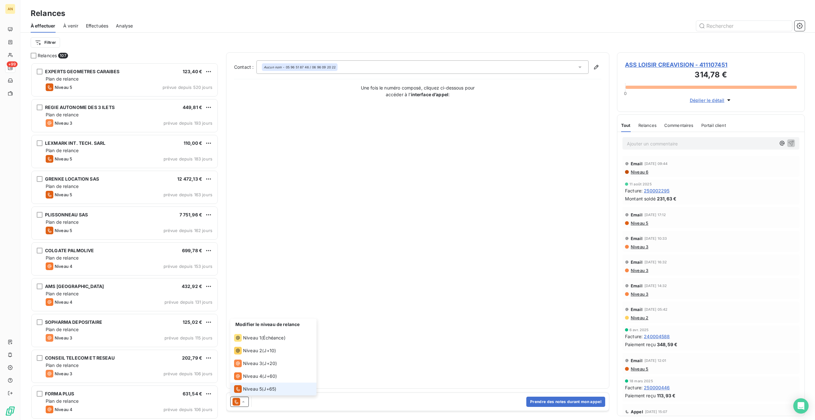
click at [255, 381] on li "Niveau 4 ( J+60 )" at bounding box center [273, 376] width 86 height 13
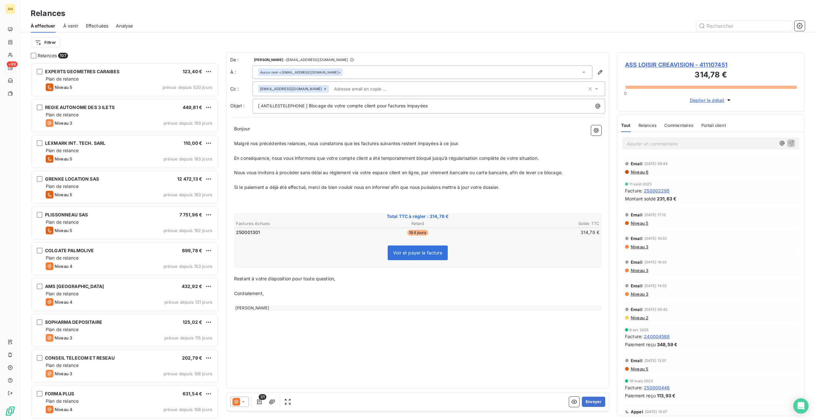
click at [601, 402] on button "Envoyer" at bounding box center [593, 401] width 23 height 10
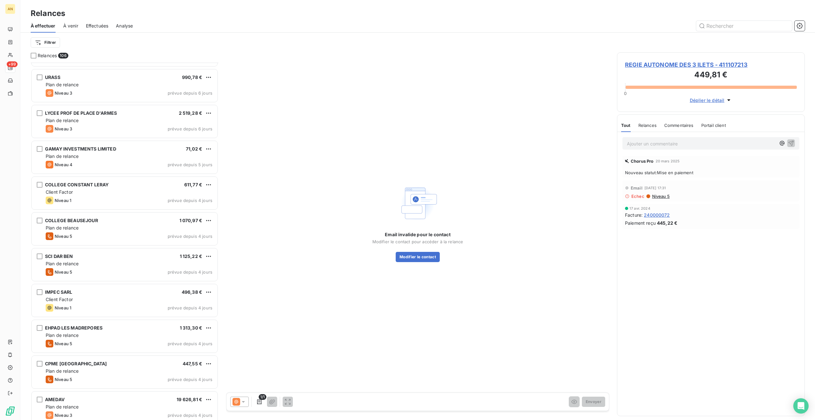
scroll to position [2427, 0]
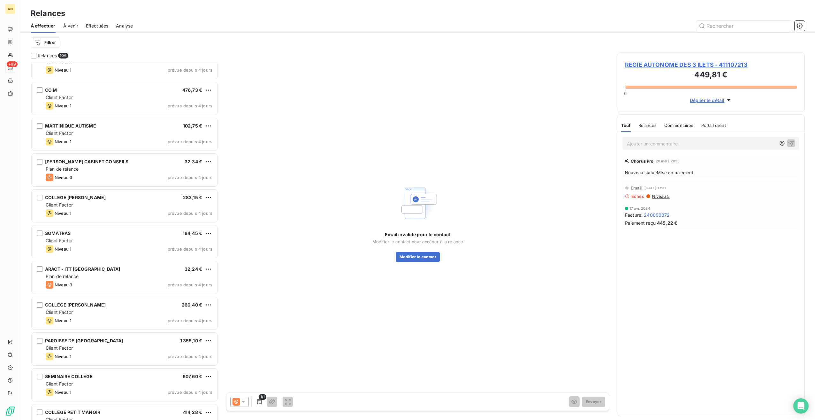
click at [90, 246] on div "CCAS DE MACOURIA 534,92 € Client Factor Niveau 1 prévue depuis 4 jours CLINIQUE…" at bounding box center [125, 241] width 188 height 357
click at [91, 248] on div "Niveau 1 prévue depuis 4 jours" at bounding box center [129, 249] width 167 height 8
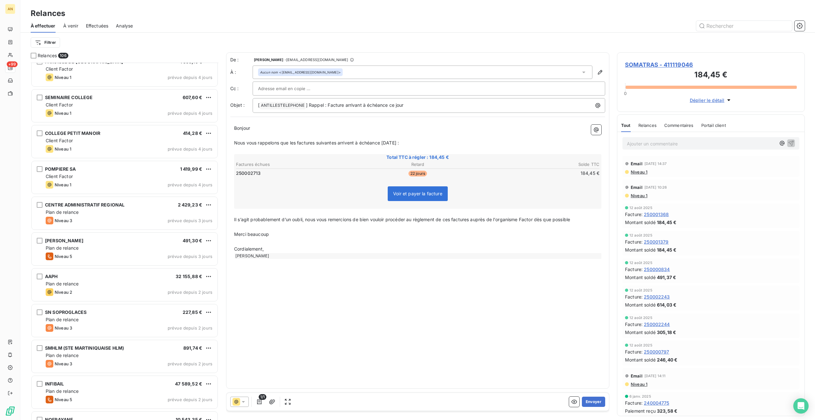
scroll to position [3435, 0]
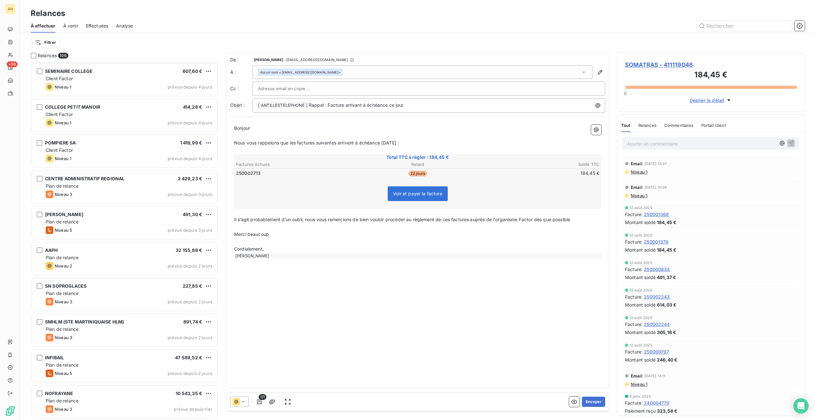
click at [105, 334] on div "Niveau 3 prévue depuis 2 jours" at bounding box center [129, 337] width 167 height 8
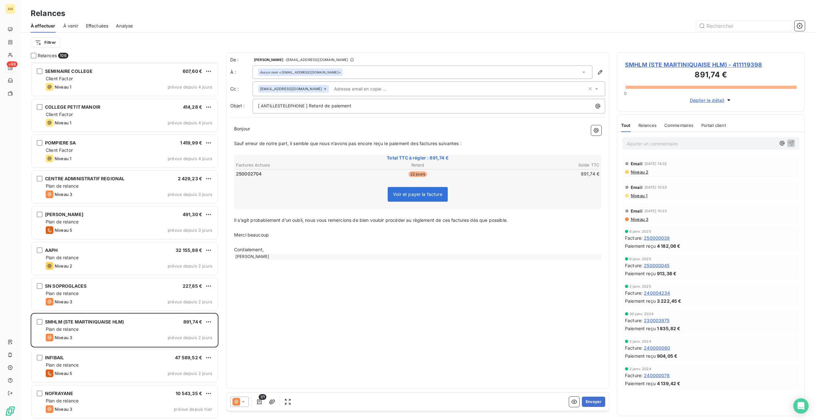
click at [592, 398] on button "Envoyer" at bounding box center [593, 401] width 23 height 10
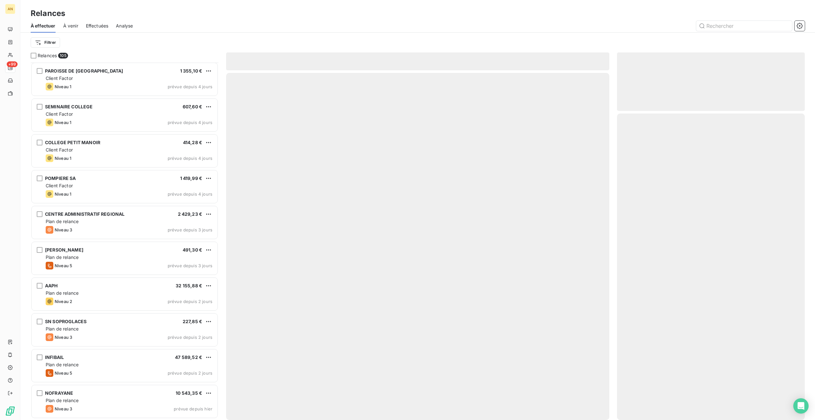
scroll to position [3399, 0]
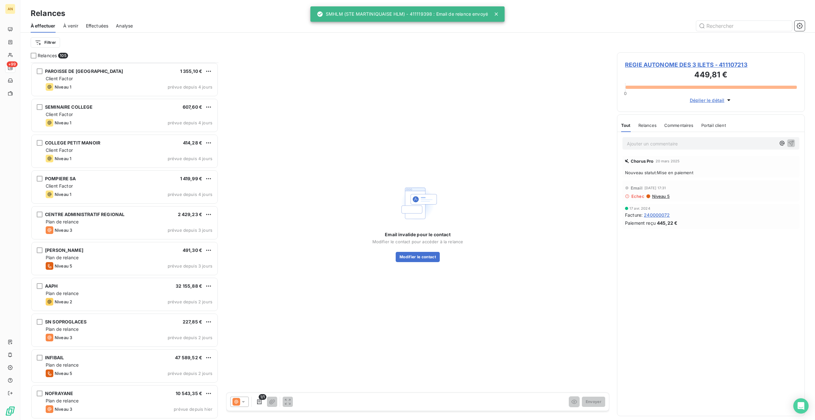
scroll to position [3399, 0]
click at [131, 397] on div "Plan de relance" at bounding box center [129, 400] width 167 height 6
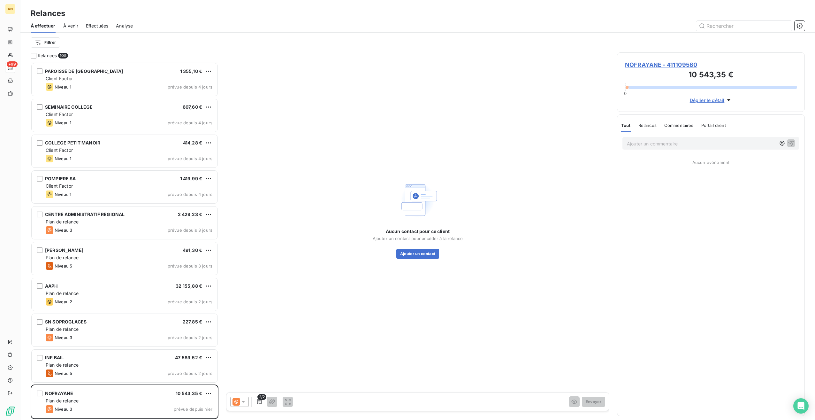
click at [655, 62] on span "NOFRAYANE - 411109580" at bounding box center [711, 64] width 172 height 9
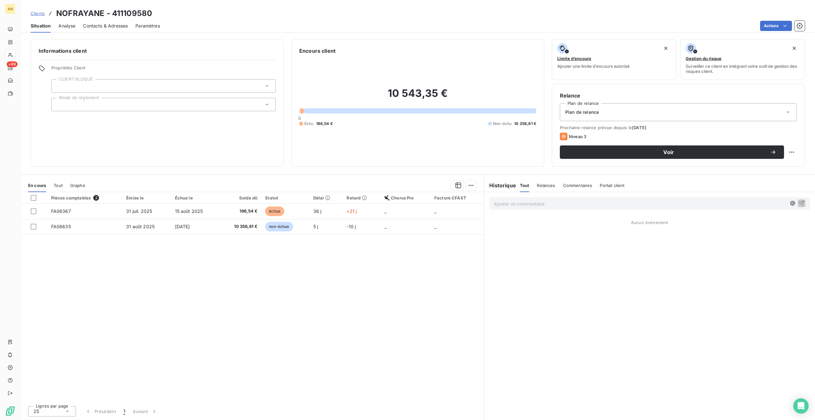
click at [101, 28] on span "Contacts & Adresses" at bounding box center [105, 26] width 45 height 6
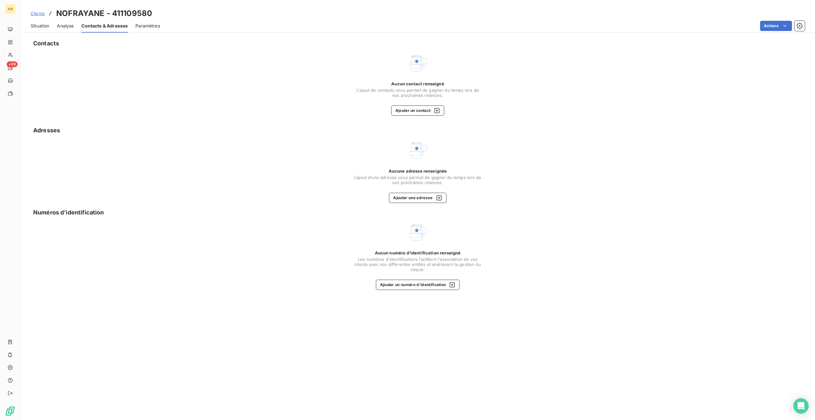
click at [409, 117] on div "Contacts Aucun contact renseigné L'ajout de contacts vous permet de gagner du t…" at bounding box center [417, 227] width 795 height 385
click at [409, 111] on button "Ajouter un contact" at bounding box center [417, 110] width 53 height 10
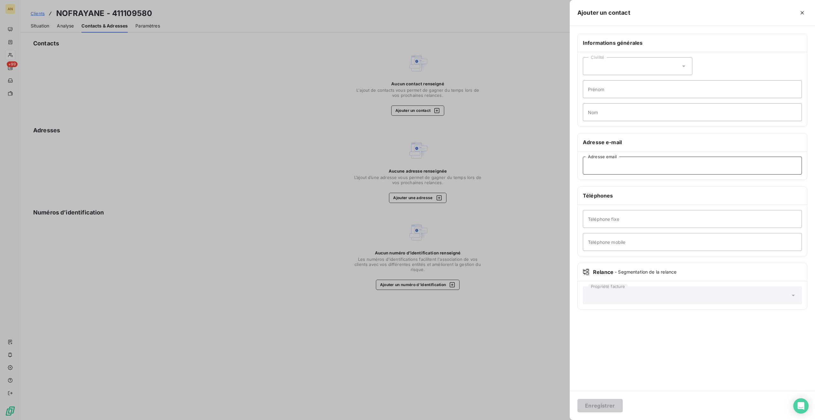
click at [611, 169] on input "Adresse email" at bounding box center [692, 166] width 219 height 18
paste input "VC_nofrayane@pdf.basware.com"
type input "VC_nofrayane@pdf.basware.com"
click at [593, 408] on button "Enregistrer" at bounding box center [599, 405] width 45 height 13
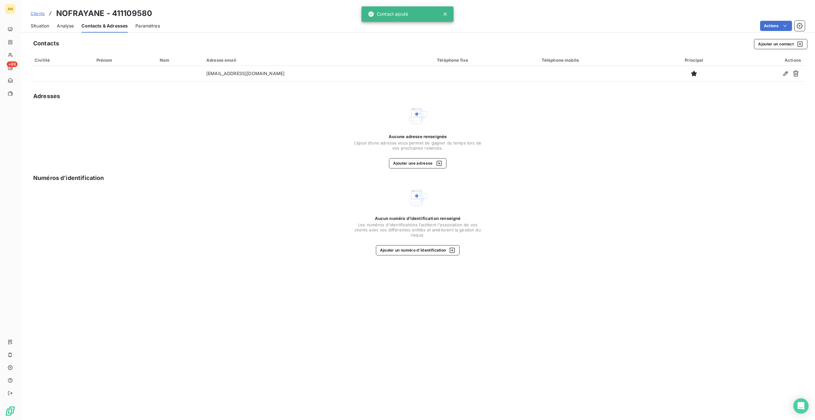
click at [38, 30] on div "Situation" at bounding box center [40, 25] width 19 height 13
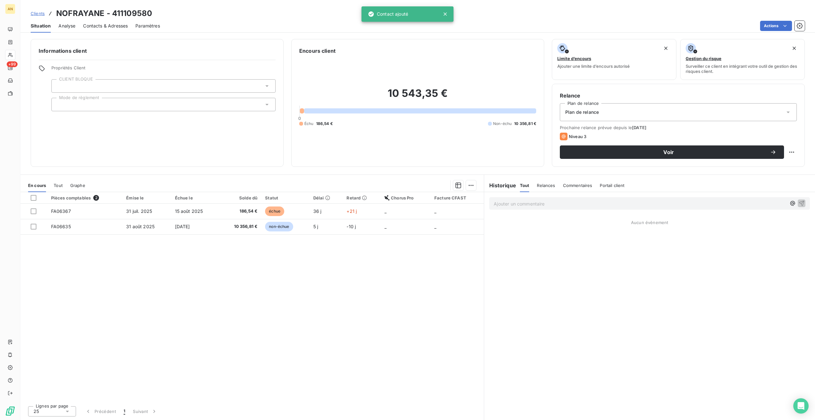
click at [627, 153] on span "Voir" at bounding box center [669, 151] width 203 height 5
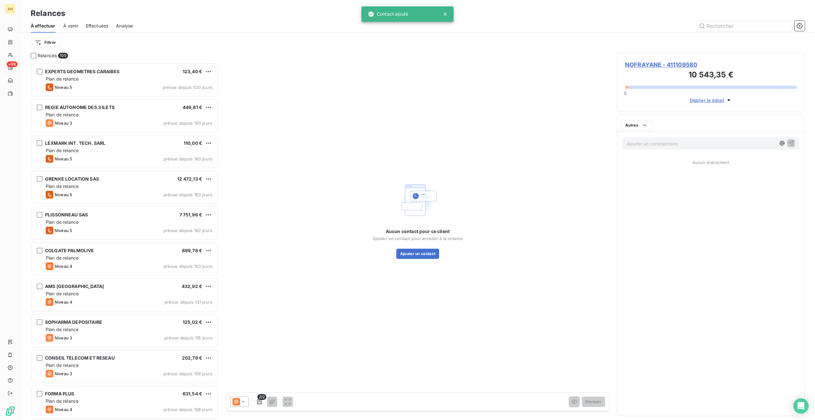
scroll to position [352, 183]
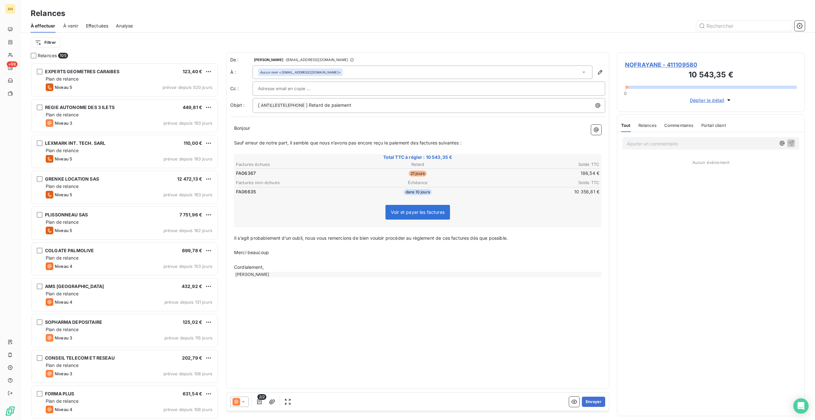
click at [596, 404] on button "Envoyer" at bounding box center [593, 401] width 23 height 10
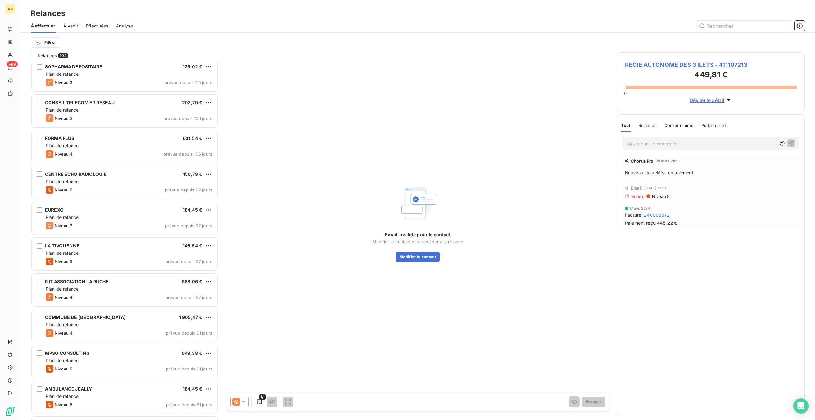
scroll to position [256, 0]
click at [100, 29] on div "Effectuées" at bounding box center [97, 25] width 23 height 13
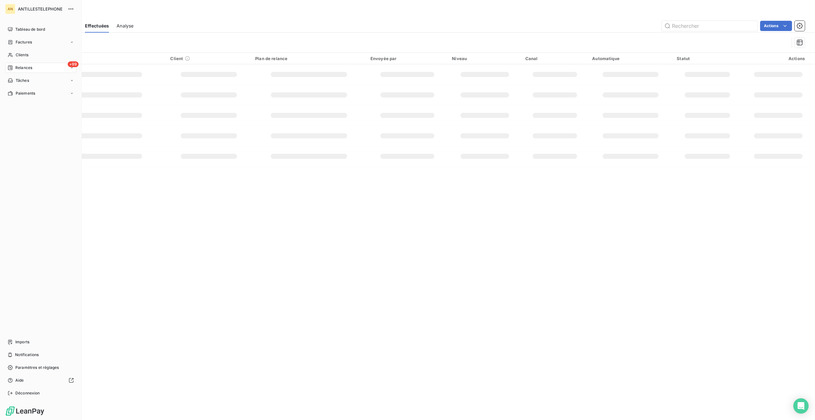
click at [25, 56] on span "Clients" at bounding box center [22, 55] width 13 height 6
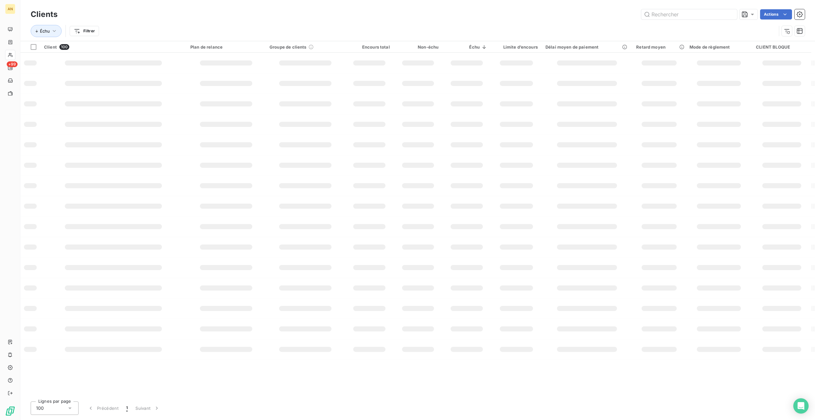
click at [669, 16] on input "text" at bounding box center [689, 14] width 96 height 10
type input "NOFR"
click at [181, 57] on div "NOFRAYANE" at bounding box center [113, 57] width 139 height 6
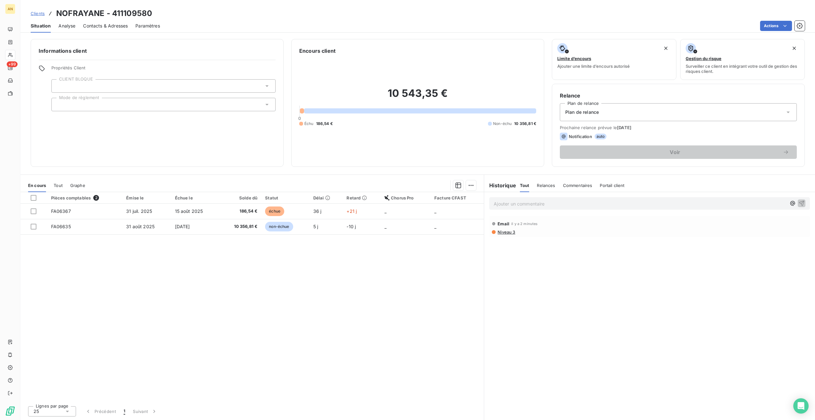
click at [186, 216] on td "15 août 2025" at bounding box center [195, 210] width 48 height 15
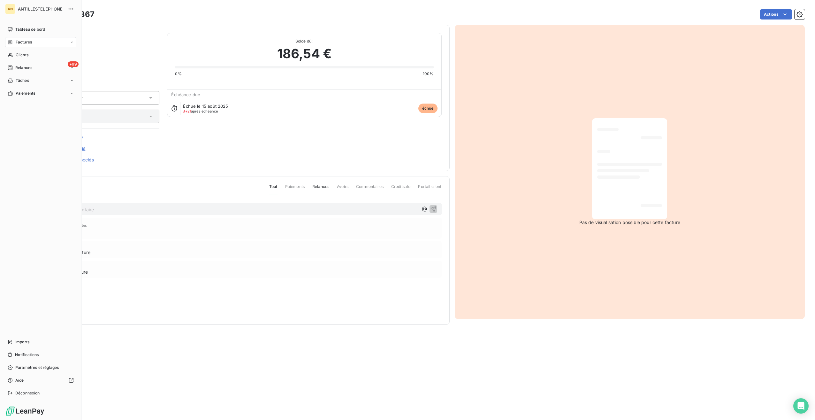
click at [14, 344] on div "Imports" at bounding box center [40, 342] width 71 height 10
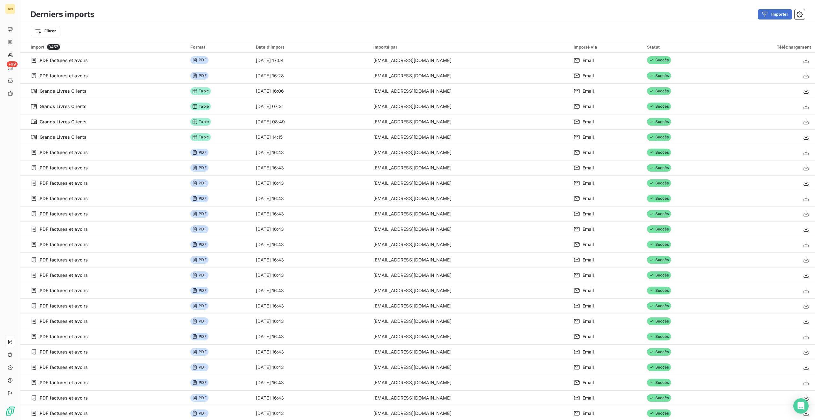
click at [772, 15] on button "Importer" at bounding box center [775, 14] width 34 height 10
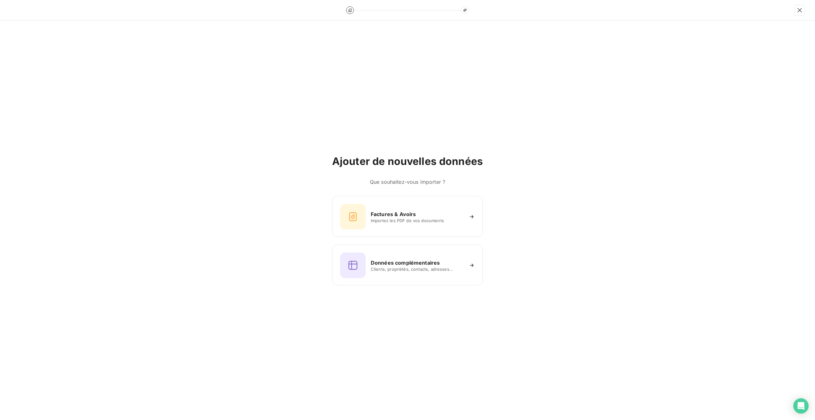
click at [424, 222] on span "Importez les PDF de vos documents" at bounding box center [417, 220] width 93 height 5
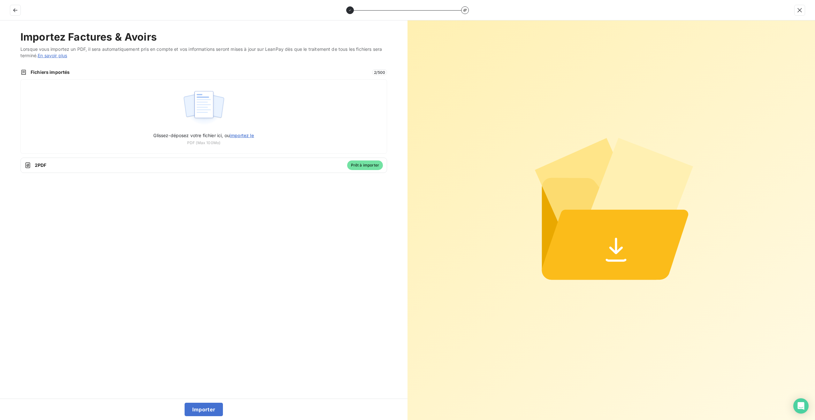
click at [210, 413] on button "Importer" at bounding box center [204, 408] width 39 height 13
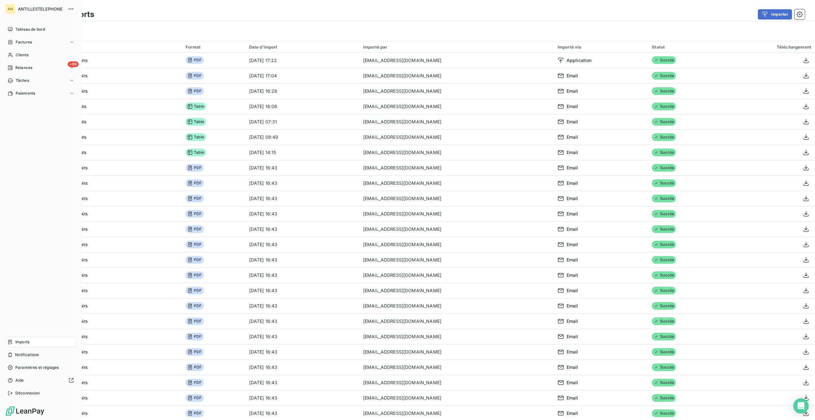
click at [19, 58] on div "Clients" at bounding box center [40, 55] width 71 height 10
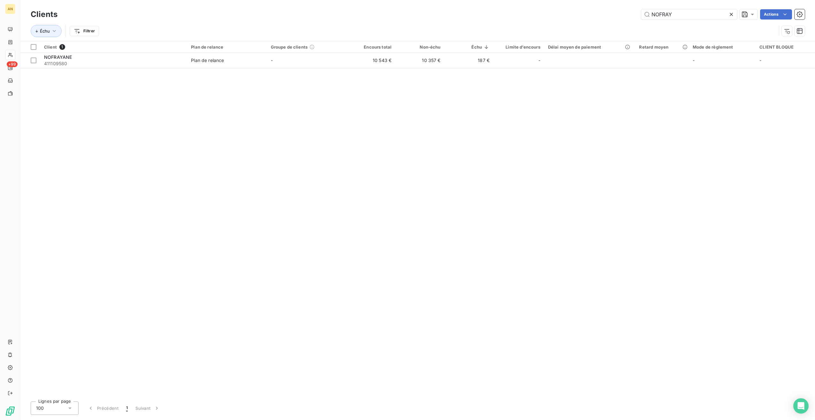
type input "NOFRAY"
click at [258, 54] on td "Plan de relance" at bounding box center [227, 60] width 80 height 15
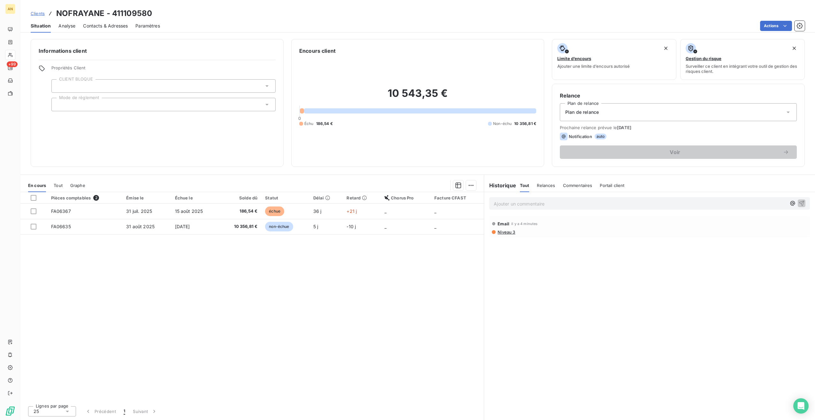
click at [34, 215] on td at bounding box center [33, 210] width 27 height 15
click at [33, 213] on div at bounding box center [34, 211] width 6 height 6
click at [34, 229] on div at bounding box center [34, 227] width 6 height 6
click at [590, 134] on span "Notification" at bounding box center [580, 136] width 23 height 5
click at [602, 139] on span "auto" at bounding box center [601, 137] width 12 height 6
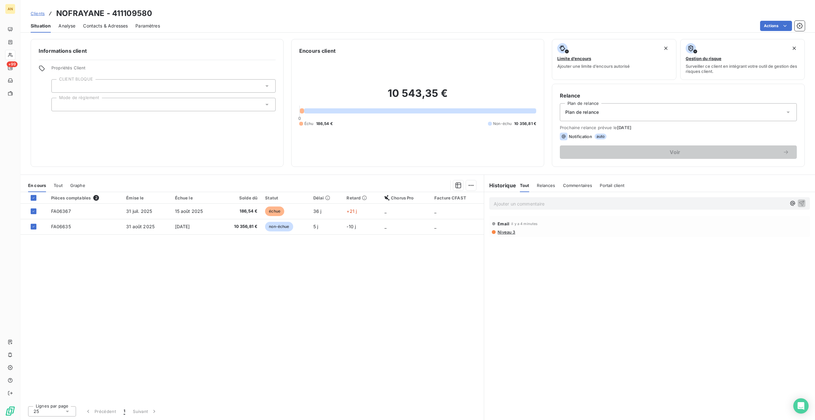
click at [602, 139] on span "auto" at bounding box center [601, 137] width 12 height 6
